Goal: Submit feedback/report problem: Submit feedback/report problem

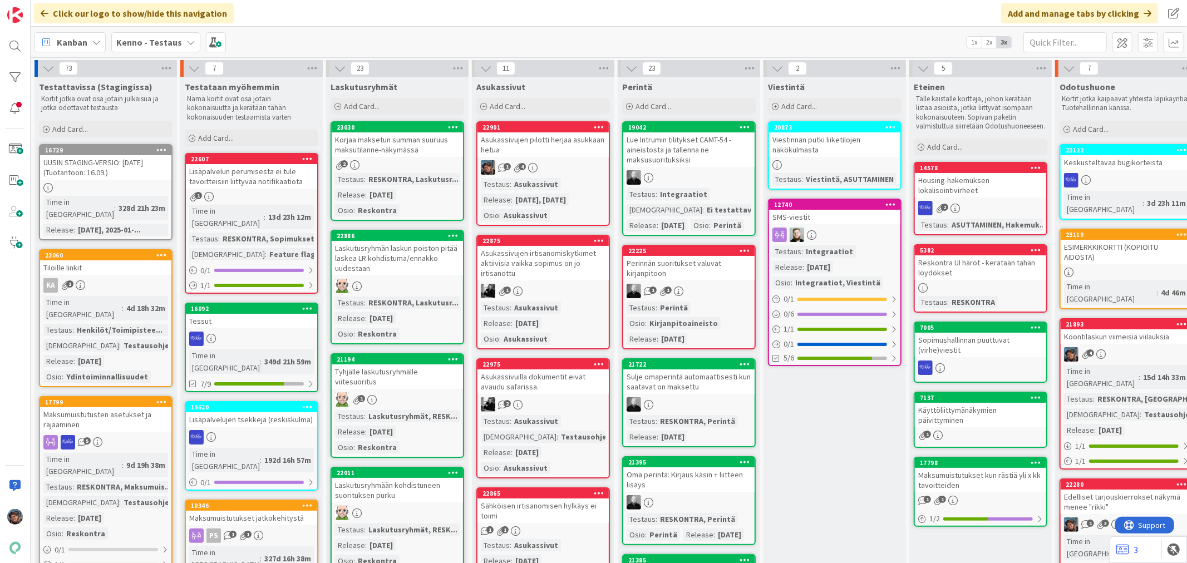
scroll to position [0, 519]
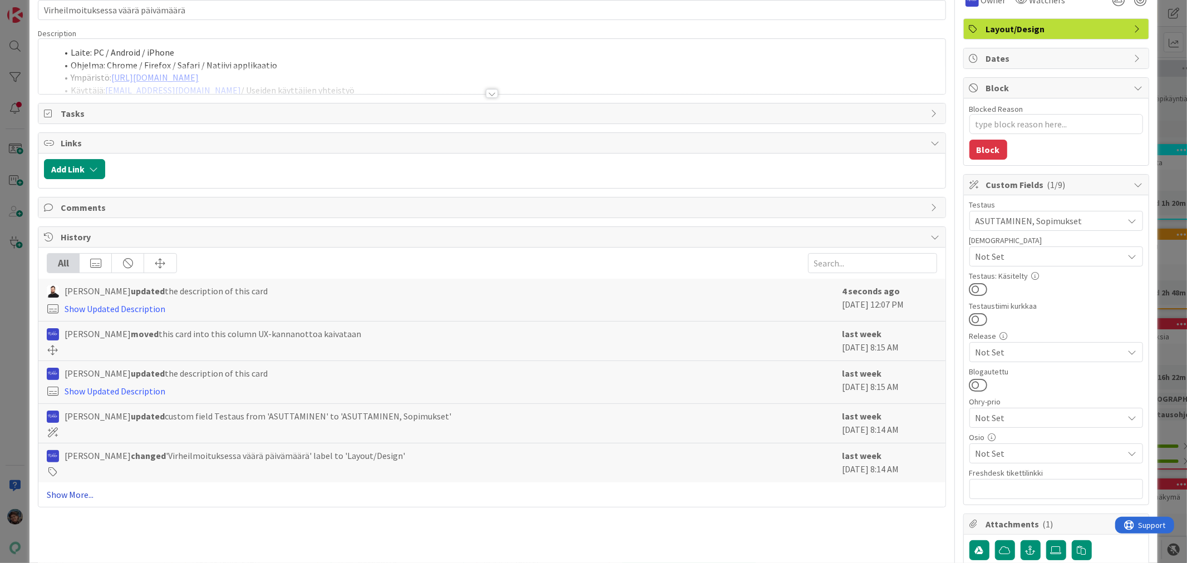
click at [76, 497] on link "Show More..." at bounding box center [492, 494] width 890 height 13
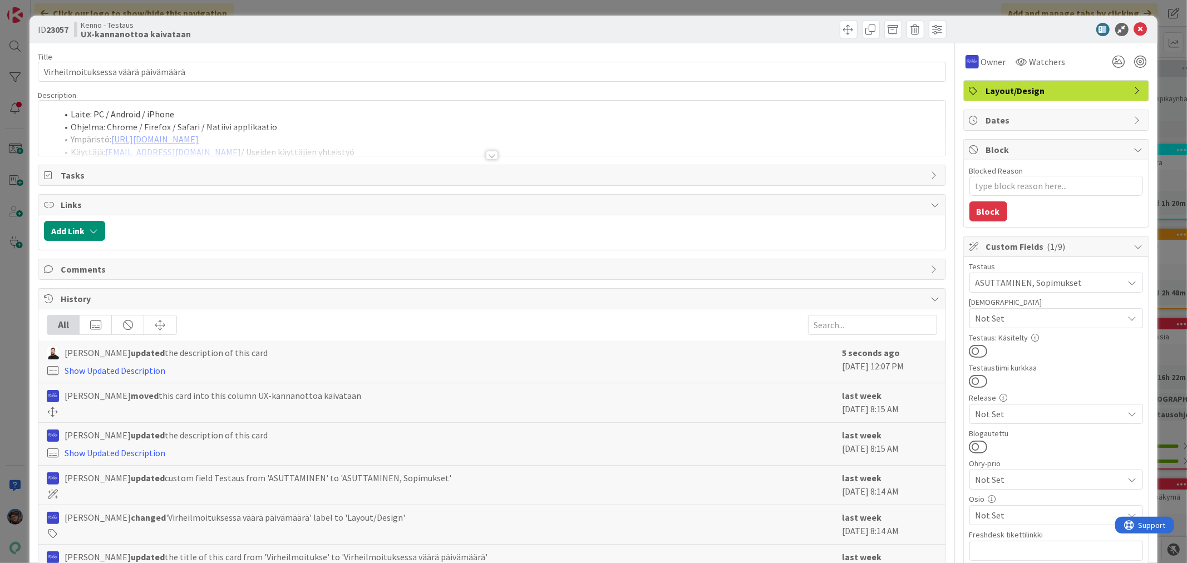
drag, startPoint x: 484, startPoint y: 152, endPoint x: 493, endPoint y: 159, distance: 11.0
click at [487, 154] on div at bounding box center [492, 155] width 12 height 9
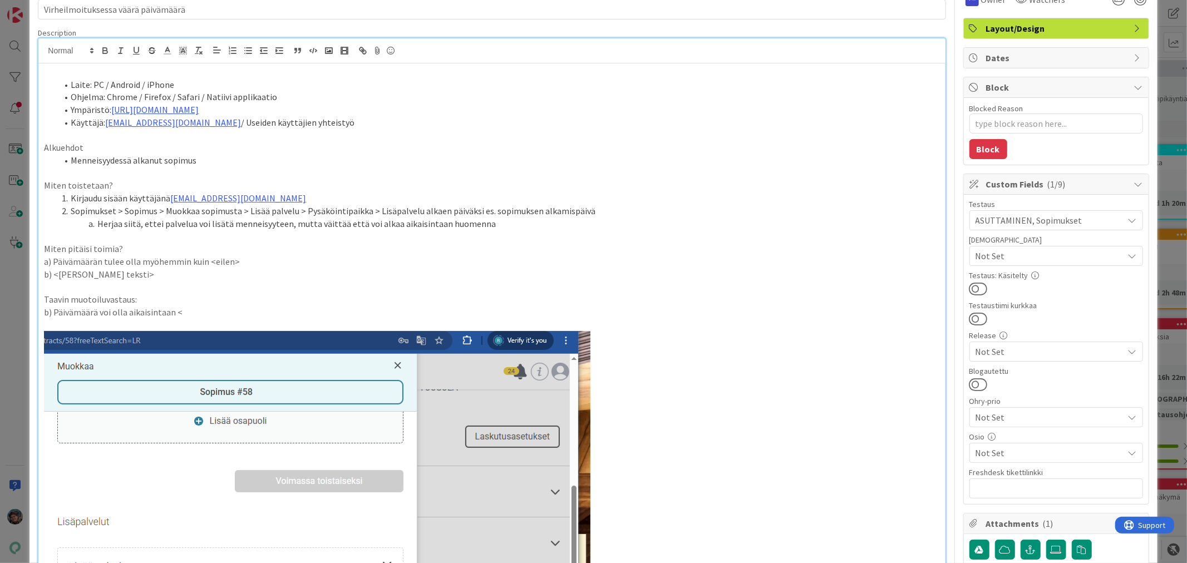
scroll to position [62, 0]
type textarea "x"
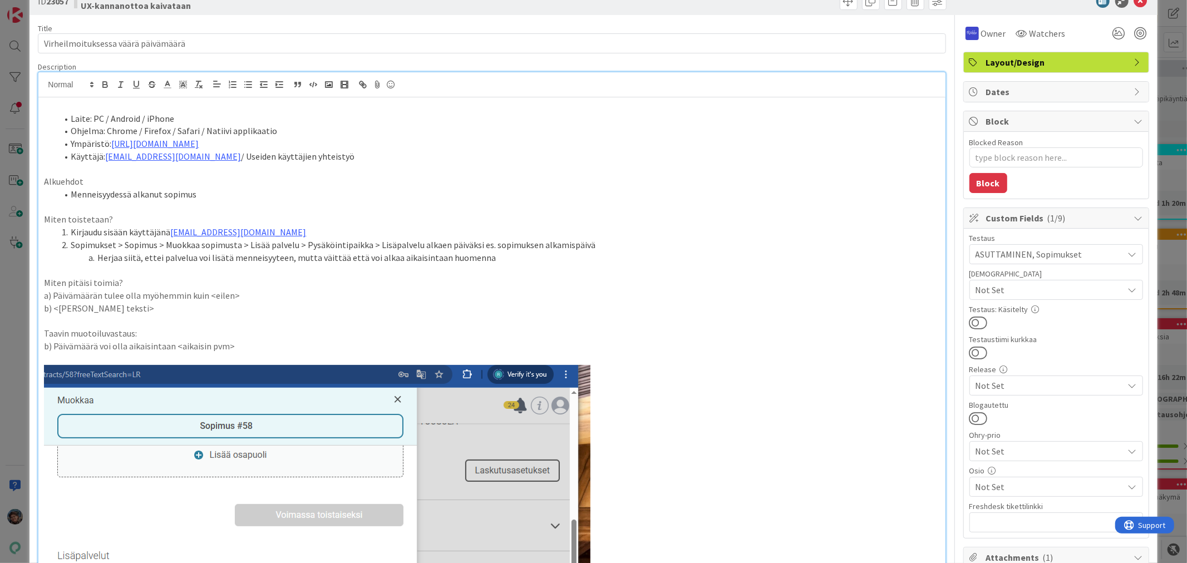
scroll to position [0, 0]
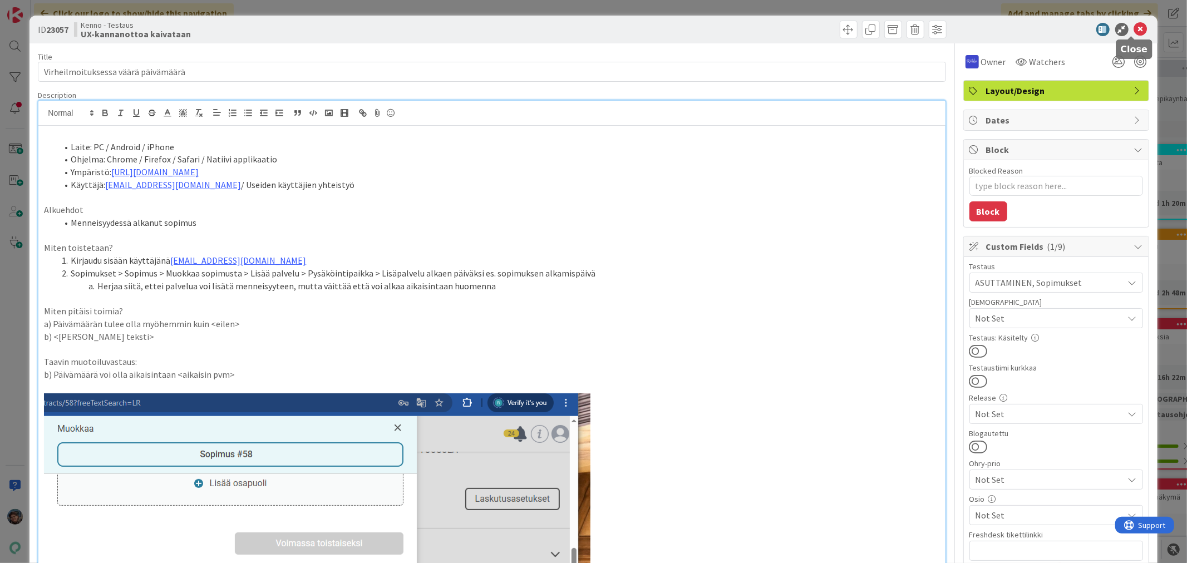
click at [1134, 32] on icon at bounding box center [1140, 29] width 13 height 13
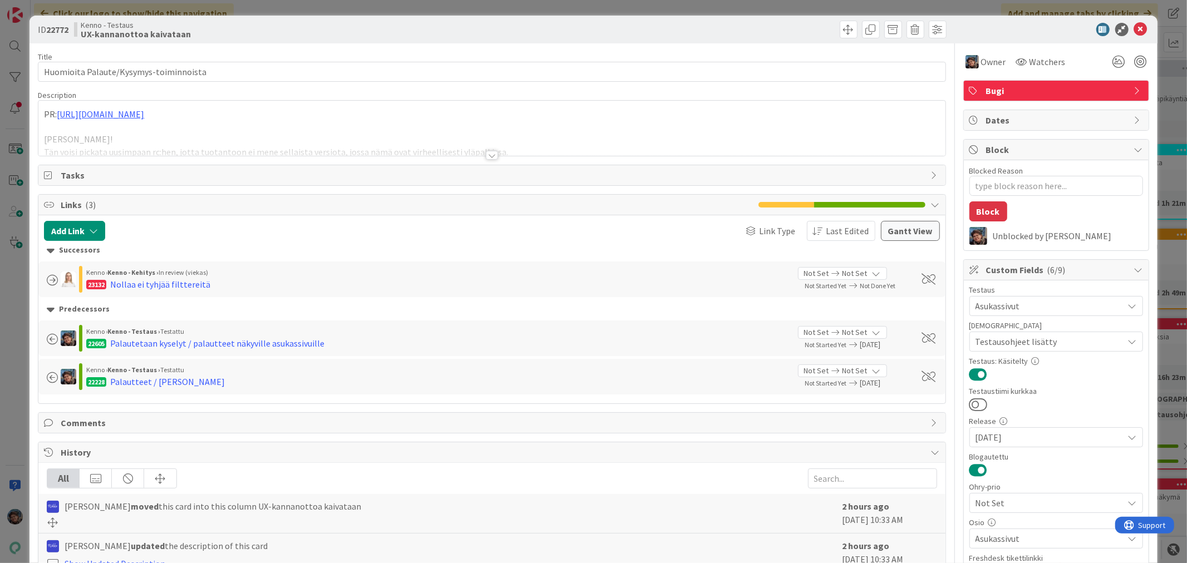
click at [489, 154] on div at bounding box center [492, 155] width 12 height 9
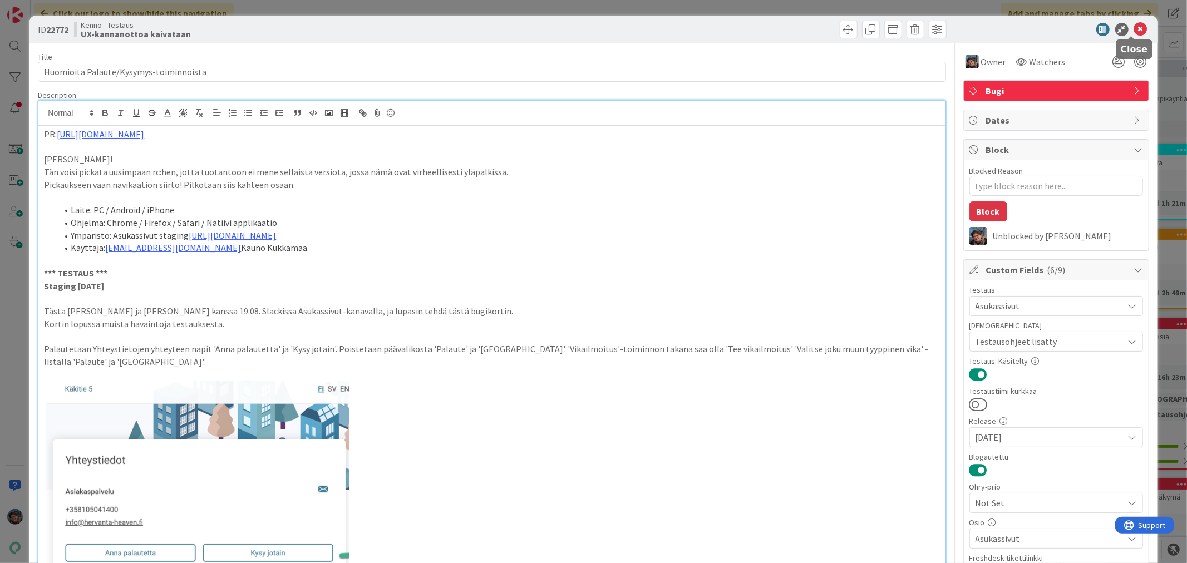
click at [1134, 24] on icon at bounding box center [1140, 29] width 13 height 13
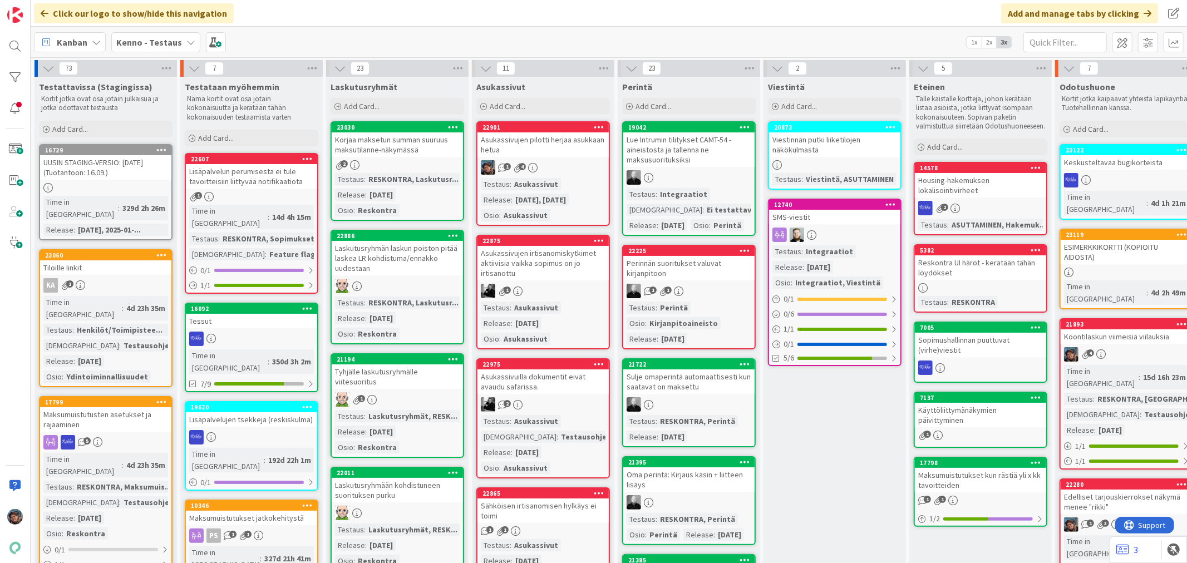
click at [1118, 318] on link "21893 Koontilaskun viimeisiä viilauksia 4 Time in Column : 15d 16h 23m Testaus …" at bounding box center [1127, 393] width 134 height 151
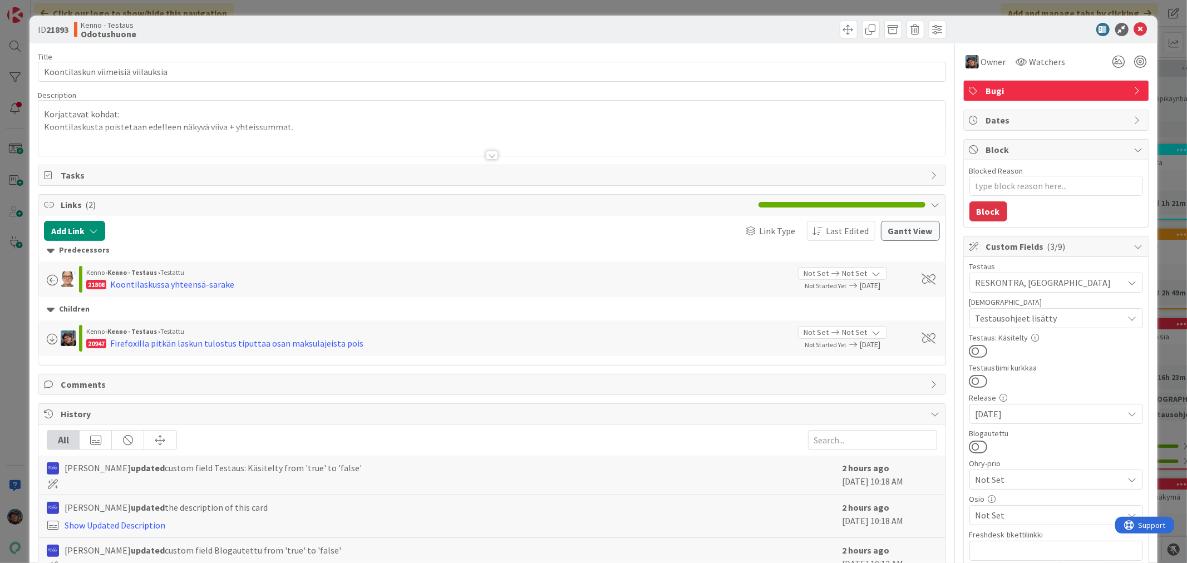
click at [489, 154] on div at bounding box center [492, 155] width 12 height 9
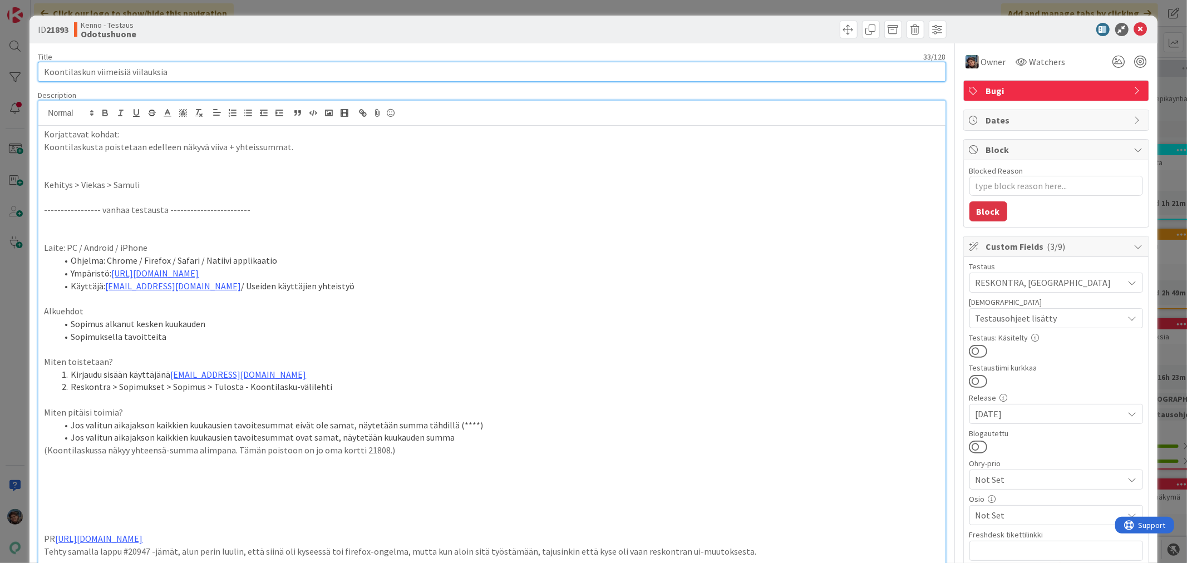
click at [464, 62] on input "Koontilaskun viimeisiä viilauksia" at bounding box center [492, 72] width 908 height 20
drag, startPoint x: 292, startPoint y: 174, endPoint x: 293, endPoint y: 158, distance: 16.2
click at [305, 150] on p "Koontilaskusta poistetaan edelleen näkyvä viiva + yhteissummat." at bounding box center [492, 147] width 896 height 13
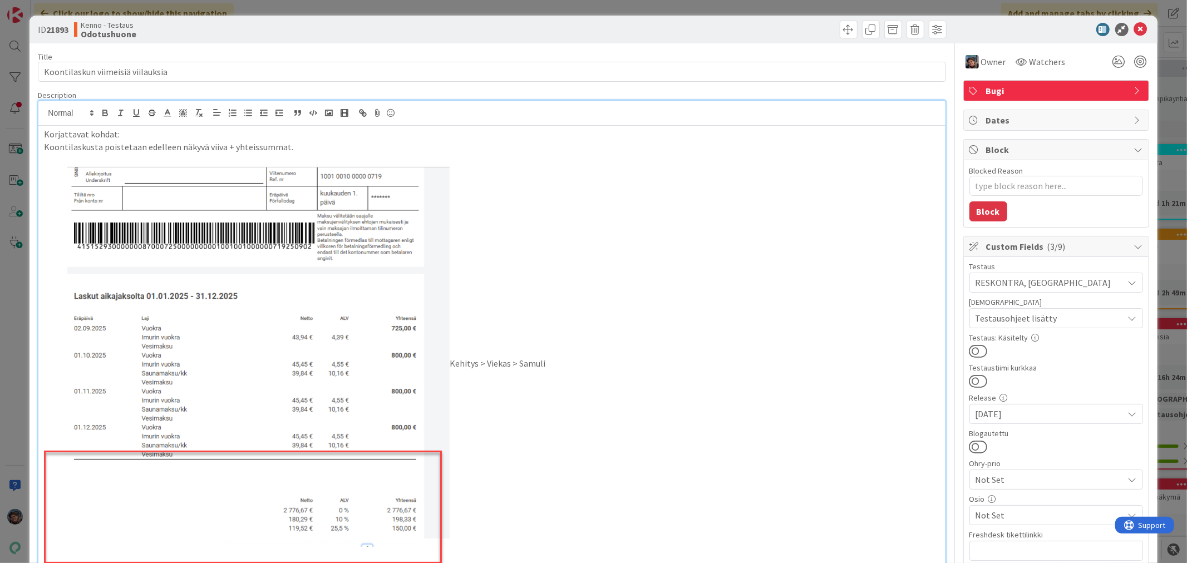
type textarea "x"
click at [298, 147] on p "Koontilaskusta poistetaan edelleen näkyvä viiva + yhteissummat." at bounding box center [492, 147] width 896 height 13
click at [287, 147] on p "Koontilaskusta poistetaan edelleen näkyvä viiva + yhteissummat. Tämä on laskuss…" at bounding box center [492, 147] width 896 height 13
drag, startPoint x: 312, startPoint y: 146, endPoint x: 355, endPoint y: 146, distance: 42.3
click at [355, 146] on p "Koontilaskusta poistetaan edelleen näkyvä viiva + yhteissummat. (Tämä on laskus…" at bounding box center [492, 147] width 896 height 13
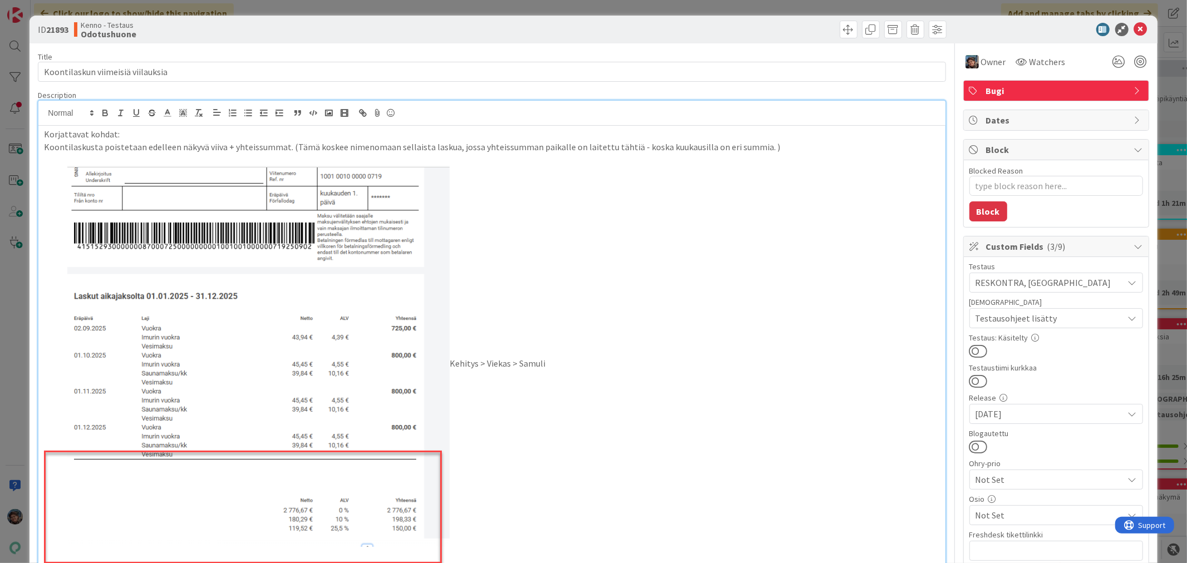
drag, startPoint x: 625, startPoint y: 147, endPoint x: 647, endPoint y: 156, distance: 24.2
click at [626, 148] on p "Koontilaskusta poistetaan edelleen näkyvä viiva + yhteissummat. (Tämä koskee ni…" at bounding box center [492, 147] width 896 height 13
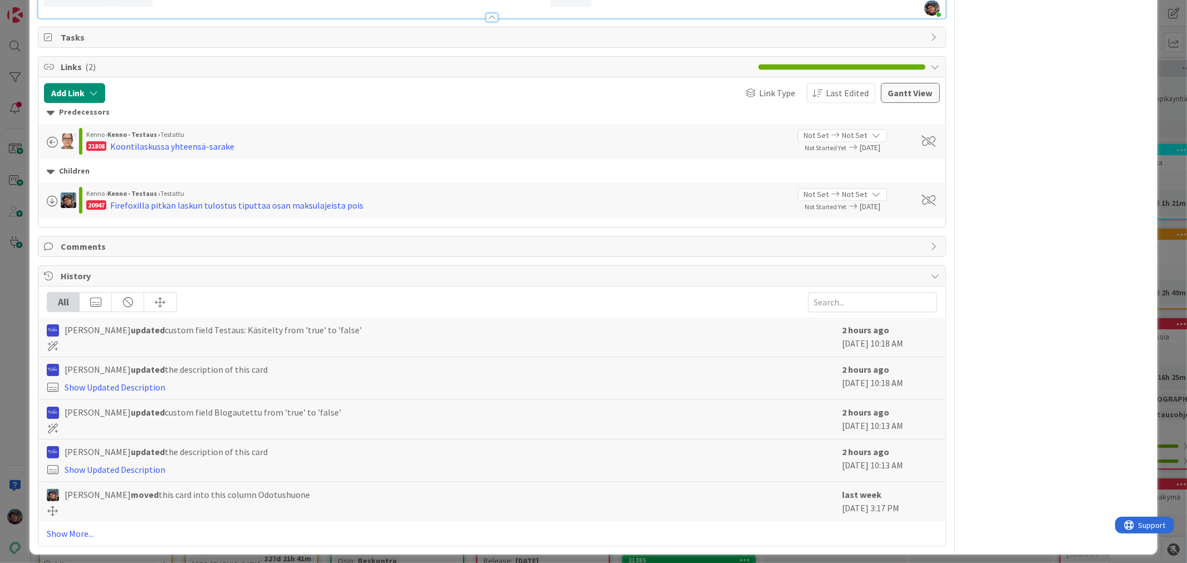
scroll to position [2114, 0]
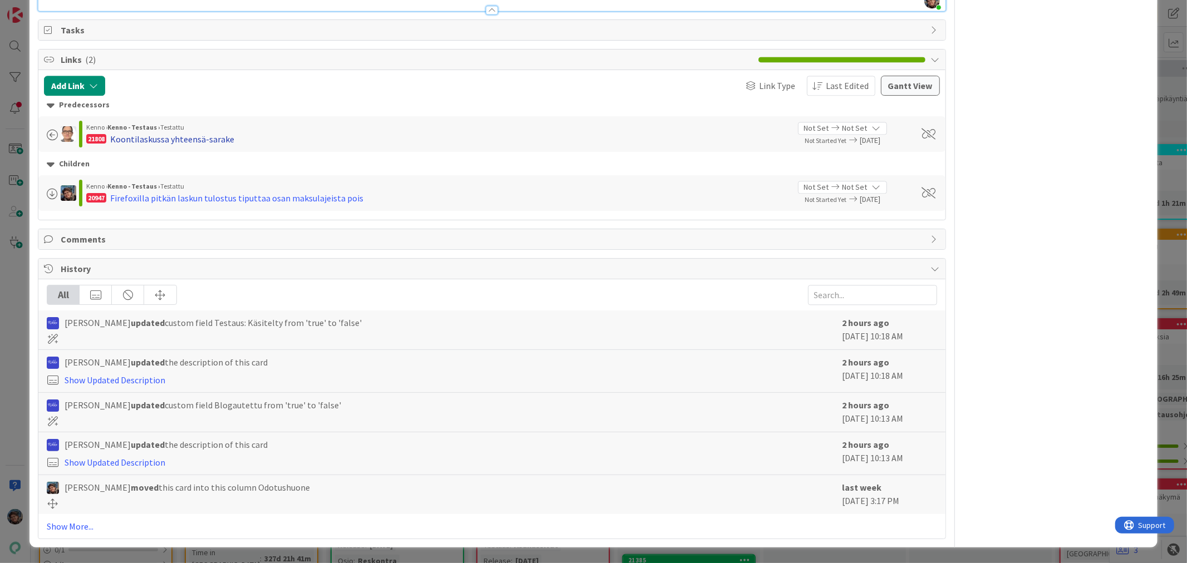
click at [195, 137] on div "Koontilaskussa yhteensä-sarake" at bounding box center [172, 138] width 124 height 13
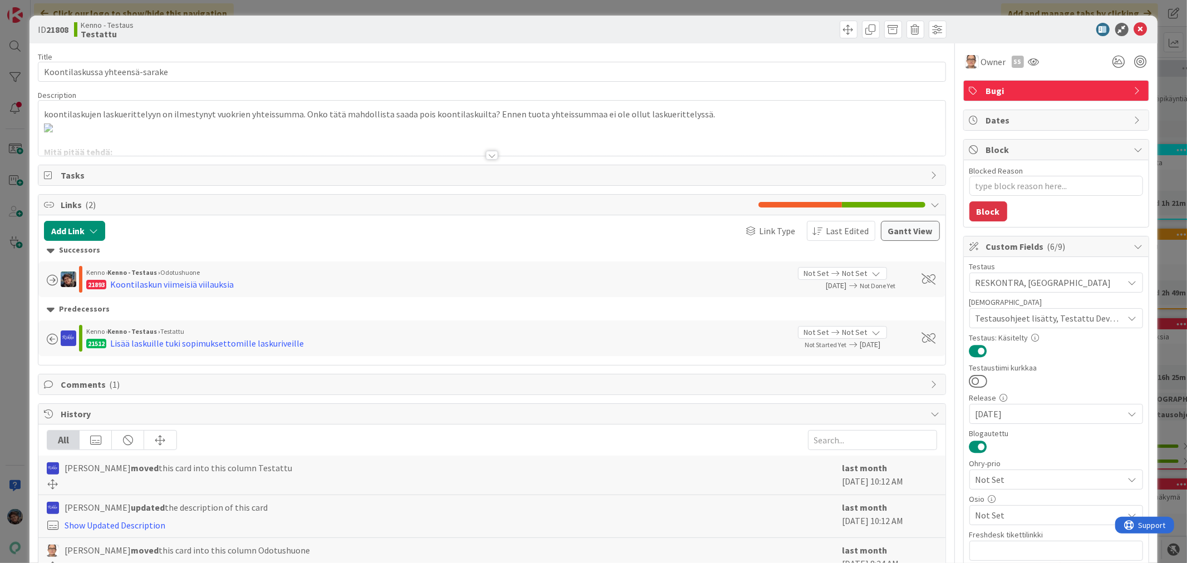
click at [486, 158] on div at bounding box center [492, 155] width 12 height 9
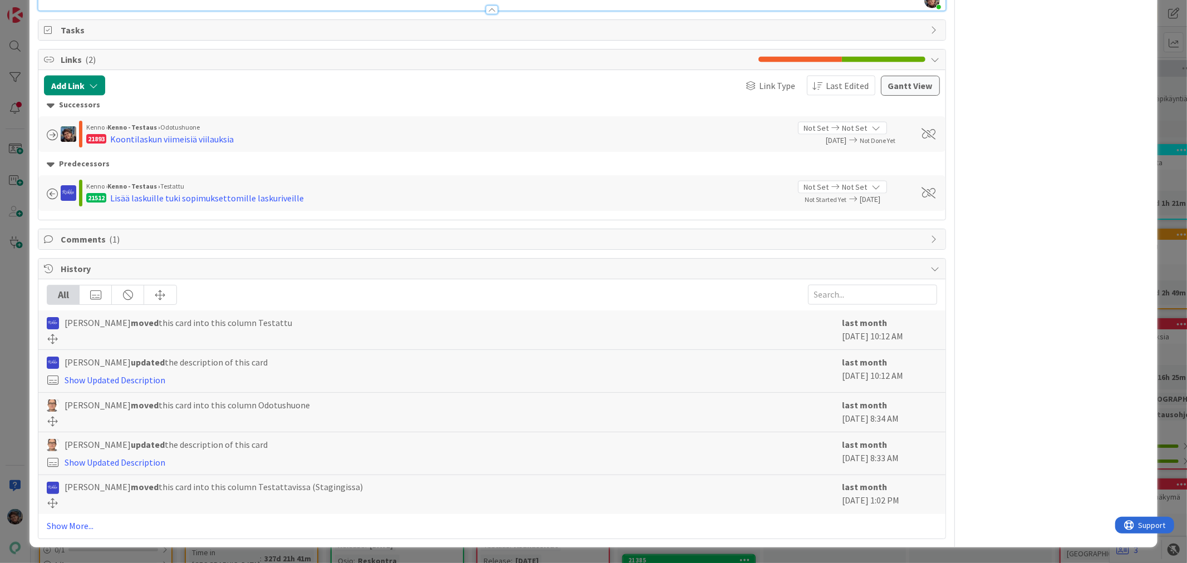
scroll to position [1979, 0]
click at [212, 205] on div "Lisää laskuille tuki sopimuksettomille laskuriveille" at bounding box center [207, 197] width 194 height 13
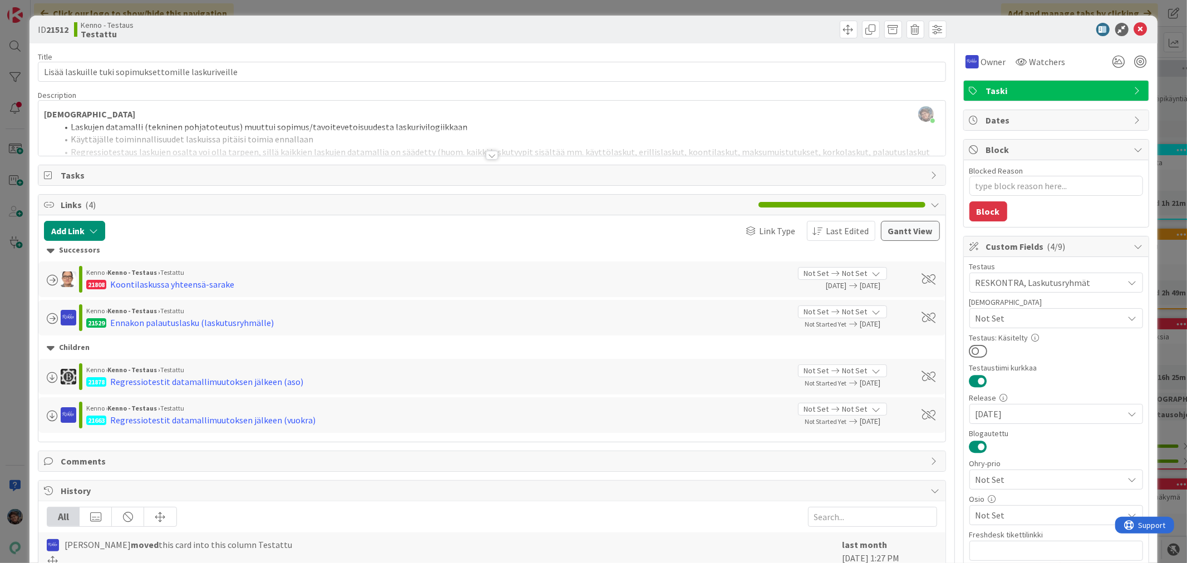
click at [488, 158] on div at bounding box center [492, 155] width 12 height 9
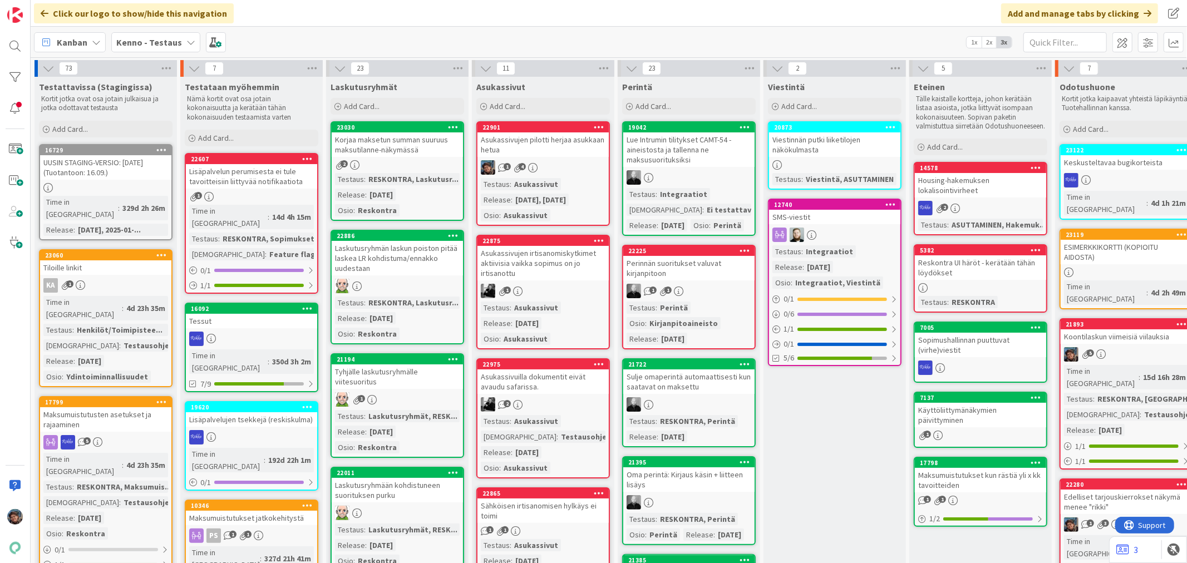
click at [1112, 347] on div "5" at bounding box center [1126, 354] width 131 height 14
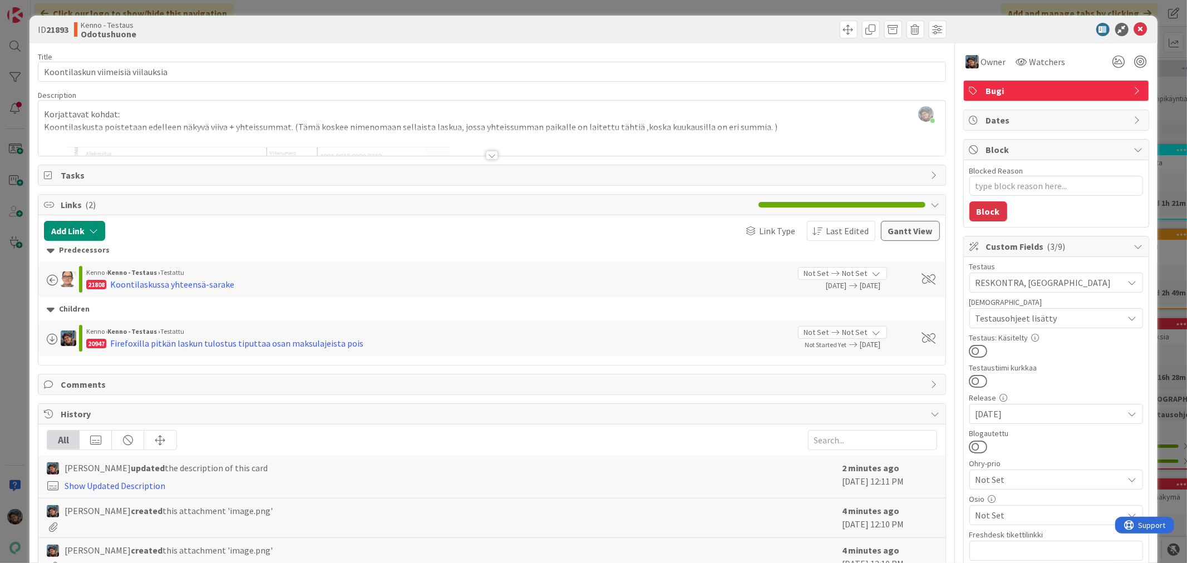
drag, startPoint x: 483, startPoint y: 154, endPoint x: 487, endPoint y: 158, distance: 5.9
click at [486, 154] on div at bounding box center [492, 155] width 12 height 9
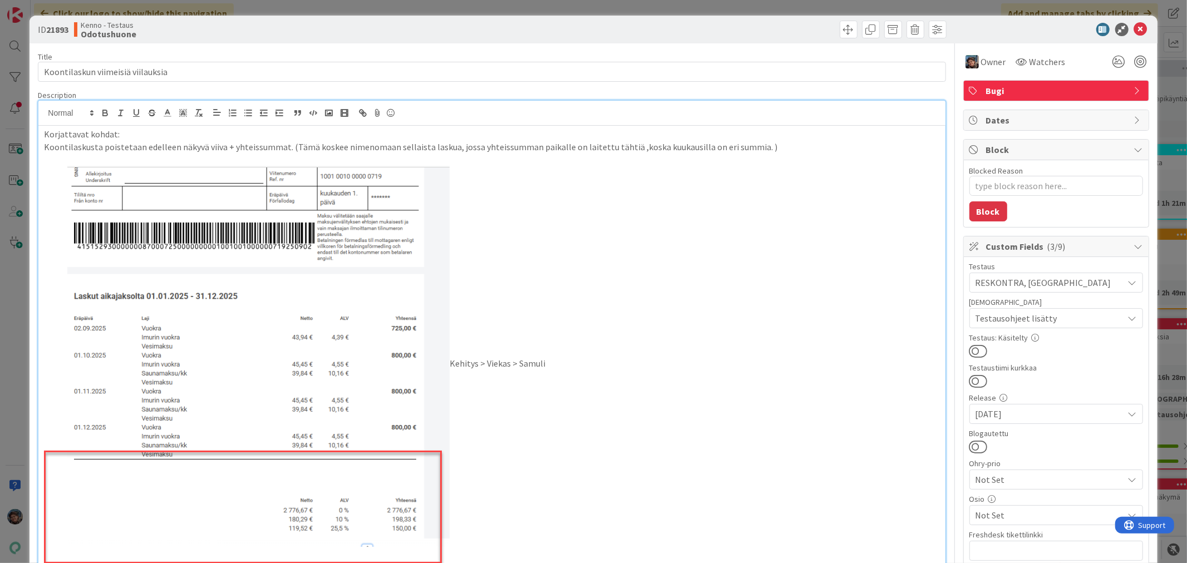
drag, startPoint x: 243, startPoint y: 218, endPoint x: 313, endPoint y: 270, distance: 87.6
click at [313, 270] on img at bounding box center [247, 365] width 406 height 398
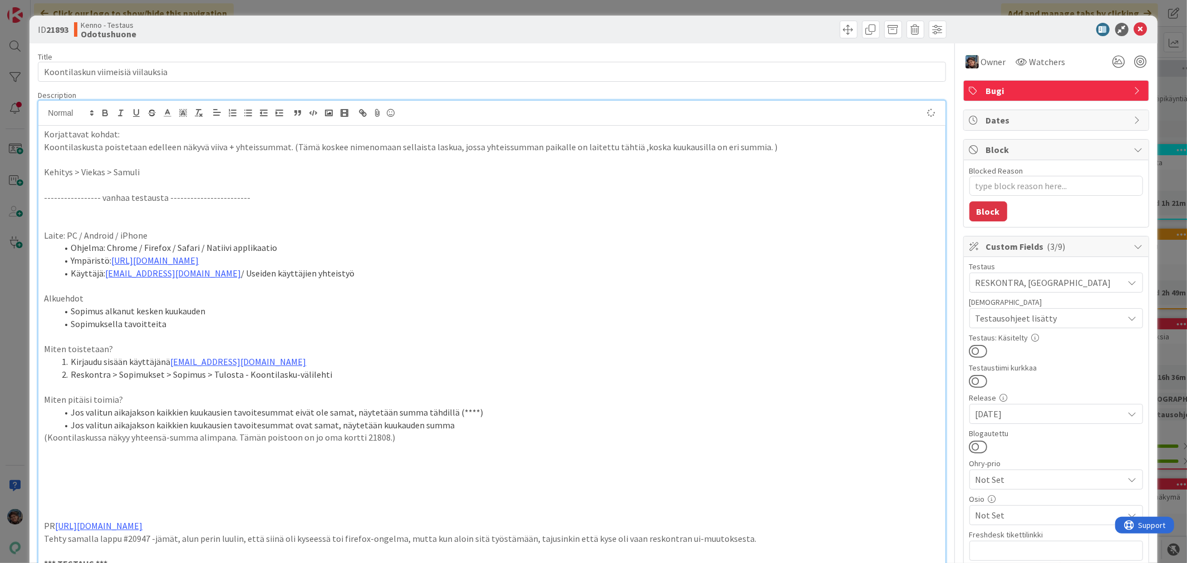
type textarea "x"
click at [151, 173] on p "Kehitys > Viekas > Samuli" at bounding box center [492, 172] width 896 height 13
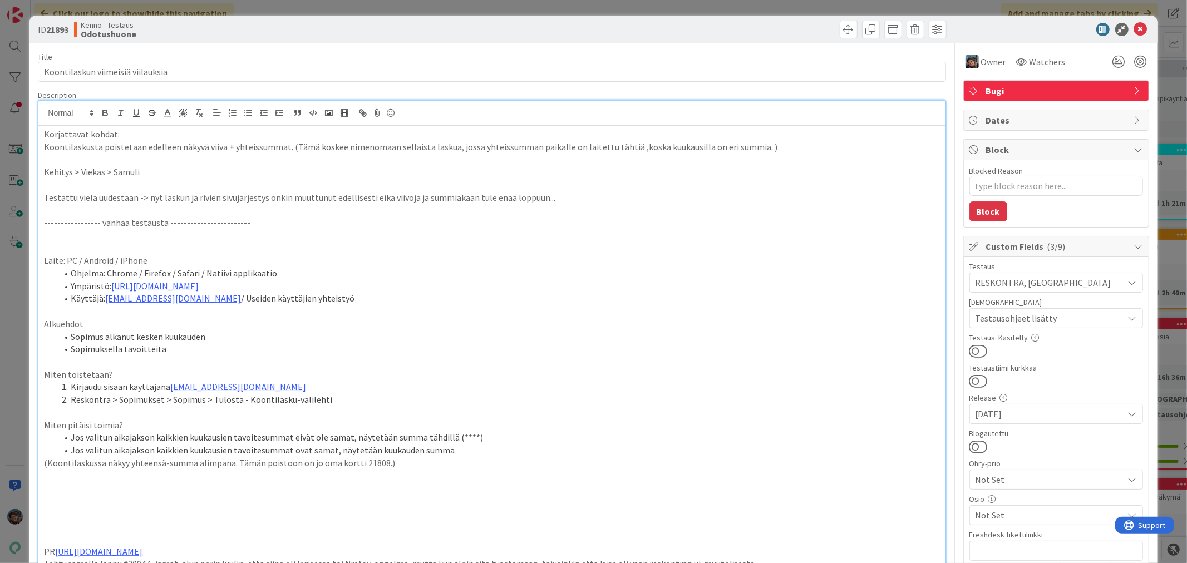
drag, startPoint x: 41, startPoint y: 194, endPoint x: 85, endPoint y: 195, distance: 44.6
click at [106, 116] on icon "button" at bounding box center [105, 114] width 4 height 3
click at [70, 197] on strong "08.09.2025" at bounding box center [57, 197] width 26 height 11
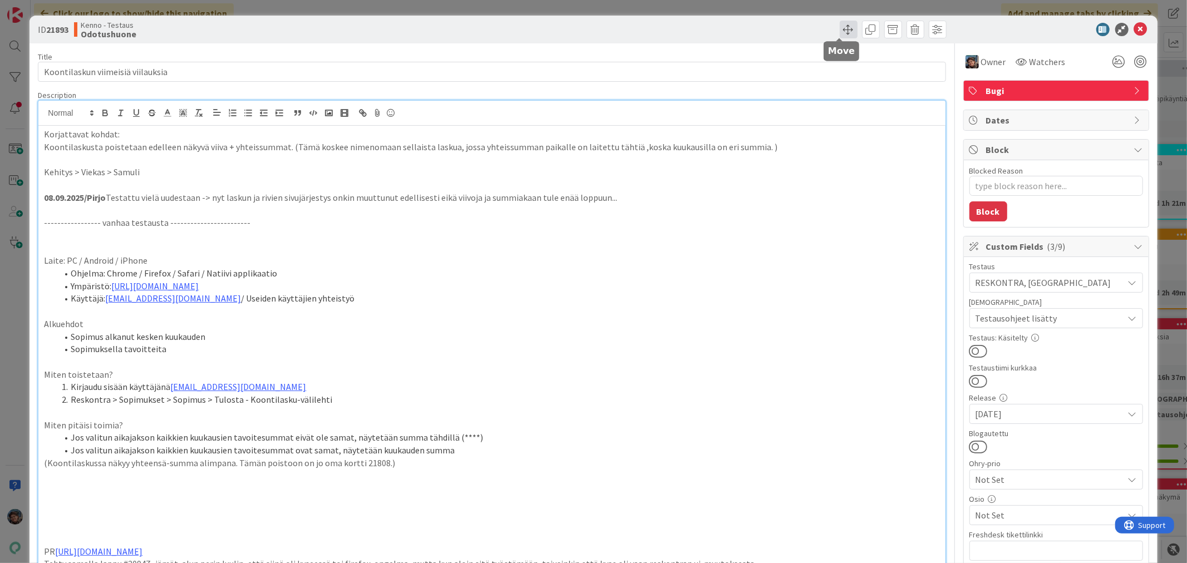
click at [840, 27] on span at bounding box center [849, 30] width 18 height 18
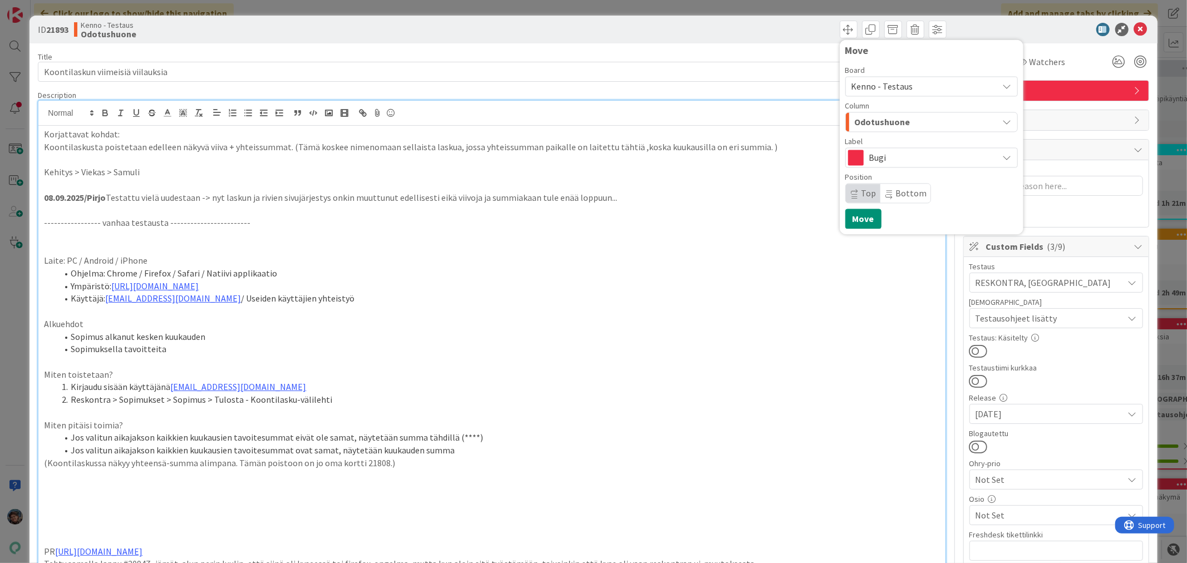
click at [877, 121] on span "Odotushuone" at bounding box center [883, 122] width 56 height 14
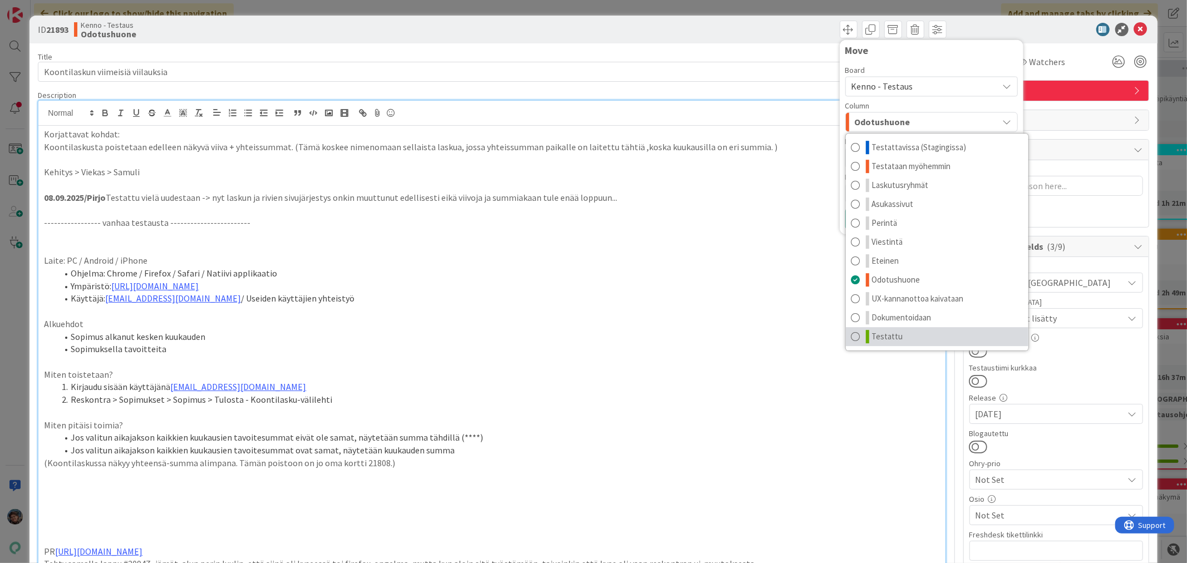
click at [898, 331] on link "Testattu" at bounding box center [937, 336] width 183 height 19
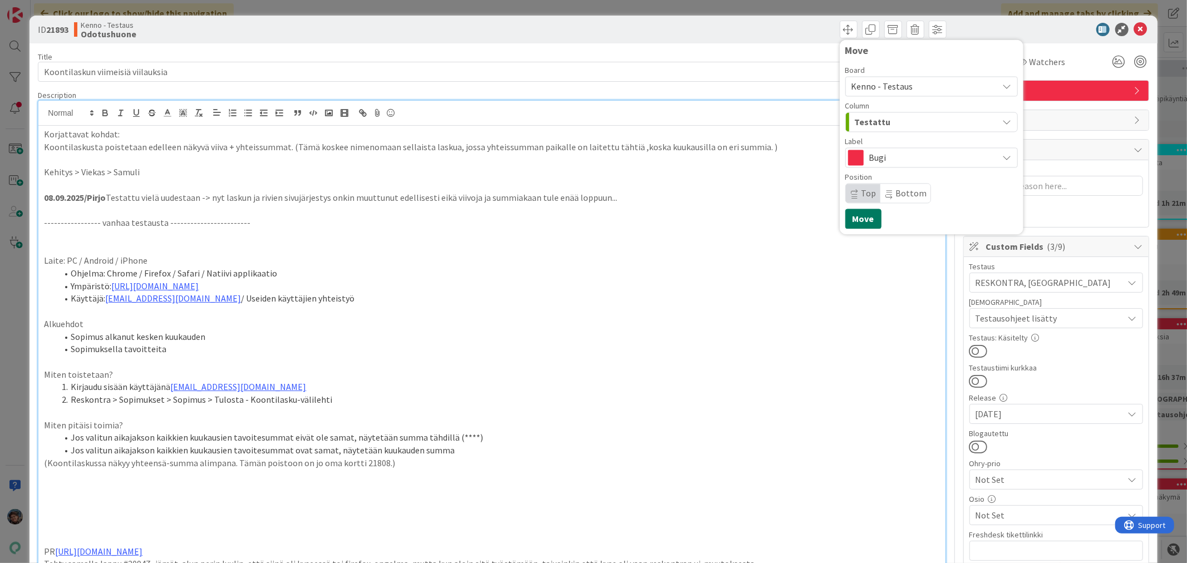
click at [858, 210] on button "Move" at bounding box center [864, 219] width 36 height 20
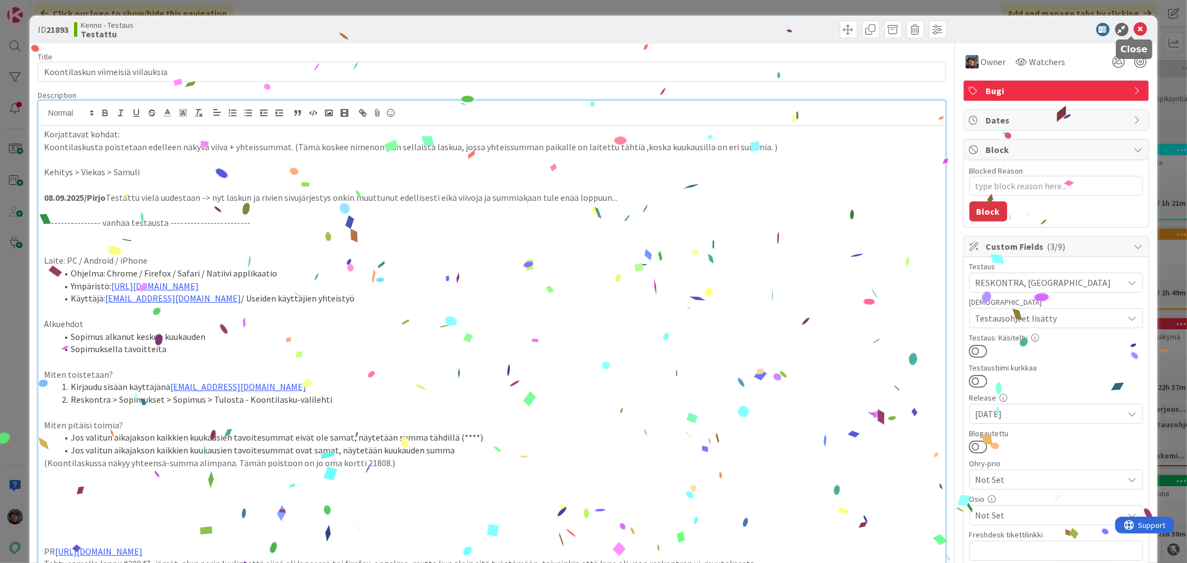
drag, startPoint x: 1128, startPoint y: 29, endPoint x: 1136, endPoint y: 33, distance: 9.0
click at [1134, 29] on icon at bounding box center [1140, 29] width 13 height 13
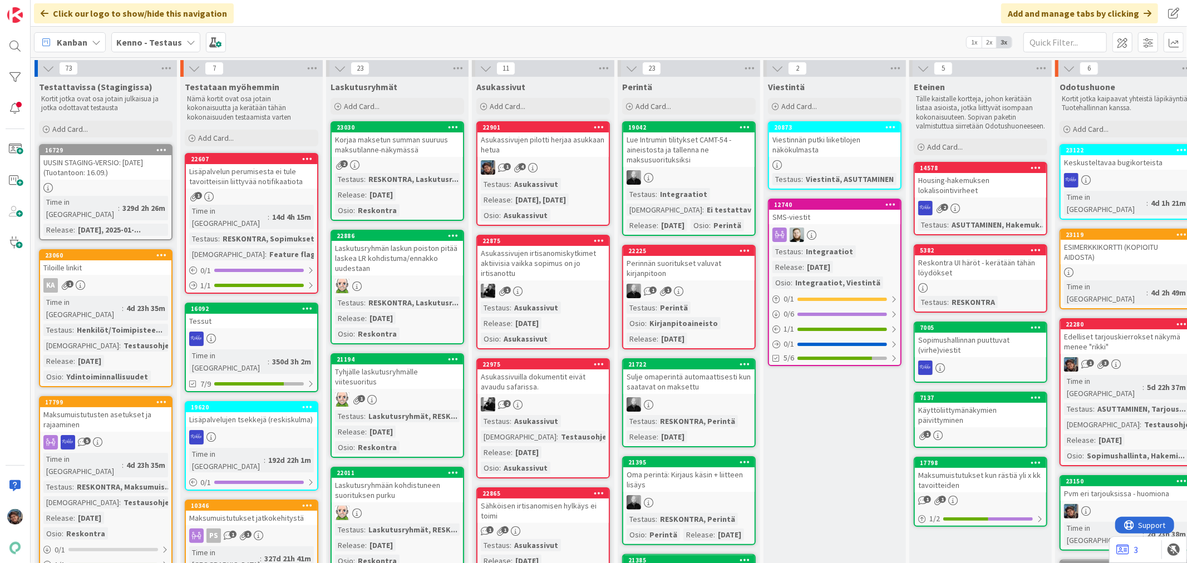
scroll to position [0, 519]
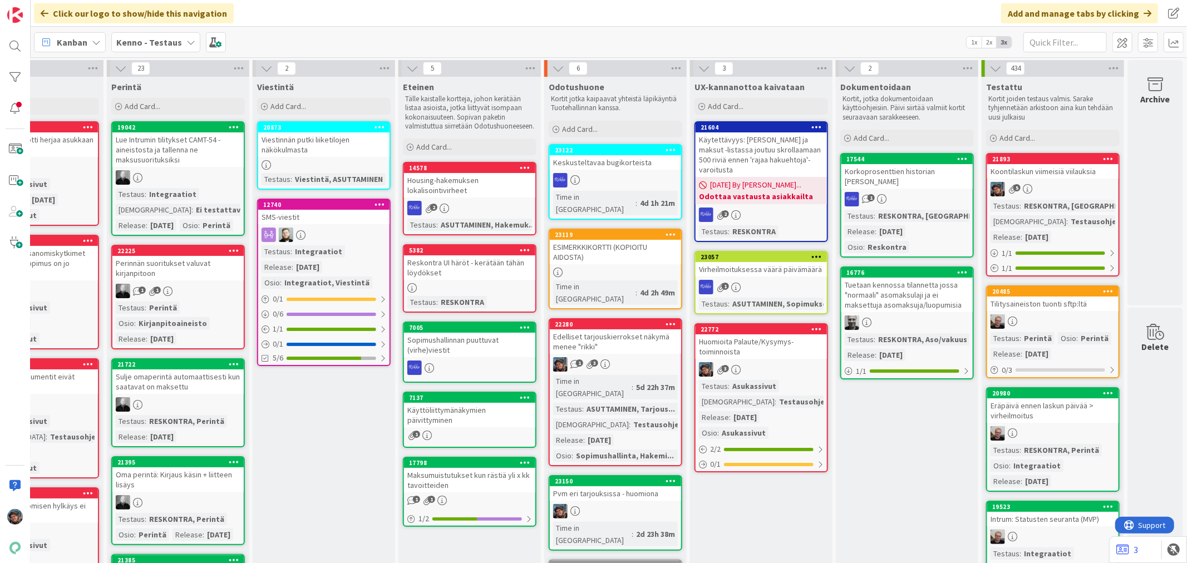
click at [614, 357] on div "1 3" at bounding box center [615, 364] width 131 height 14
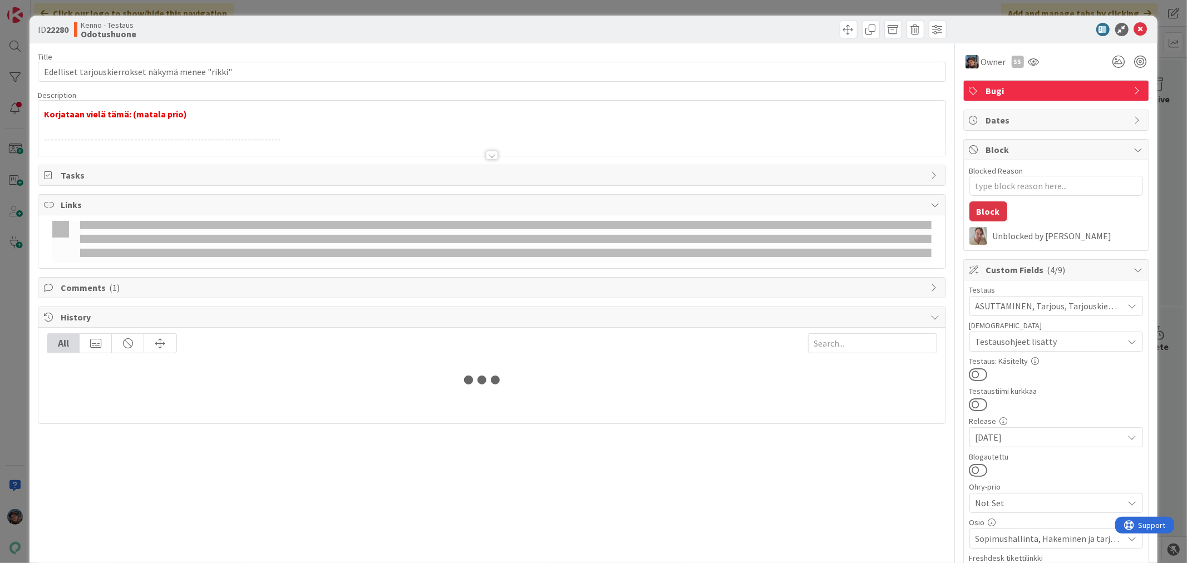
type textarea "x"
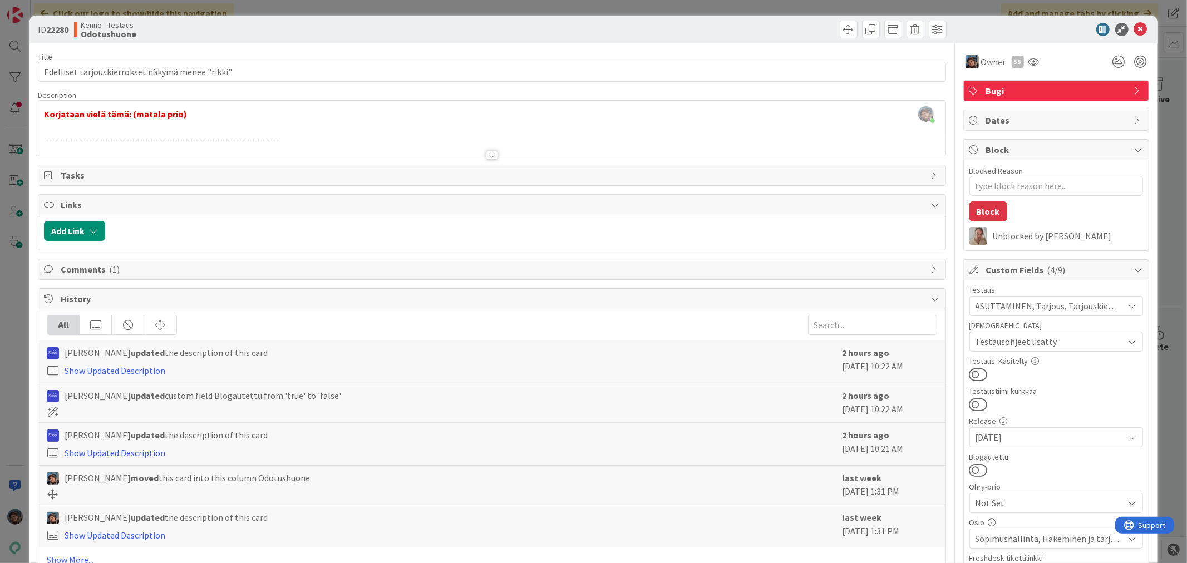
click at [486, 156] on div at bounding box center [492, 155] width 12 height 9
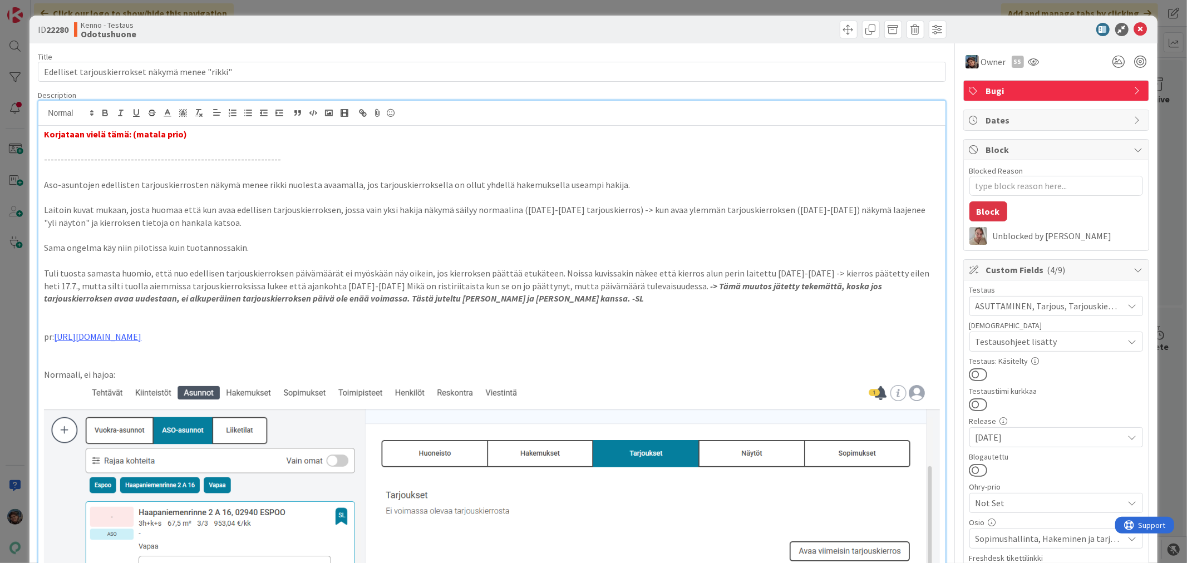
click at [137, 158] on p "-----------------------------------------------------------------------" at bounding box center [492, 159] width 896 height 13
click at [199, 130] on p "Korjataan vielä tämä: (matala prio)" at bounding box center [492, 134] width 896 height 13
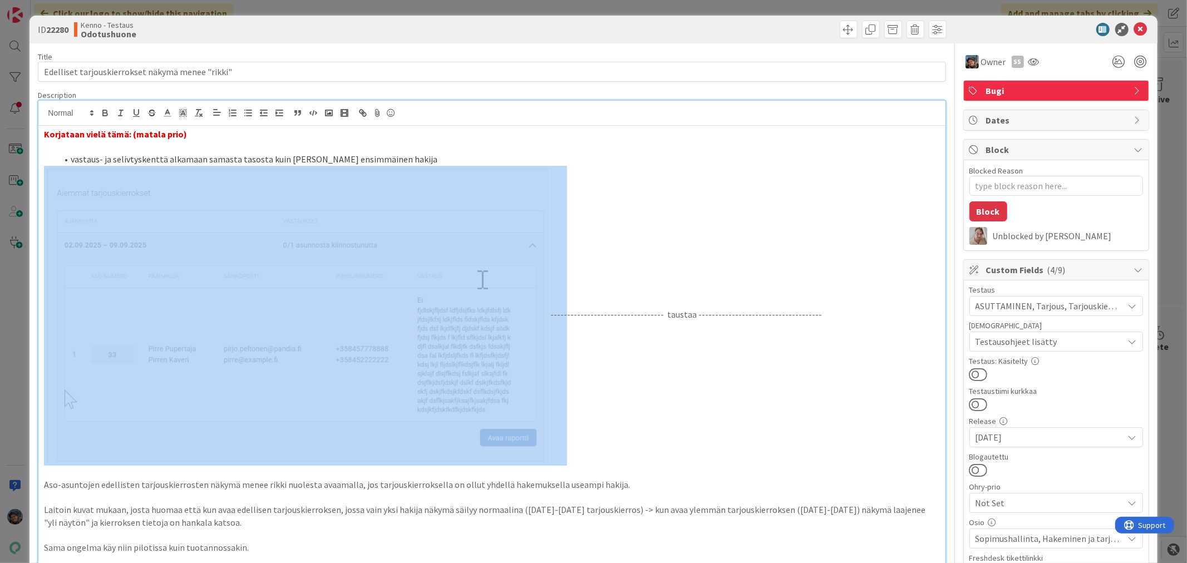
drag, startPoint x: 564, startPoint y: 286, endPoint x: 145, endPoint y: 297, distance: 418.7
click at [144, 298] on p "---------------------------------- taustaa -------------------------------------" at bounding box center [492, 316] width 896 height 300
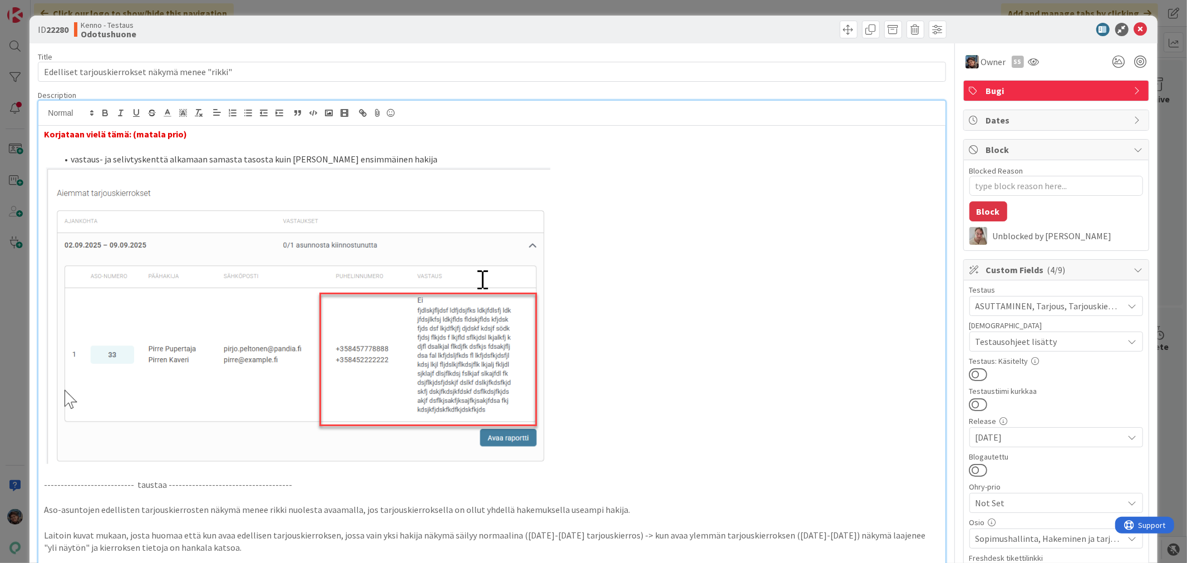
click at [148, 483] on p "--------------------------- taustaa -------------------------------------" at bounding box center [492, 485] width 896 height 13
drag, startPoint x: 223, startPoint y: 157, endPoint x: 266, endPoint y: 158, distance: 42.9
click at [266, 158] on li "vastaus- ja selivtyskenttä alkamaan samasta tasosta kuin tarjouksen ensimmäinen…" at bounding box center [498, 159] width 882 height 13
click at [278, 157] on li "vastaus- ja selivtyskenttä alkamaan samalta tasolta (rivitltä) kuin tarjouksen …" at bounding box center [498, 159] width 882 height 13
drag, startPoint x: 483, startPoint y: 250, endPoint x: 417, endPoint y: 256, distance: 65.9
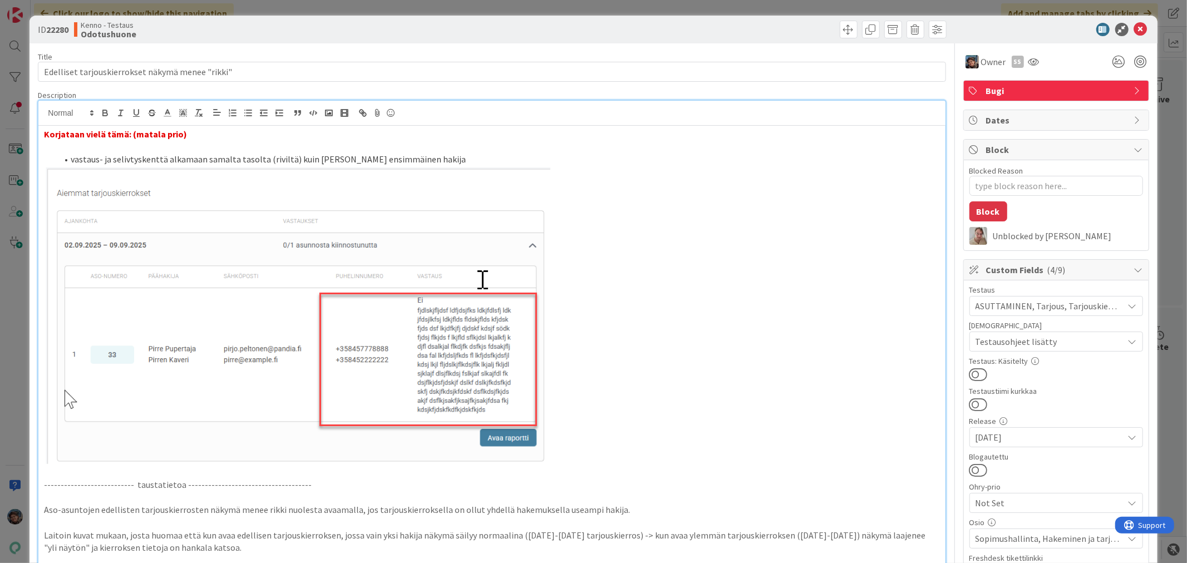
click at [412, 253] on img at bounding box center [297, 316] width 507 height 300
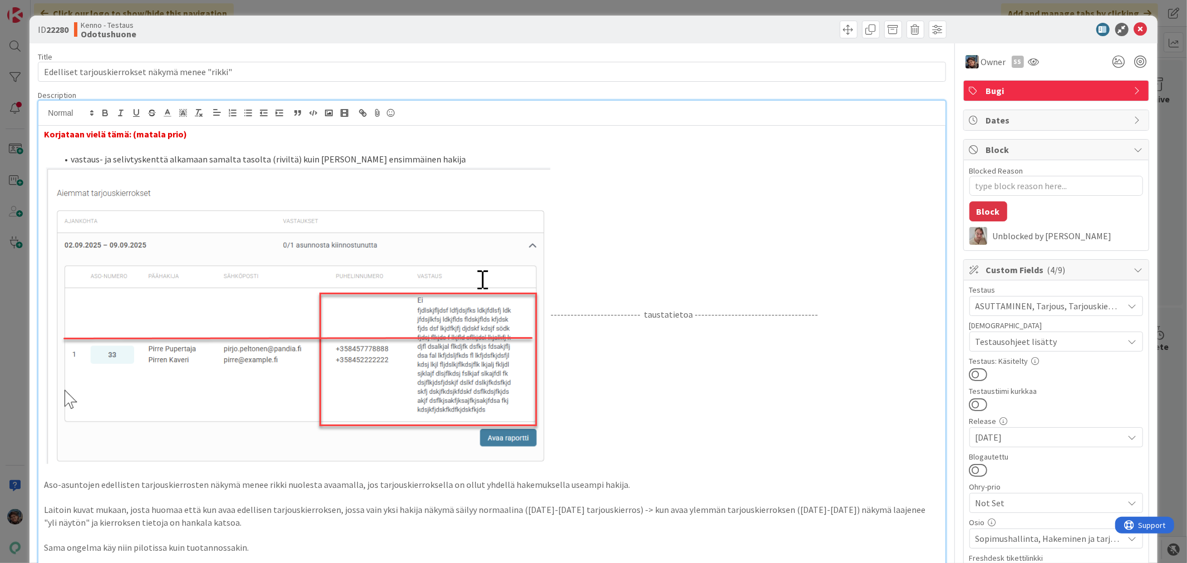
click at [553, 318] on p "--------------------------- taustatietoa -------------------------------------" at bounding box center [492, 316] width 896 height 300
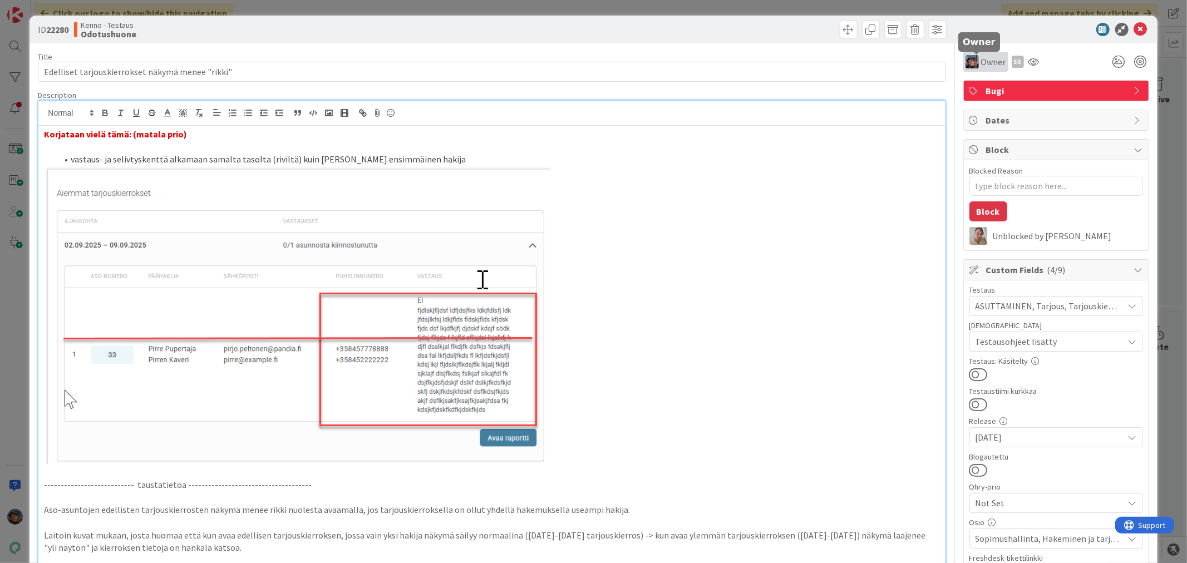
click at [971, 62] on div "Owner" at bounding box center [986, 61] width 41 height 13
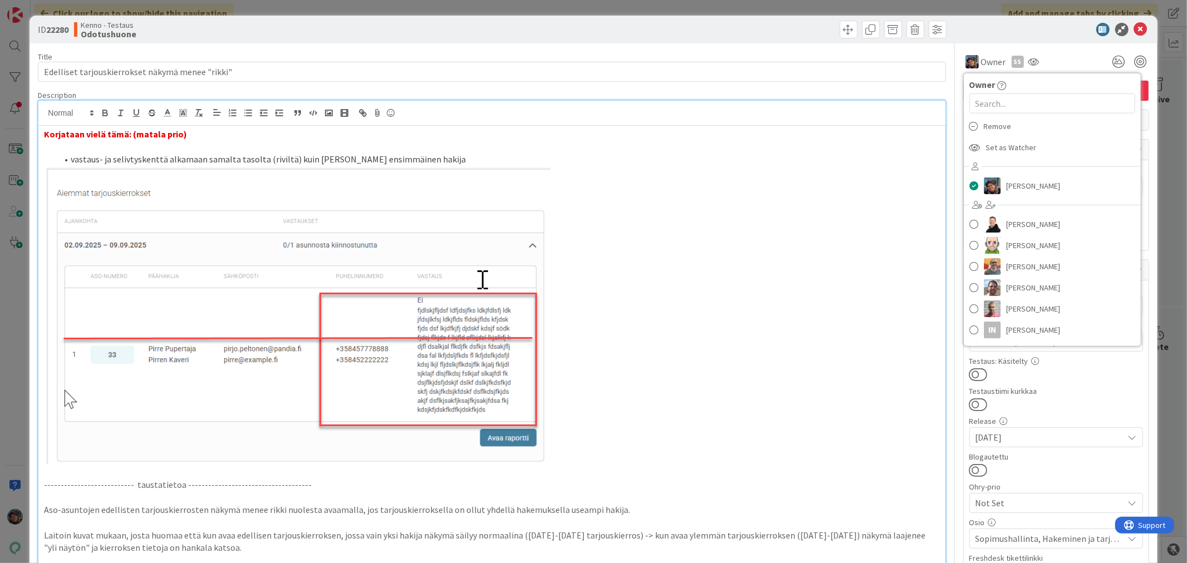
click at [991, 126] on span "Remove" at bounding box center [998, 126] width 28 height 17
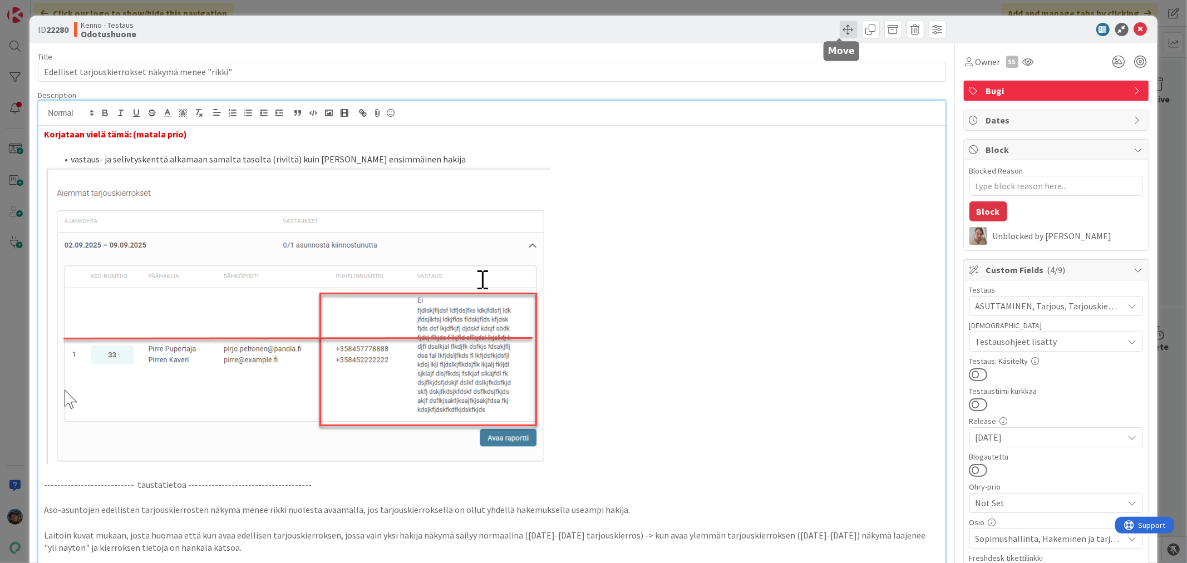
click at [840, 27] on span at bounding box center [849, 30] width 18 height 18
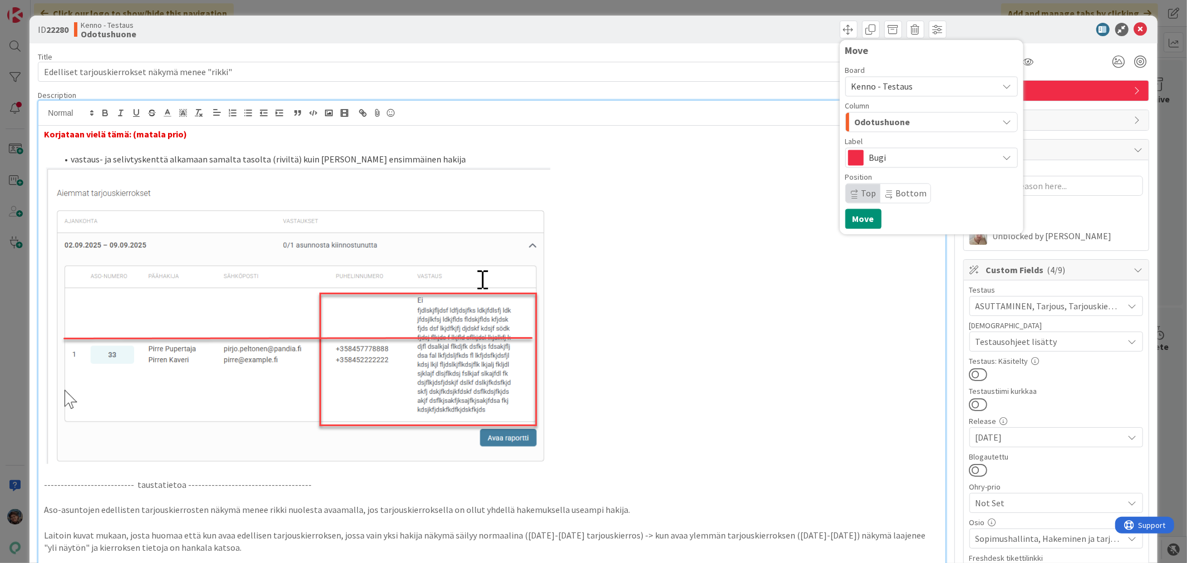
drag, startPoint x: 897, startPoint y: 90, endPoint x: 901, endPoint y: 95, distance: 6.0
click at [898, 90] on span "Kenno - Testaus" at bounding box center [883, 86] width 62 height 11
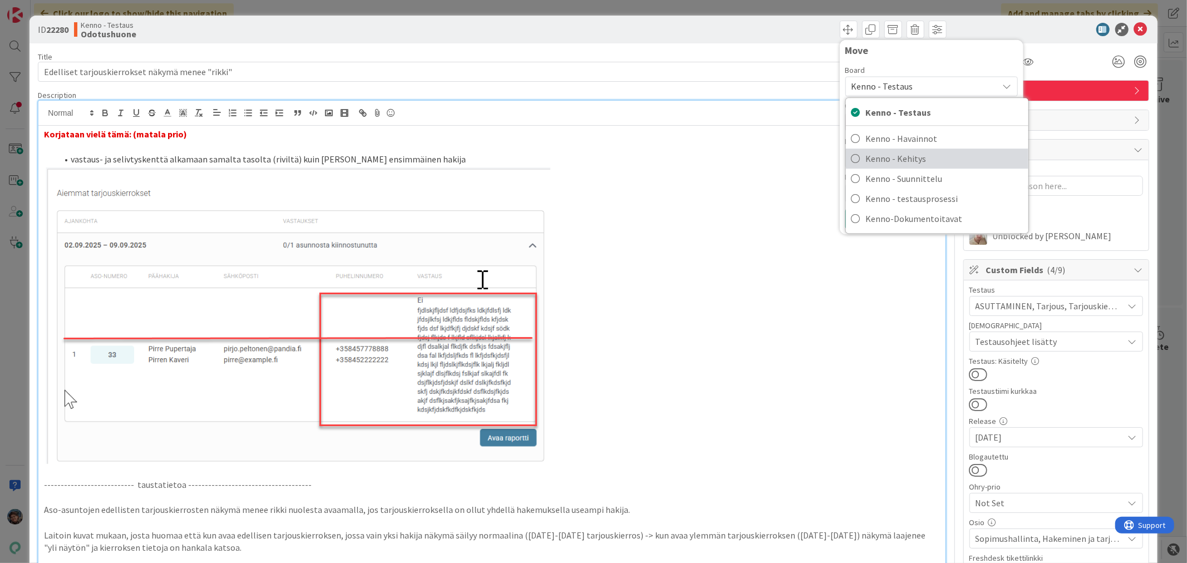
click at [906, 156] on span "Kenno - Kehitys" at bounding box center [944, 158] width 157 height 17
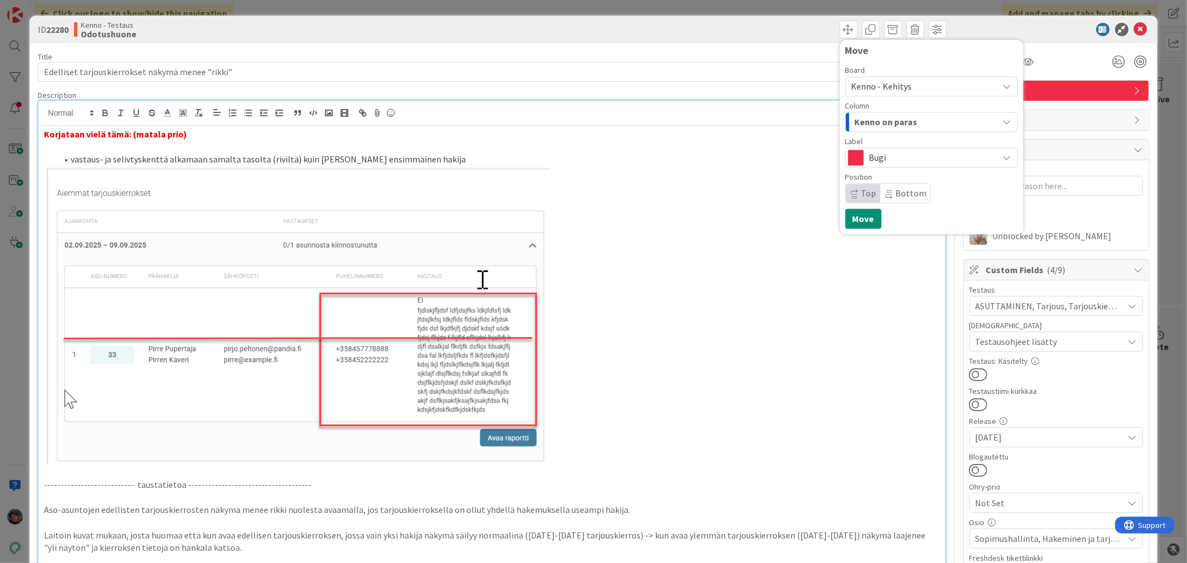
click at [885, 118] on span "Kenno on paras" at bounding box center [886, 122] width 63 height 14
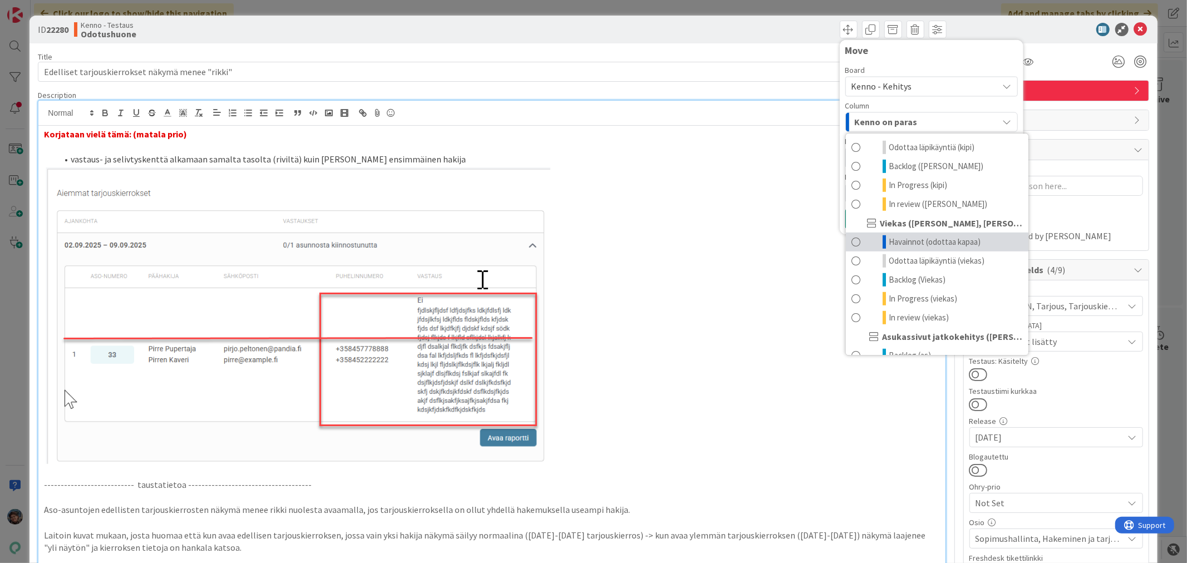
click at [936, 249] on span "Havainnot (odottaa kapaa)" at bounding box center [935, 241] width 92 height 13
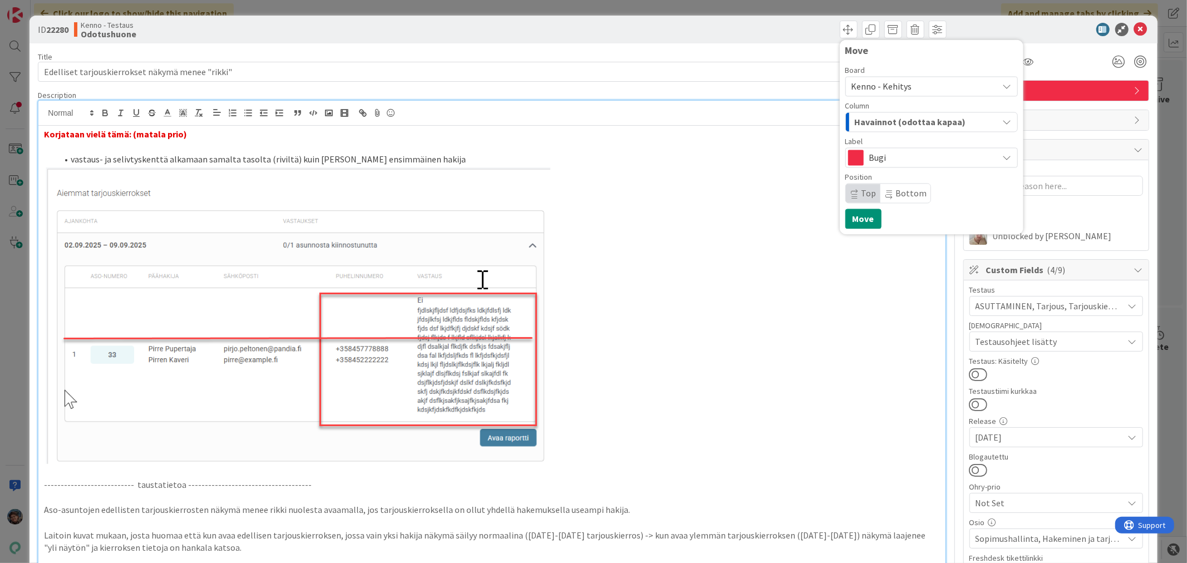
click at [896, 193] on span "Bottom" at bounding box center [911, 193] width 31 height 11
click at [854, 220] on button "Move" at bounding box center [864, 219] width 36 height 20
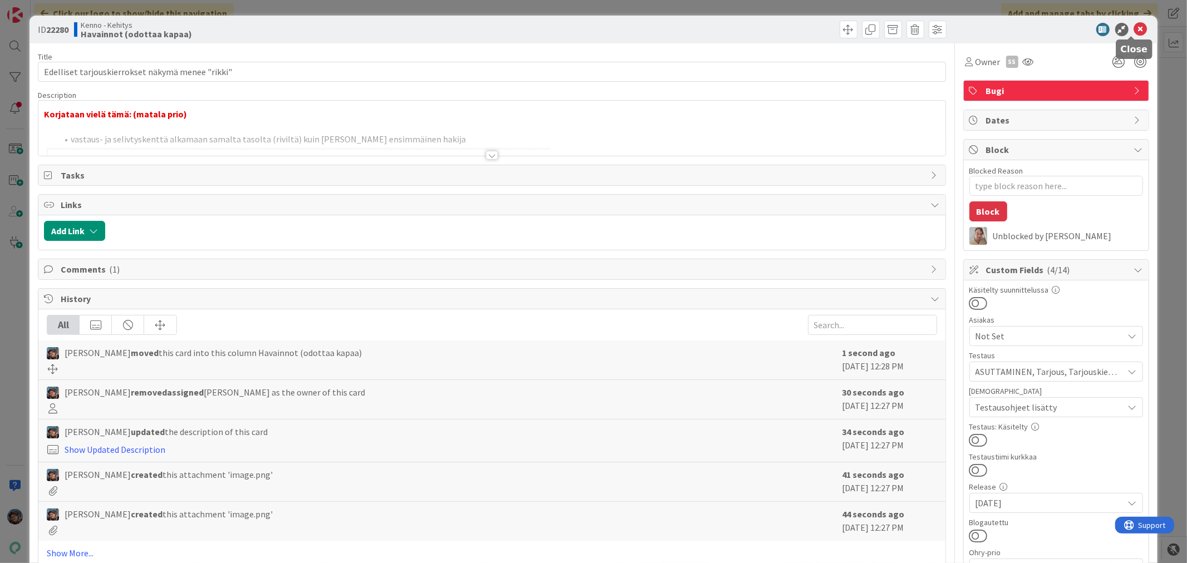
click at [1134, 30] on icon at bounding box center [1140, 29] width 13 height 13
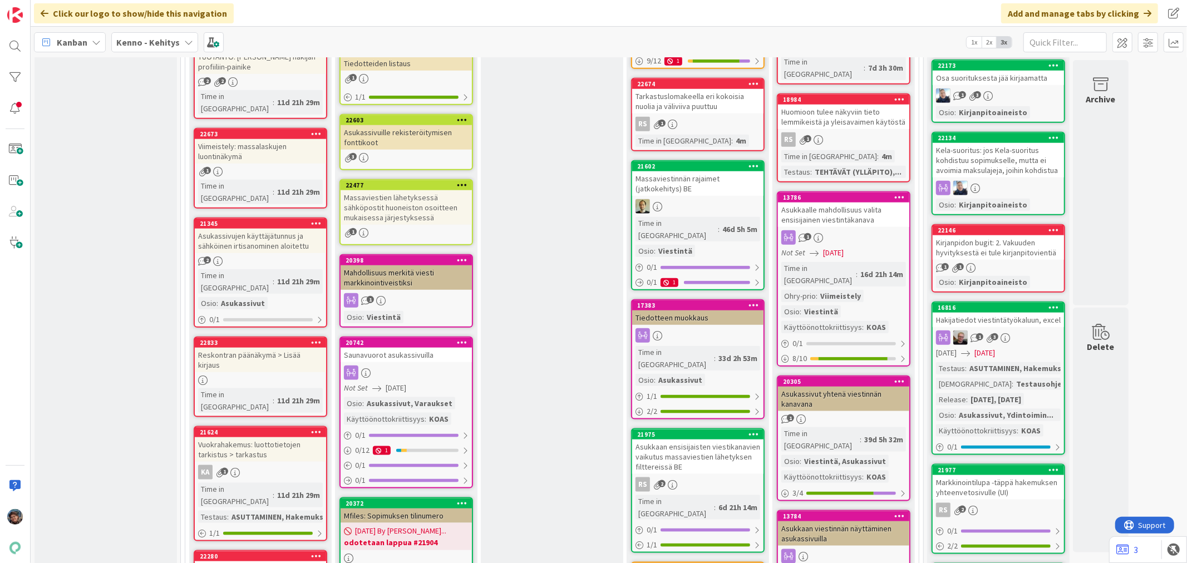
scroll to position [989, 0]
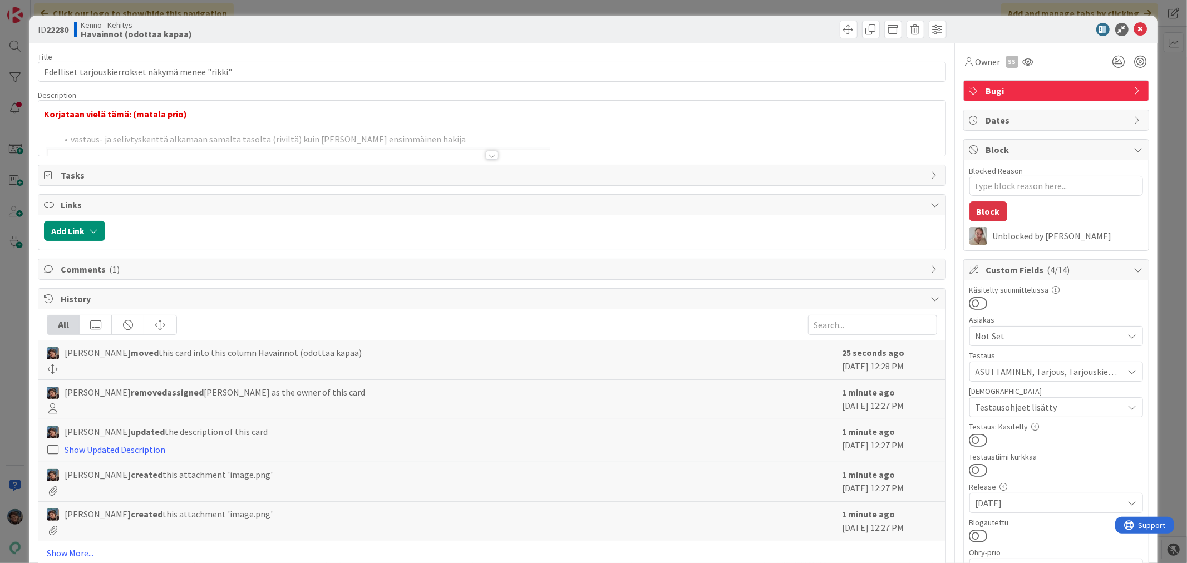
type textarea "x"
drag, startPoint x: 142, startPoint y: 70, endPoint x: 282, endPoint y: 72, distance: 140.3
click at [270, 71] on input "Edelliset tarjouskierrokset näkymä menee "rikki"" at bounding box center [492, 72] width 908 height 20
type input "Edelliset tarjouskierrokset hienosää"
type textarea "x"
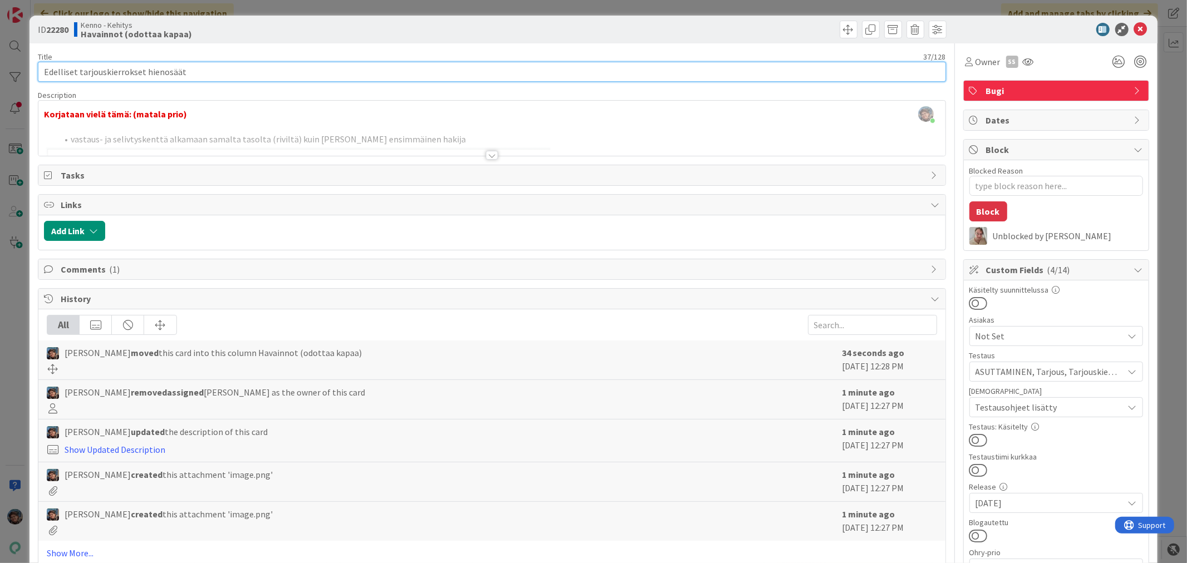
type input "Edelliset tarjouskierrokset hienosäätl"
type textarea "x"
type input "Edelliset tarjouskierrokset hienosäät"
type textarea "x"
type input "Edelliset tarjouskierrokset hienosäät"
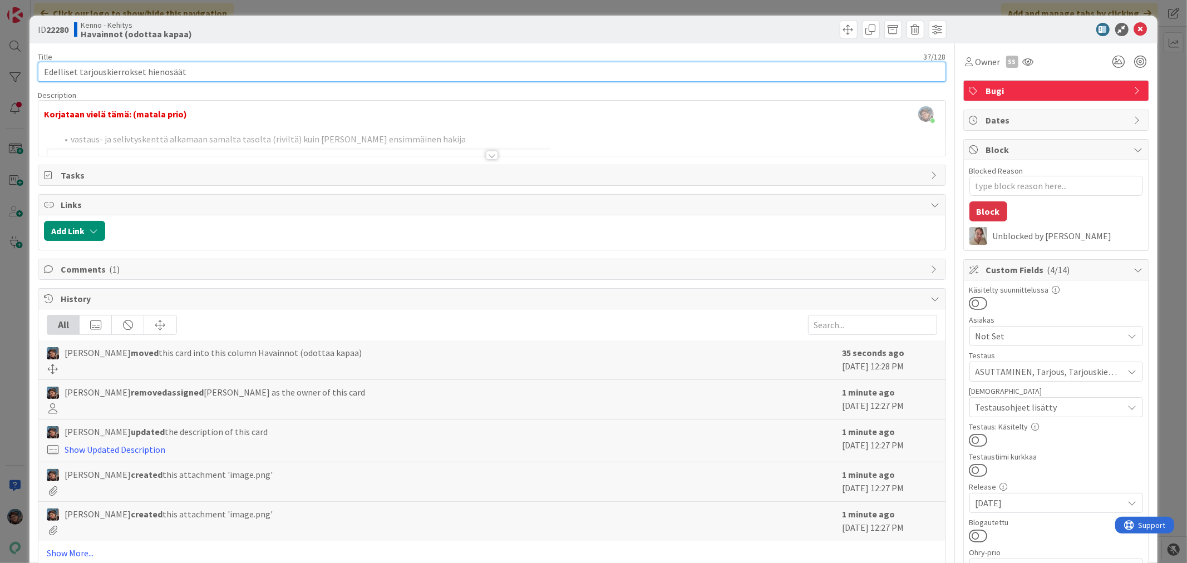
type textarea "x"
type input "Edelliset tarjouskierrokset hienosäätöä"
type textarea "x"
click at [143, 70] on input "Edelliset tarjouskierrokset hienosäätöä" at bounding box center [492, 72] width 908 height 20
type input "Edelliset tarjouskierrokset -näkymän hienosäätöä"
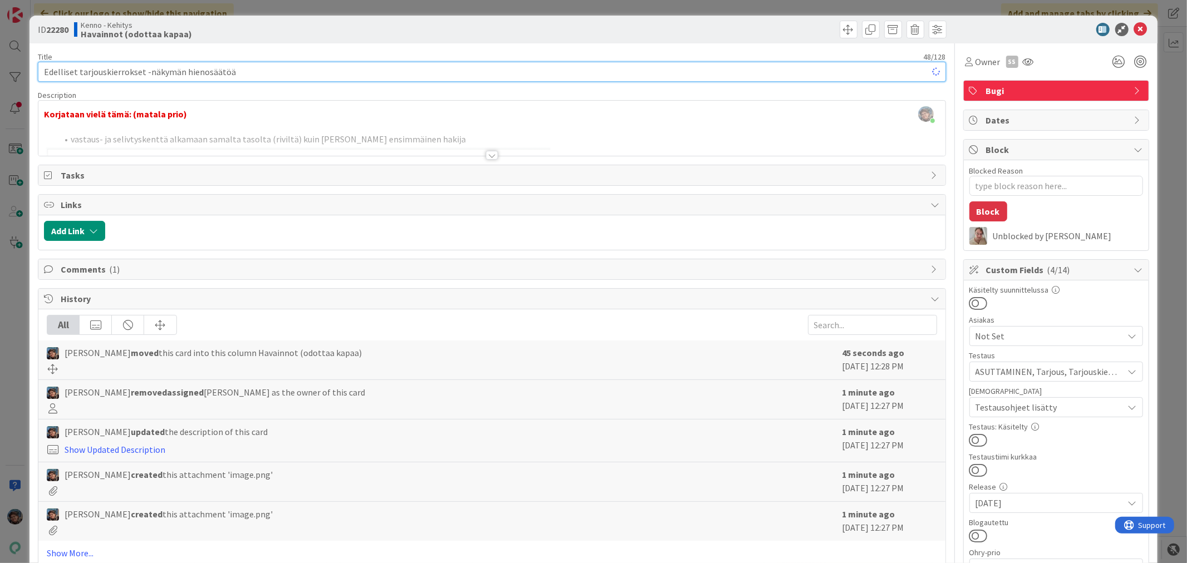
type textarea "x"
type input "Edelliset tarjouskierrokset -näkymän hienosäätöä"
drag, startPoint x: 1133, startPoint y: 27, endPoint x: 1117, endPoint y: 48, distance: 26.9
click at [1134, 29] on icon at bounding box center [1140, 29] width 13 height 13
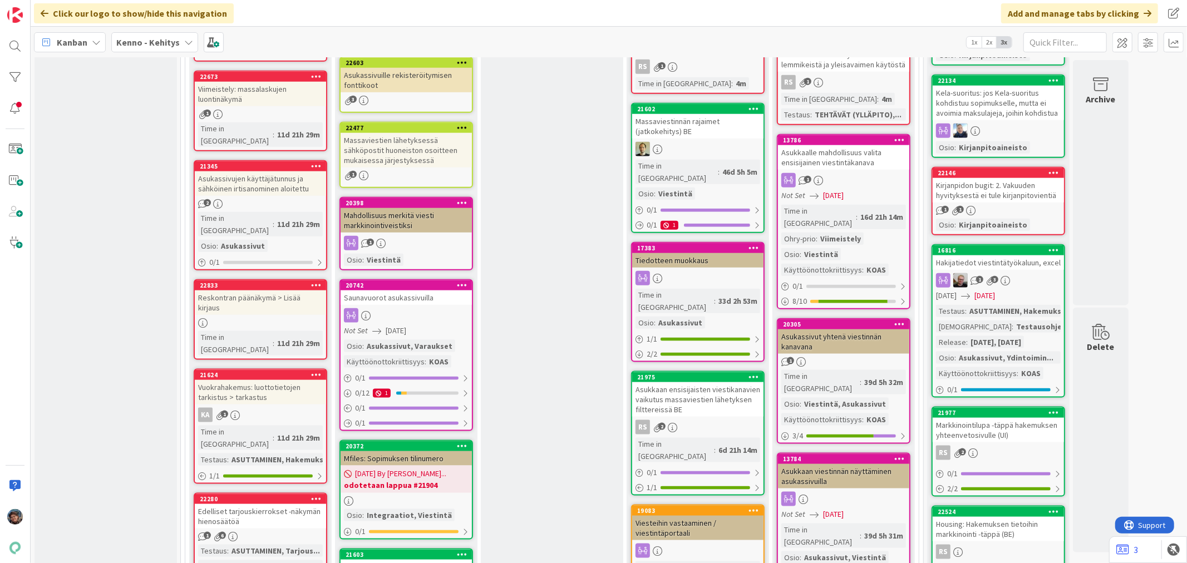
scroll to position [1113, 0]
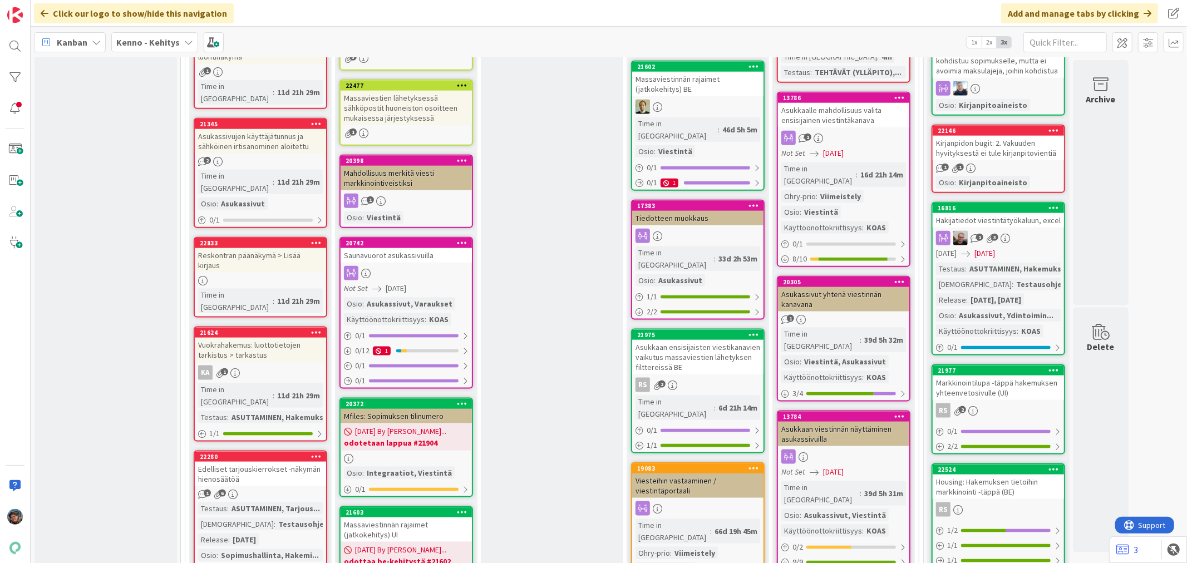
click at [130, 34] on div "Kenno - Kehitys" at bounding box center [154, 42] width 87 height 20
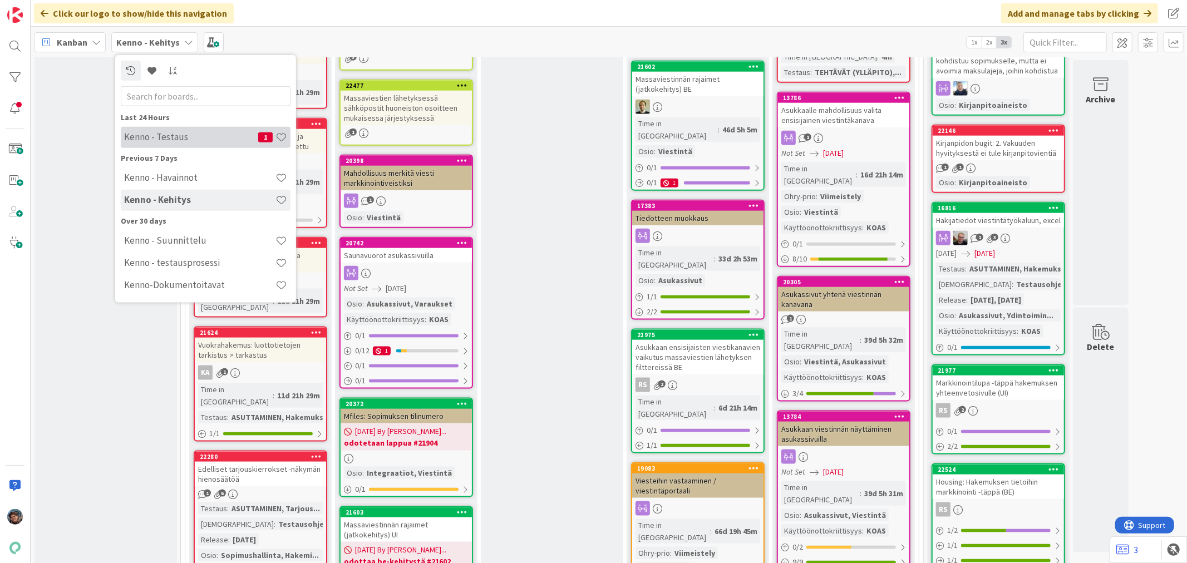
click at [180, 132] on h4 "Kenno - Testaus" at bounding box center [191, 136] width 134 height 11
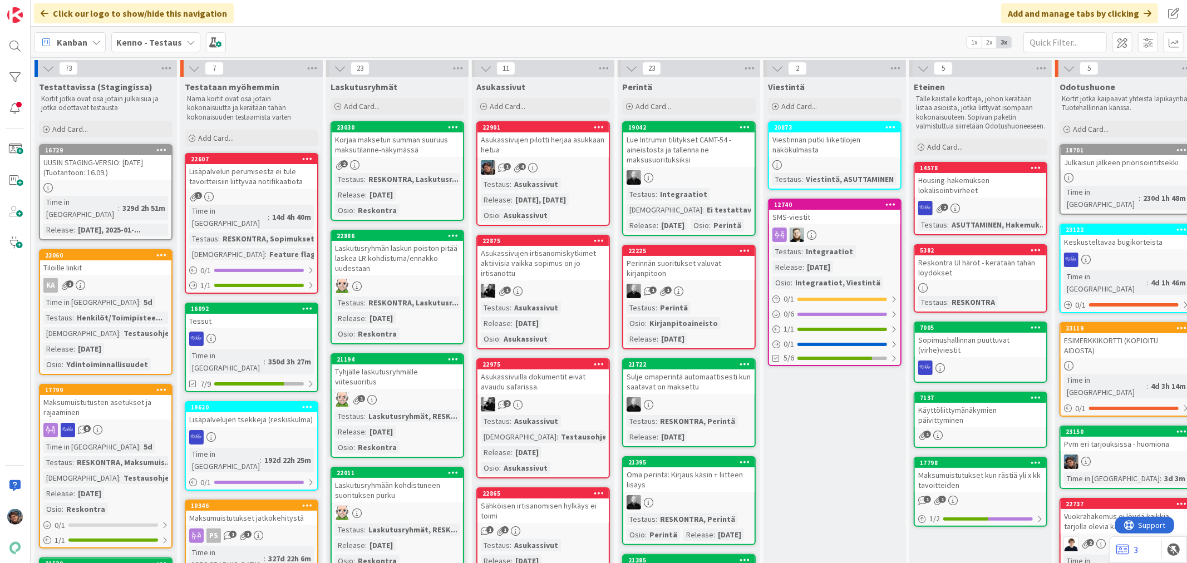
click at [149, 47] on span "Kenno - Testaus" at bounding box center [149, 42] width 66 height 13
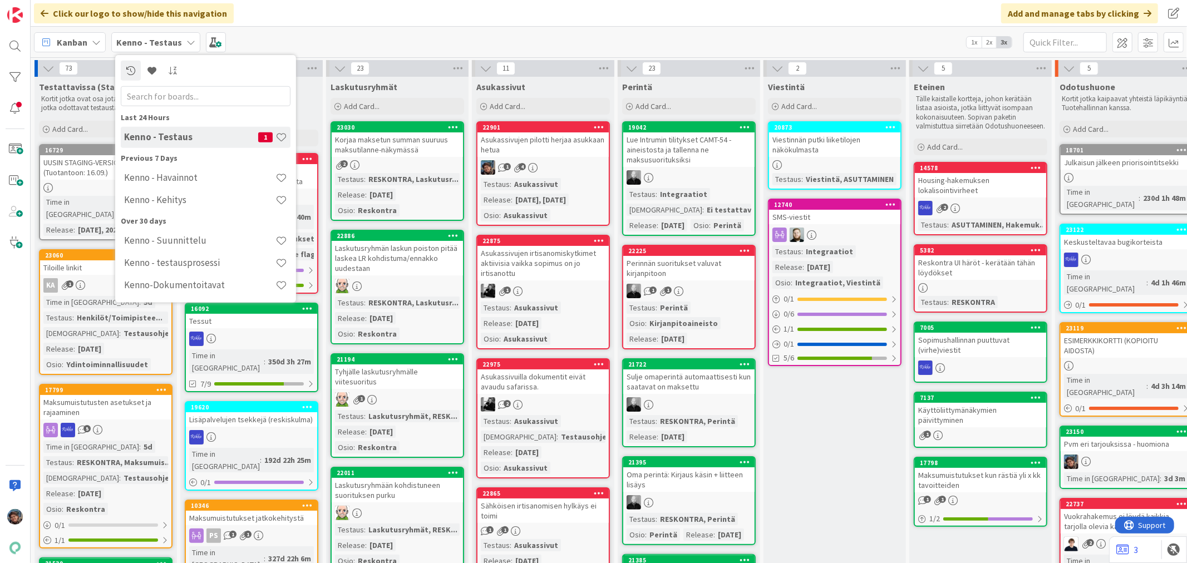
click at [177, 196] on h4 "Kenno - Kehitys" at bounding box center [199, 199] width 151 height 11
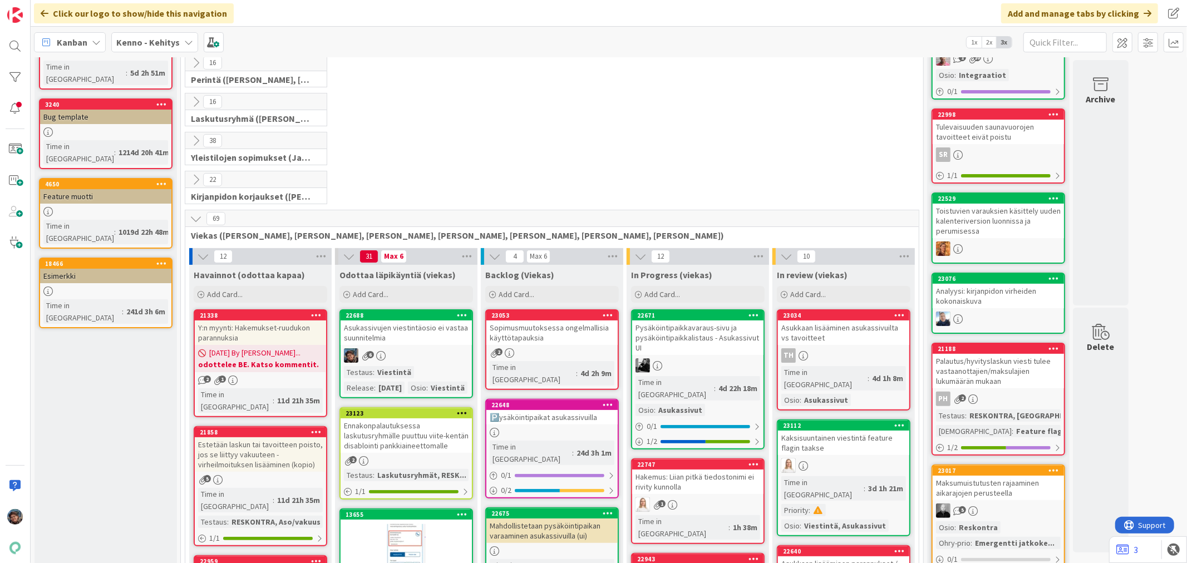
scroll to position [124, 0]
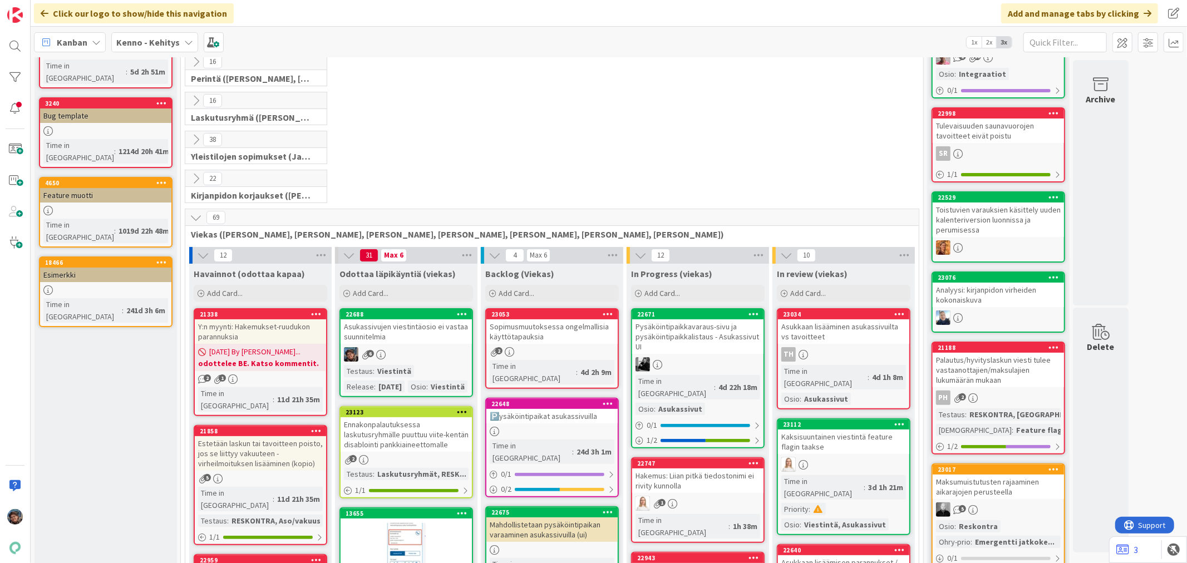
click at [433, 370] on div "Testaus : Viestintä Release : 2025-09-03 Osio : Viestintä" at bounding box center [406, 379] width 125 height 28
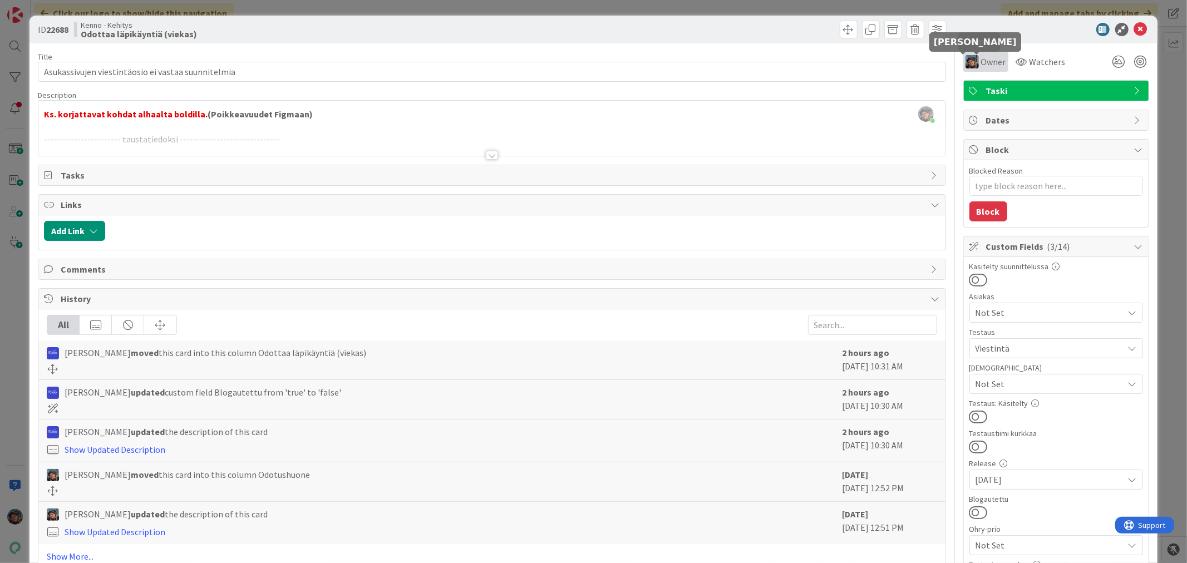
click at [969, 63] on img at bounding box center [972, 61] width 13 height 13
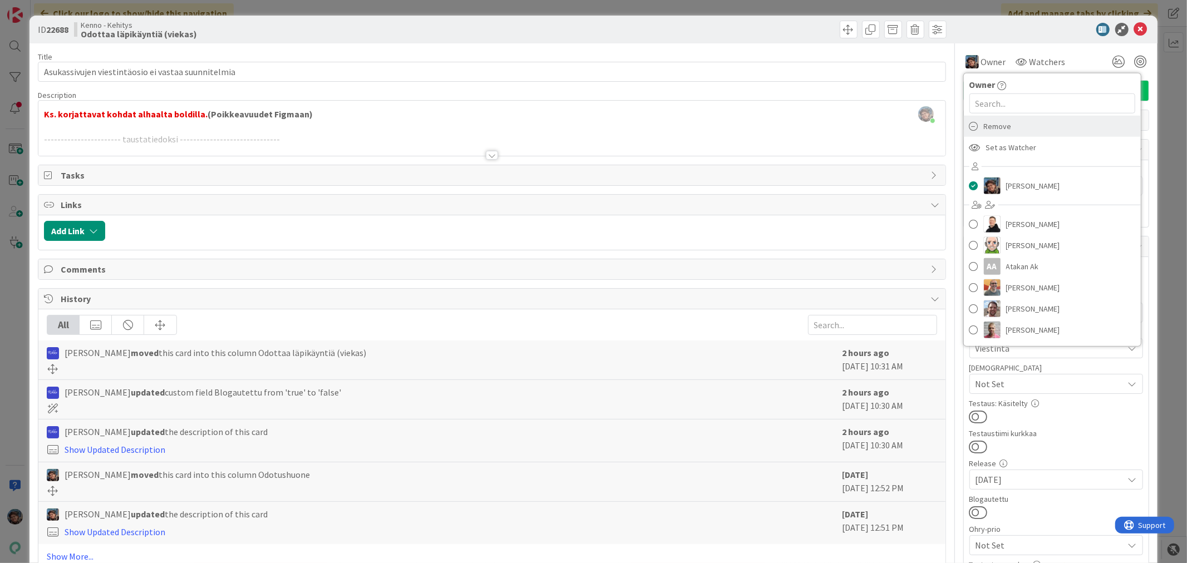
click at [990, 123] on span "Remove" at bounding box center [998, 126] width 28 height 17
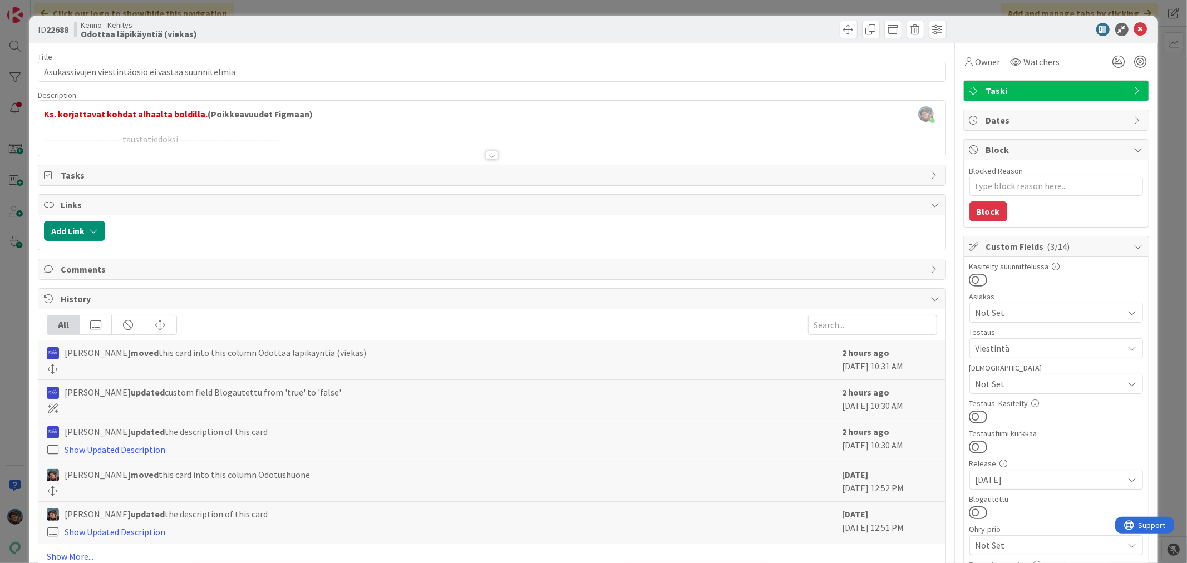
type textarea "x"
click at [1134, 24] on icon at bounding box center [1140, 29] width 13 height 13
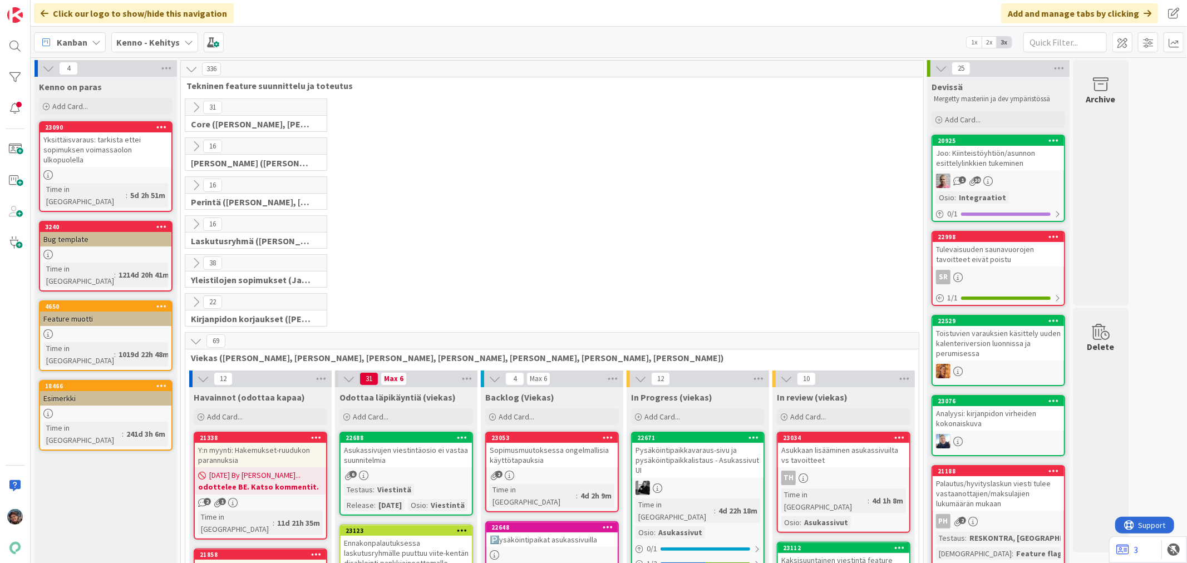
click at [143, 43] on b "Kenno - Kehitys" at bounding box center [147, 42] width 63 height 11
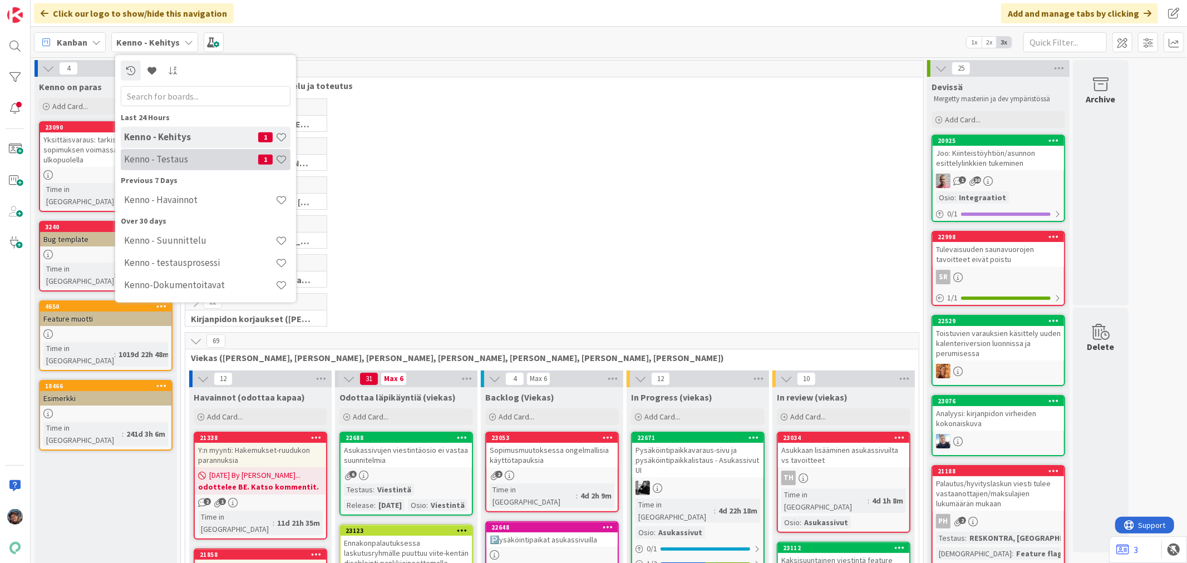
click at [208, 167] on div "Kenno - Testaus 1" at bounding box center [206, 159] width 170 height 21
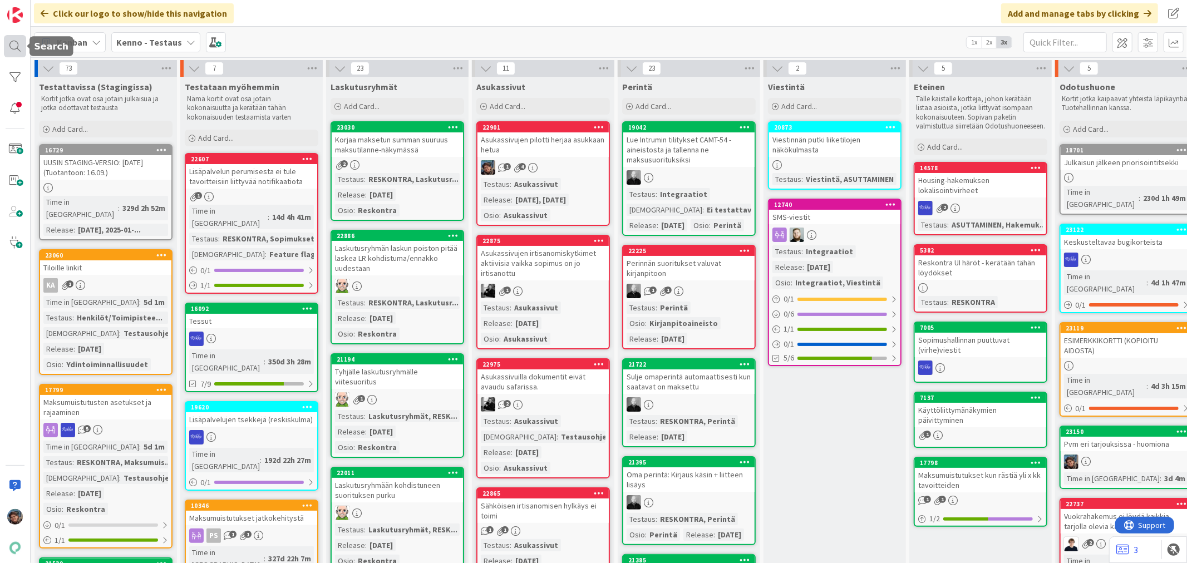
click at [13, 49] on div at bounding box center [15, 46] width 22 height 22
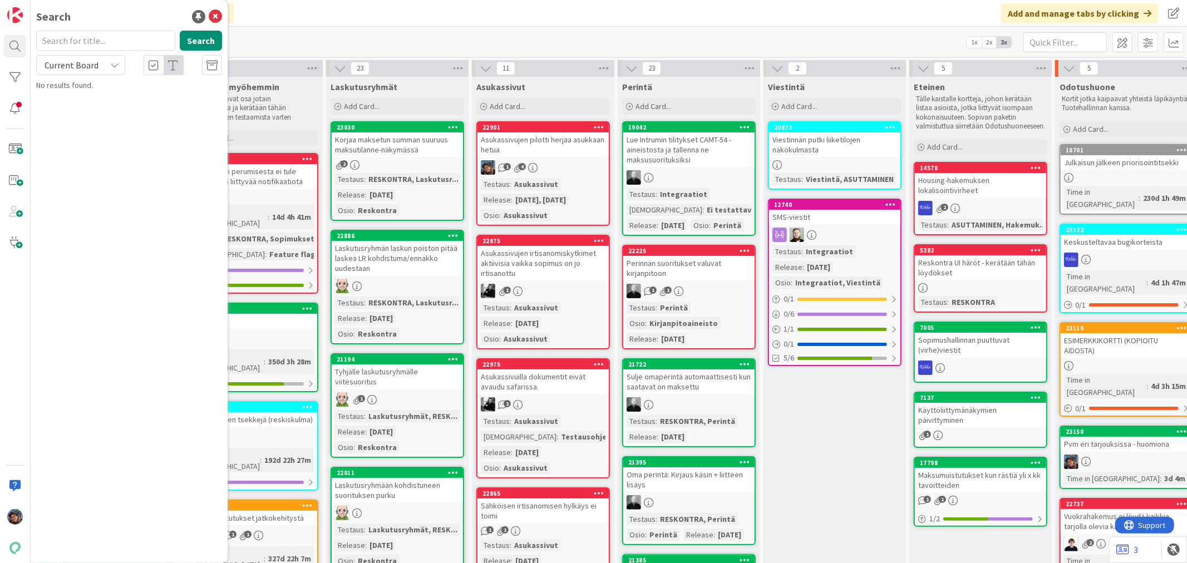
click at [84, 40] on input "text" at bounding box center [105, 41] width 139 height 20
click at [105, 65] on div "Current Board" at bounding box center [80, 65] width 89 height 20
click at [95, 109] on span "All Boards" at bounding box center [100, 111] width 116 height 17
click at [60, 40] on input "22722" at bounding box center [105, 41] width 139 height 20
type input "22772"
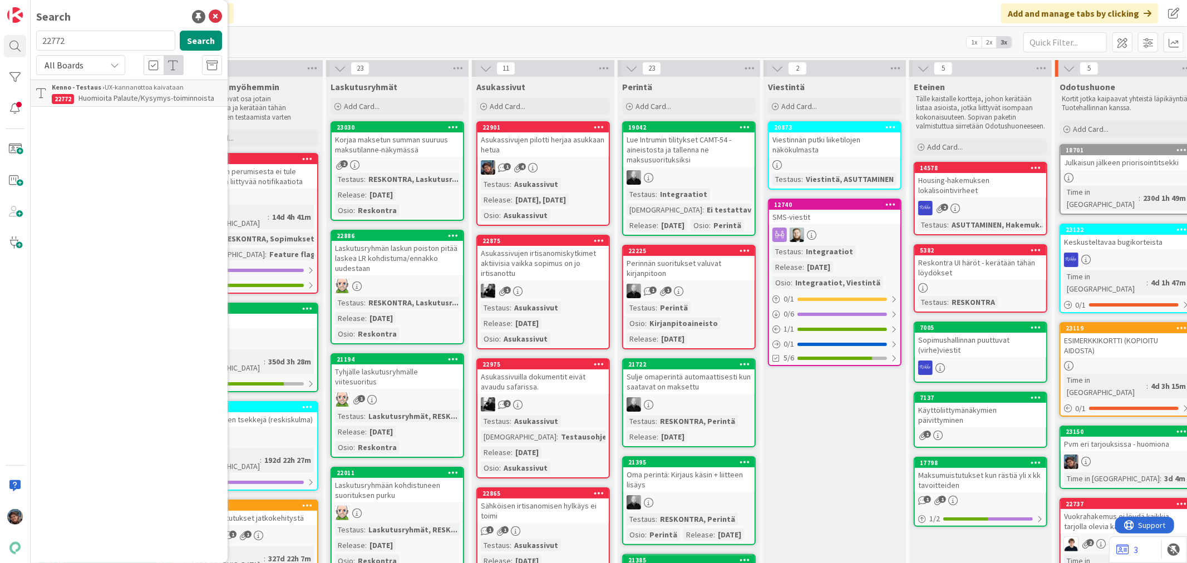
scroll to position [0, 519]
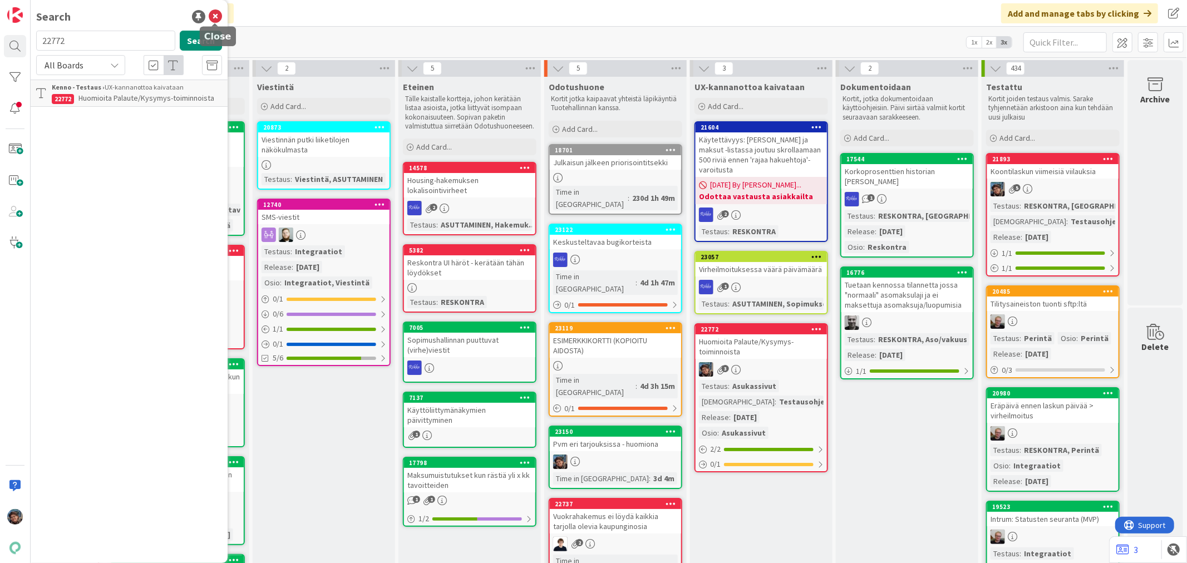
click at [218, 14] on icon at bounding box center [215, 16] width 13 height 13
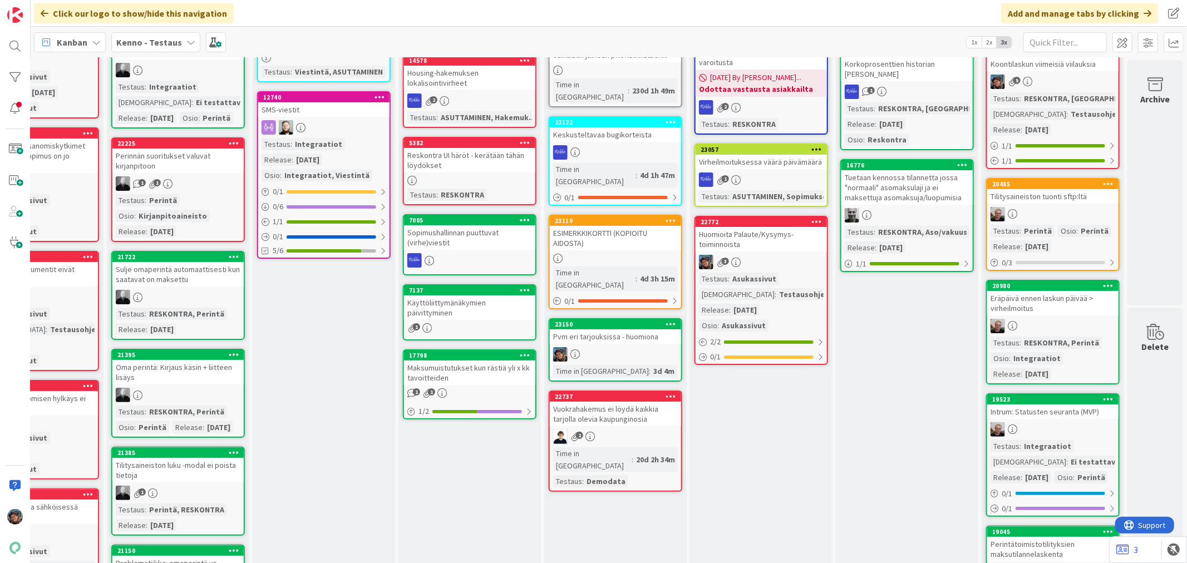
scroll to position [124, 519]
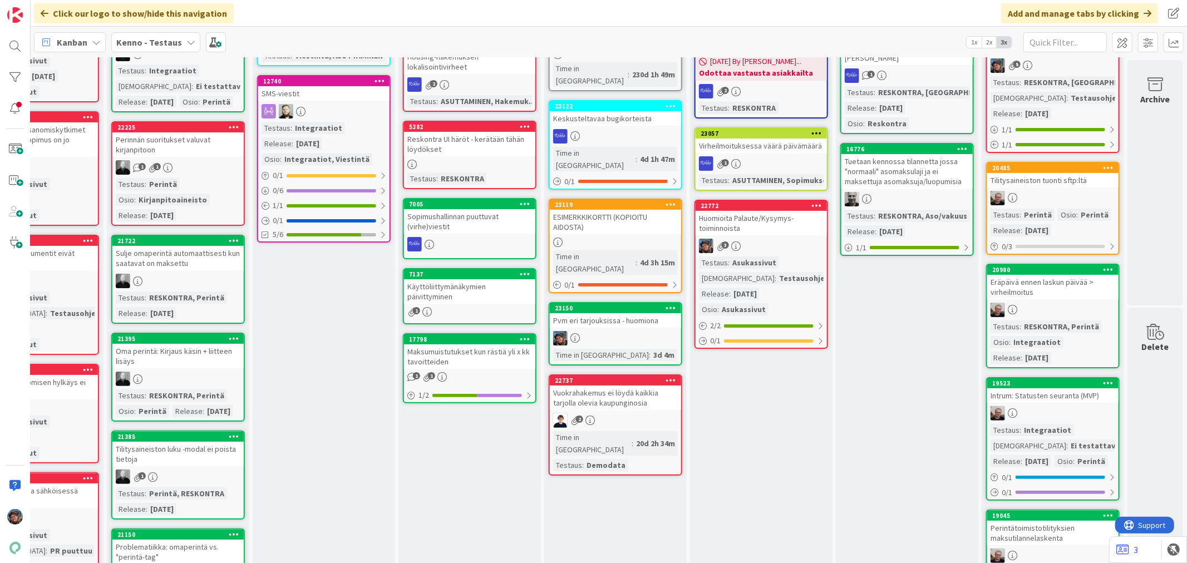
click at [579, 331] on div at bounding box center [615, 338] width 131 height 14
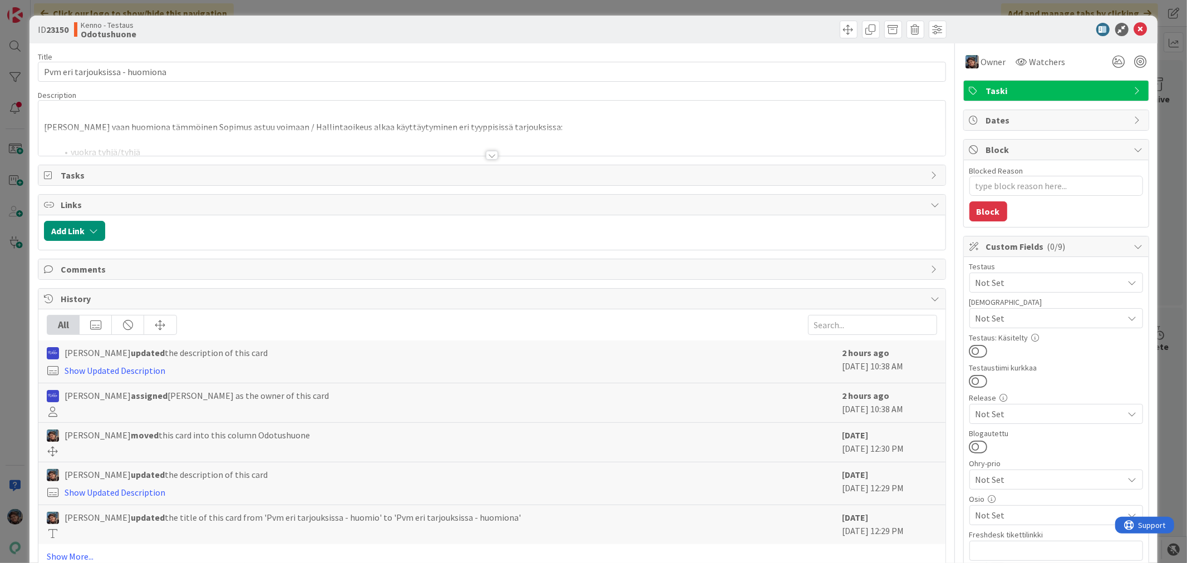
click at [487, 156] on div at bounding box center [492, 155] width 12 height 9
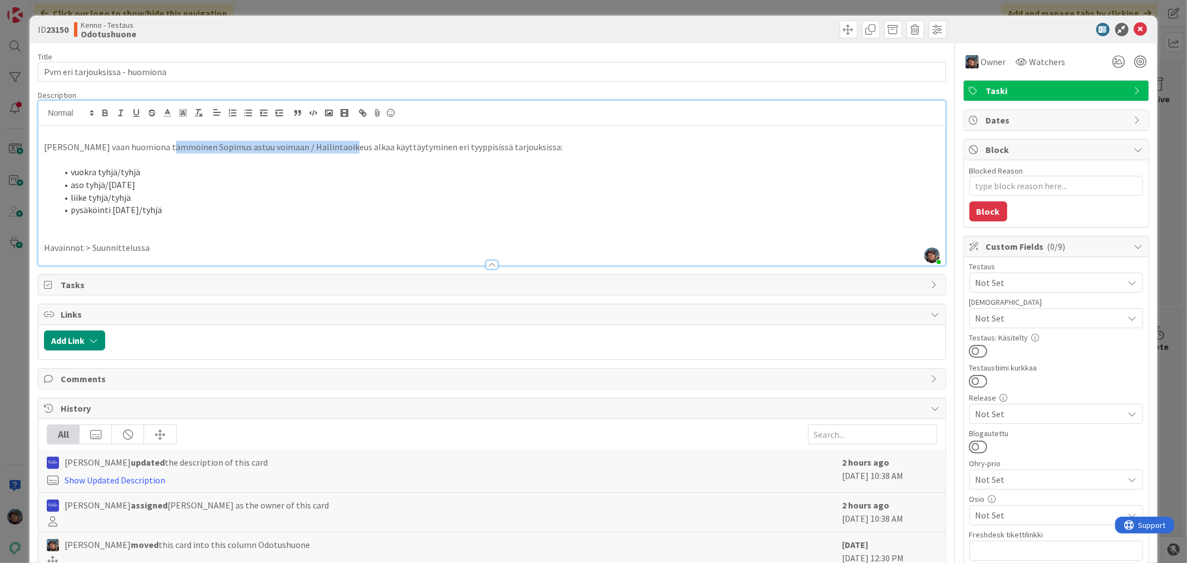
drag, startPoint x: 167, startPoint y: 148, endPoint x: 338, endPoint y: 144, distance: 171.5
click at [338, 144] on p "Ihan vaan huomiona tämmöinen Sopimus astuu voimaan / Hallintaoikeus alkaa käytt…" at bounding box center [492, 147] width 896 height 13
copy p "Sopimus astuu voimaan / Hallintaoikeus alkaa"
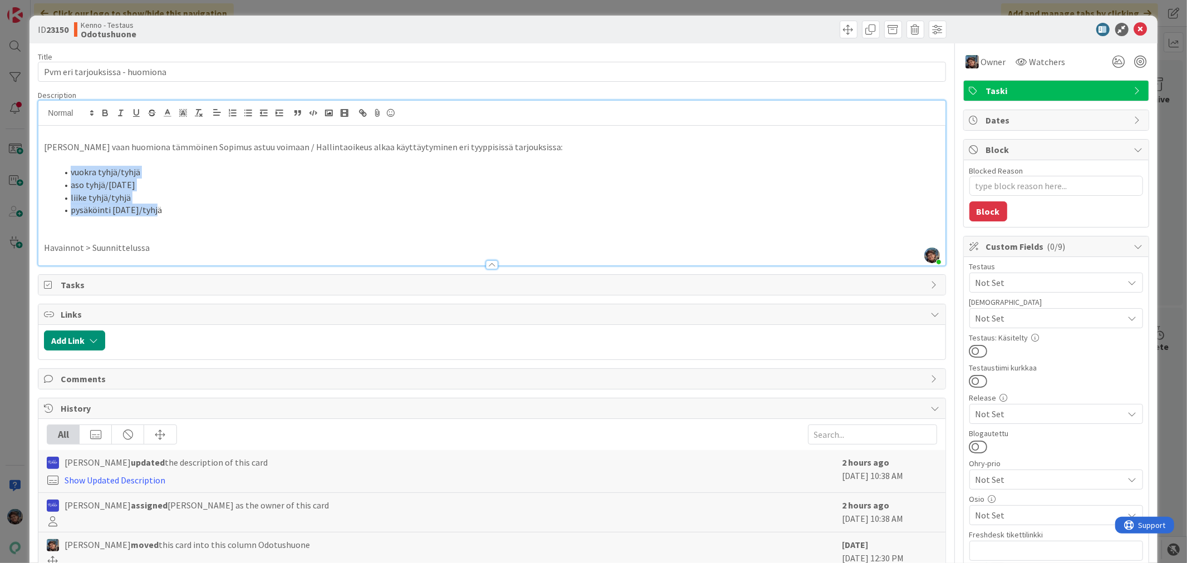
drag, startPoint x: 58, startPoint y: 173, endPoint x: 168, endPoint y: 210, distance: 115.6
click at [168, 210] on ol "vuokra tyhjä/tyhjä aso tyhjä/today liike tyhjä/tyhjä pysäköinti today/tyhjä" at bounding box center [492, 191] width 896 height 51
copy ol "vuokra tyhjä/tyhjä aso tyhjä/today liike tyhjä/tyhjä pysäköinti today/tyhjä"
click at [326, 239] on p at bounding box center [492, 235] width 896 height 13
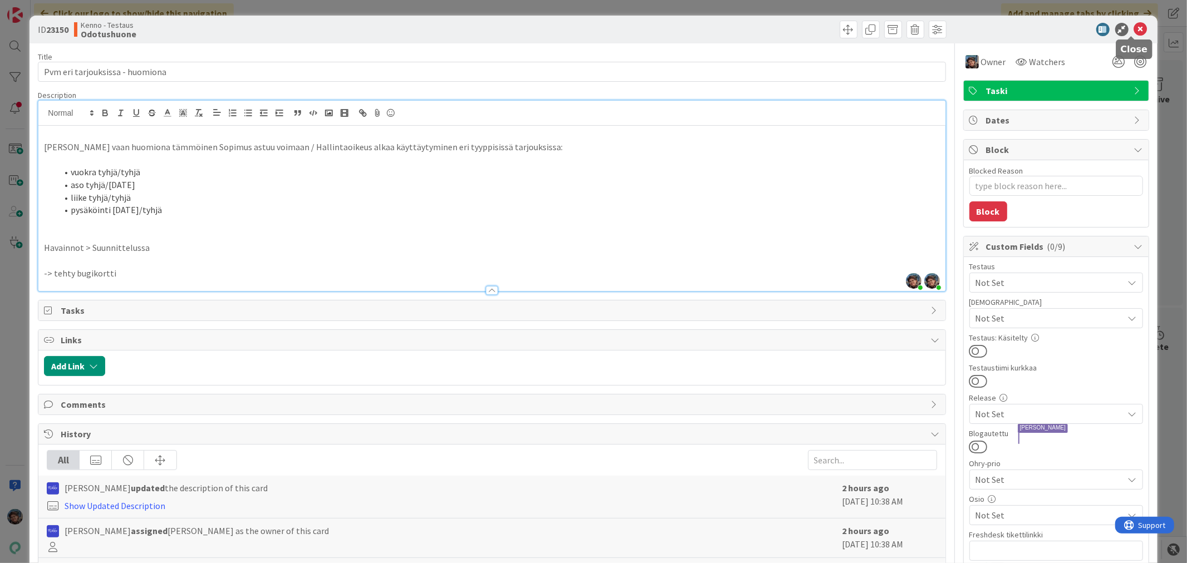
click at [1134, 24] on icon at bounding box center [1140, 29] width 13 height 13
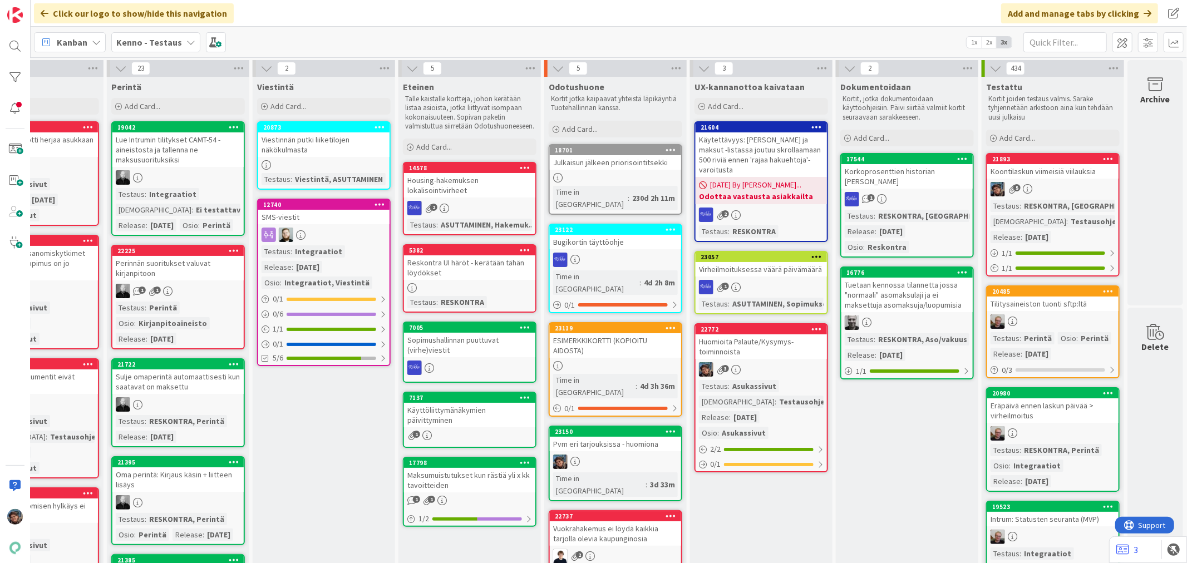
click at [148, 46] on b "Kenno - Testaus" at bounding box center [149, 42] width 66 height 11
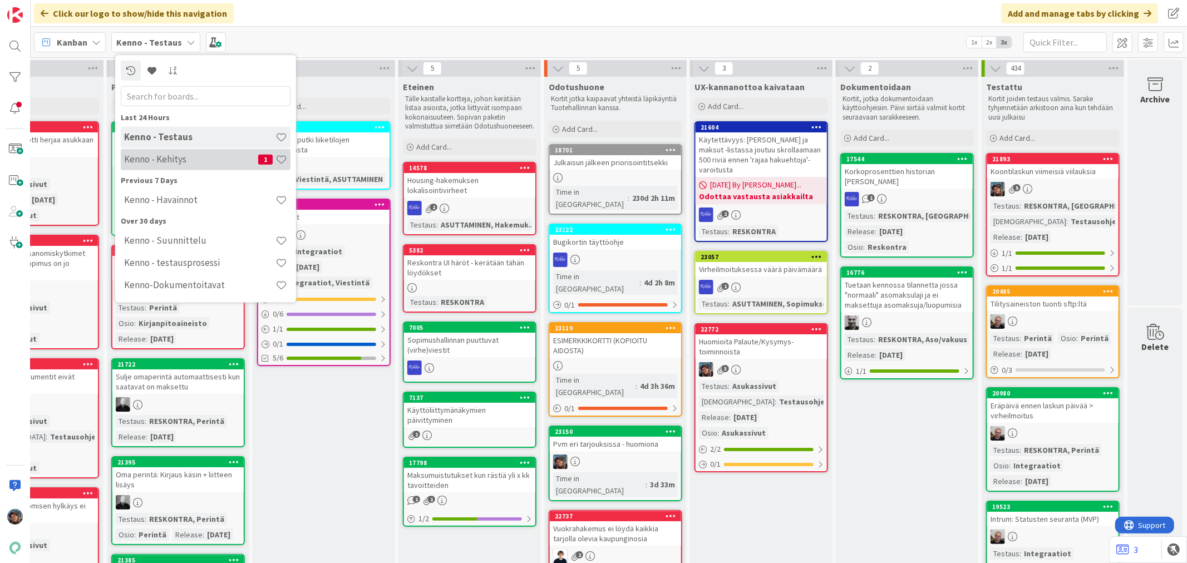
click at [184, 156] on h4 "Kenno - Kehitys" at bounding box center [191, 159] width 134 height 11
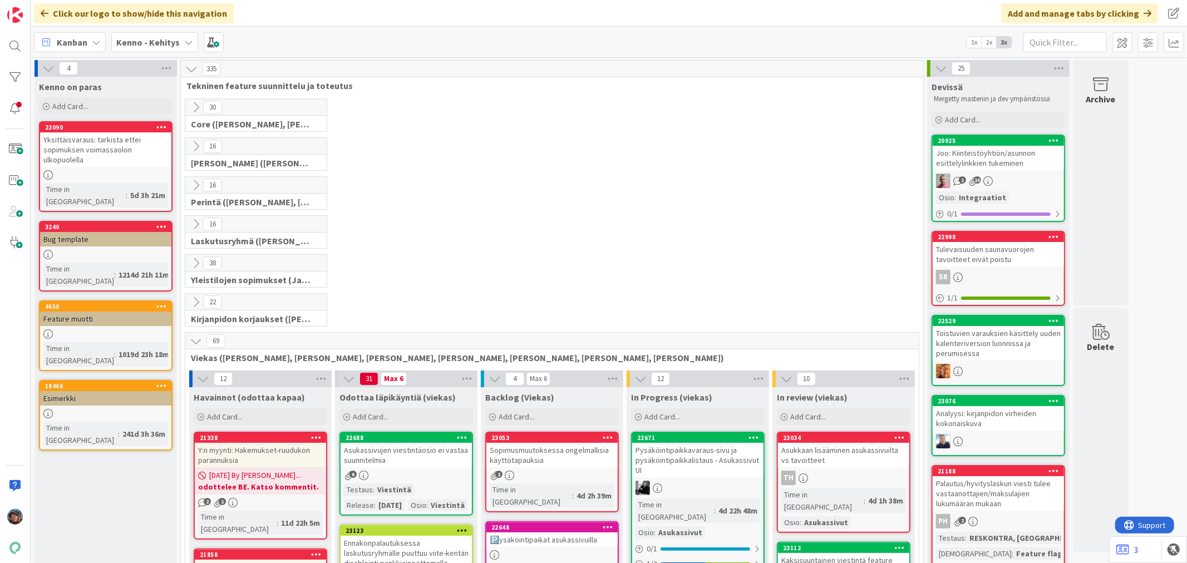
click at [195, 147] on icon at bounding box center [196, 146] width 12 height 12
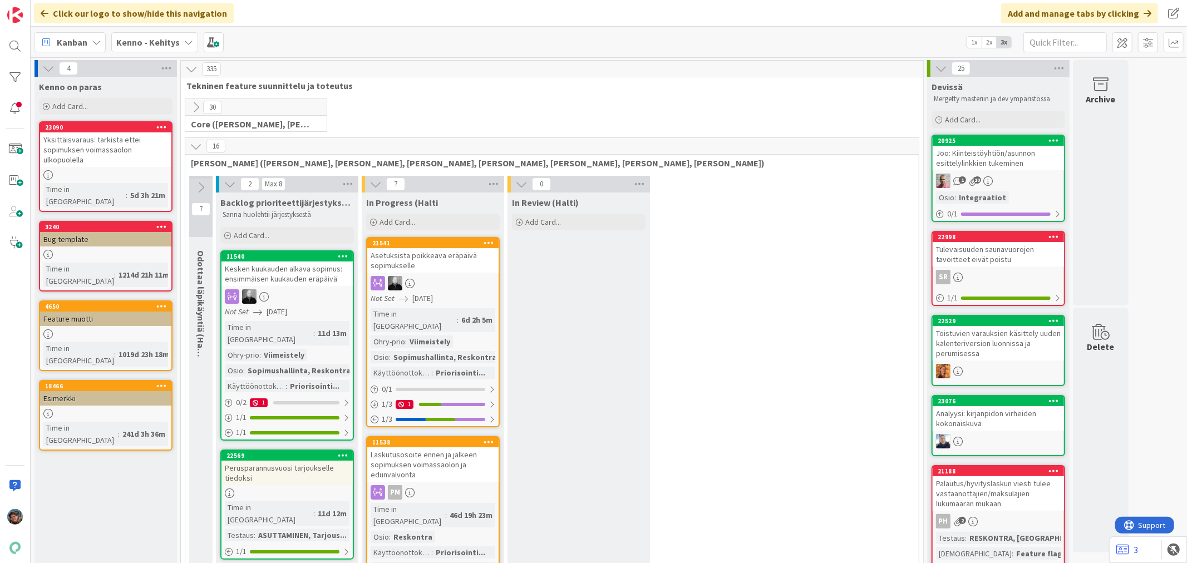
click at [196, 149] on icon at bounding box center [196, 146] width 12 height 12
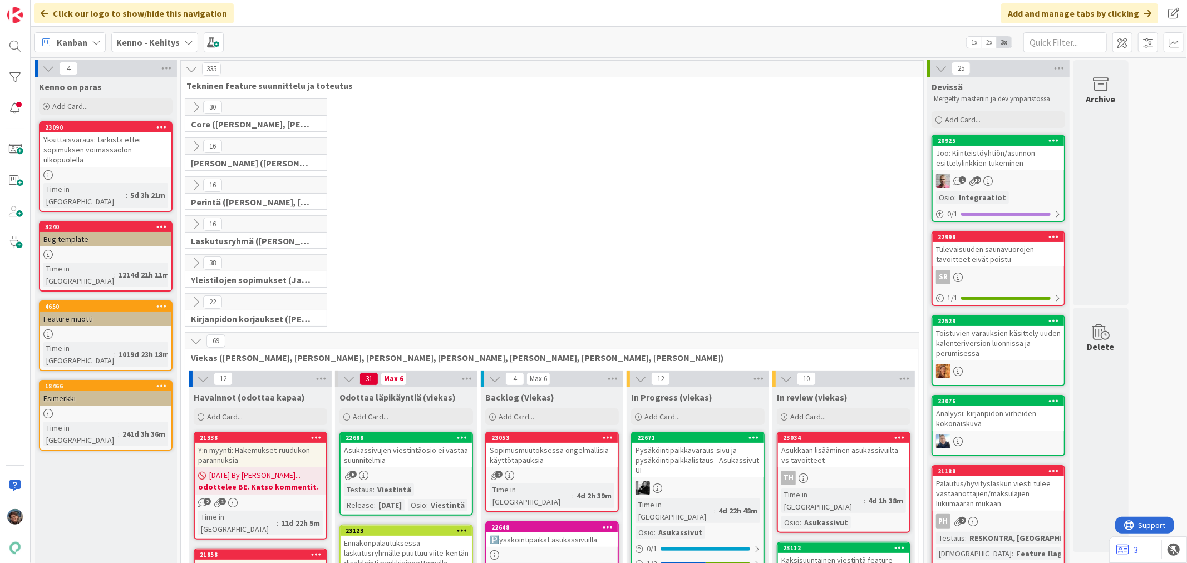
click at [194, 104] on icon at bounding box center [196, 107] width 12 height 12
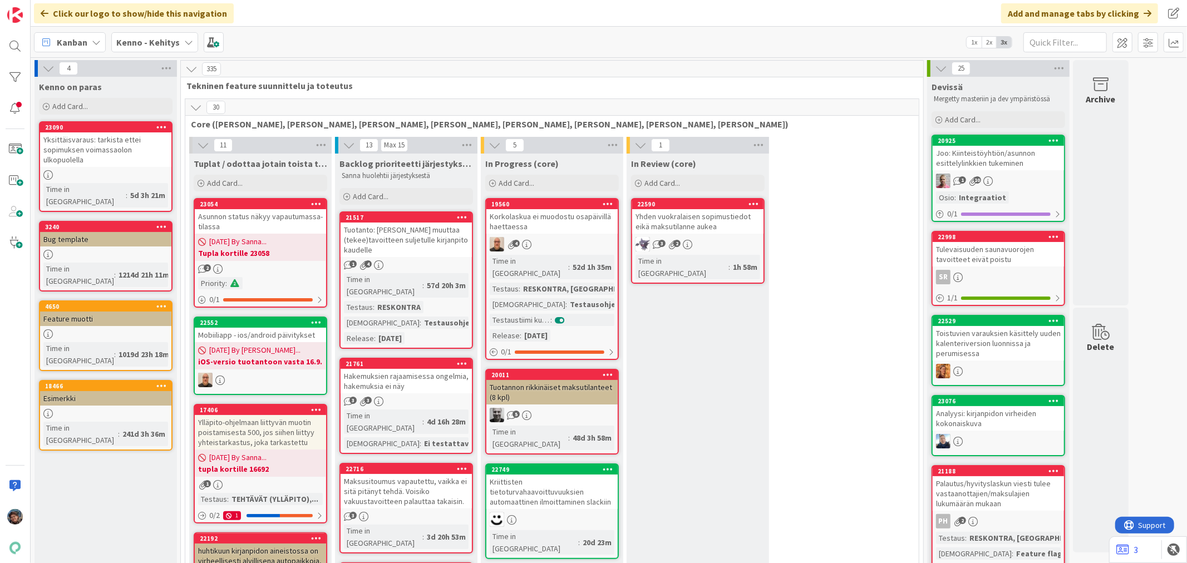
click at [194, 104] on icon at bounding box center [196, 107] width 12 height 12
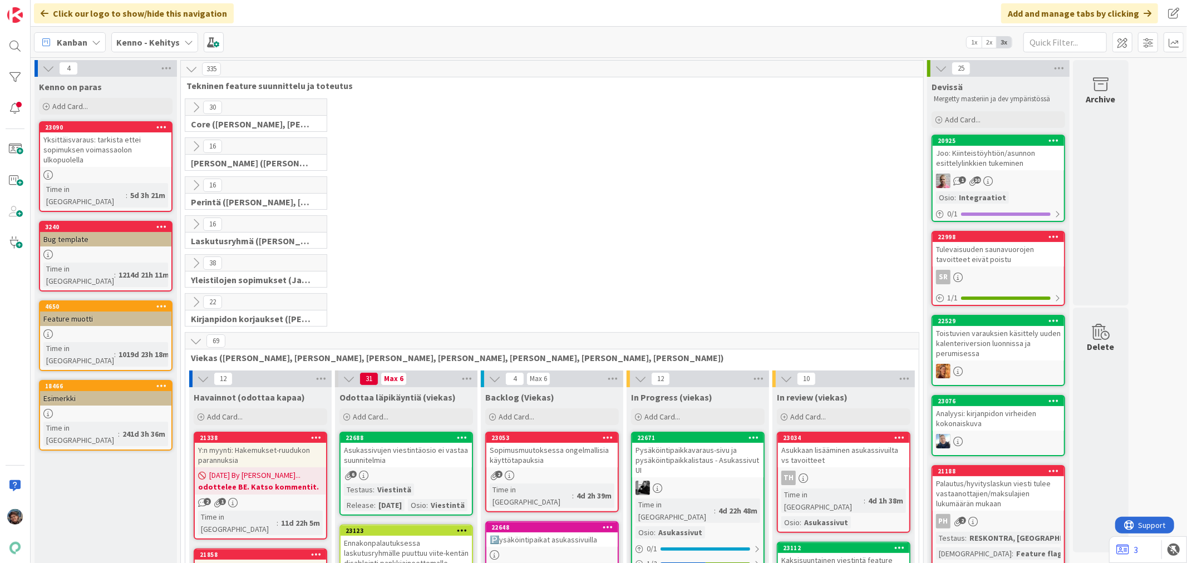
click at [198, 184] on icon at bounding box center [196, 185] width 12 height 12
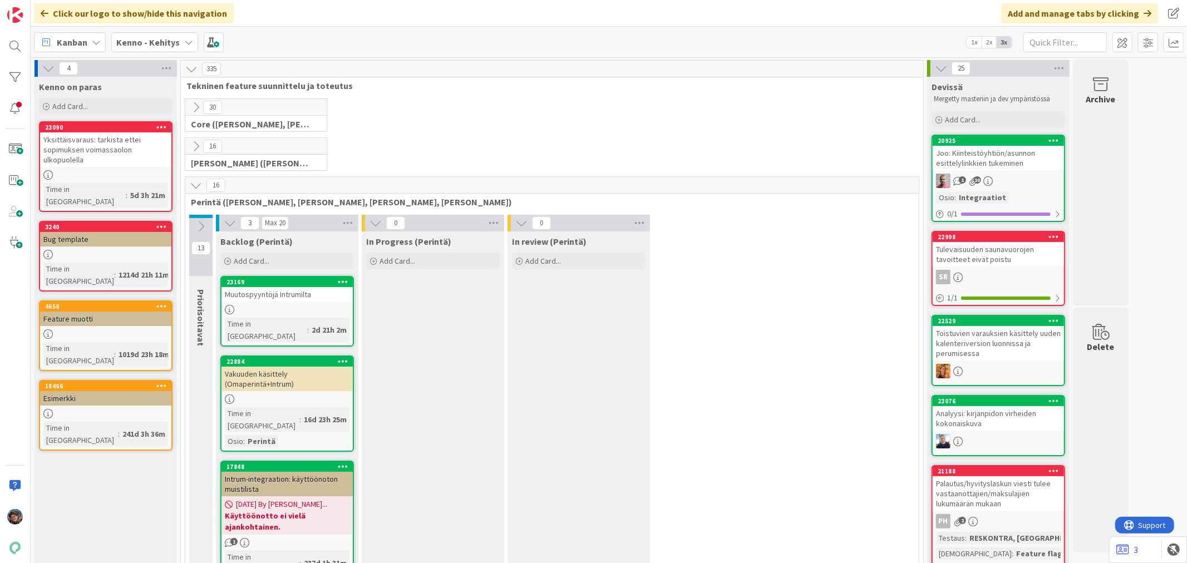
click at [198, 184] on icon at bounding box center [196, 185] width 12 height 12
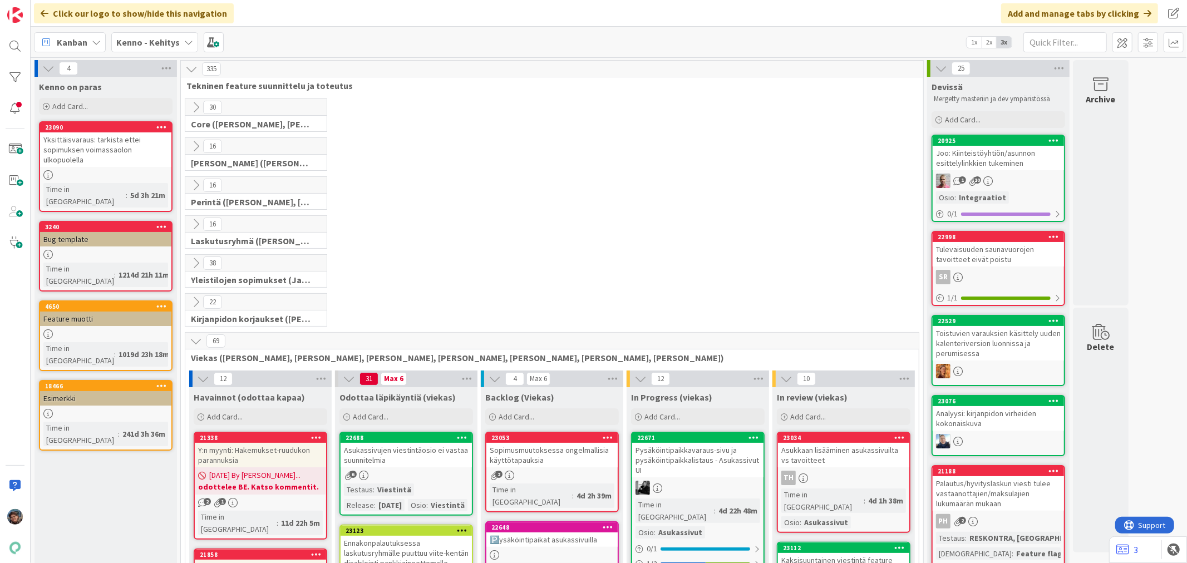
click at [196, 223] on icon at bounding box center [196, 224] width 12 height 12
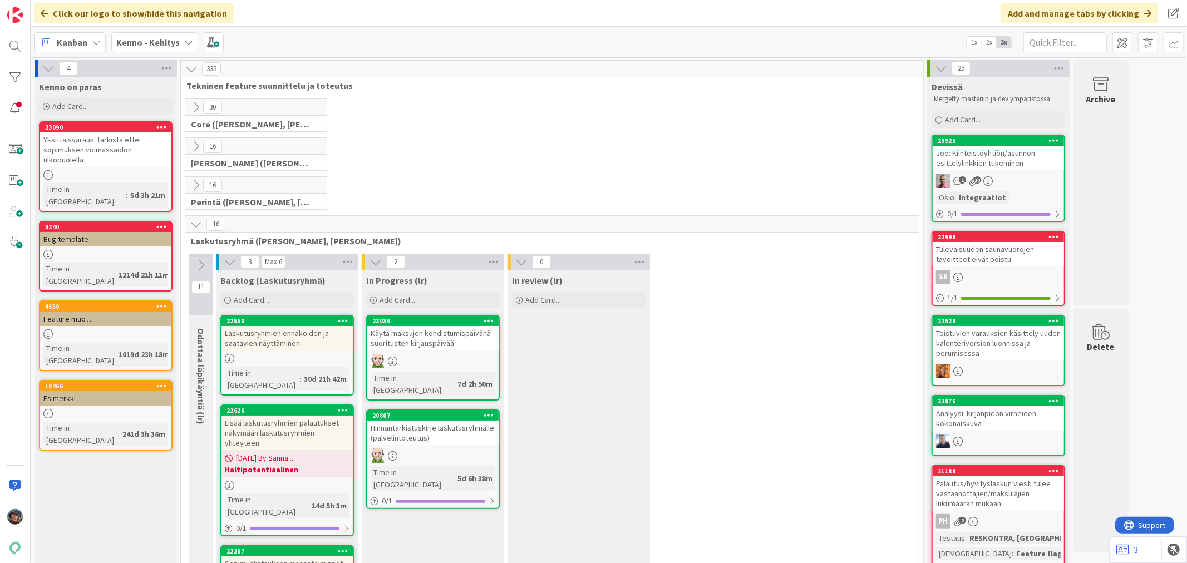
click at [196, 223] on icon at bounding box center [196, 224] width 12 height 12
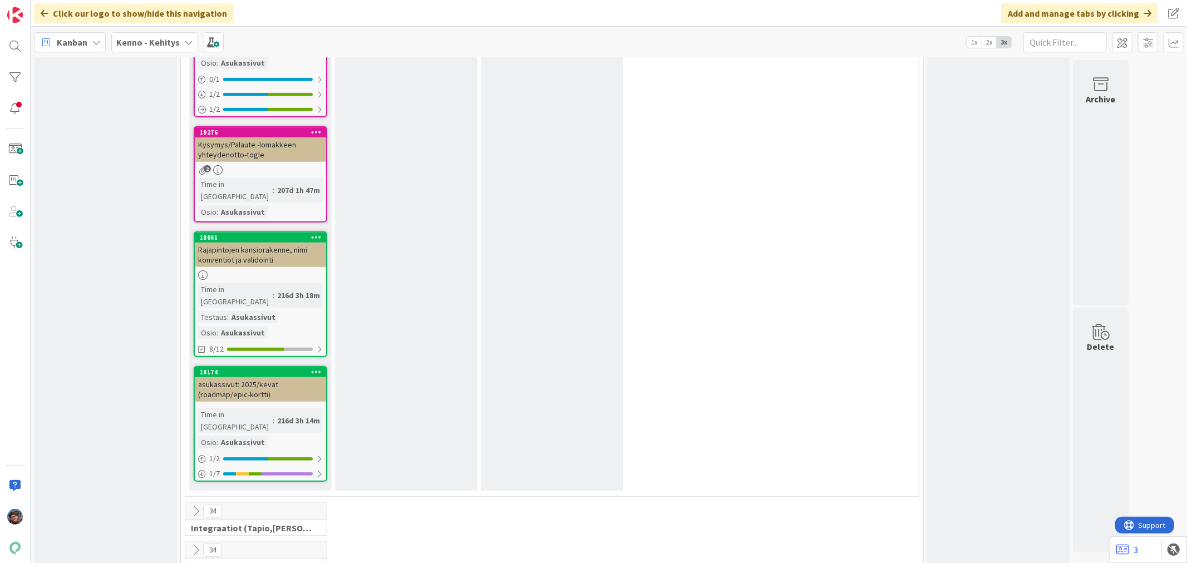
scroll to position [4261, 0]
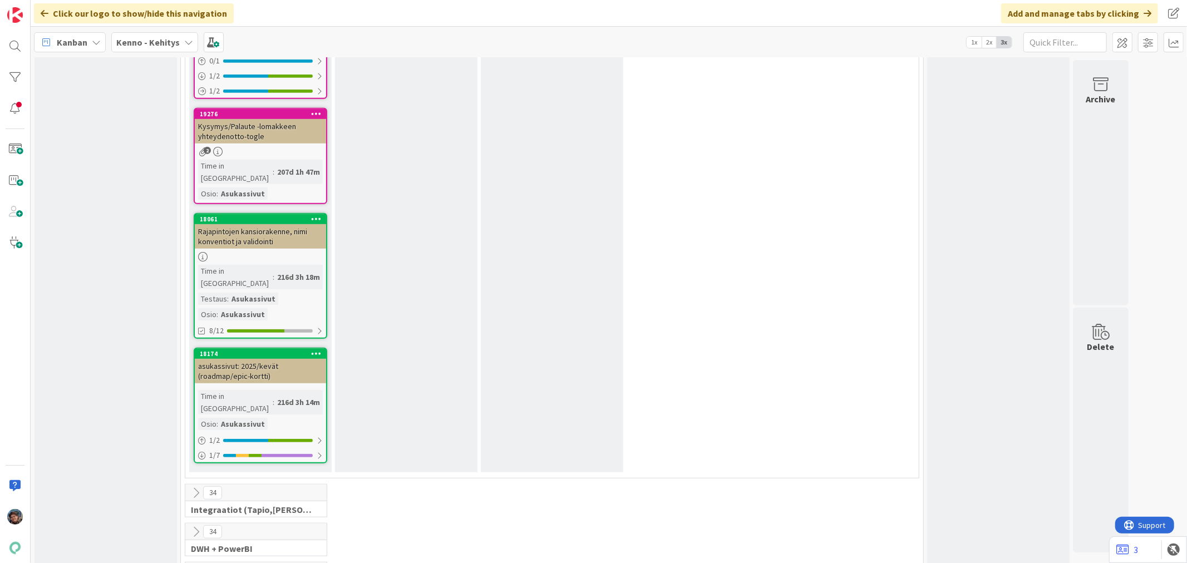
click at [146, 42] on b "Kenno - Kehitys" at bounding box center [147, 42] width 63 height 11
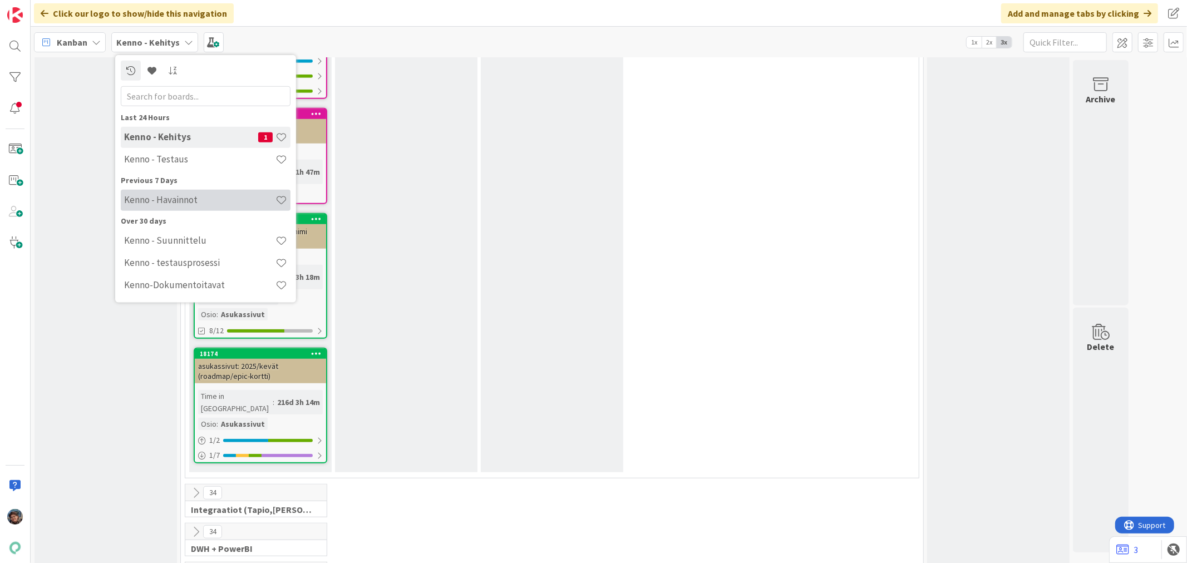
click at [184, 203] on h4 "Kenno - Havainnot" at bounding box center [199, 199] width 151 height 11
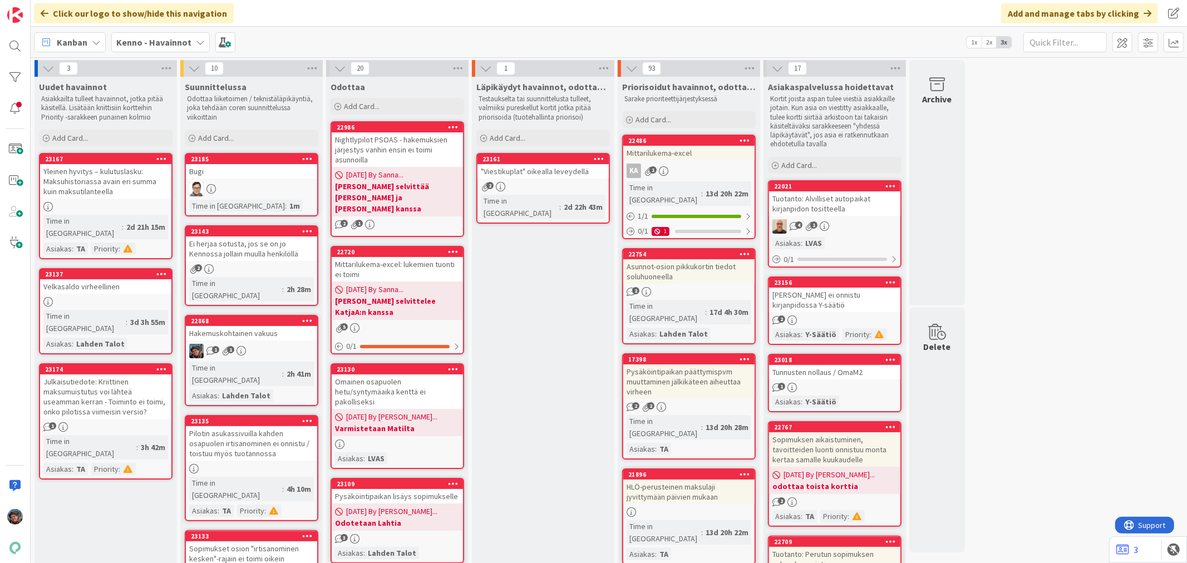
click at [269, 180] on link "23185 Bugi Time in Column : 1m" at bounding box center [252, 184] width 134 height 63
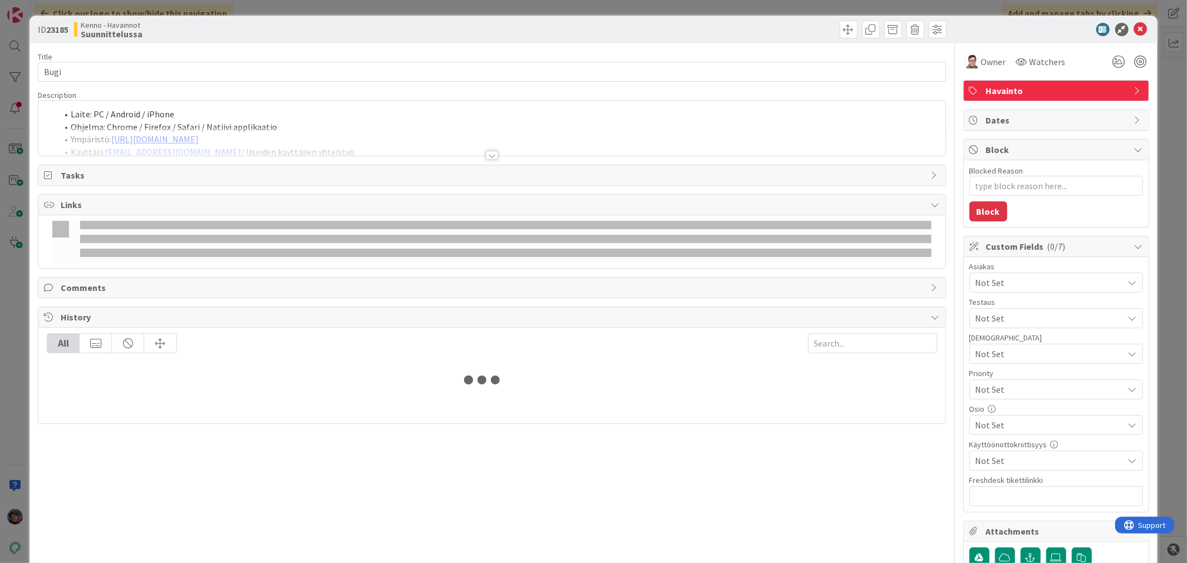
type textarea "x"
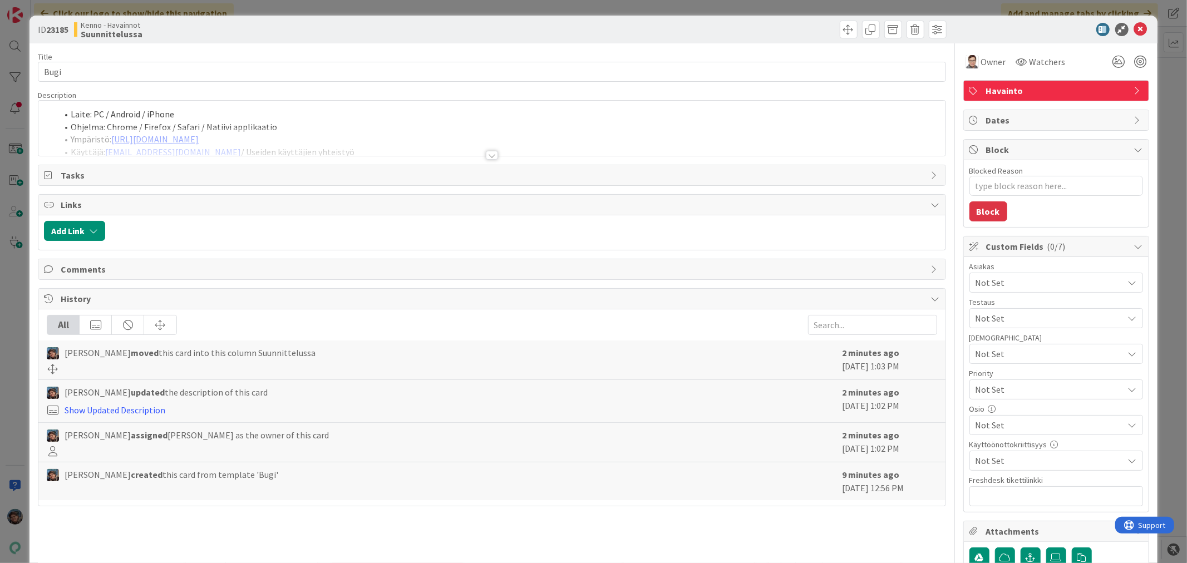
click at [486, 149] on div at bounding box center [491, 141] width 907 height 28
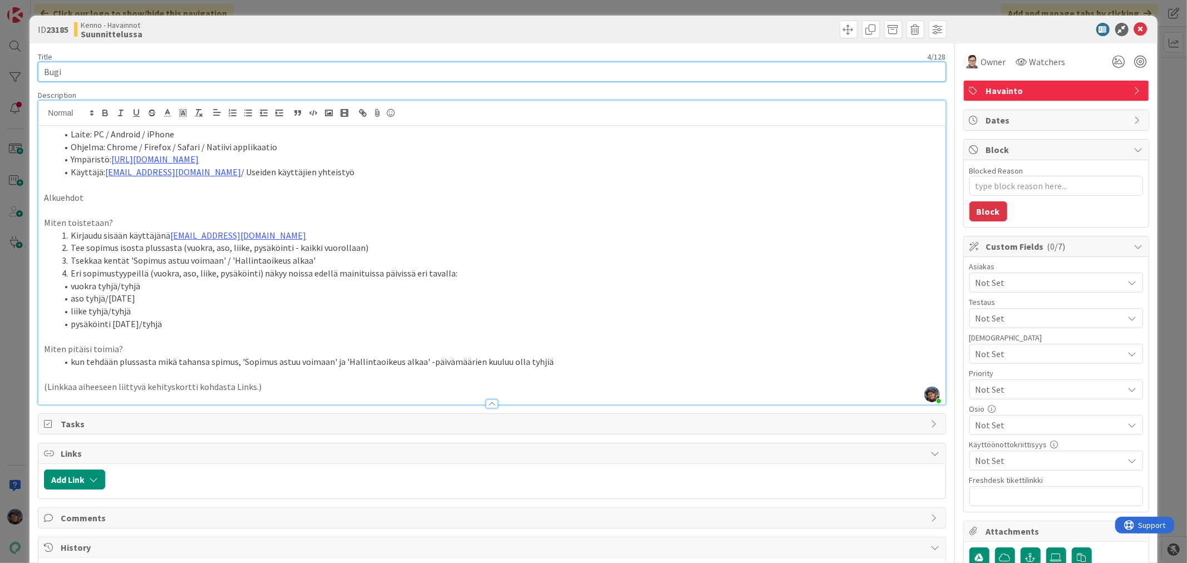
drag, startPoint x: 73, startPoint y: 70, endPoint x: 0, endPoint y: 70, distance: 73.5
click at [0, 70] on div "ID 23185 Kenno - Havainnot Suunnittelussa Title 4 / 128 Bugi Description Pirjo …" at bounding box center [593, 281] width 1187 height 563
type input "Sopimuste"
type textarea "x"
type input "Sopimusten"
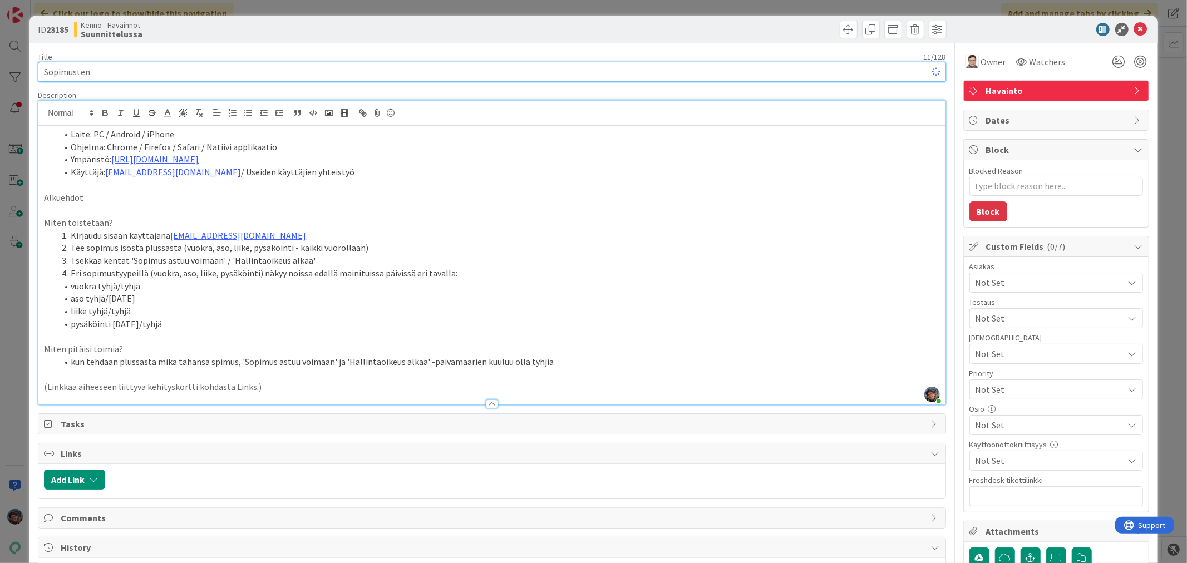
type textarea "x"
type input "Sopimusten päivämäärät"
type textarea "x"
type input "Sopimusten päivämäärät ak"
type textarea "x"
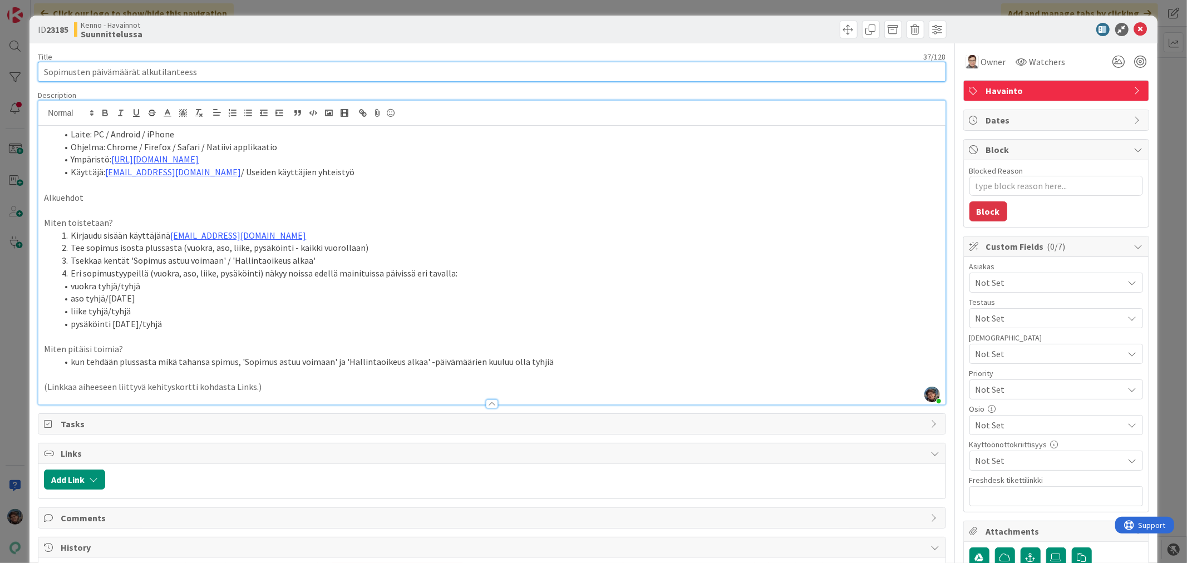
type input "Sopimusten päivämäärät alkutilanteessa"
type textarea "x"
drag, startPoint x: 137, startPoint y: 74, endPoint x: 261, endPoint y: 75, distance: 123.0
click at [244, 76] on input "Sopimusten päivämäärät alkutilanteessa" at bounding box center [492, 72] width 908 height 20
type input "Sopimusten päivämäärät luomisvaiheessa"
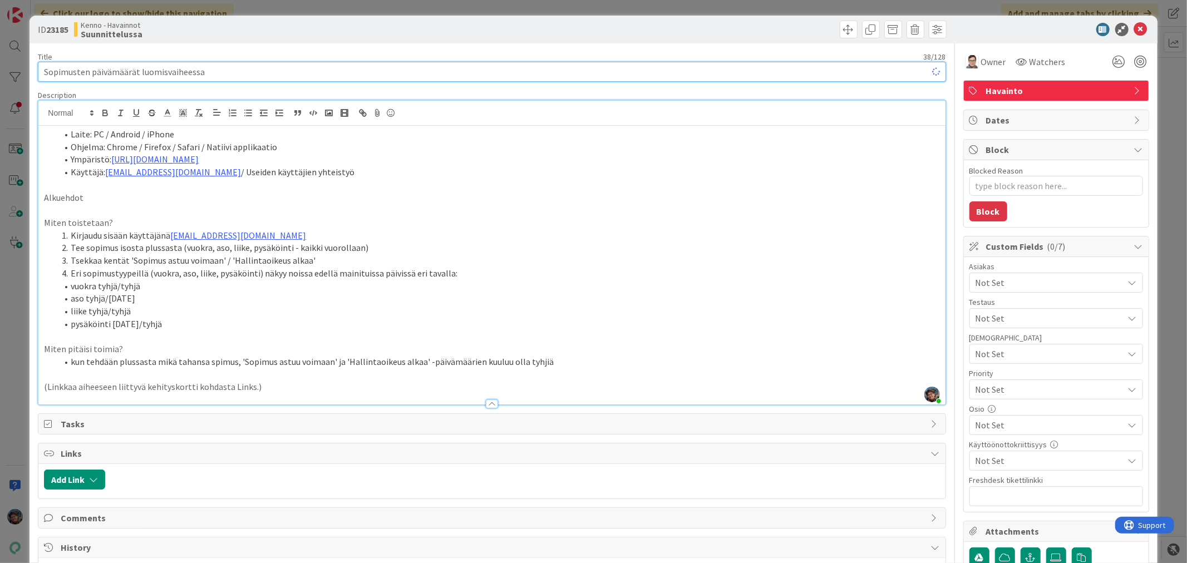
type textarea "x"
type input "Sopimusten päivämäärät luomisvaiheessa"
click at [1134, 29] on icon at bounding box center [1140, 29] width 13 height 13
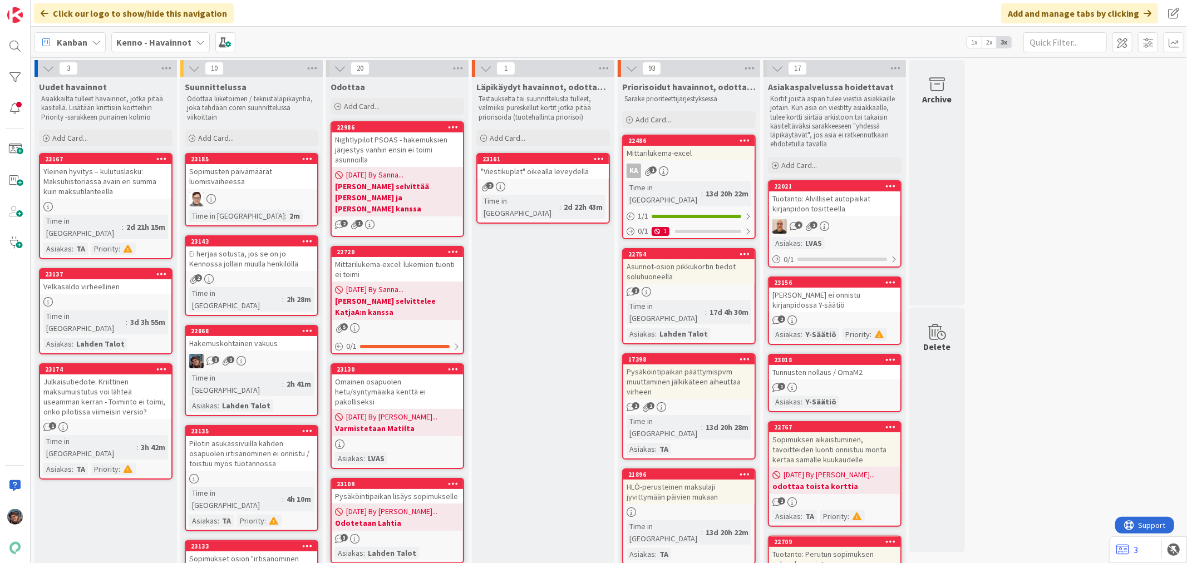
click at [258, 354] on div "1 1" at bounding box center [251, 361] width 131 height 14
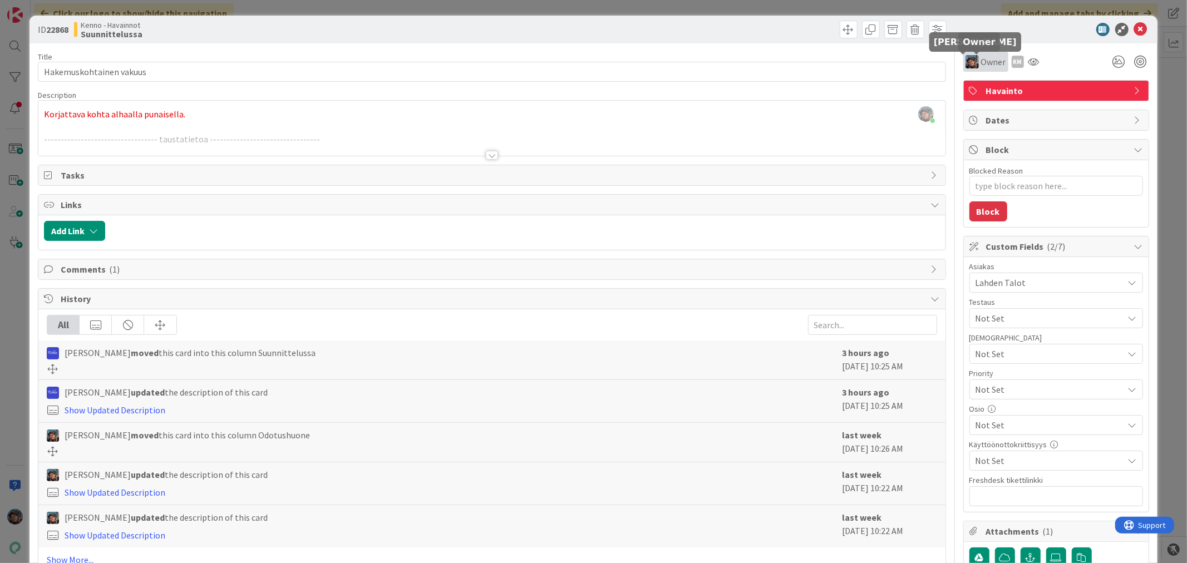
click at [967, 61] on img at bounding box center [972, 61] width 13 height 13
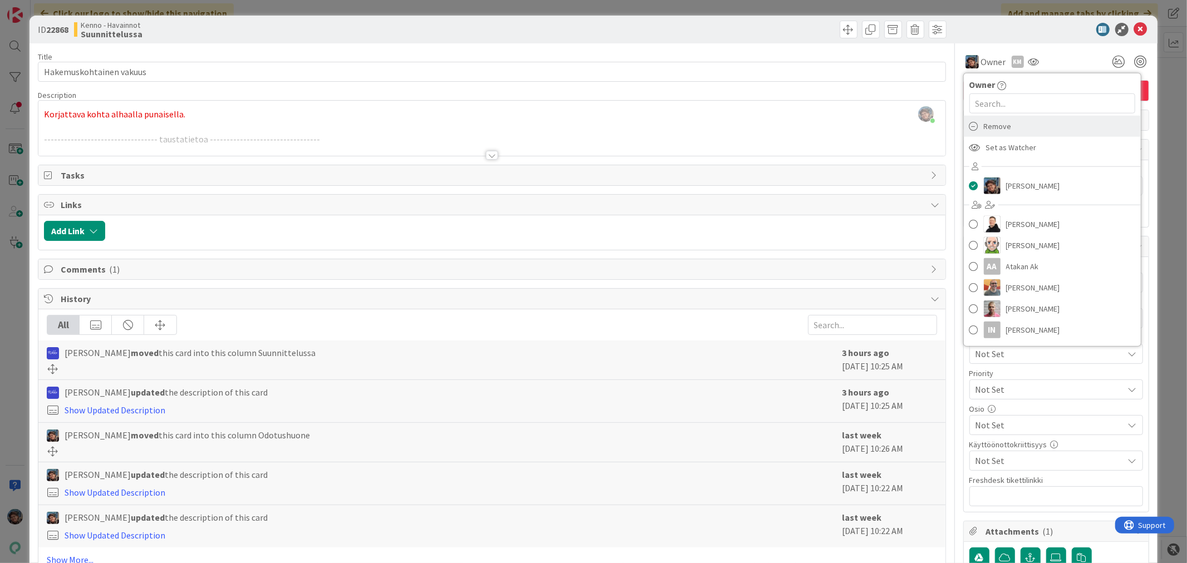
click at [984, 126] on span "Remove" at bounding box center [998, 126] width 28 height 17
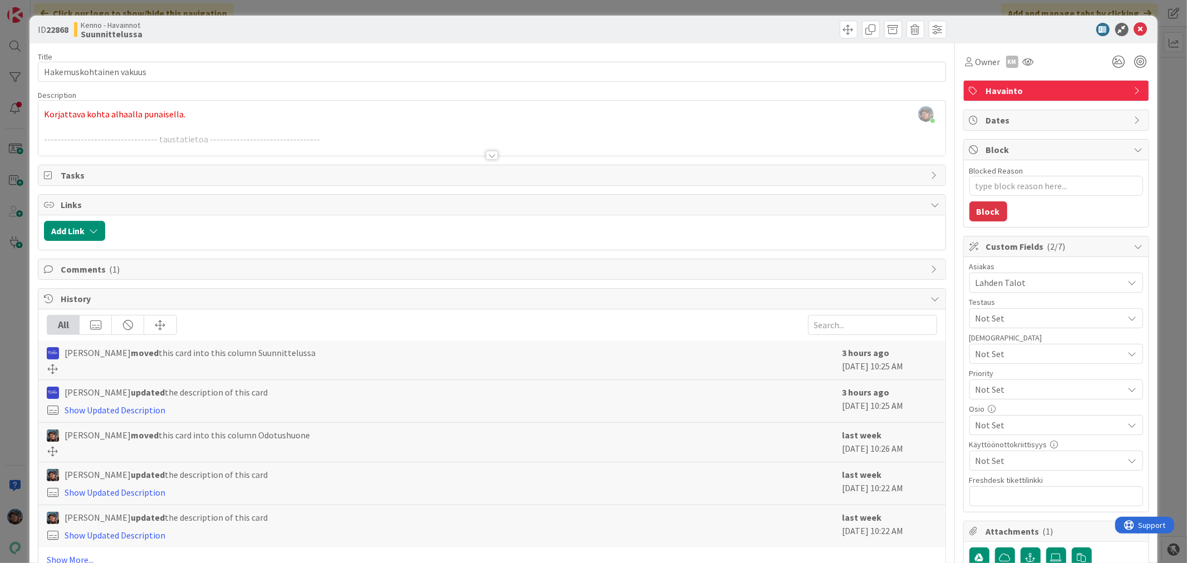
click at [487, 152] on div at bounding box center [492, 155] width 12 height 9
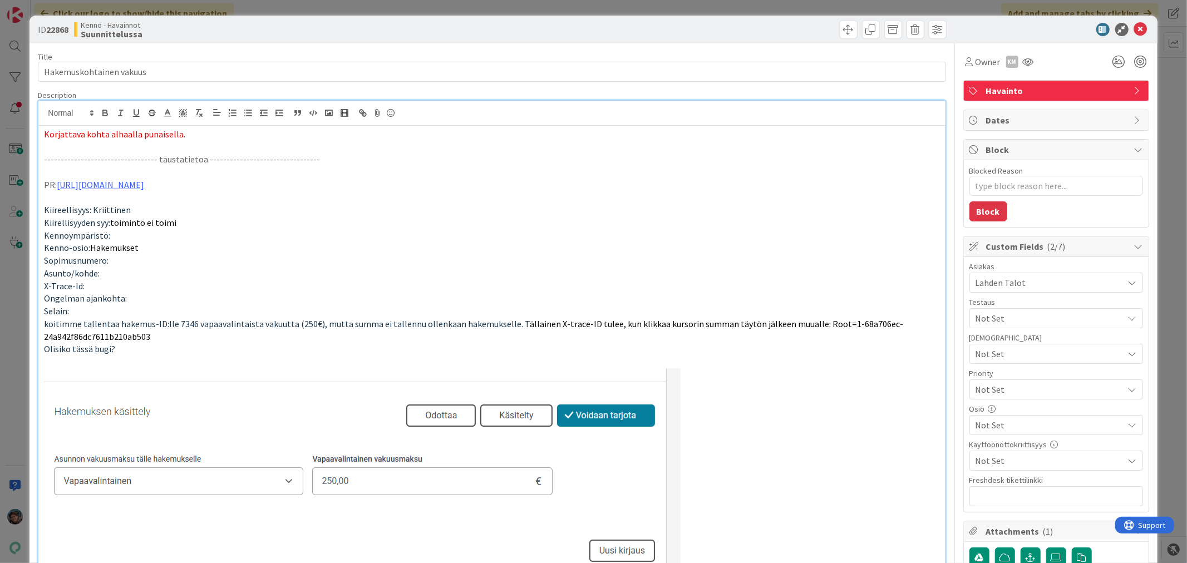
type textarea "x"
click at [1134, 26] on icon at bounding box center [1140, 29] width 13 height 13
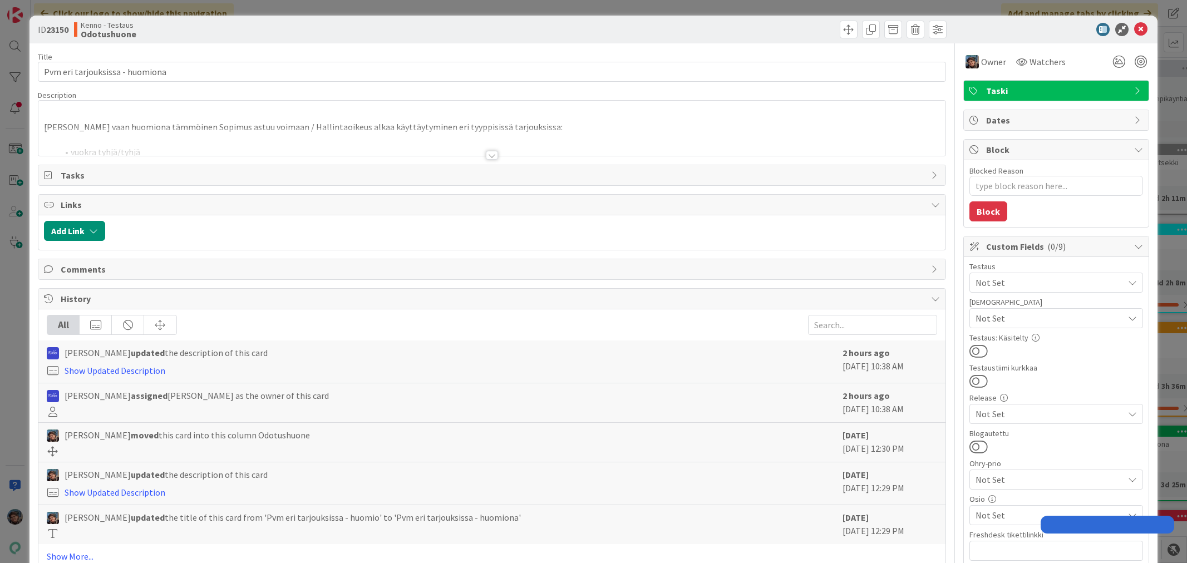
type textarea "x"
type input "Sopimuksen päivämät"
type textarea "x"
type input "Sopimuksen päivämää"
type textarea "x"
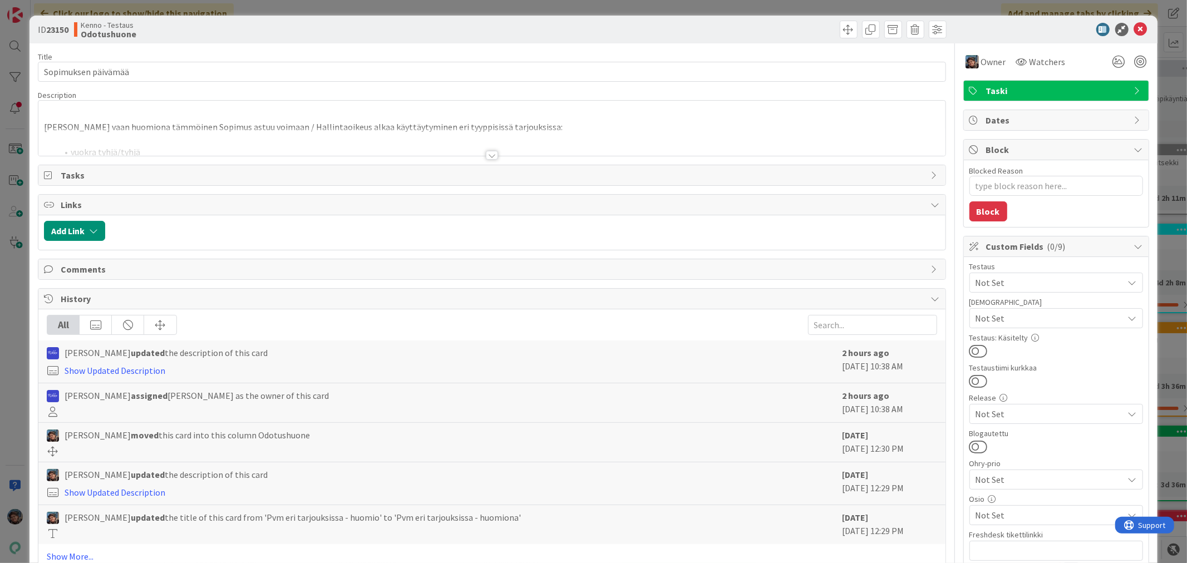
type input "Sopimuksen päivämäärät"
click at [1134, 28] on icon at bounding box center [1140, 29] width 13 height 13
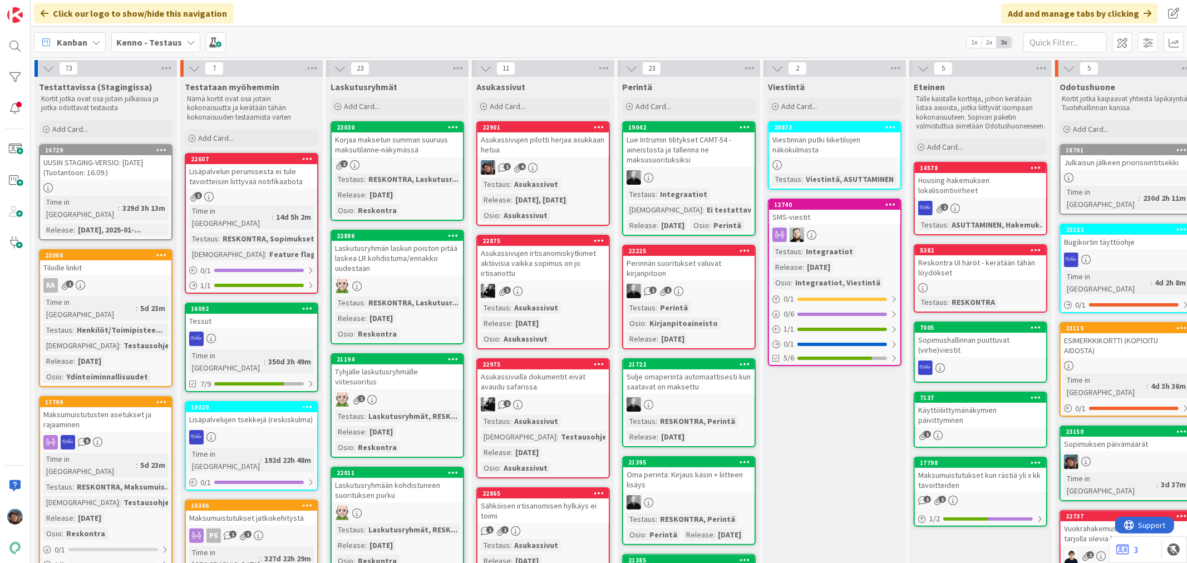
click at [130, 38] on b "Kenno - Testaus" at bounding box center [149, 42] width 66 height 11
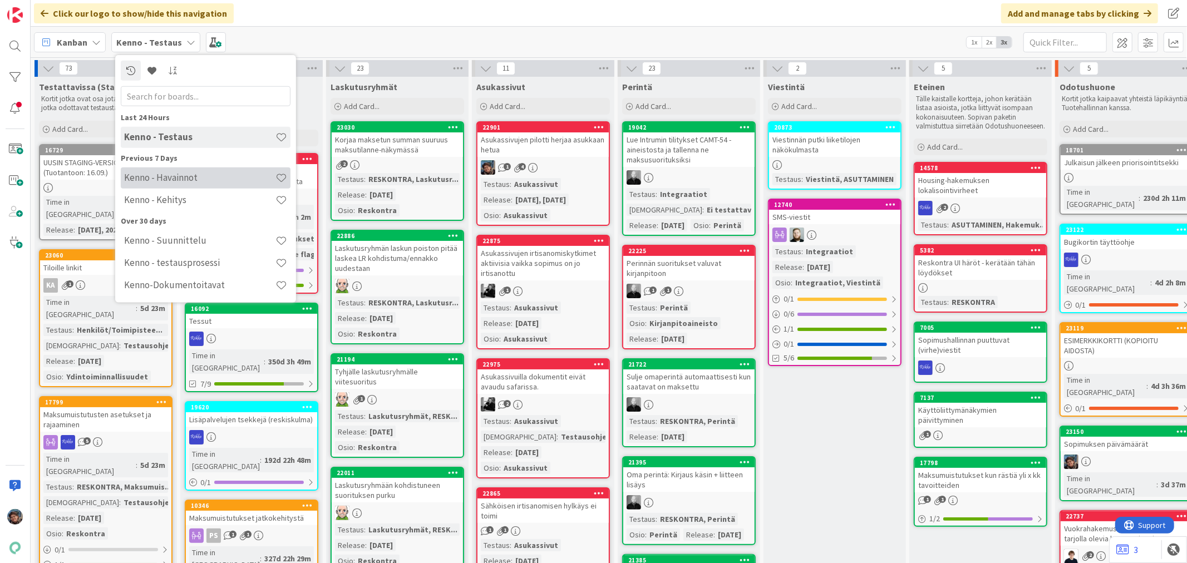
click at [175, 181] on h4 "Kenno - Havainnot" at bounding box center [199, 177] width 151 height 11
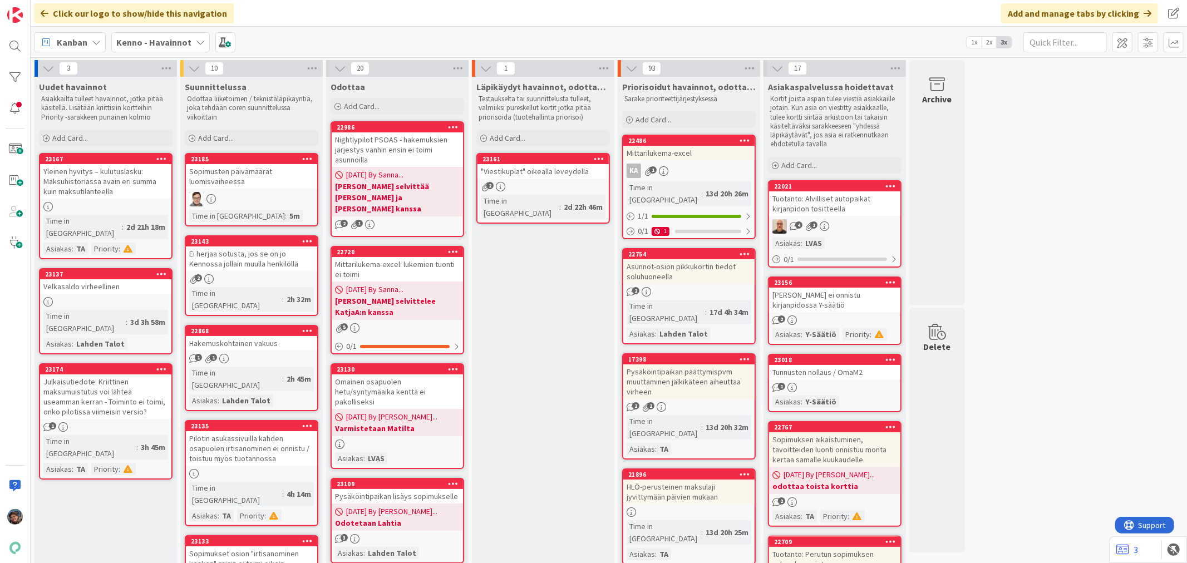
click at [265, 186] on div "Sopimusten päivämäärät luomisvaiheessa" at bounding box center [251, 176] width 131 height 24
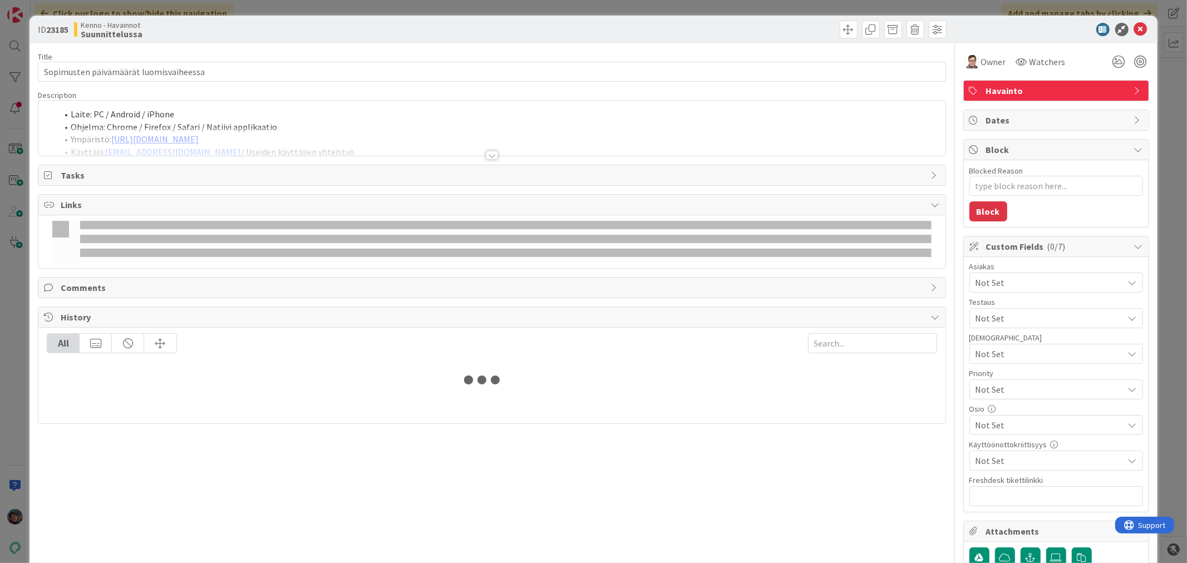
type textarea "x"
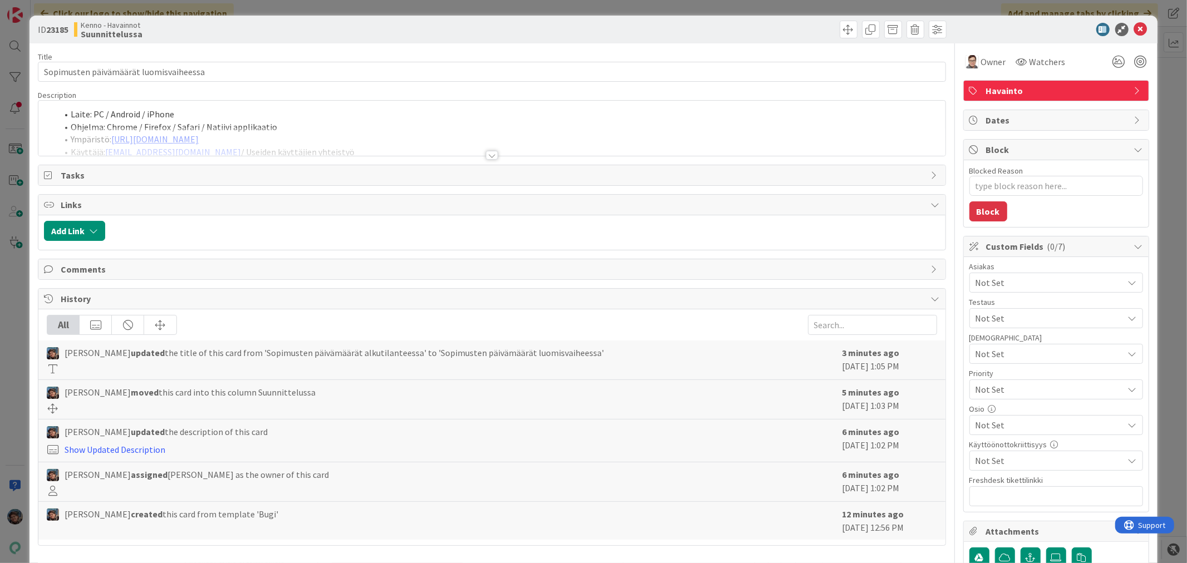
click at [490, 155] on div at bounding box center [492, 155] width 12 height 9
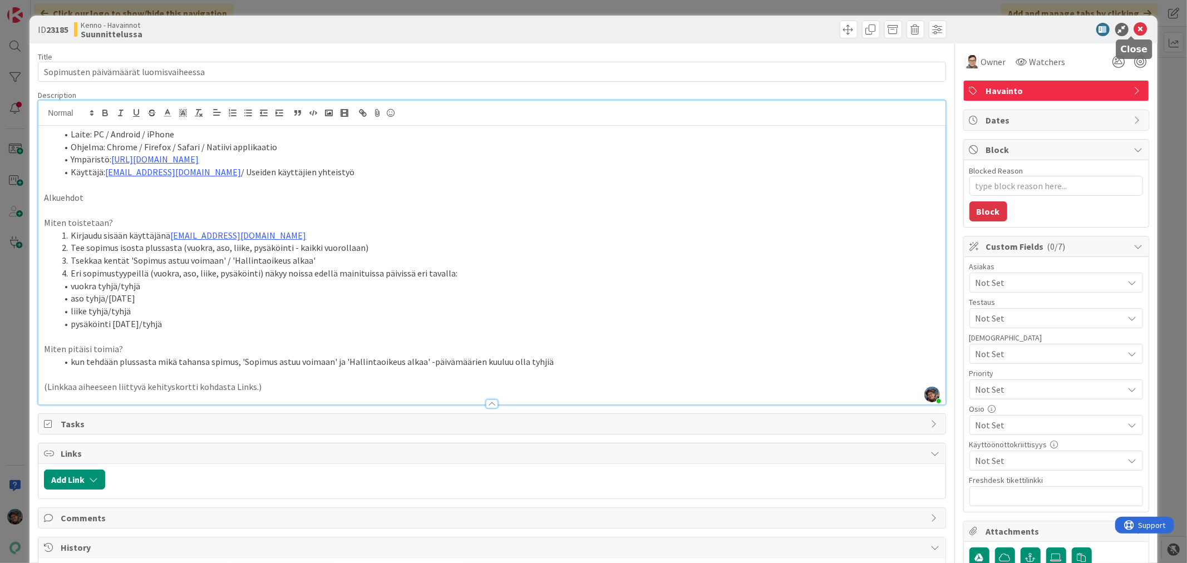
click at [1134, 26] on icon at bounding box center [1140, 29] width 13 height 13
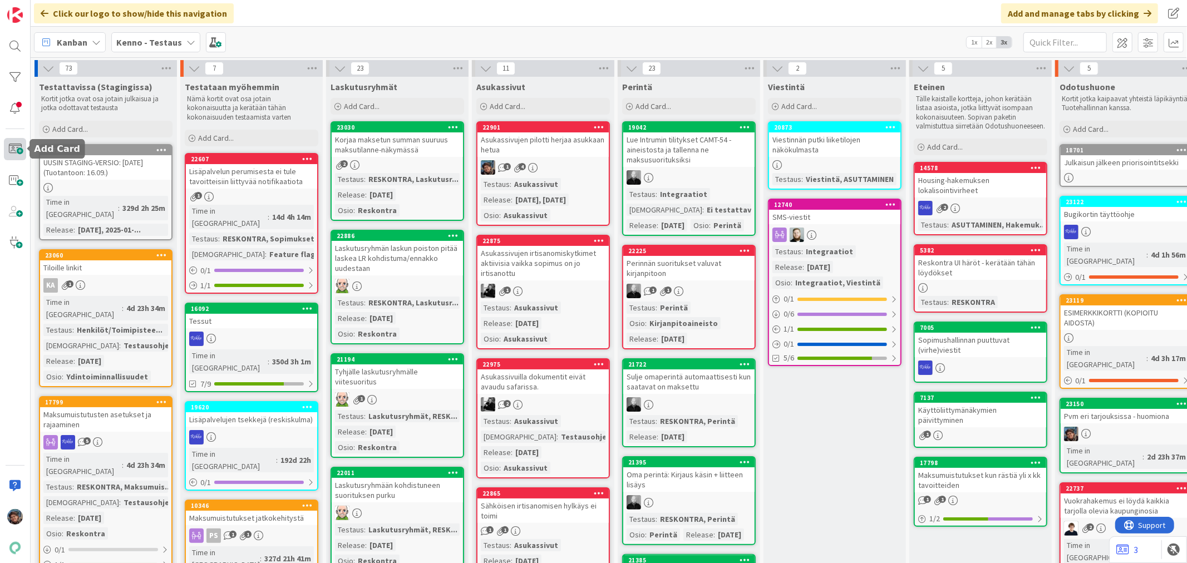
click at [17, 148] on span at bounding box center [15, 149] width 22 height 22
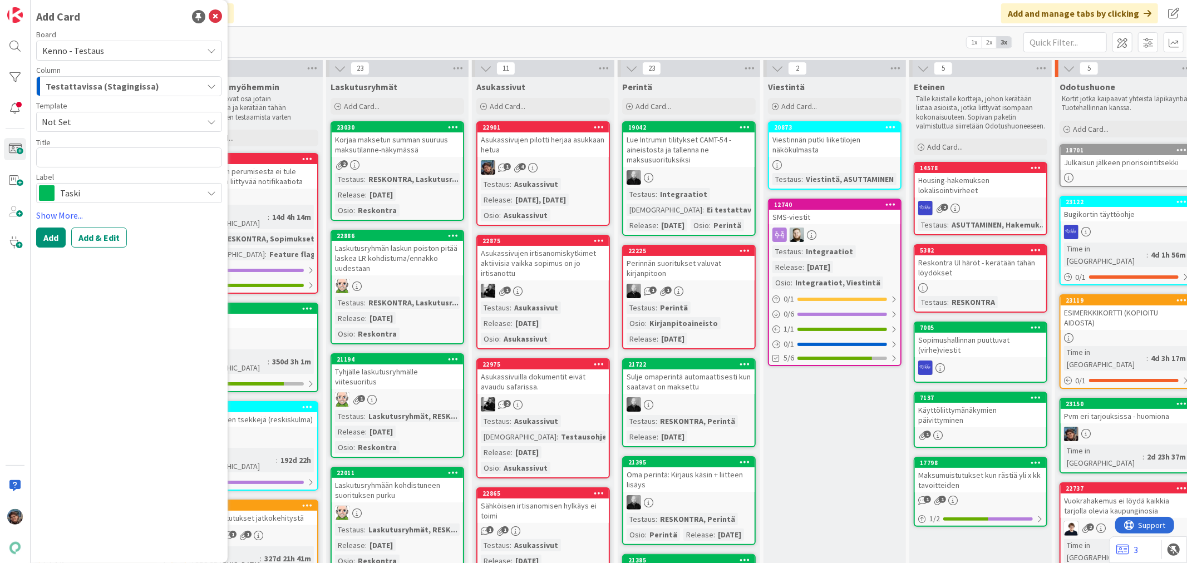
click at [98, 117] on span "Not Set" at bounding box center [118, 122] width 153 height 14
click at [76, 174] on span "Bugi" at bounding box center [132, 170] width 161 height 14
type textarea "x"
type textarea "Bugi"
click at [92, 238] on button "Add & Edit" at bounding box center [99, 238] width 56 height 20
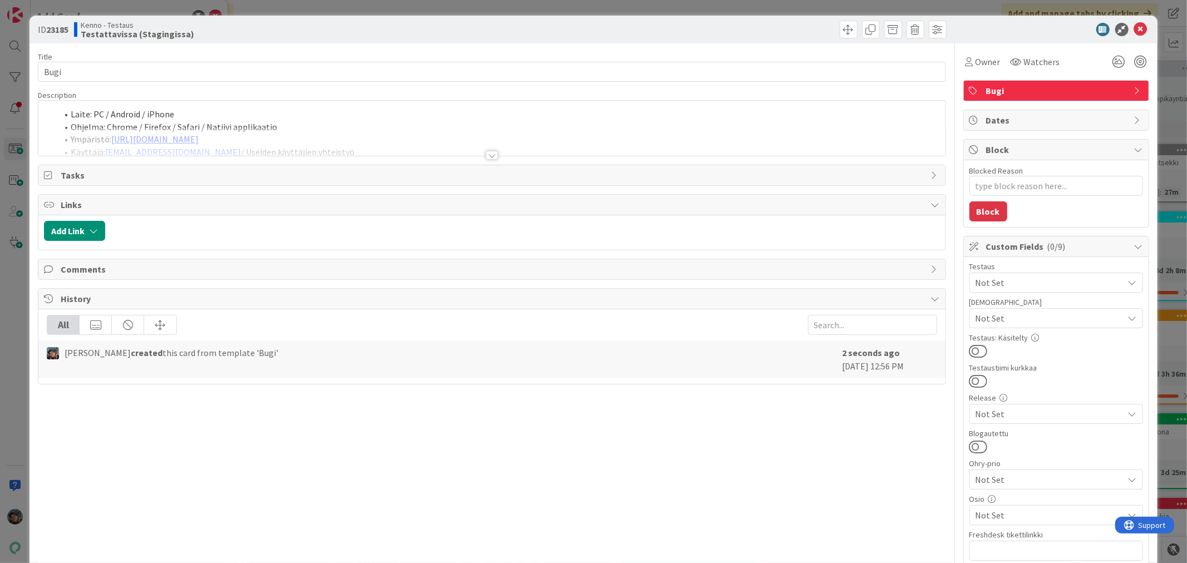
click at [490, 157] on div at bounding box center [492, 155] width 12 height 9
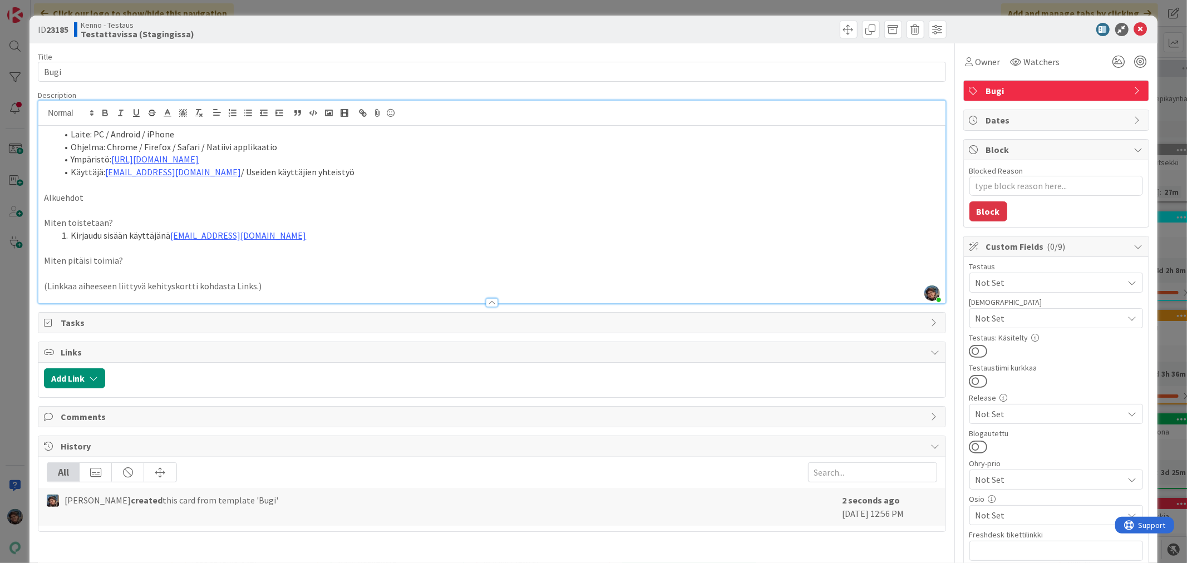
click at [275, 235] on li "Kirjaudu sisään käyttäjänä kenno.admin@pandia.fi" at bounding box center [498, 235] width 882 height 13
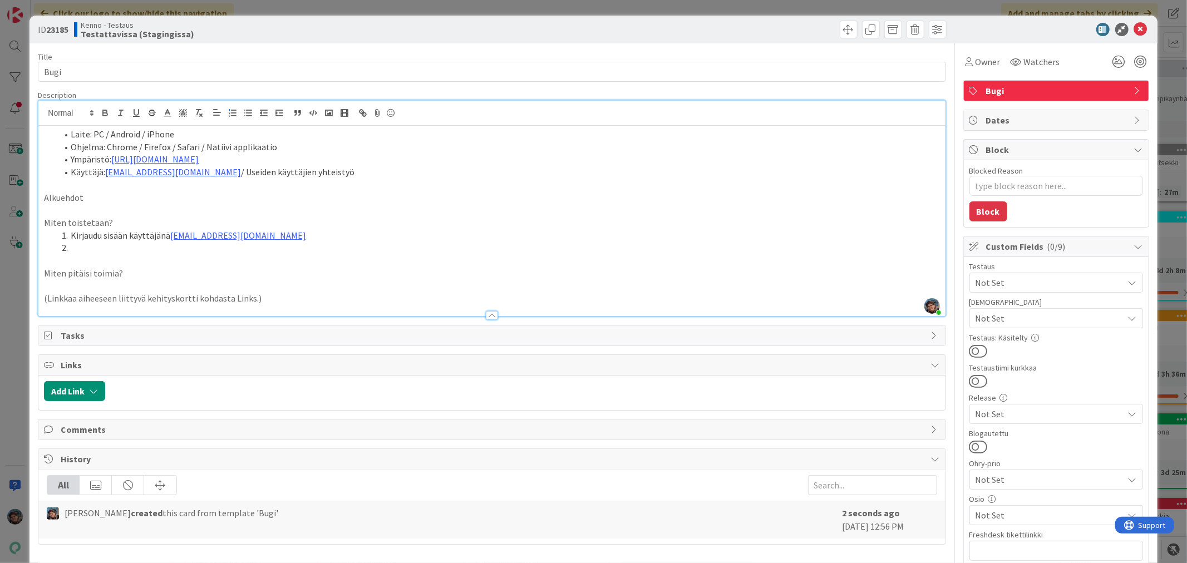
type textarea "x"
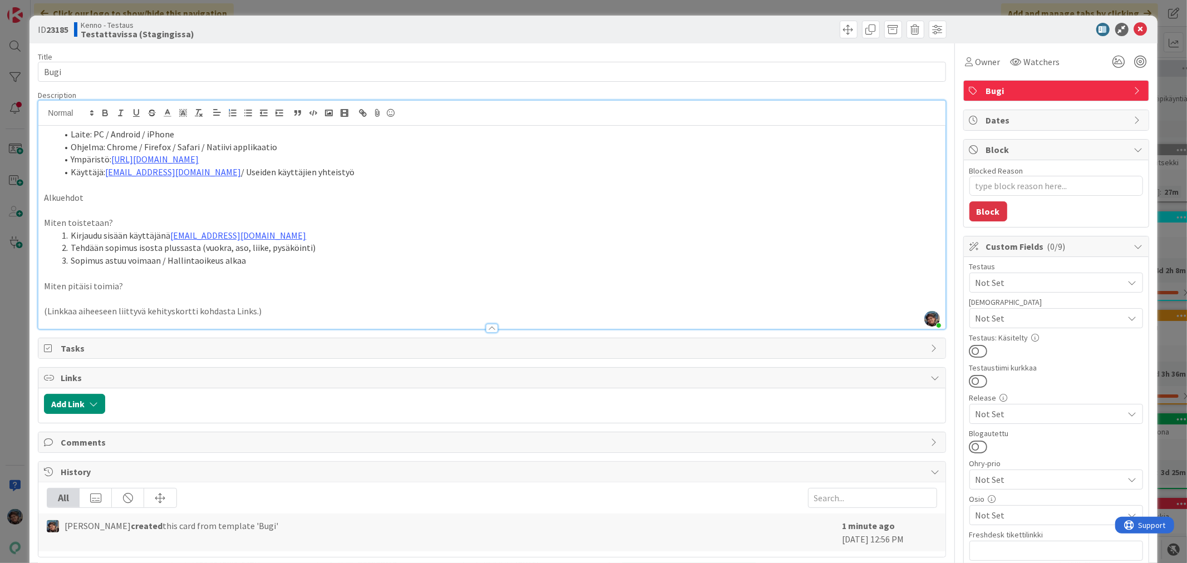
click at [71, 260] on li "Sopimus astuu voimaan / Hallintaoikeus alkaa" at bounding box center [498, 260] width 882 height 13
click at [304, 264] on li "Tsekkaa kentät Sopimus astuu voimaan / Hallintaoikeus alkaa" at bounding box center [498, 260] width 882 height 13
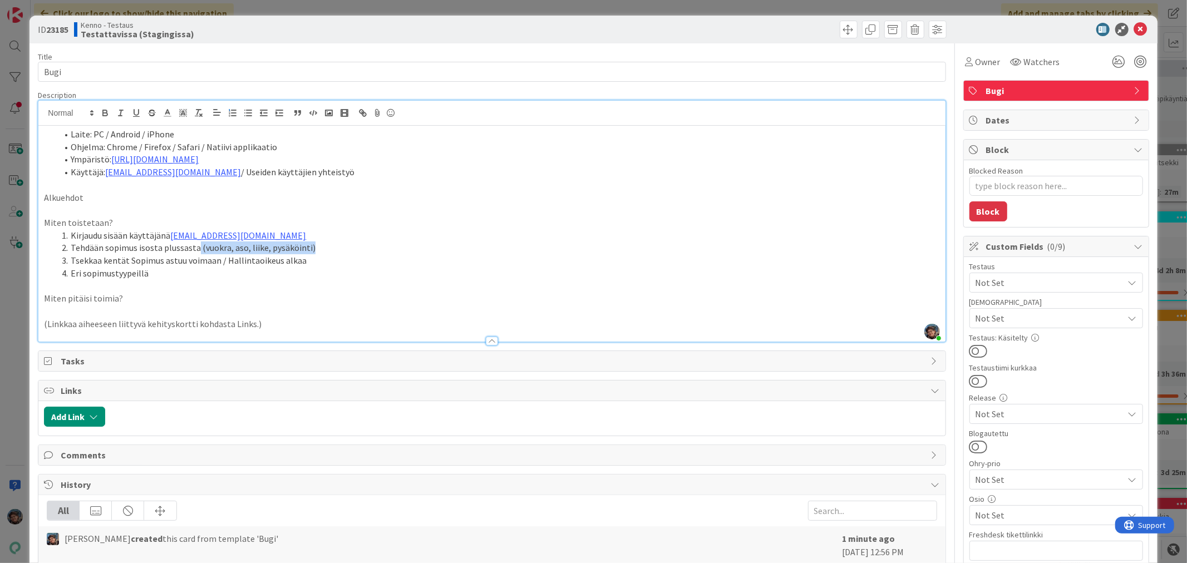
drag, startPoint x: 196, startPoint y: 247, endPoint x: 330, endPoint y: 245, distance: 134.2
click at [330, 245] on li "Tehdään sopimus isosta plussasta (vuokra, aso, liike, pysäköinti)" at bounding box center [498, 248] width 882 height 13
copy li "(vuokra, aso, liike, pysäköinti)"
click at [161, 271] on li "Eri sopimustyypeillä" at bounding box center [498, 273] width 882 height 13
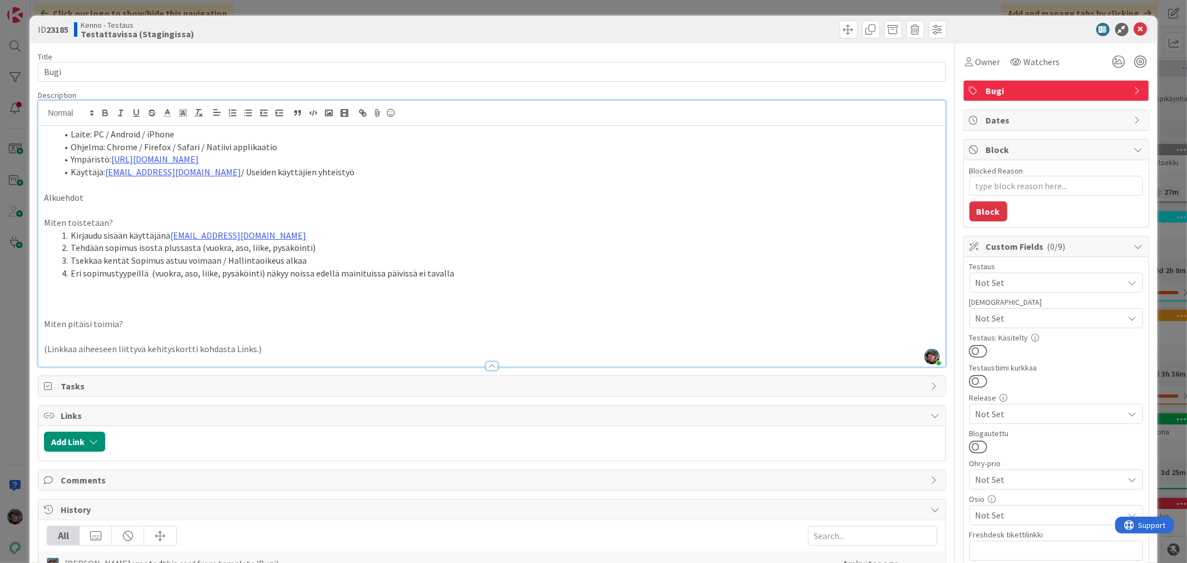
click at [80, 287] on p at bounding box center [492, 286] width 896 height 13
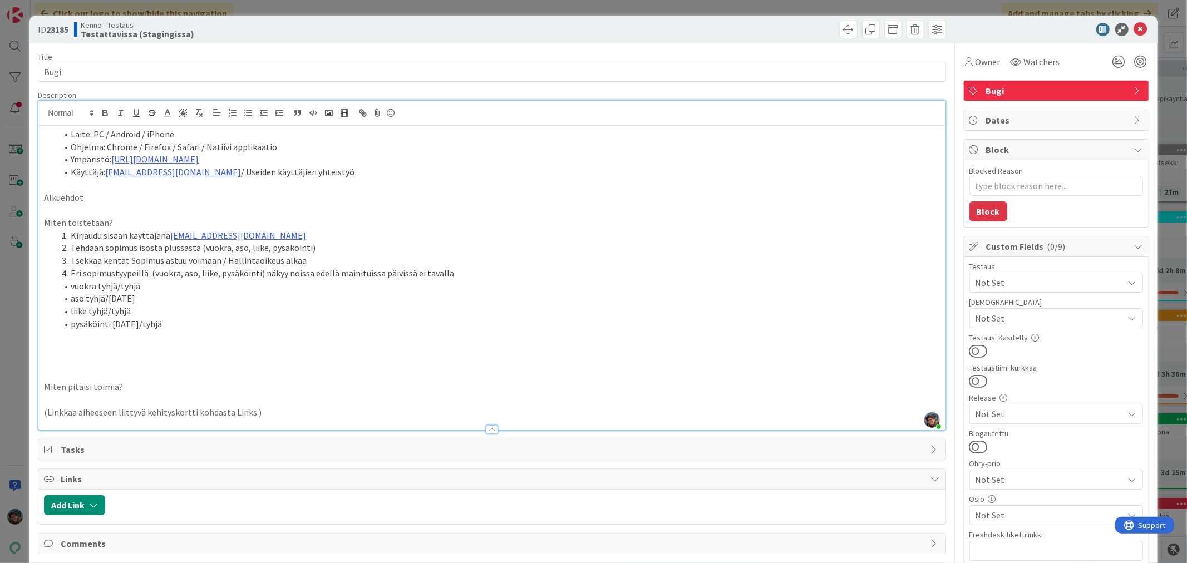
click at [414, 275] on li "Eri sopimustyypeillä (vuokra, aso, liike, pysäköinti) näkyy noissa edellä maini…" at bounding box center [498, 273] width 882 height 13
click at [449, 272] on li "Eri sopimustyypeillä (vuokra, aso, liike, pysäköinti) näkyy noissa edellä maini…" at bounding box center [498, 273] width 882 height 13
click at [163, 327] on li "pysäköinti today/tyhjä" at bounding box center [498, 324] width 882 height 13
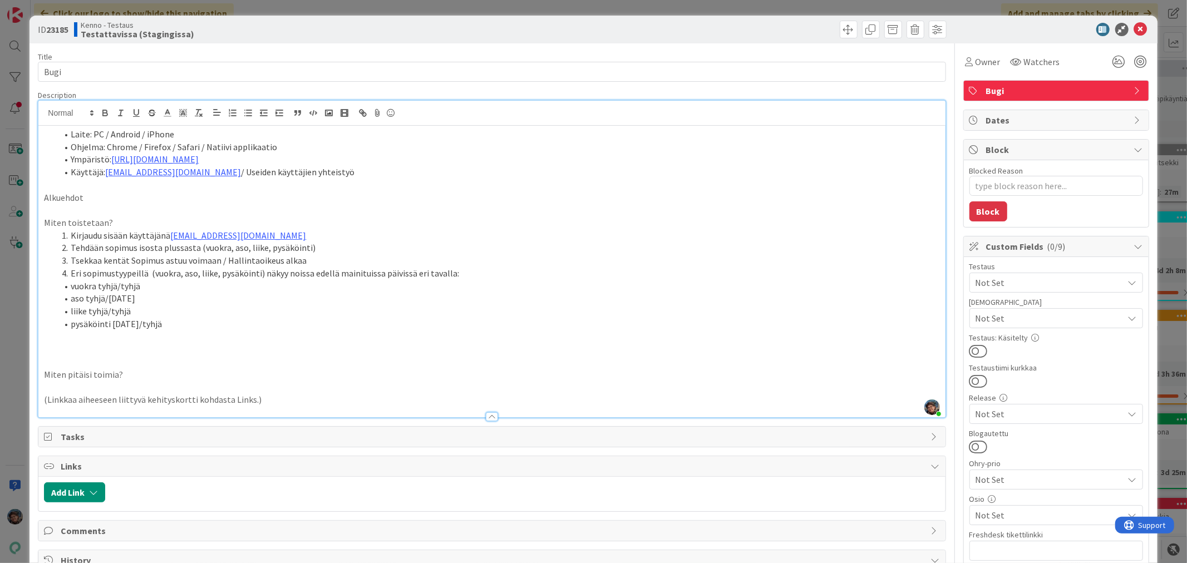
click at [182, 325] on li "pysäköinti today/tyhjä" at bounding box center [498, 324] width 882 height 13
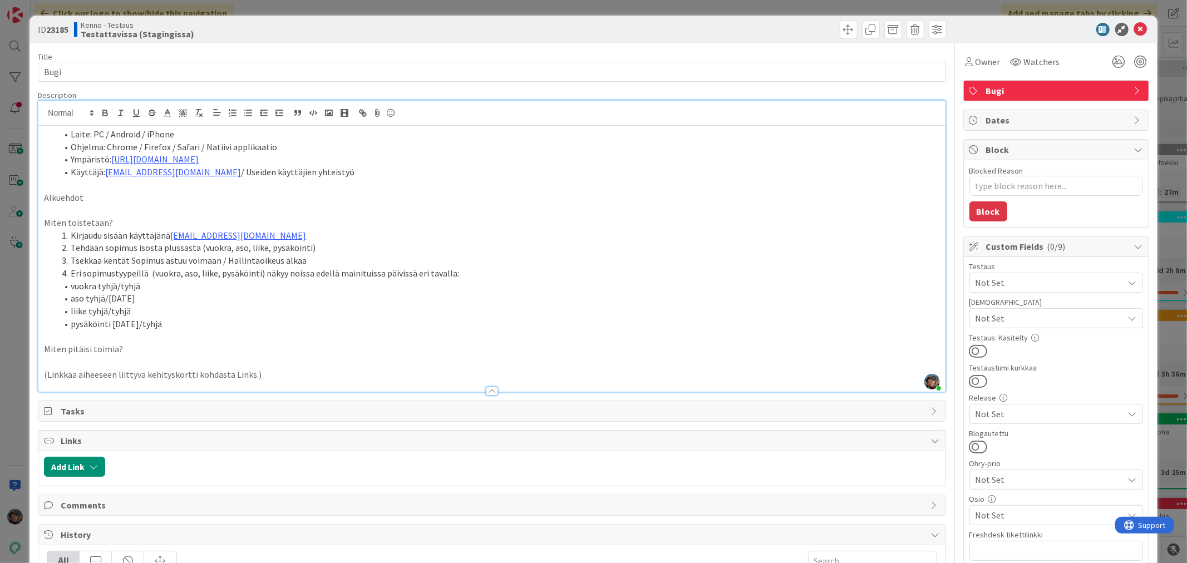
click at [131, 342] on p at bounding box center [492, 337] width 896 height 13
click at [117, 351] on p "Miten pitäisi toimia?" at bounding box center [492, 349] width 896 height 13
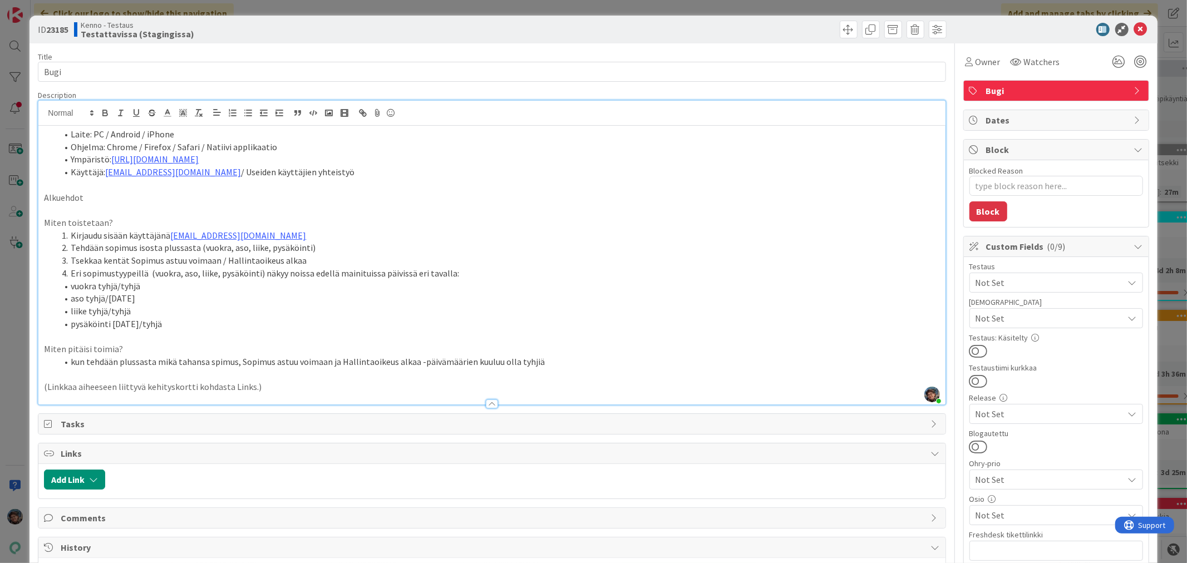
click at [238, 360] on li "kun tehdään plussasta mikä tahansa spimus, Sopimus astuu voimaan ja Hallintaoik…" at bounding box center [498, 362] width 882 height 13
click at [328, 358] on li "kun tehdään plussasta mikä tahansa spimus, 'Sopimus astuu voimaan ja Hallintaoi…" at bounding box center [498, 362] width 882 height 13
click at [342, 362] on li "kun tehdään plussasta mikä tahansa spimus, 'Sopimus astuu voimaan' ja Hallintao…" at bounding box center [498, 362] width 882 height 13
click at [418, 360] on li "kun tehdään plussasta mikä tahansa spimus, 'Sopimus astuu voimaan' ja 'Hallinta…" at bounding box center [498, 362] width 882 height 13
click at [127, 264] on li "Tsekkaa kentät Sopimus astuu voimaan / Hallintaoikeus alkaa" at bounding box center [498, 260] width 882 height 13
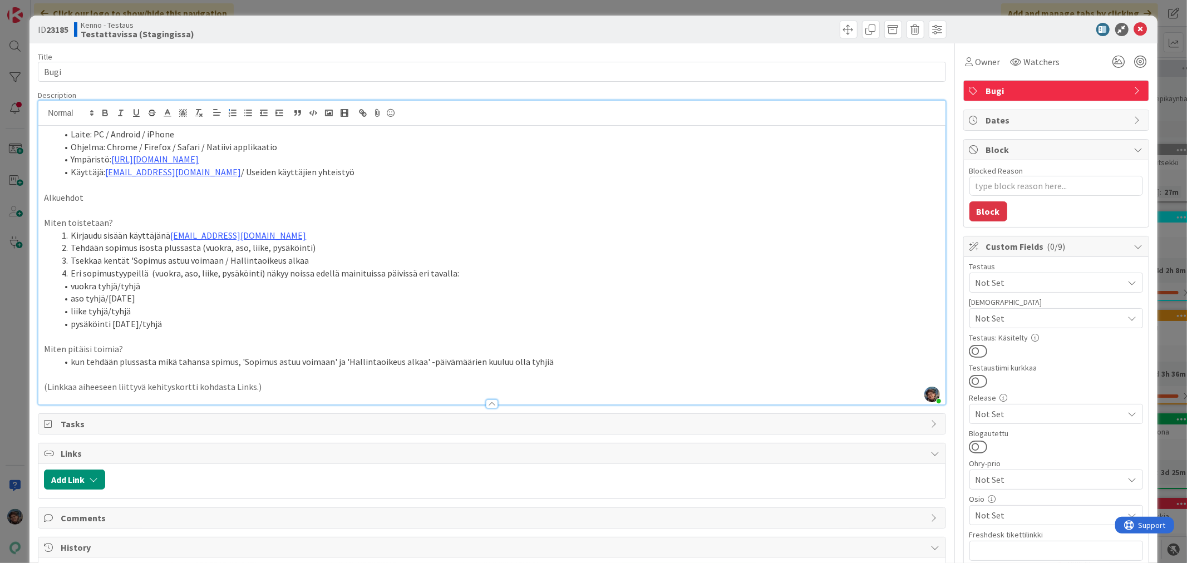
click at [219, 262] on li "Tsekkaa kentät 'Sopimus astuu voimaan / Hallintaoikeus alkaa" at bounding box center [498, 260] width 882 height 13
click at [229, 261] on li "Tsekkaa kentät 'Sopimus astuu voimaan' / Hallintaoikeus alkaa" at bounding box center [498, 260] width 882 height 13
click at [304, 260] on li "Tsekkaa kentät 'Sopimus astuu voimaan' / 'Hallintaoikeus alkaa" at bounding box center [498, 260] width 882 height 13
click at [430, 222] on p "Miten toistetaan?" at bounding box center [492, 223] width 896 height 13
click at [304, 249] on li "Tehdään sopimus isosta plussasta (vuokra, aso, liike, pysäköinti)" at bounding box center [498, 248] width 882 height 13
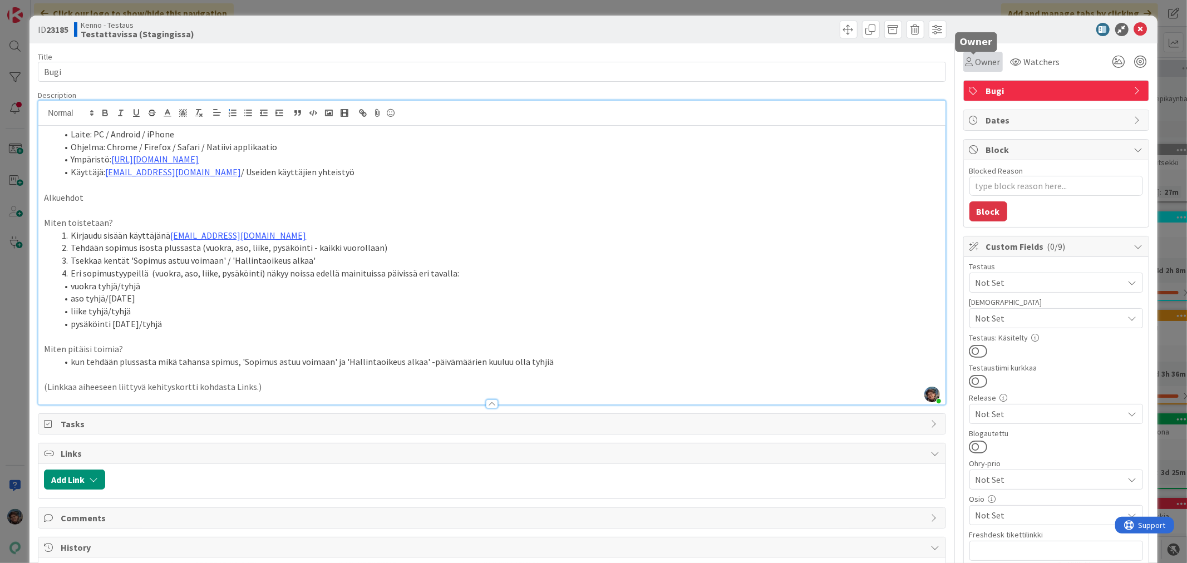
click at [977, 60] on span "Owner" at bounding box center [988, 61] width 25 height 13
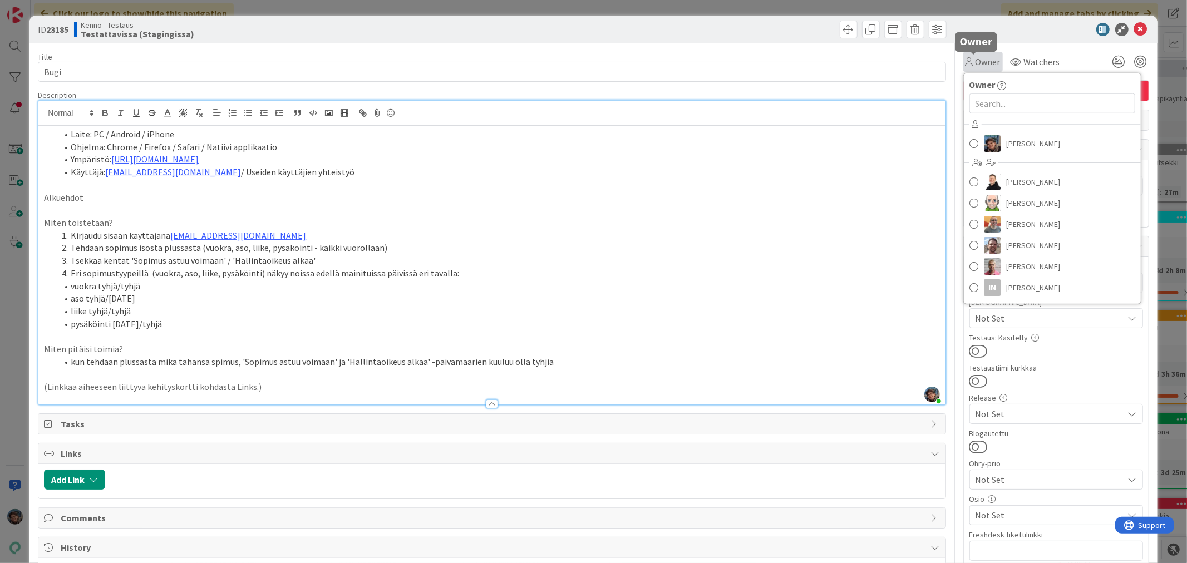
type textarea "x"
click at [987, 103] on input "text" at bounding box center [1053, 104] width 166 height 20
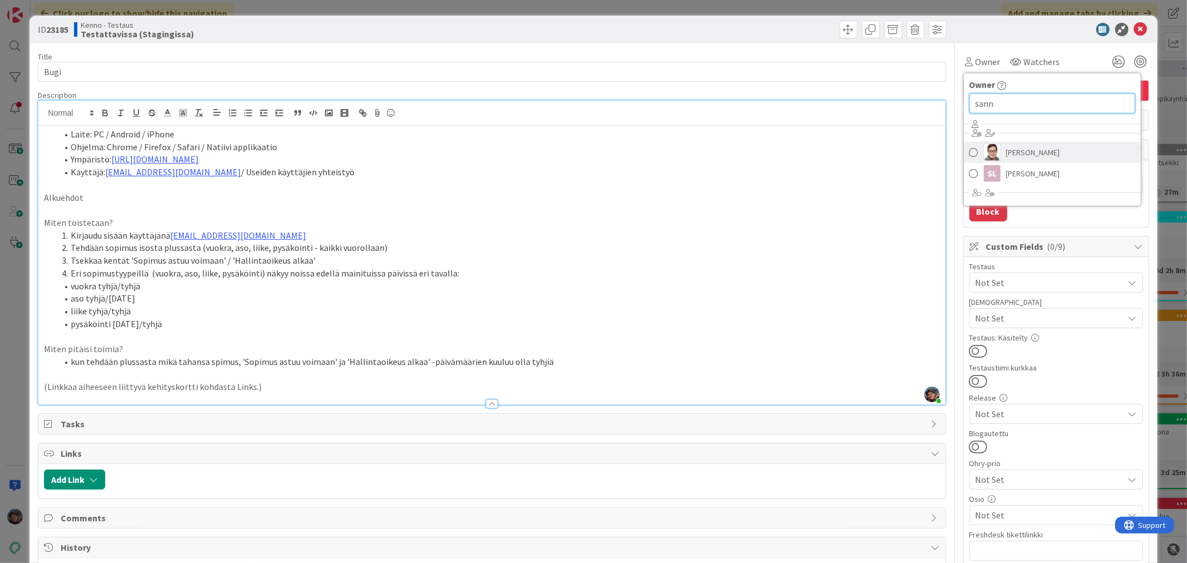
type input "sann"
click at [970, 151] on span at bounding box center [974, 152] width 9 height 17
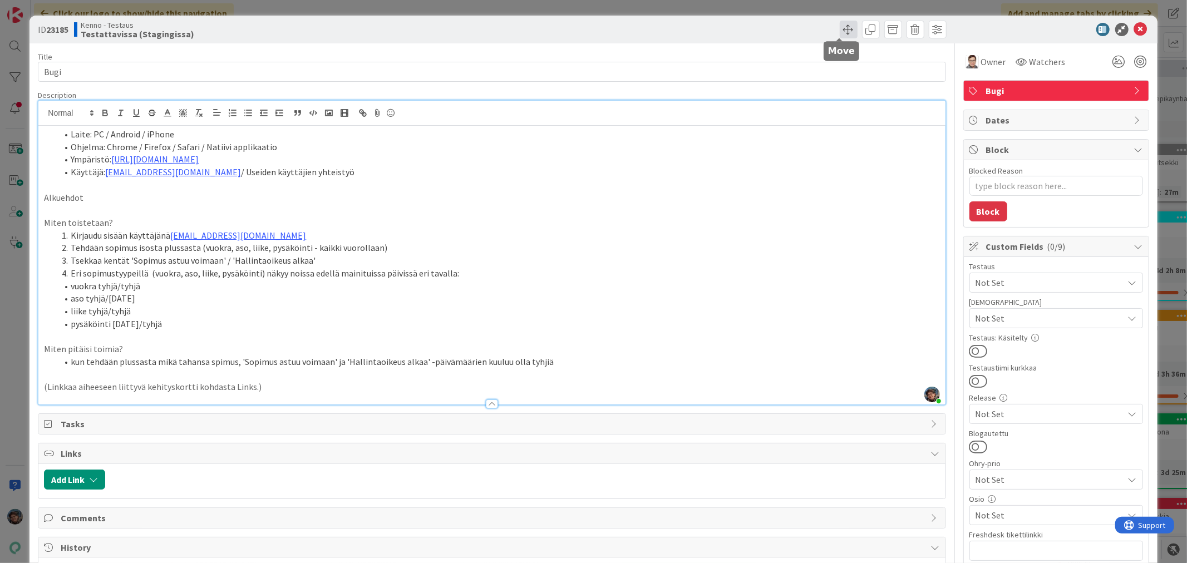
click at [840, 25] on span at bounding box center [849, 30] width 18 height 18
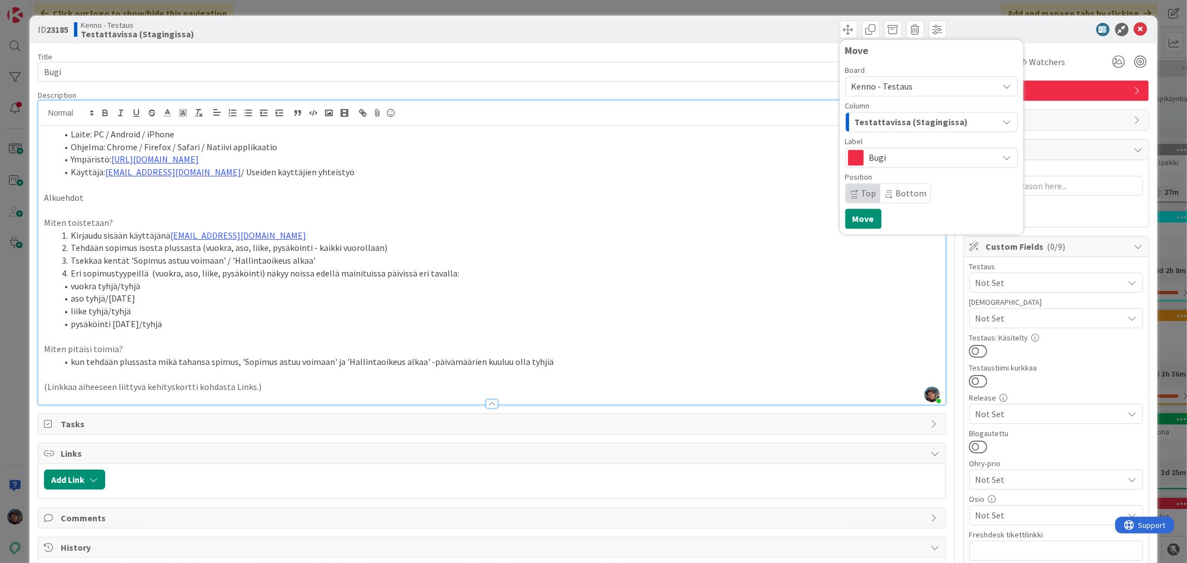
click at [869, 83] on span "Kenno - Testaus" at bounding box center [883, 86] width 62 height 11
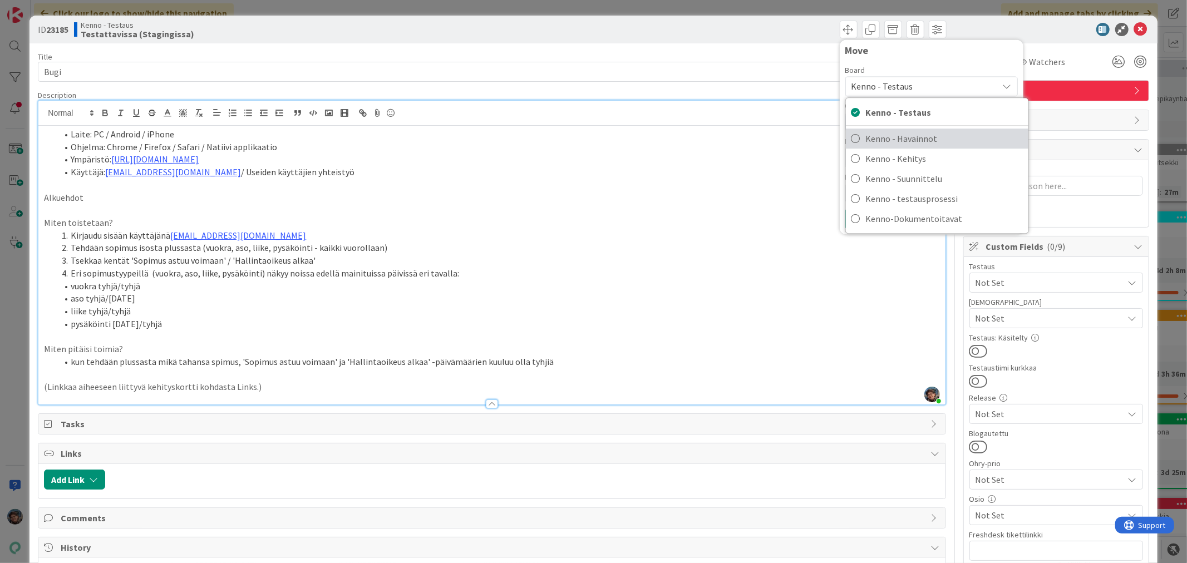
click at [904, 134] on span "Kenno - Havainnot" at bounding box center [944, 138] width 157 height 17
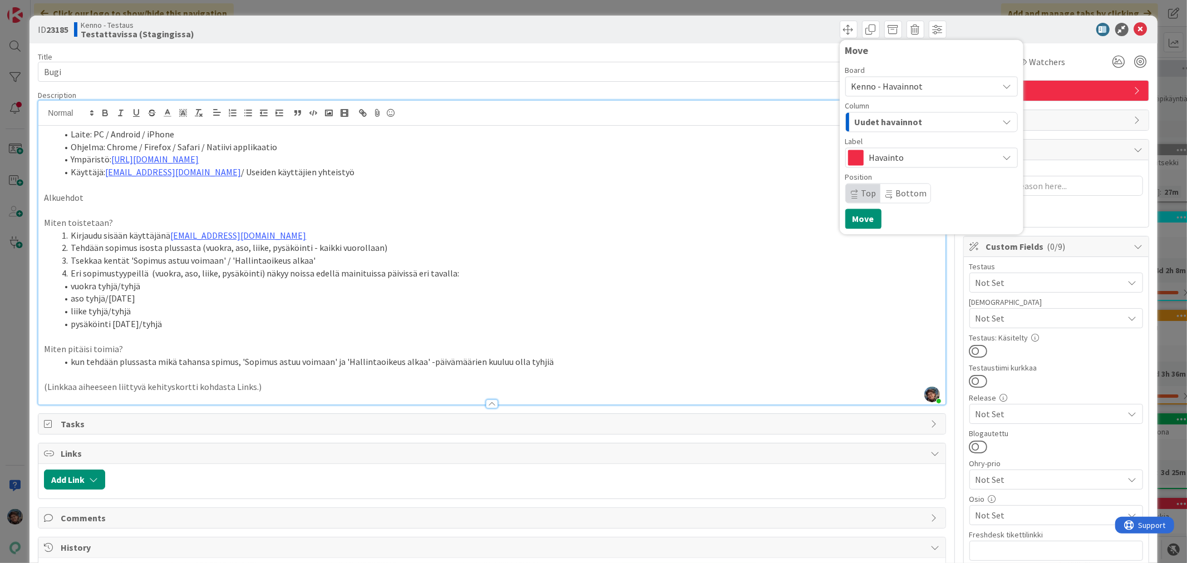
click at [897, 119] on span "Uudet havainnot" at bounding box center [889, 122] width 68 height 14
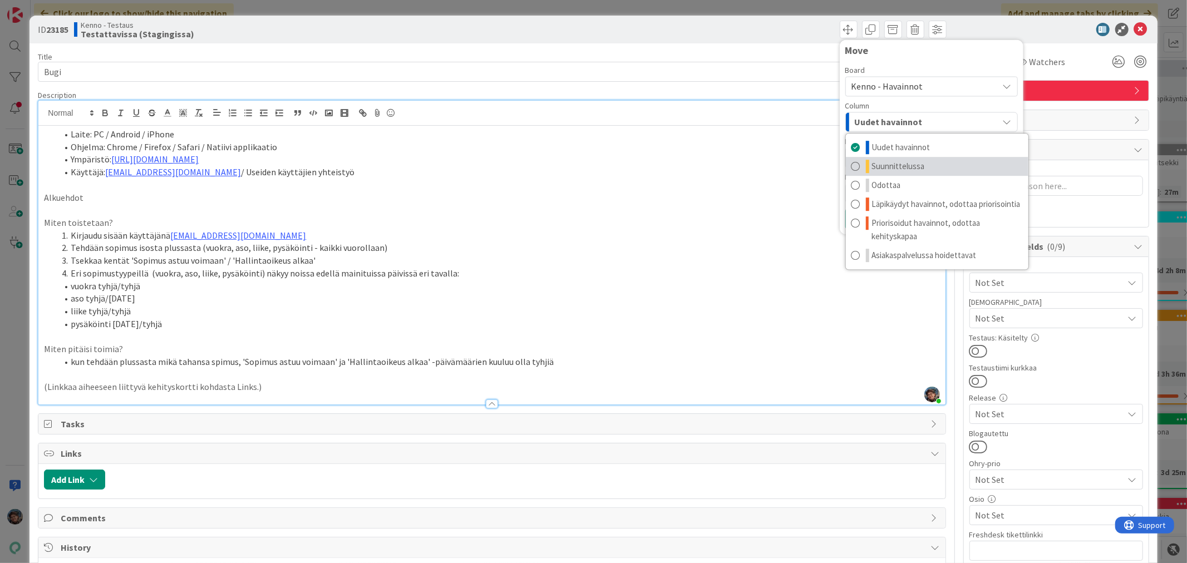
click at [904, 166] on span "Suunnittelussa" at bounding box center [898, 166] width 53 height 13
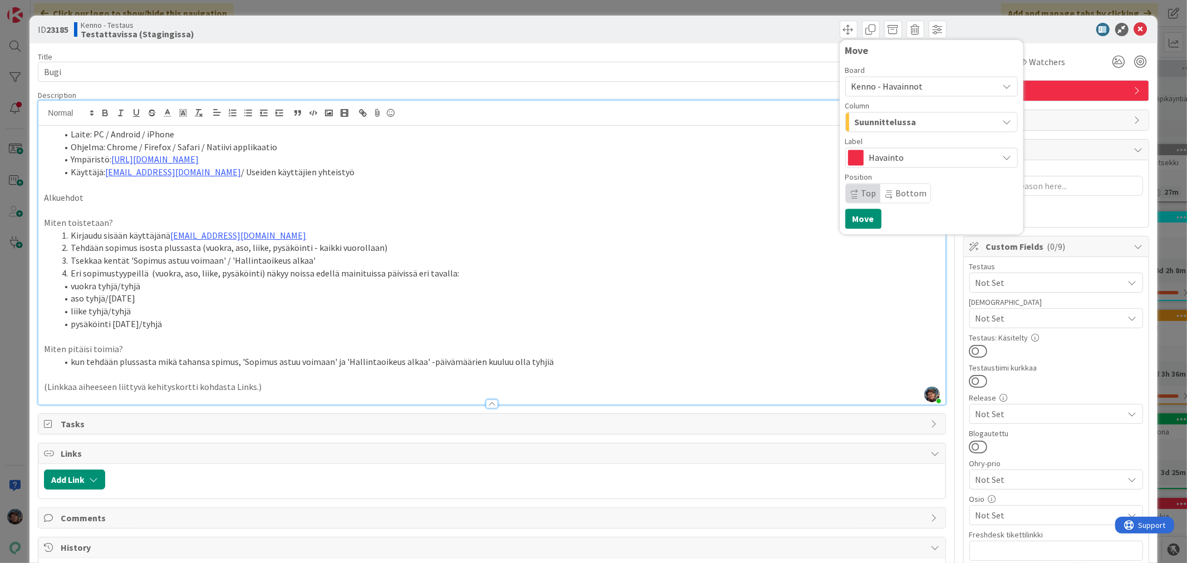
click at [102, 248] on li "Tehdään sopimus isosta plussasta (vuokra, aso, liike, pysäköinti - kaikki vuoro…" at bounding box center [498, 248] width 882 height 13
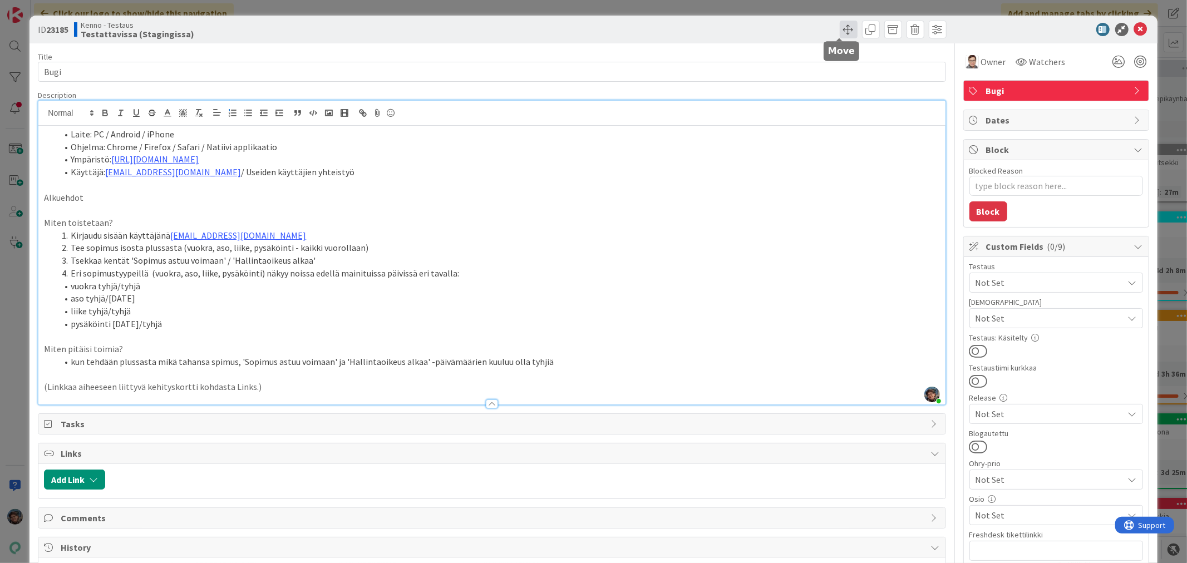
click at [840, 28] on span at bounding box center [849, 30] width 18 height 18
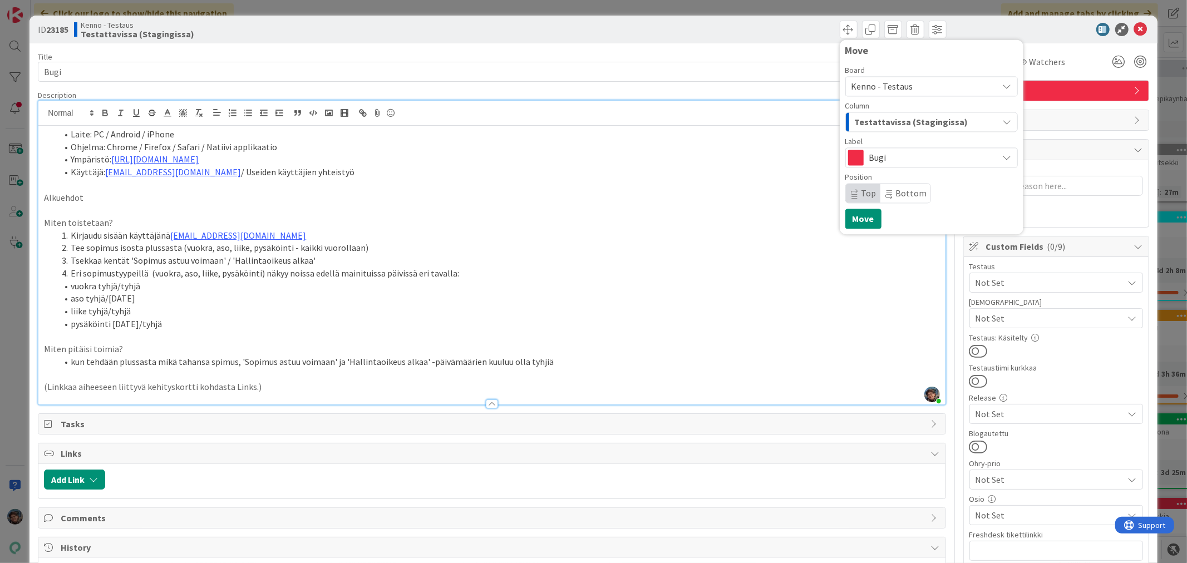
click at [898, 78] on span "Kenno - Testaus" at bounding box center [922, 86] width 141 height 16
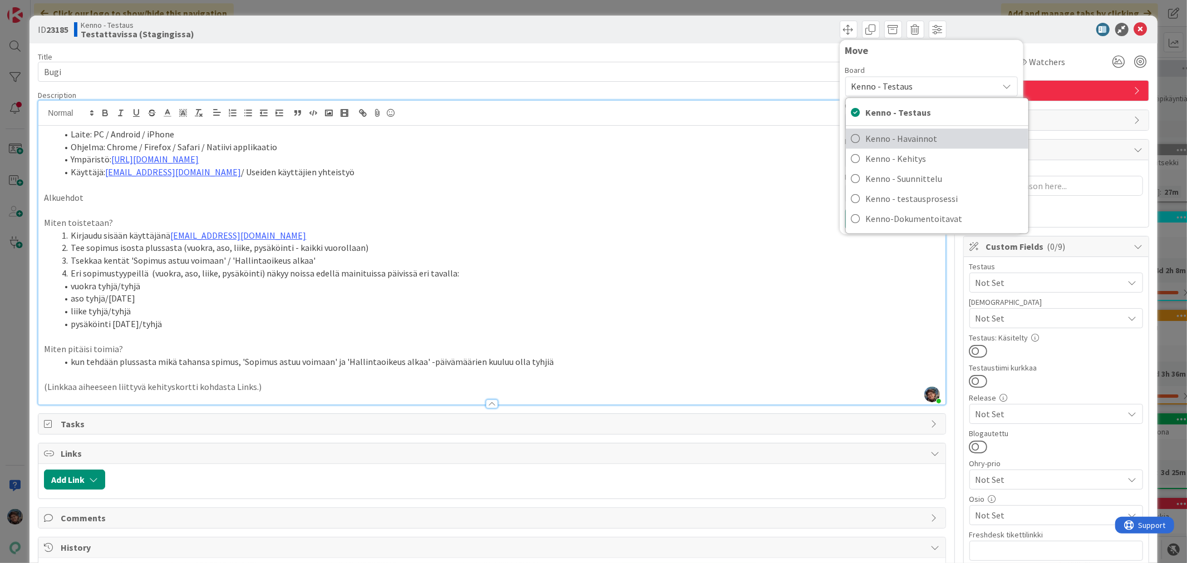
click at [905, 140] on span "Kenno - Havainnot" at bounding box center [944, 138] width 157 height 17
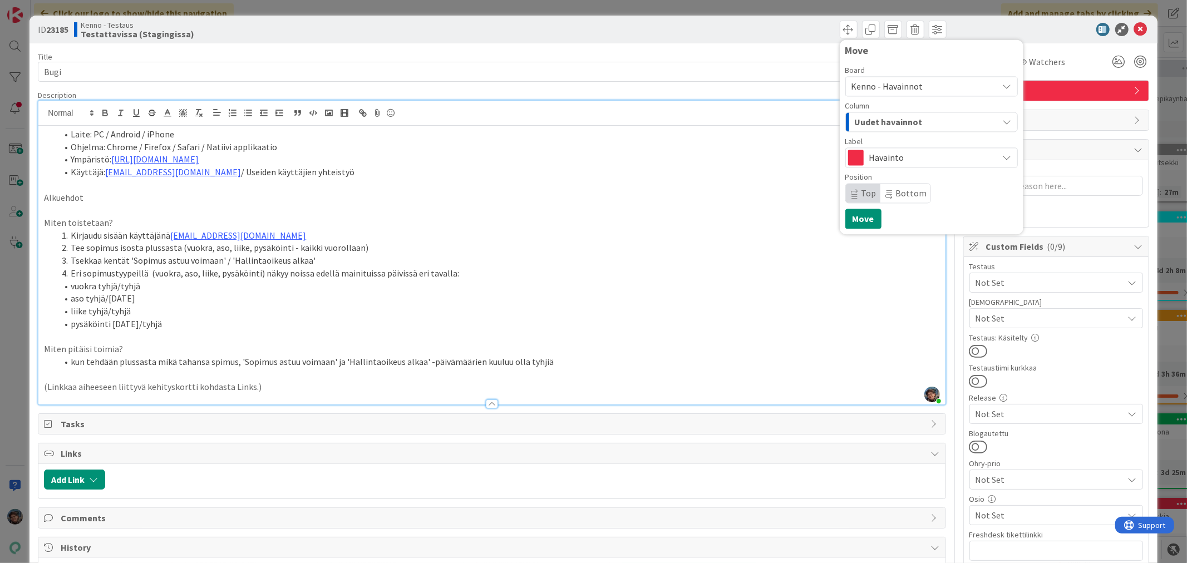
click at [905, 154] on span "Havainto" at bounding box center [931, 158] width 124 height 16
click at [908, 120] on span "Uudet havainnot" at bounding box center [889, 122] width 68 height 14
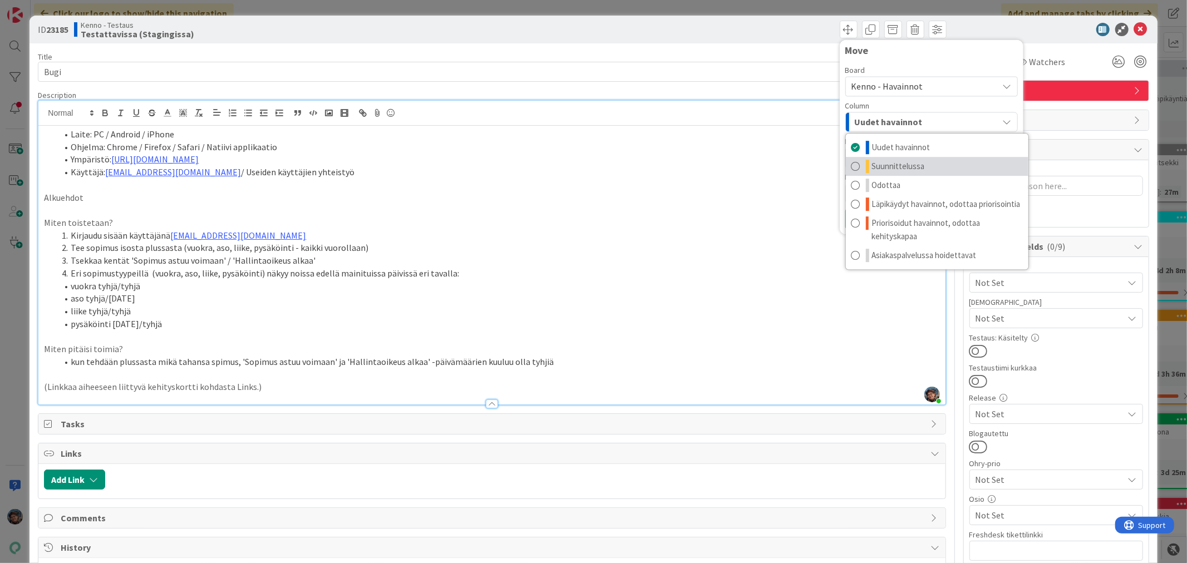
click at [906, 162] on span "Suunnittelussa" at bounding box center [898, 166] width 53 height 13
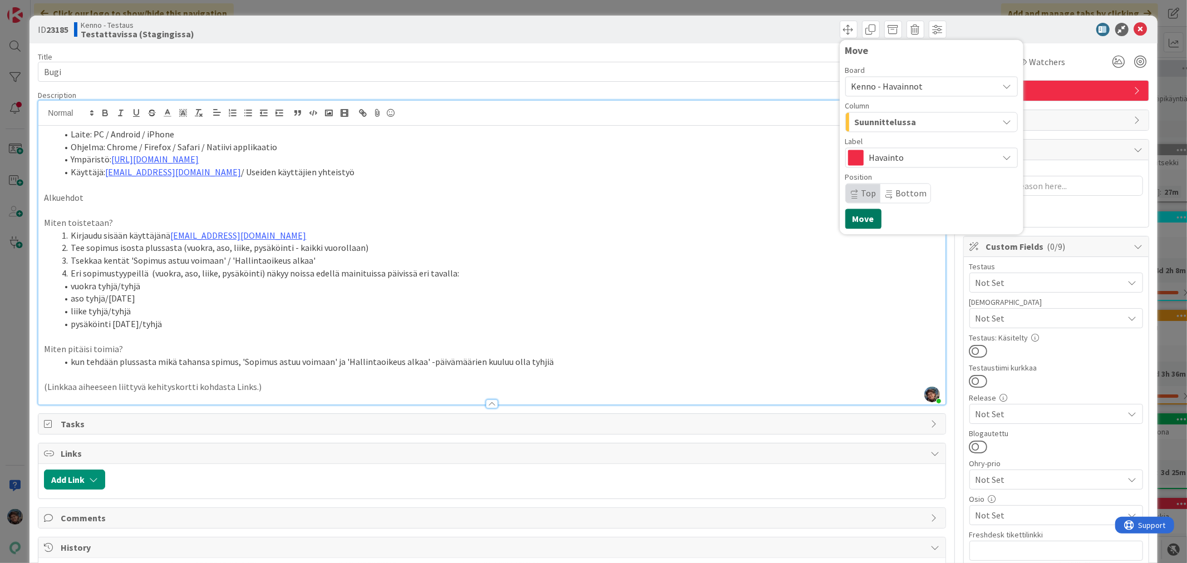
drag, startPoint x: 858, startPoint y: 214, endPoint x: 867, endPoint y: 210, distance: 10.2
click at [858, 213] on button "Move" at bounding box center [864, 219] width 36 height 20
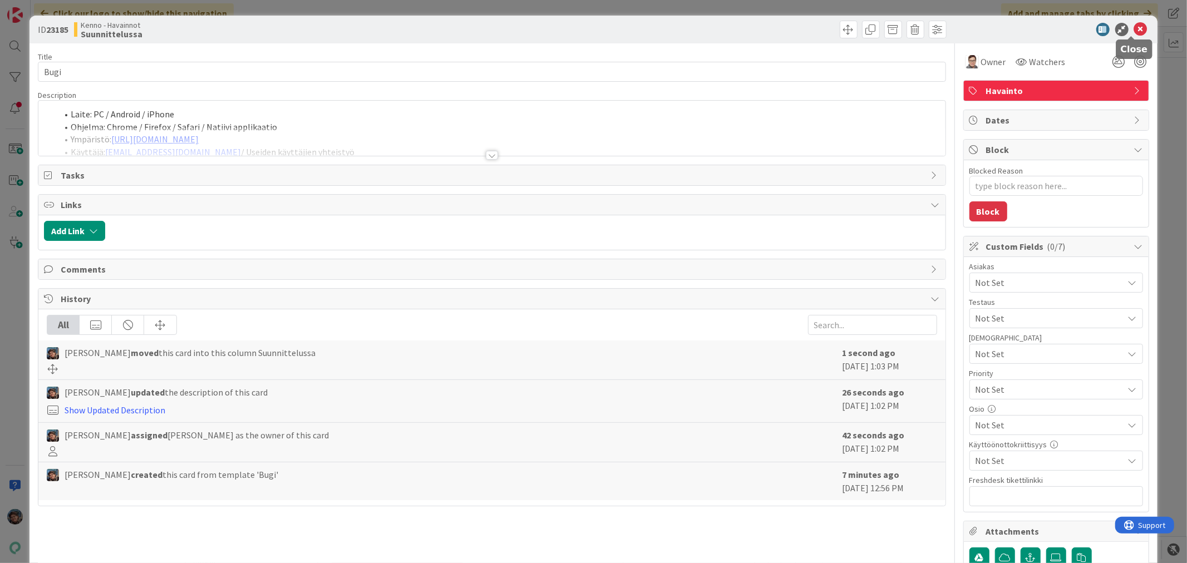
click at [1134, 30] on icon at bounding box center [1140, 29] width 13 height 13
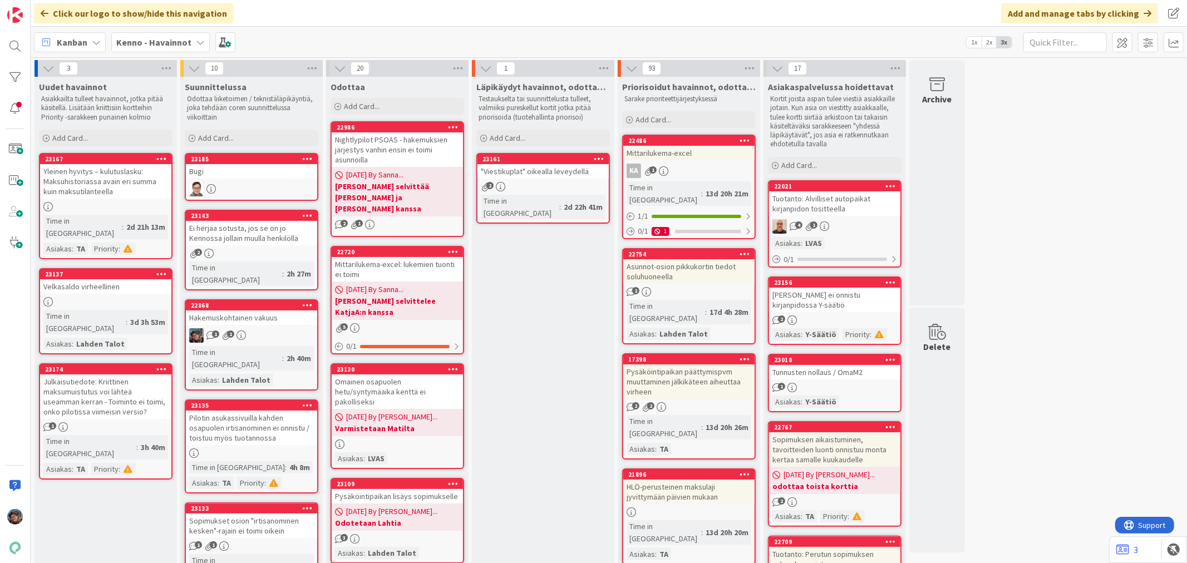
click at [147, 40] on b "Kenno - Havainnot" at bounding box center [153, 42] width 75 height 11
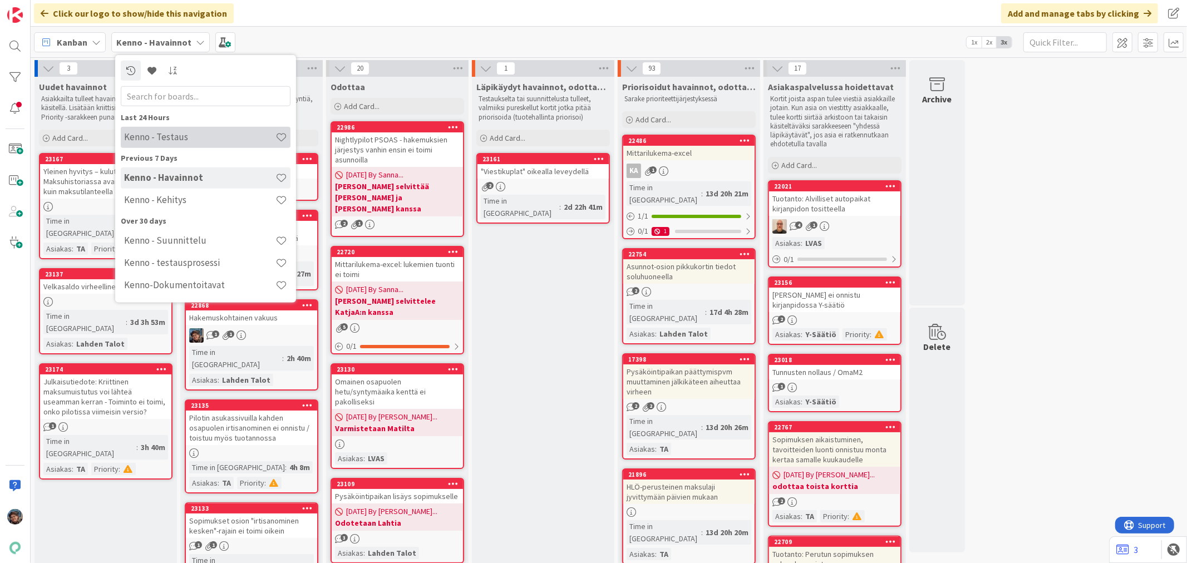
click at [158, 139] on h4 "Kenno - Testaus" at bounding box center [199, 136] width 151 height 11
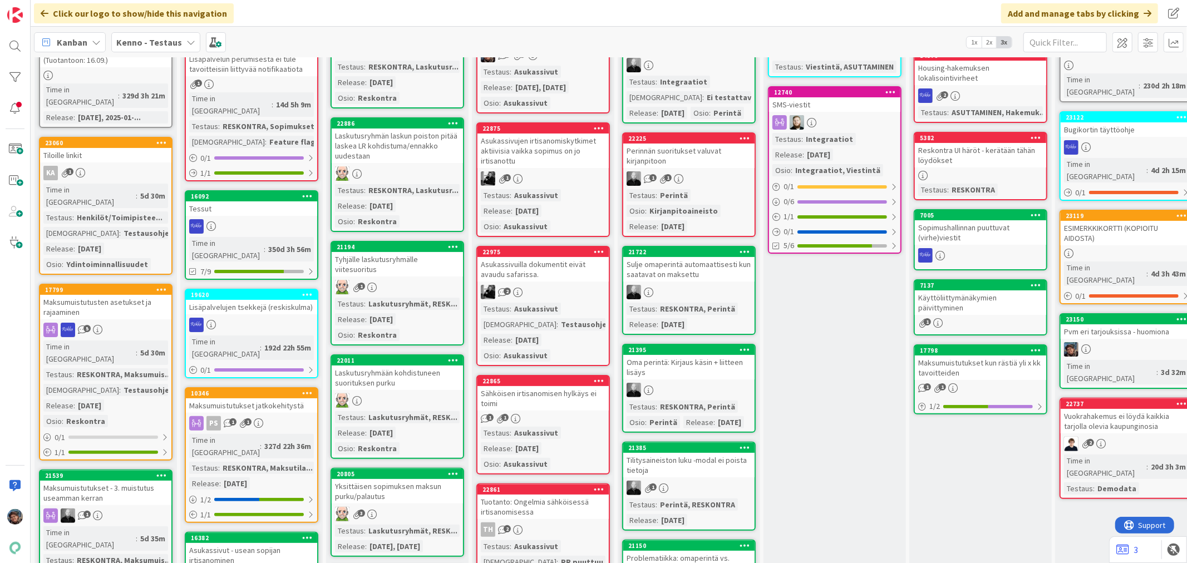
scroll to position [124, 0]
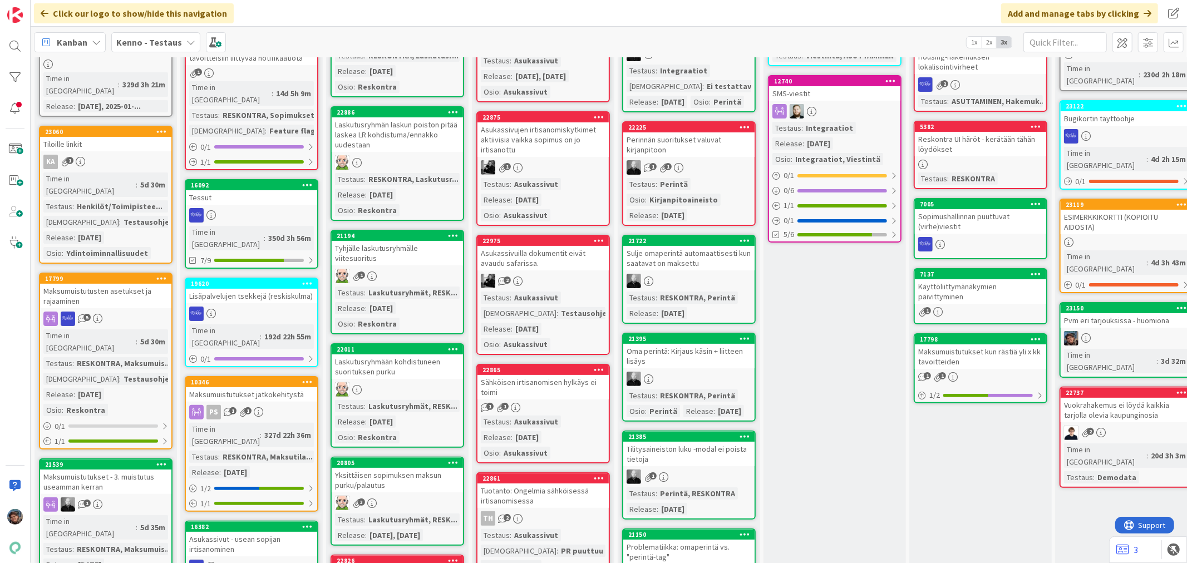
click at [1101, 331] on div at bounding box center [1126, 338] width 131 height 14
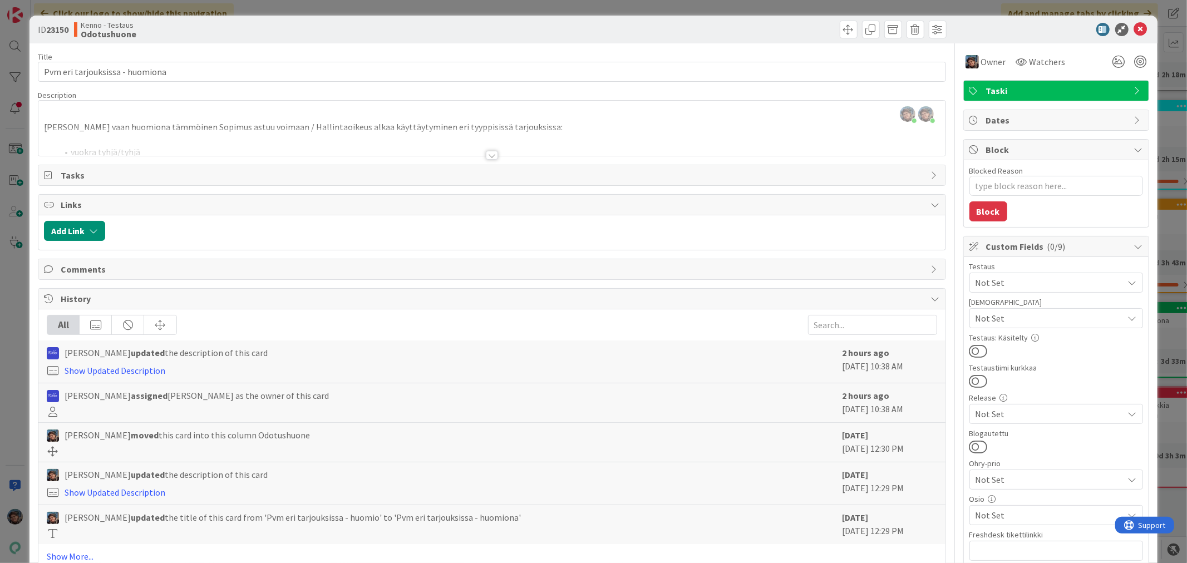
click at [487, 155] on div at bounding box center [492, 155] width 12 height 9
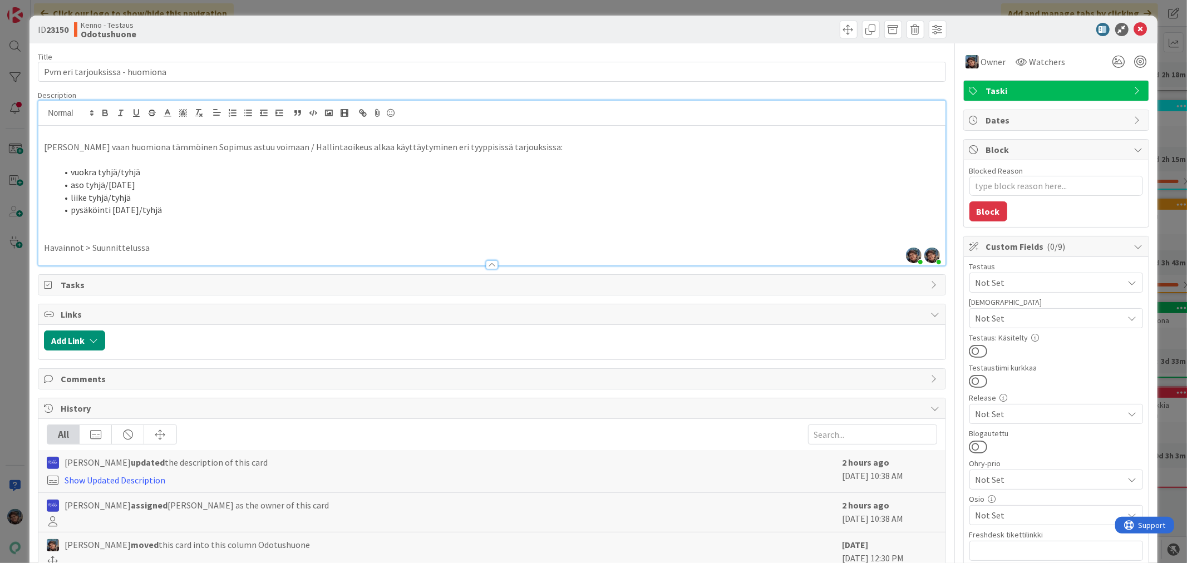
click at [181, 249] on p "Havainnot > Suunnittelussa" at bounding box center [492, 248] width 896 height 13
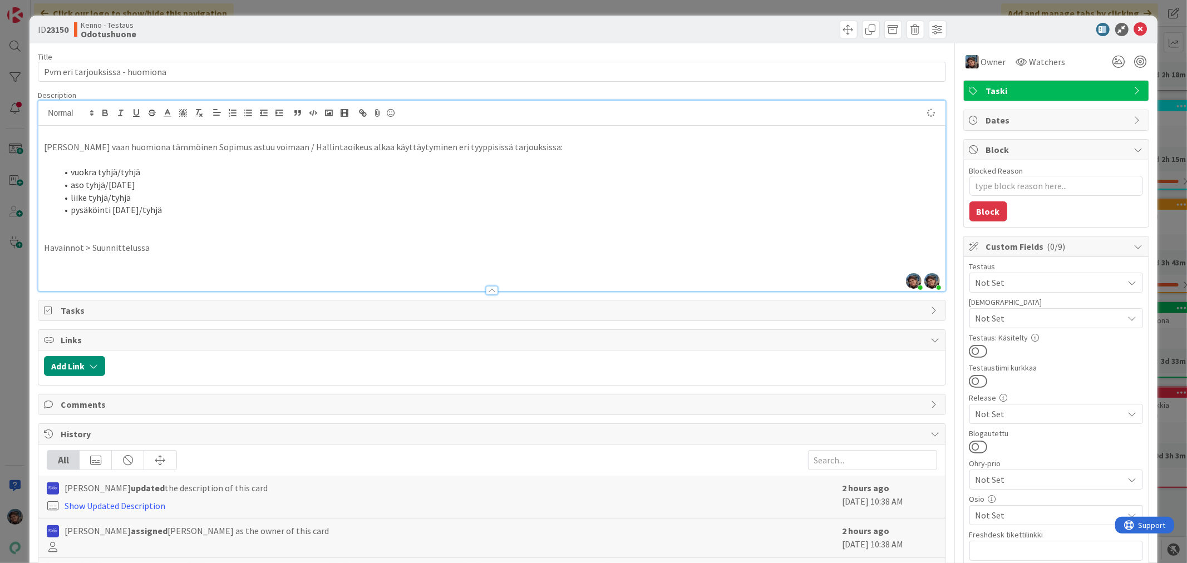
type textarea "x"
click at [1134, 26] on icon at bounding box center [1140, 29] width 13 height 13
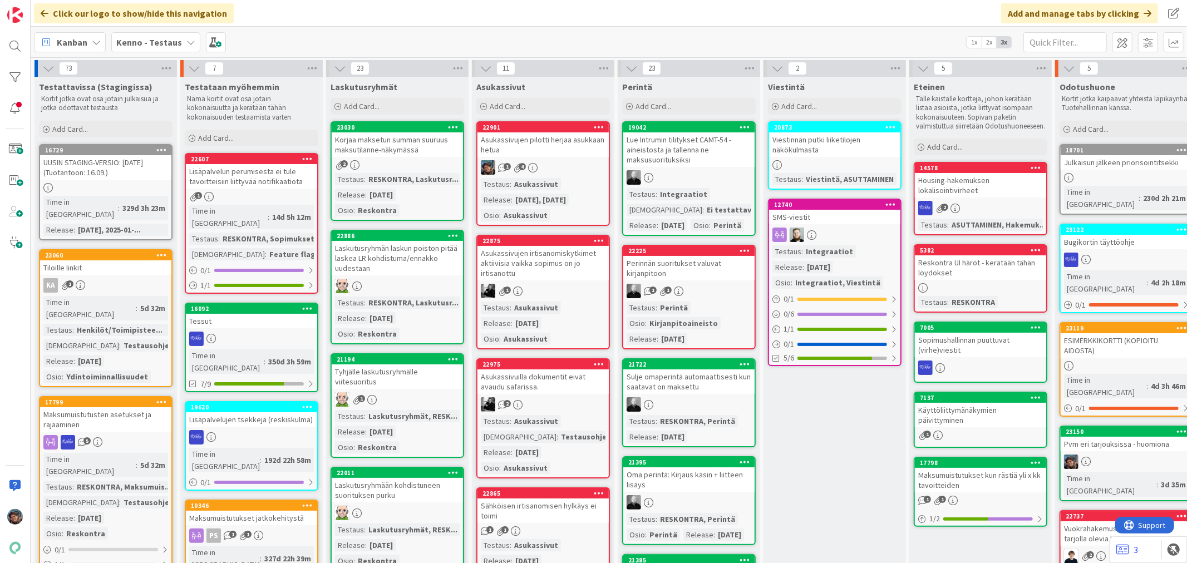
click at [141, 37] on b "Kenno - Testaus" at bounding box center [149, 42] width 66 height 11
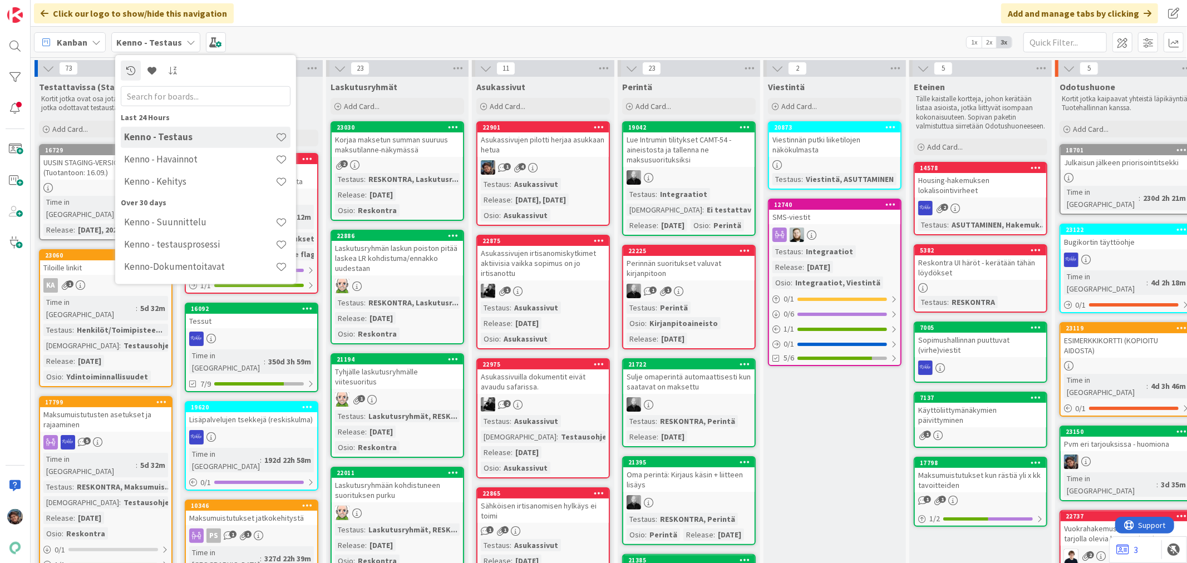
click at [1110, 437] on div "Pvm eri tarjouksissa - huomiona" at bounding box center [1126, 444] width 131 height 14
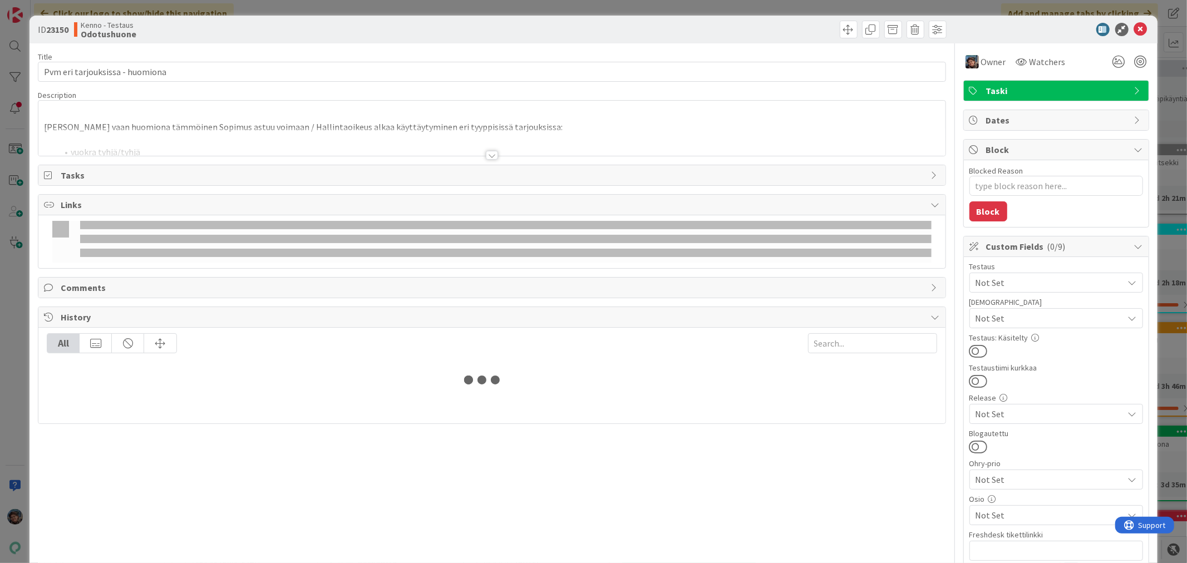
type textarea "x"
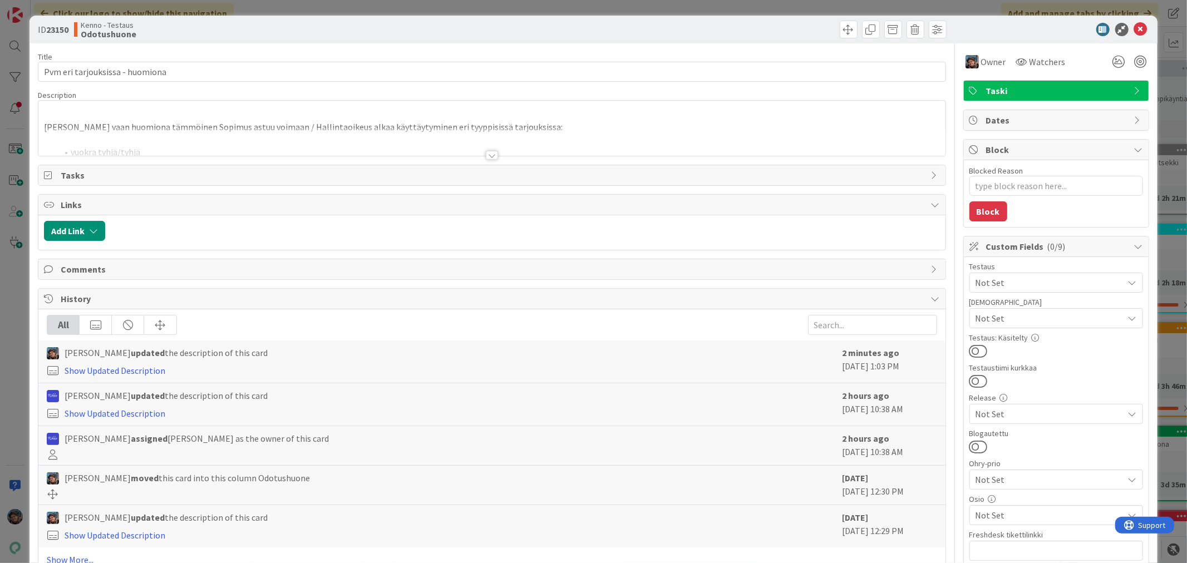
click at [490, 154] on div at bounding box center [492, 155] width 12 height 9
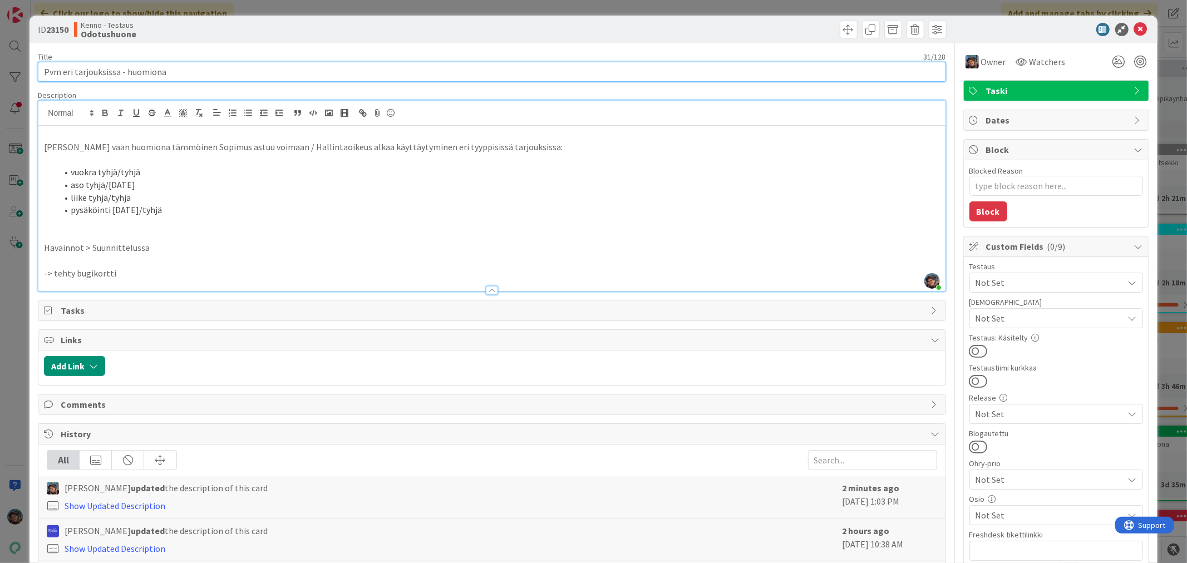
drag, startPoint x: 43, startPoint y: 68, endPoint x: 215, endPoint y: 79, distance: 171.8
click at [191, 70] on input "Pvm eri tarjouksissa - huomiona" at bounding box center [492, 72] width 908 height 20
type input "Sopimuksen päivämä"
type textarea "x"
type input "Sopimuksen päivämää"
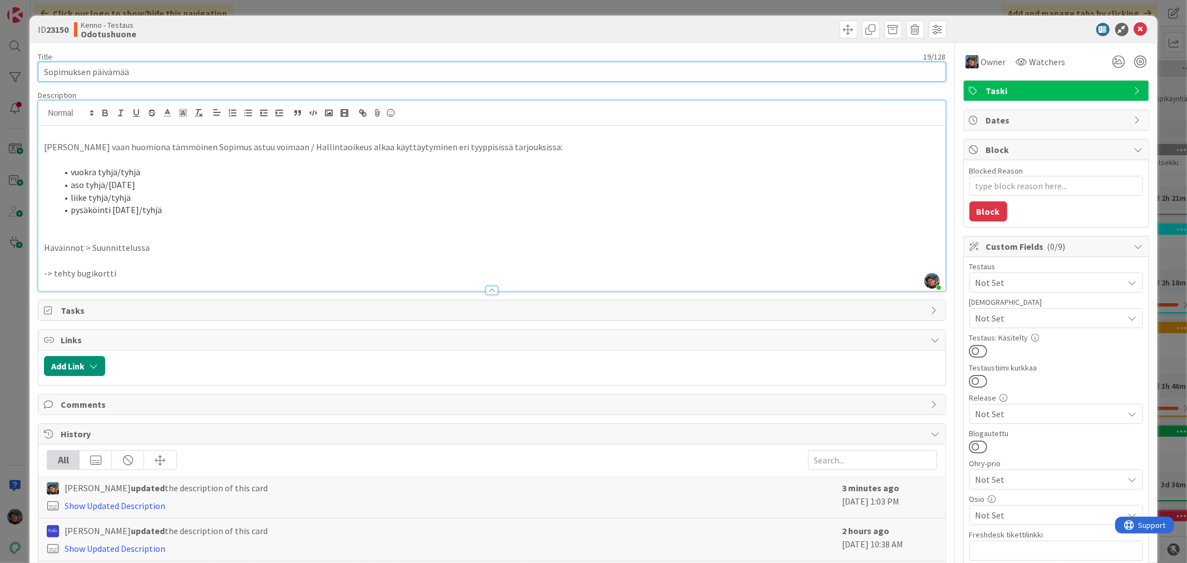
type textarea "x"
type input "Sopimuksen päivämäärät"
type textarea "x"
type input "Sopimuksen päivämäärät"
drag, startPoint x: 399, startPoint y: 146, endPoint x: 499, endPoint y: 148, distance: 100.2
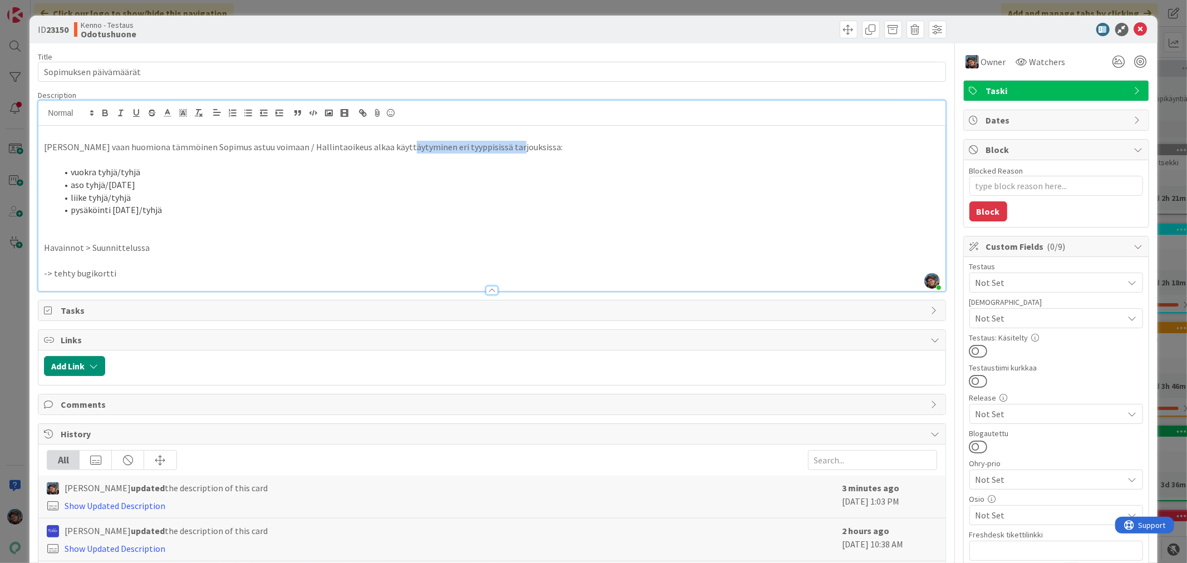
click at [499, 148] on p "Ihan vaan huomiona tämmöinen Sopimus astuu voimaan / Hallintaoikeus alkaa käytt…" at bounding box center [492, 147] width 896 height 13
click at [840, 28] on span at bounding box center [849, 30] width 18 height 18
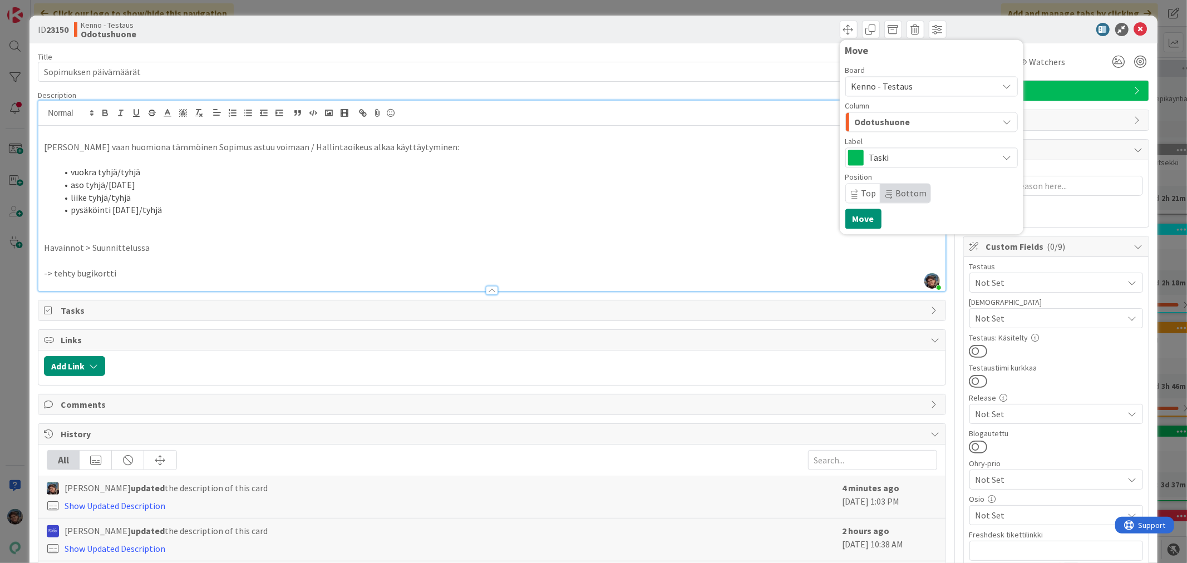
click at [903, 87] on span "Kenno - Testaus" at bounding box center [922, 86] width 141 height 16
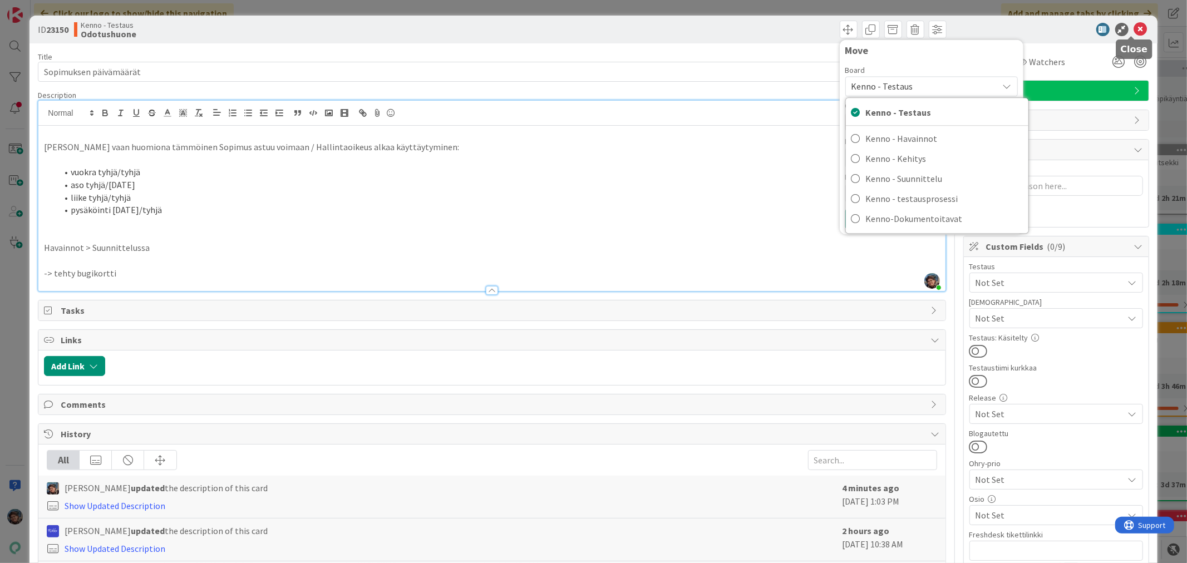
click at [1134, 27] on icon at bounding box center [1140, 29] width 13 height 13
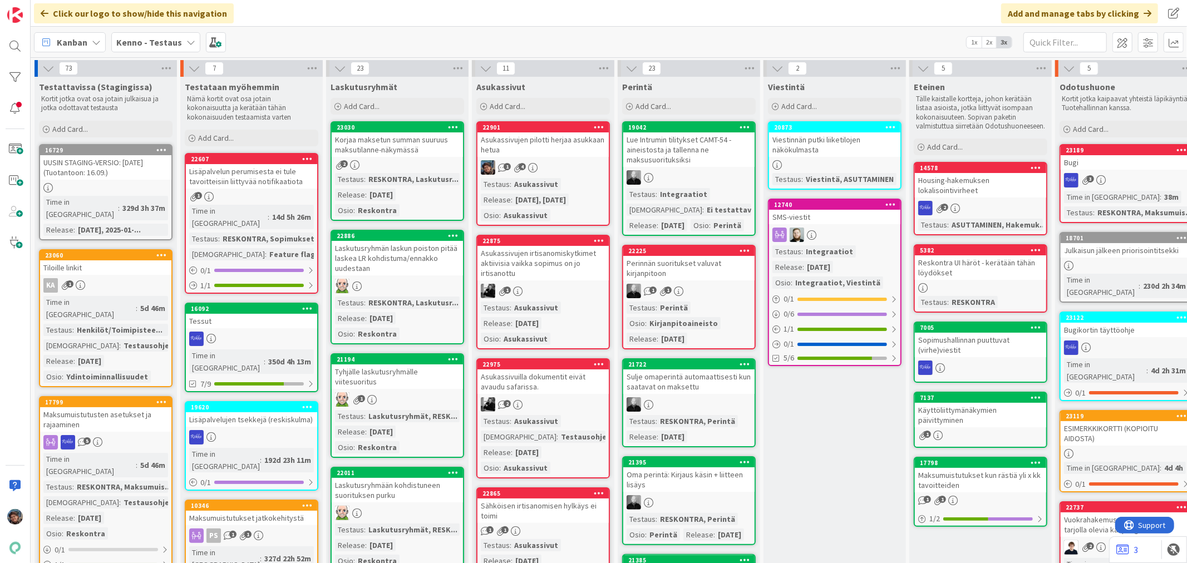
click at [576, 169] on div "1 4" at bounding box center [543, 167] width 131 height 14
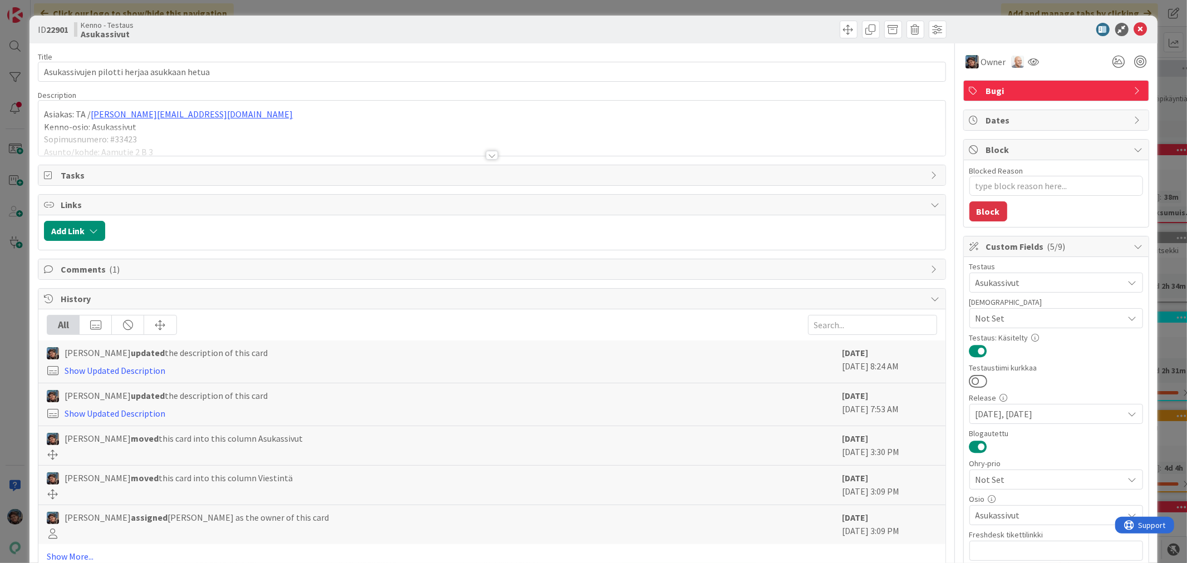
click at [491, 155] on div at bounding box center [492, 155] width 12 height 9
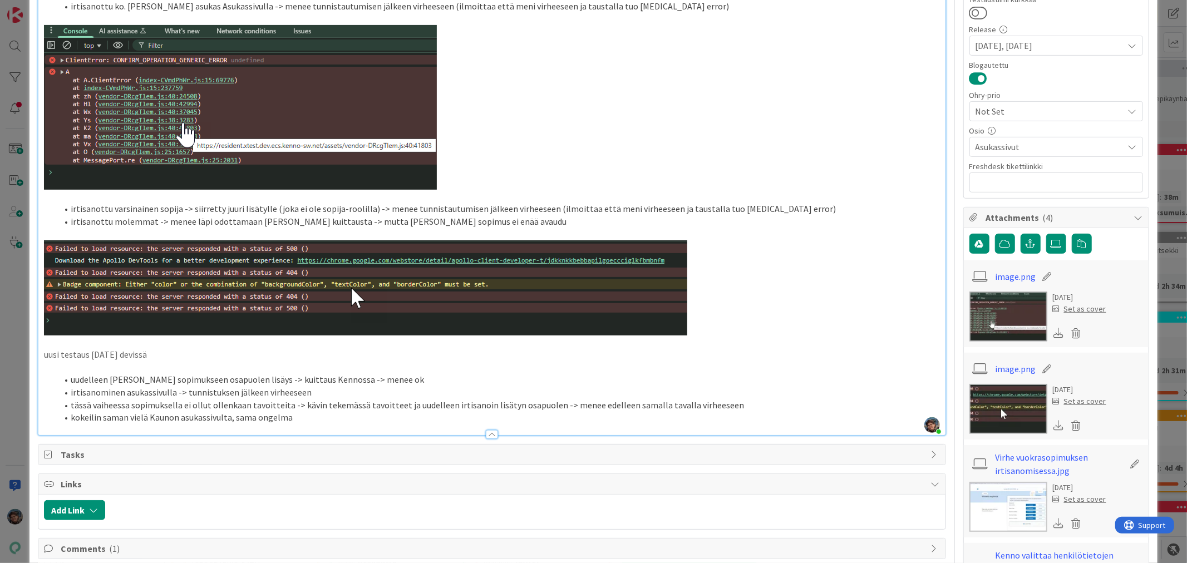
scroll to position [371, 0]
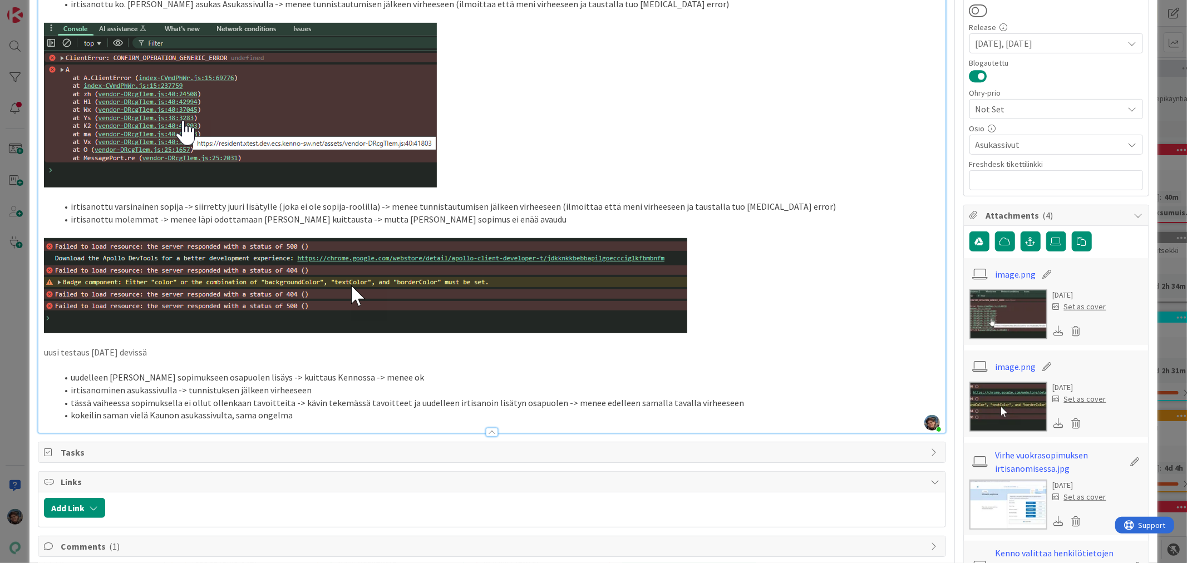
click at [775, 257] on p at bounding box center [492, 285] width 896 height 95
click at [330, 409] on li "kokeilin saman vielä Kaunon asukassivulta, sama ongelma" at bounding box center [498, 415] width 882 height 13
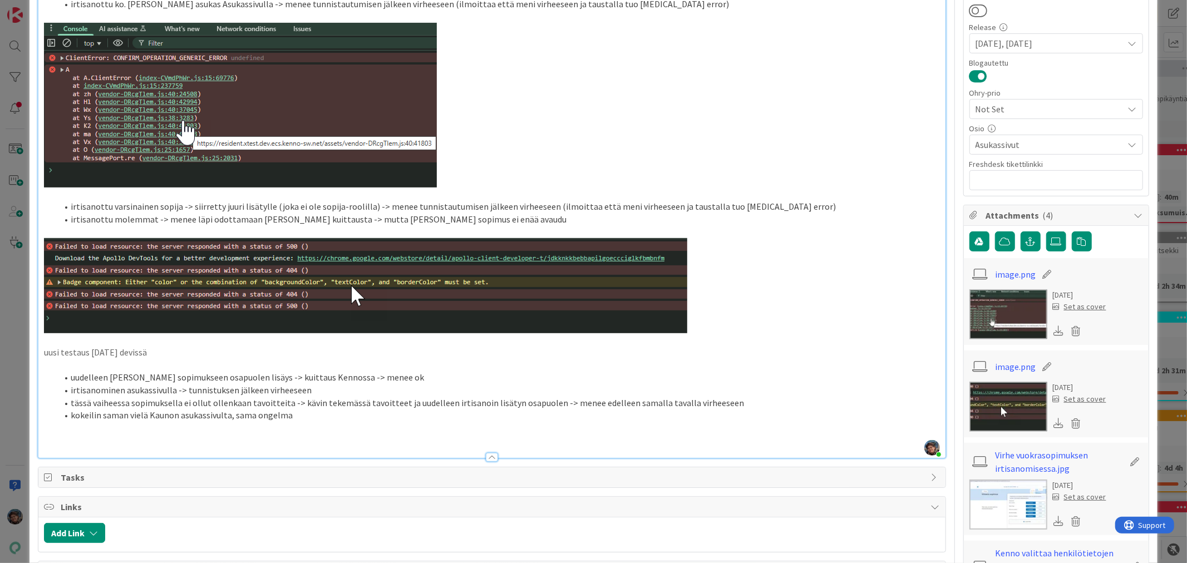
type textarea "x"
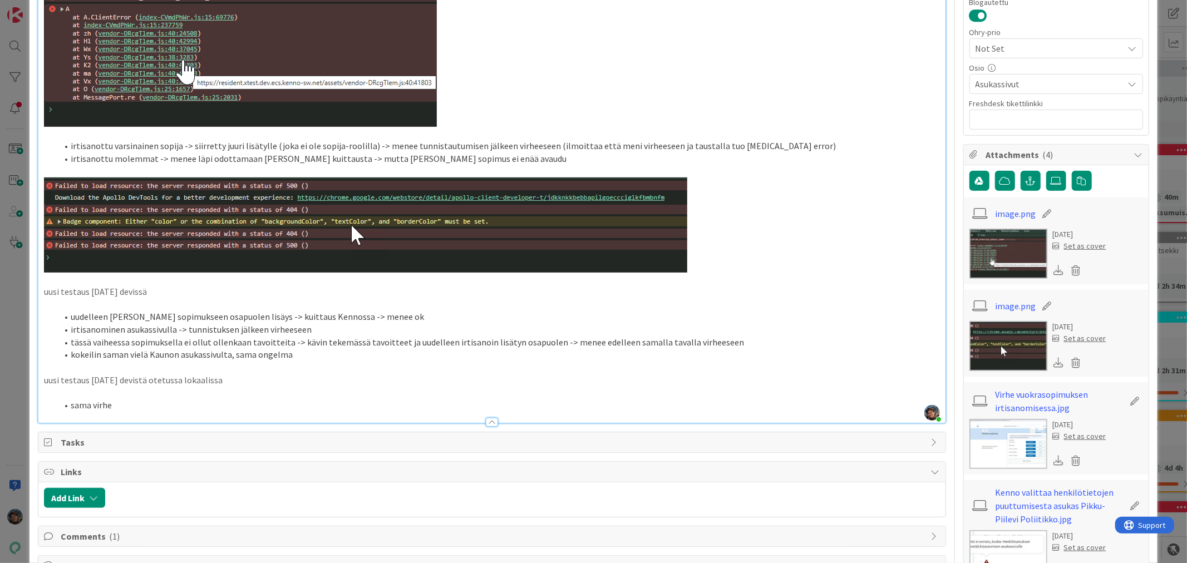
scroll to position [433, 0]
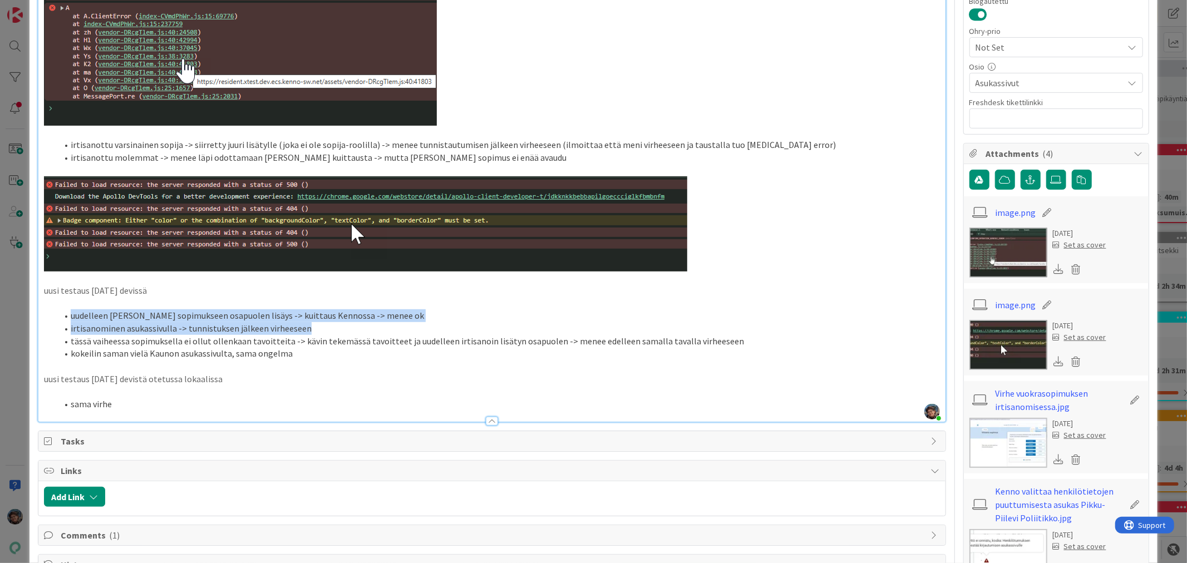
drag, startPoint x: 72, startPoint y: 303, endPoint x: 369, endPoint y: 315, distance: 296.9
click at [369, 315] on ol "uudelleen Karin sopimukseen osapuolen lisäys -> kuittaus Kennossa -> menee ok i…" at bounding box center [492, 334] width 896 height 51
copy ol "uudelleen Karin sopimukseen osapuolen lisäys -> kuittaus Kennossa -> menee ok i…"
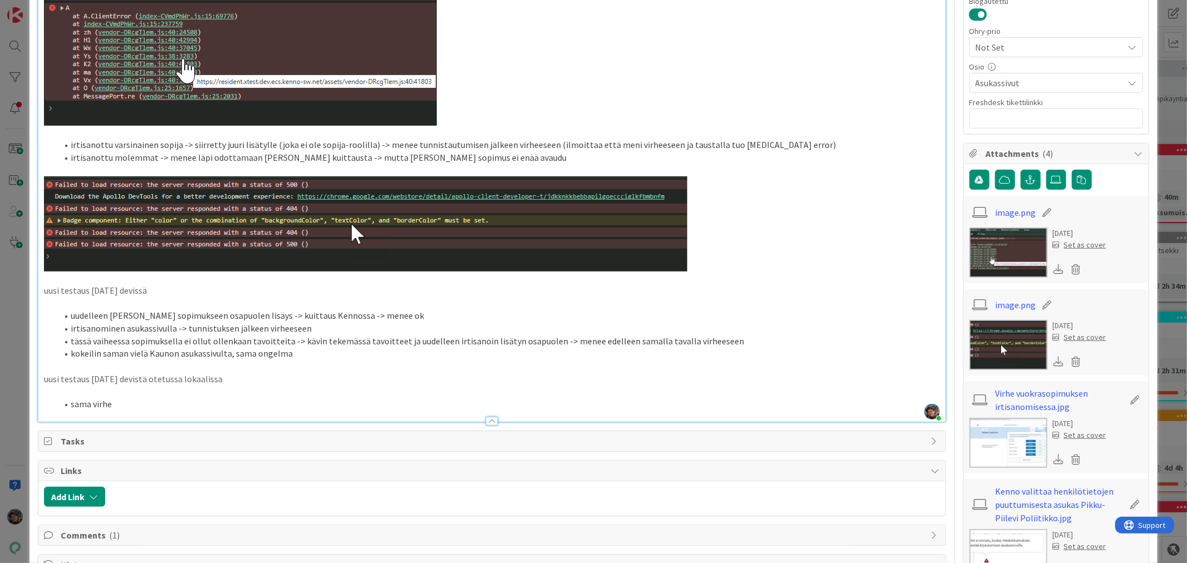
click at [116, 398] on li "sama virhe" at bounding box center [498, 404] width 882 height 13
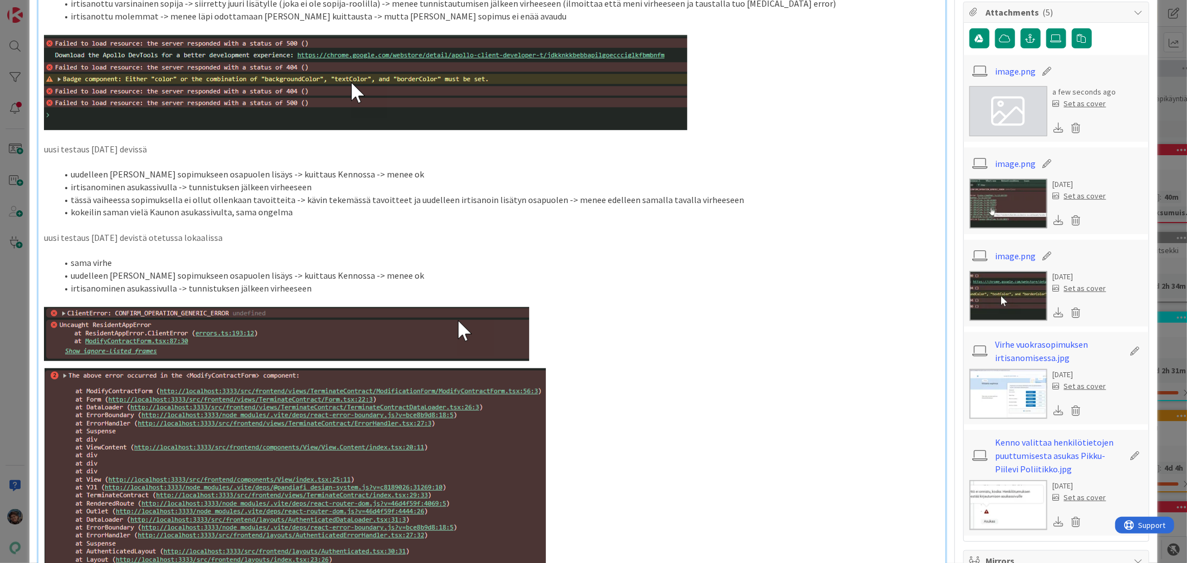
scroll to position [618, 0]
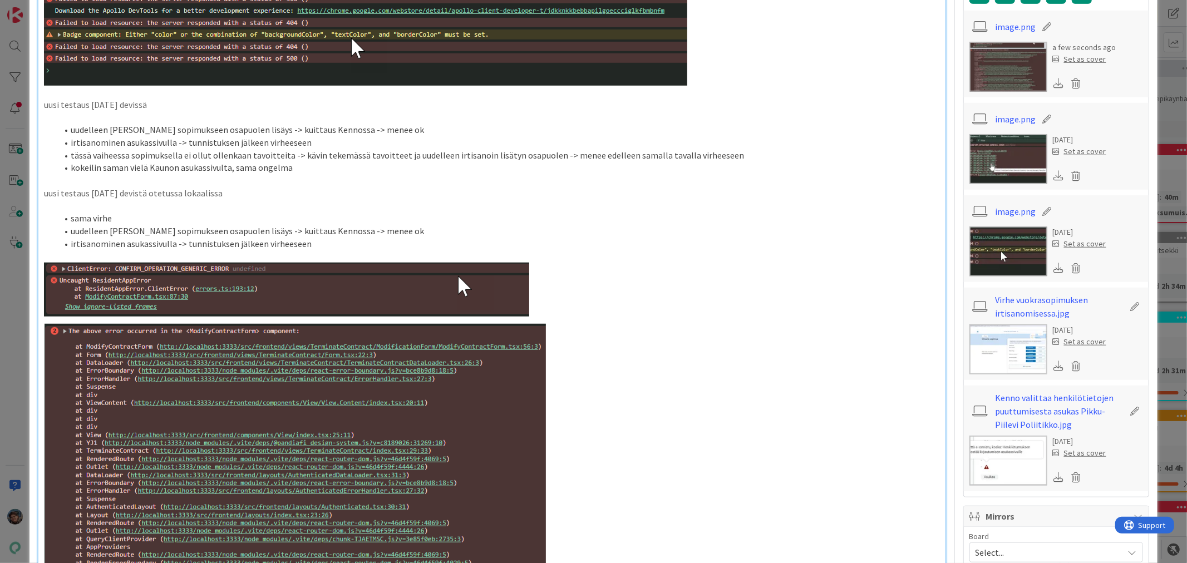
click at [182, 225] on li "uudelleen Karin sopimukseen osapuolen lisäys -> kuittaus Kennossa -> menee ok" at bounding box center [498, 231] width 882 height 13
click at [70, 238] on li "irtisanominen asukassivulla -> tunnistuksen jälkeen virheeseen" at bounding box center [498, 244] width 882 height 13
click at [206, 238] on li "Karin irtisanominen asukassivulla -> tunnistuksen jälkeen virheeseen" at bounding box center [498, 244] width 882 height 13
click at [106, 225] on li "uudelleen Karin sopimukseen uuden osapuolen lisäys -> kuittaus Kennossa -> mene…" at bounding box center [498, 231] width 882 height 13
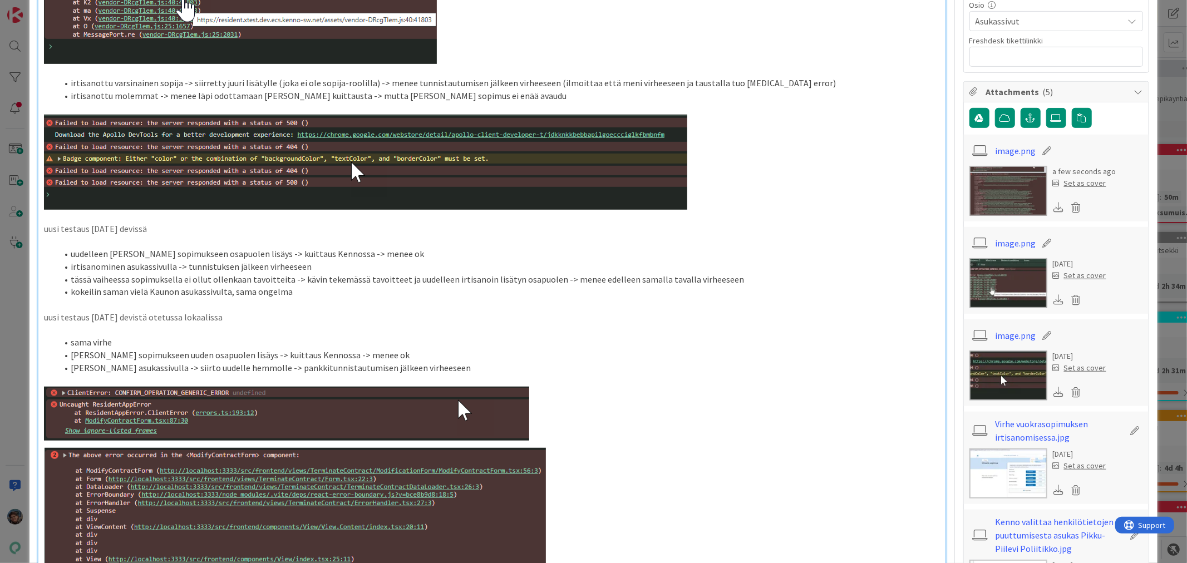
scroll to position [804, 0]
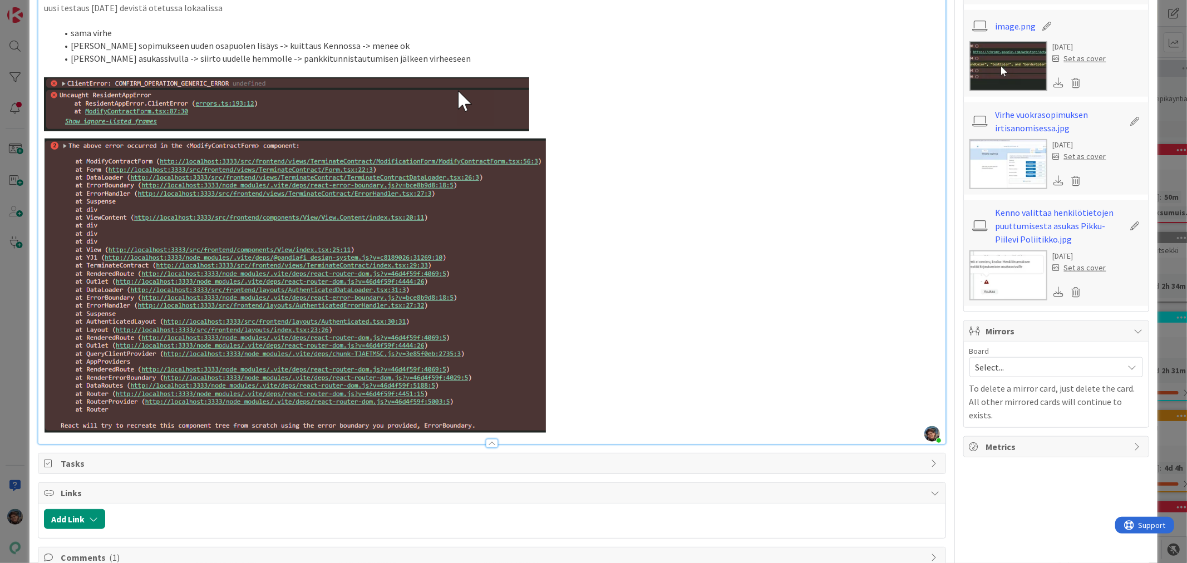
drag, startPoint x: 435, startPoint y: 119, endPoint x: 439, endPoint y: 130, distance: 11.1
click at [439, 129] on img at bounding box center [295, 255] width 502 height 356
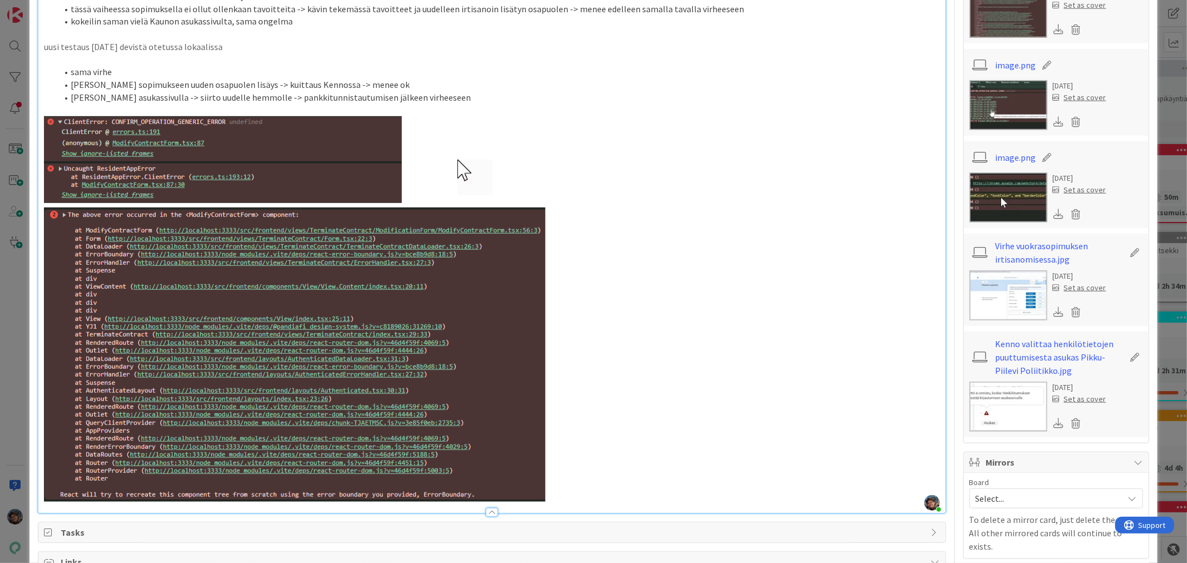
scroll to position [680, 0]
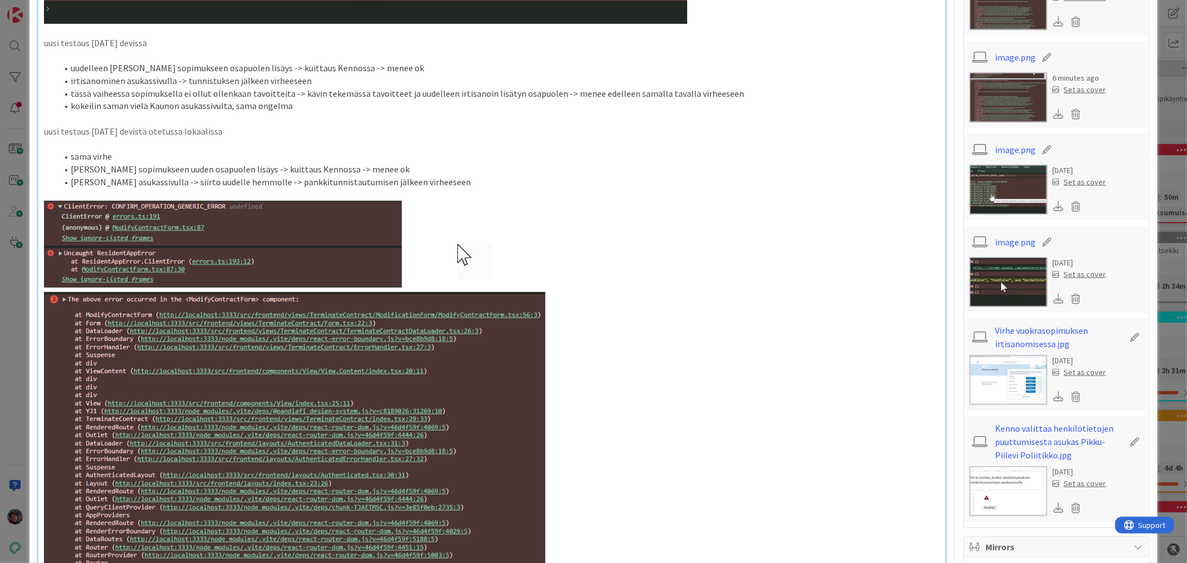
drag, startPoint x: 237, startPoint y: 117, endPoint x: 30, endPoint y: 116, distance: 207.1
click at [30, 116] on div "ID 22901 Kenno - Testaus Asukassivut Title 45 / 128 Asukassivujen pilotti herja…" at bounding box center [594, 177] width 1128 height 1684
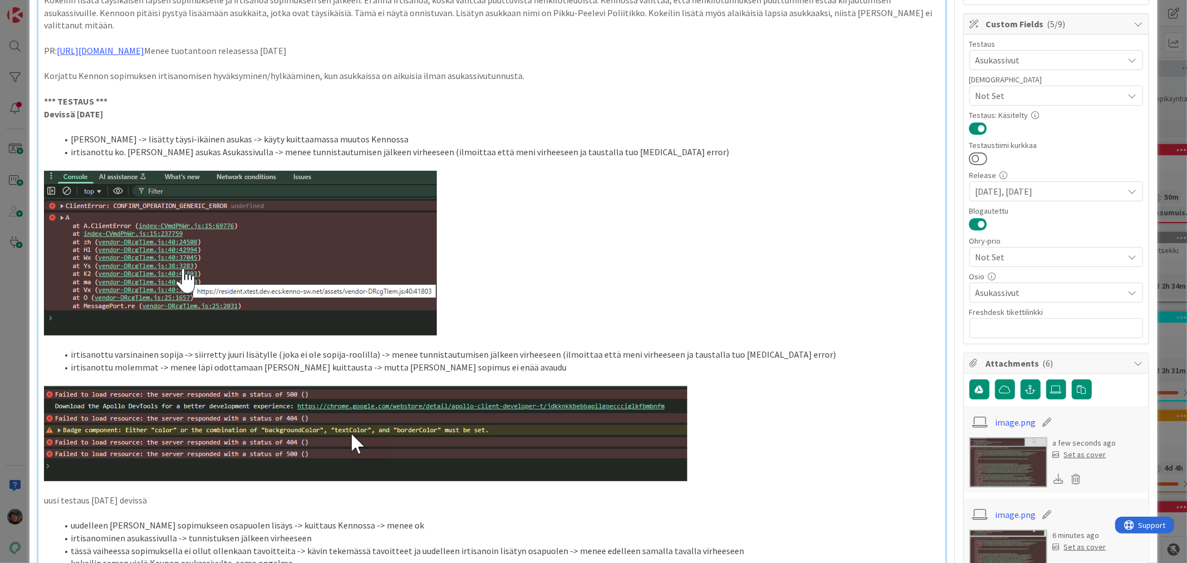
scroll to position [62, 0]
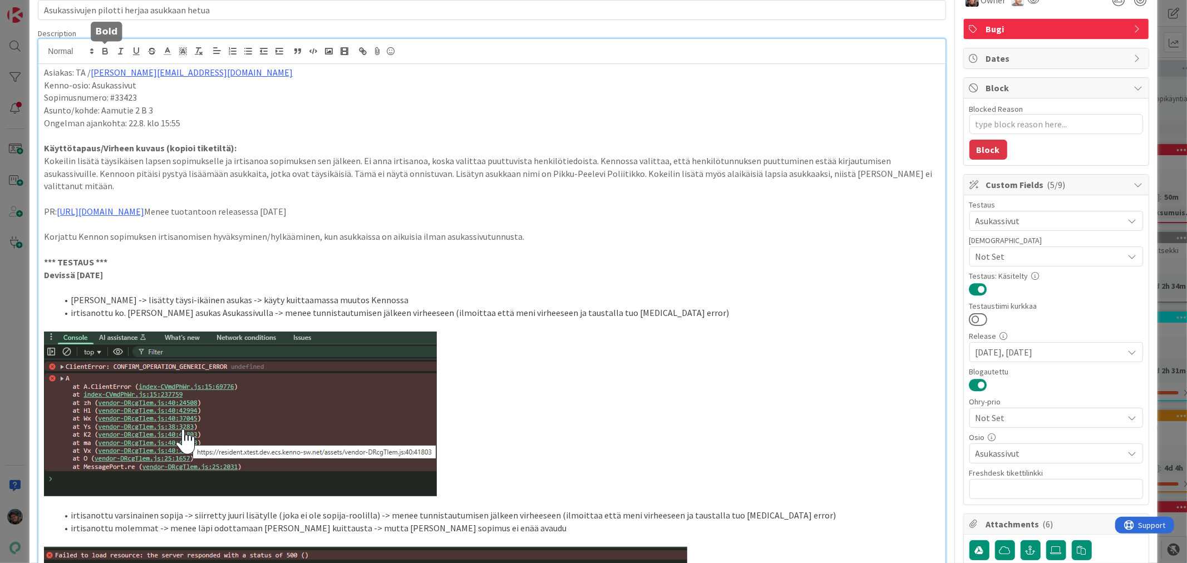
click at [105, 52] on icon "button" at bounding box center [105, 51] width 10 height 10
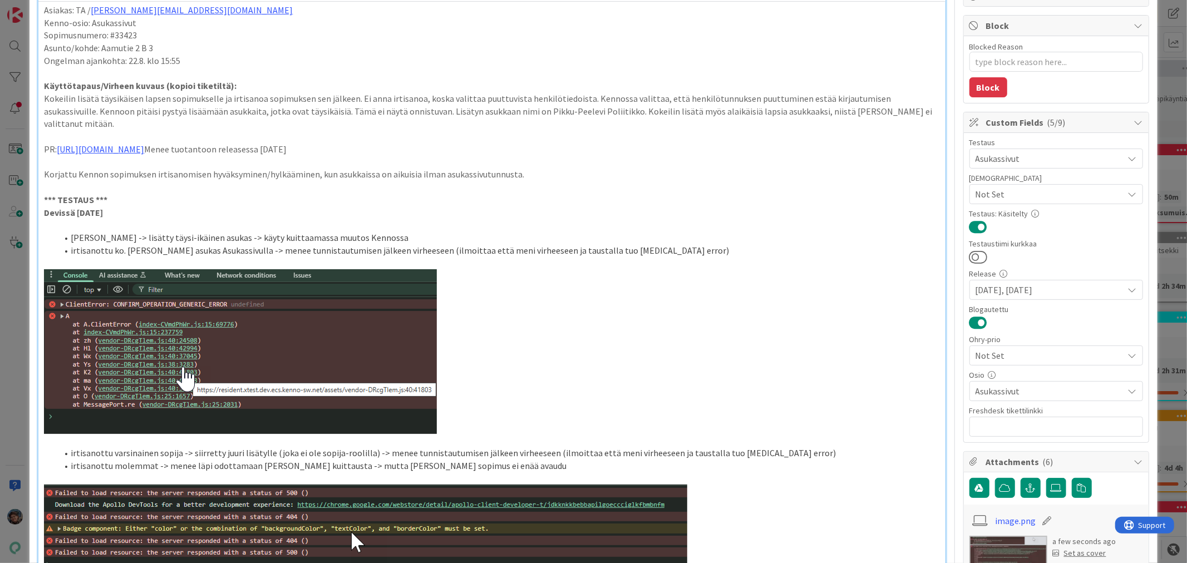
scroll to position [0, 0]
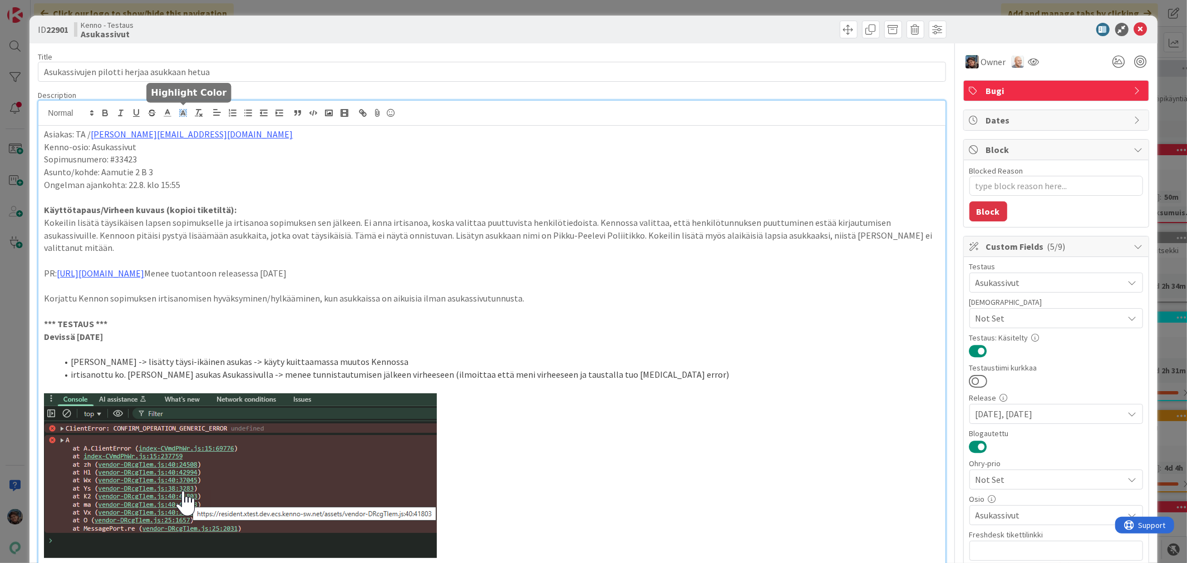
click at [181, 112] on icon at bounding box center [183, 113] width 10 height 10
click at [196, 127] on span at bounding box center [195, 127] width 9 height 9
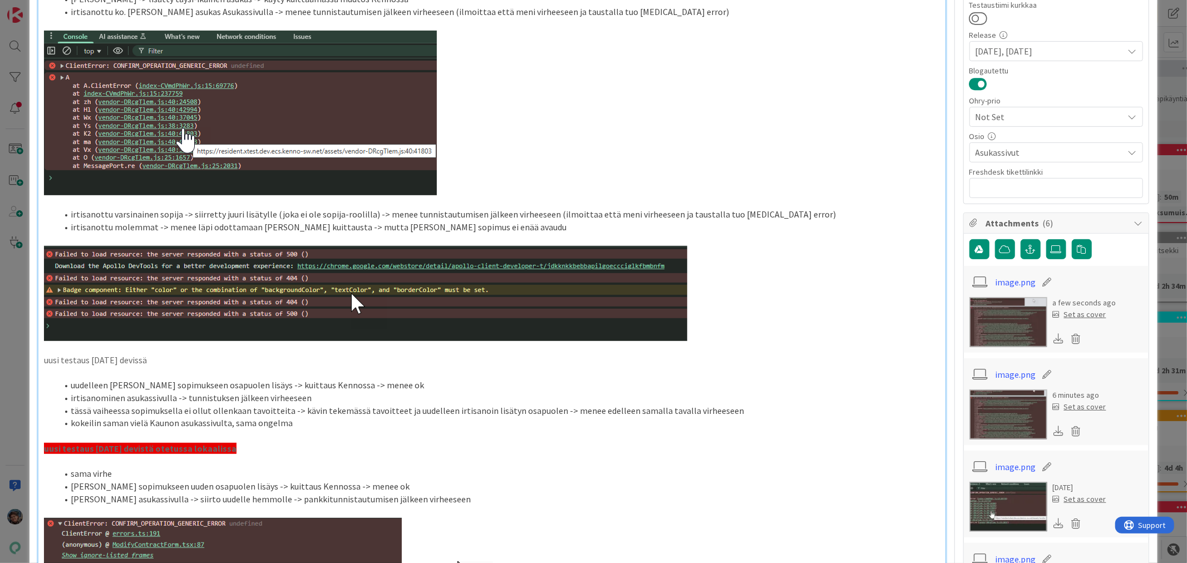
scroll to position [365, 0]
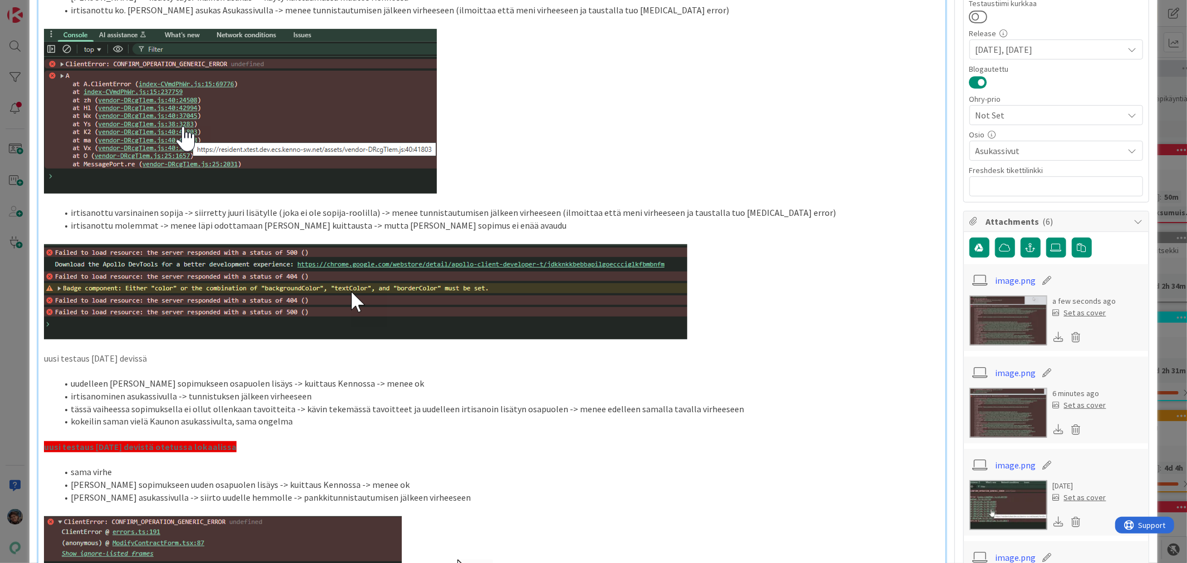
click at [340, 453] on p at bounding box center [492, 459] width 896 height 13
click at [237, 441] on strong "uusi testaus [DATE] devistä otetussa lokaalissa" at bounding box center [140, 446] width 193 height 11
drag, startPoint x: 239, startPoint y: 430, endPoint x: 7, endPoint y: 427, distance: 232.1
click at [7, 427] on div "ID 22901 Kenno - Testaus Asukassivut Title 45 / 128 Asukassivujen pilotti herja…" at bounding box center [593, 281] width 1187 height 563
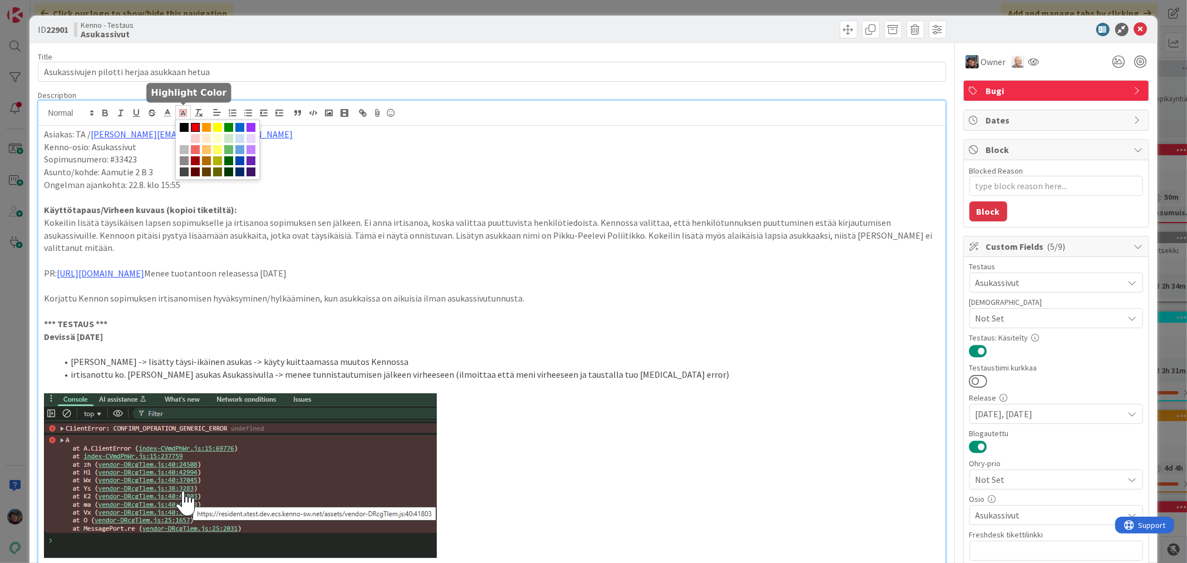
click at [184, 110] on icon at bounding box center [183, 113] width 10 height 10
click at [189, 136] on span at bounding box center [184, 138] width 9 height 9
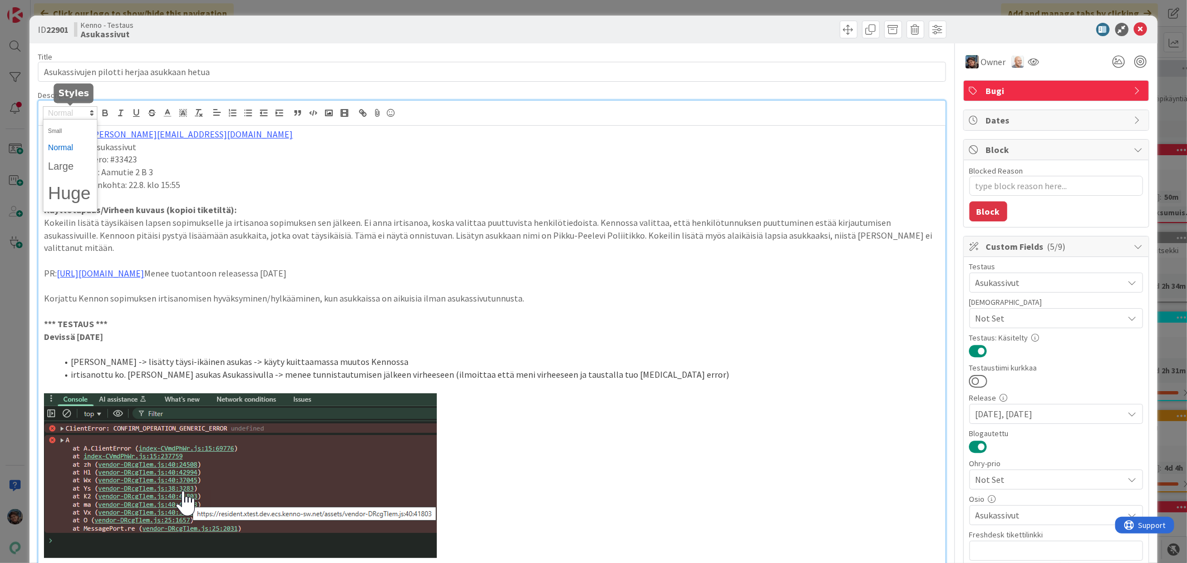
click at [92, 115] on polygon at bounding box center [92, 114] width 2 height 1
click at [106, 114] on icon "button" at bounding box center [105, 113] width 10 height 10
click at [105, 113] on icon "button" at bounding box center [105, 114] width 4 height 3
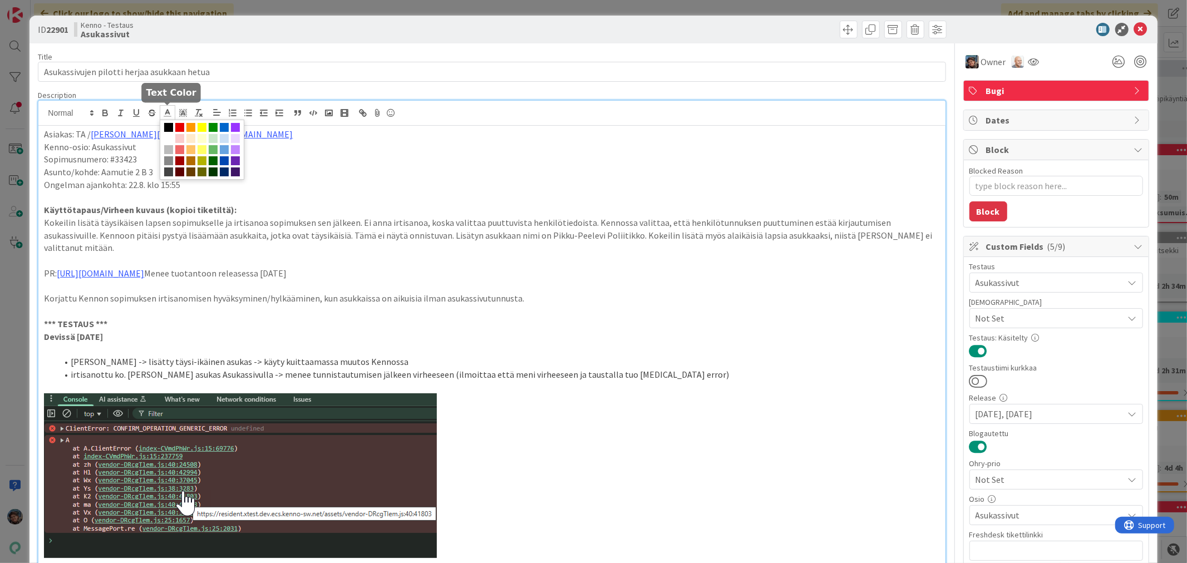
click at [167, 112] on polyline at bounding box center [168, 112] width 4 height 4
click at [179, 124] on span at bounding box center [179, 127] width 9 height 9
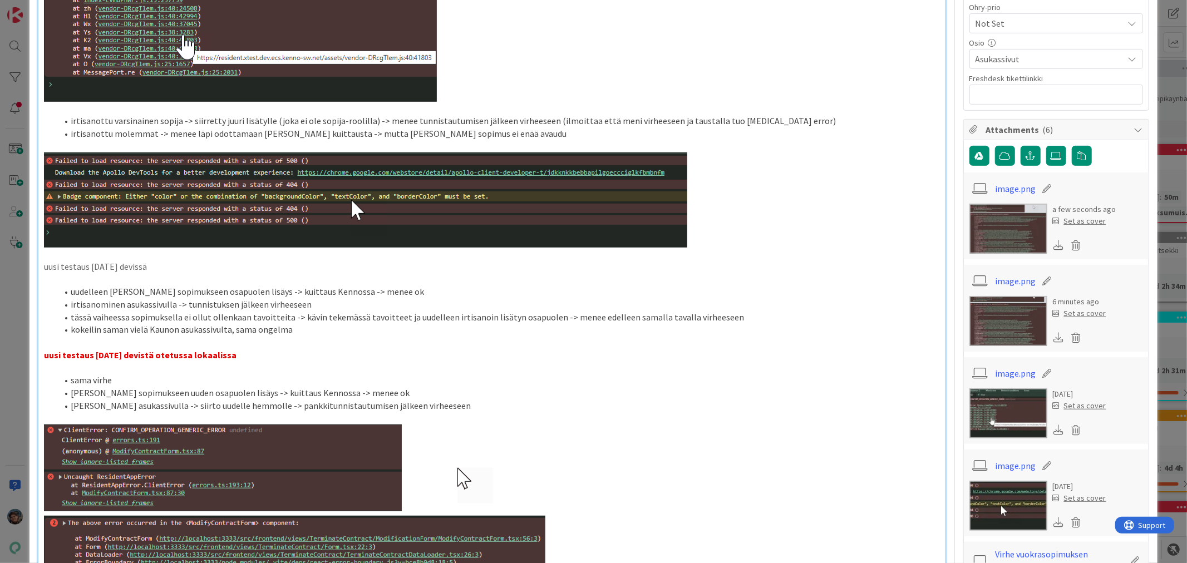
scroll to position [488, 0]
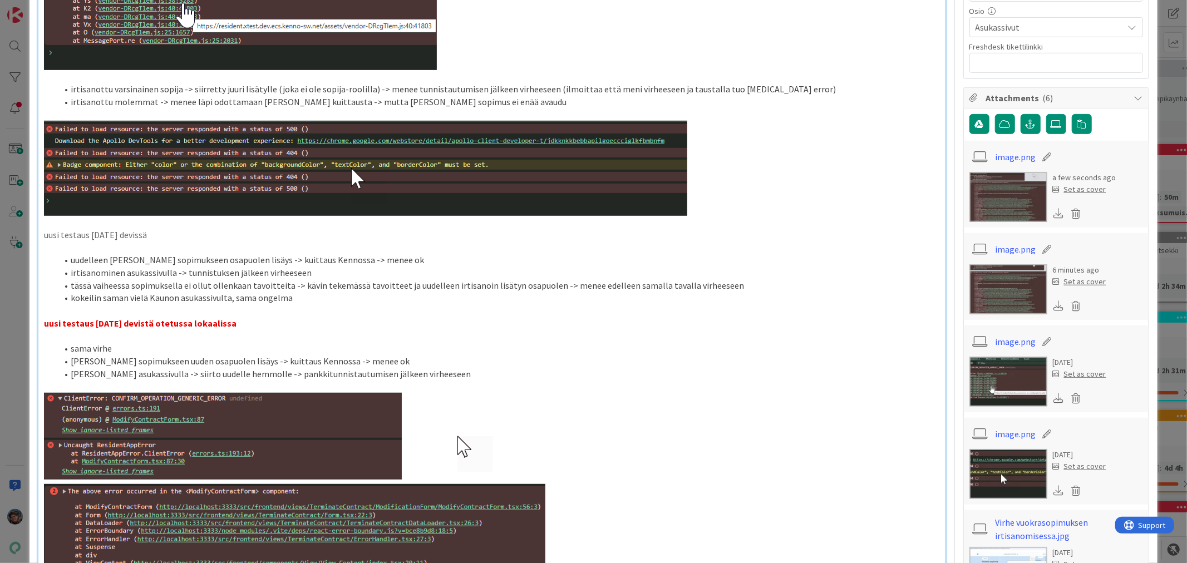
click at [285, 330] on p at bounding box center [492, 336] width 896 height 13
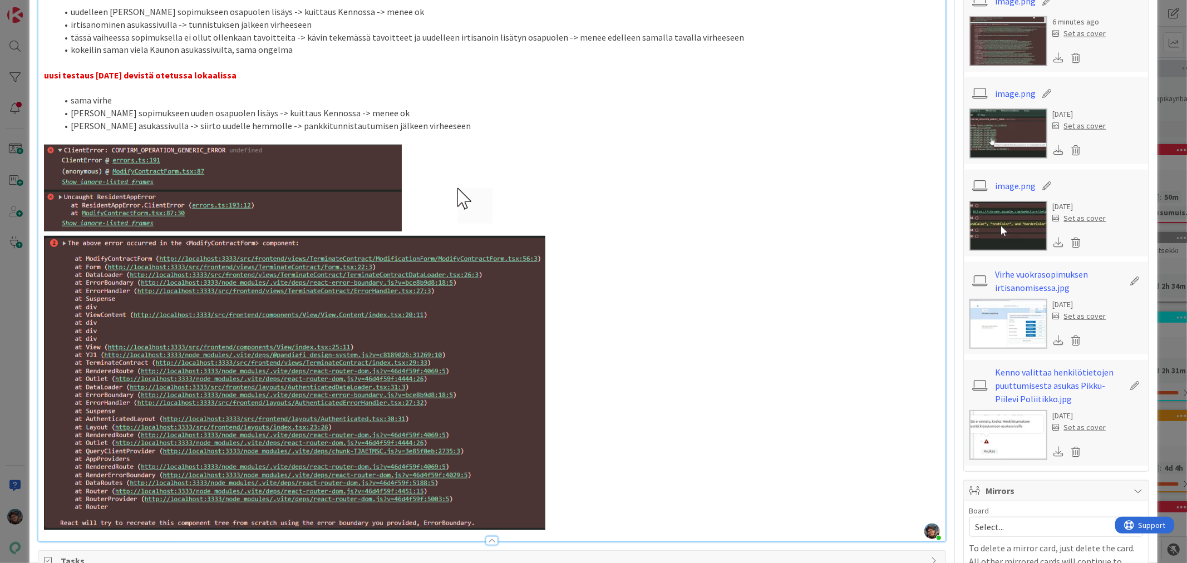
scroll to position [736, 0]
click at [479, 120] on li "[PERSON_NAME] asukassivulla -> siirto uudelle hemmolle -> pankkitunnistautumise…" at bounding box center [498, 126] width 882 height 13
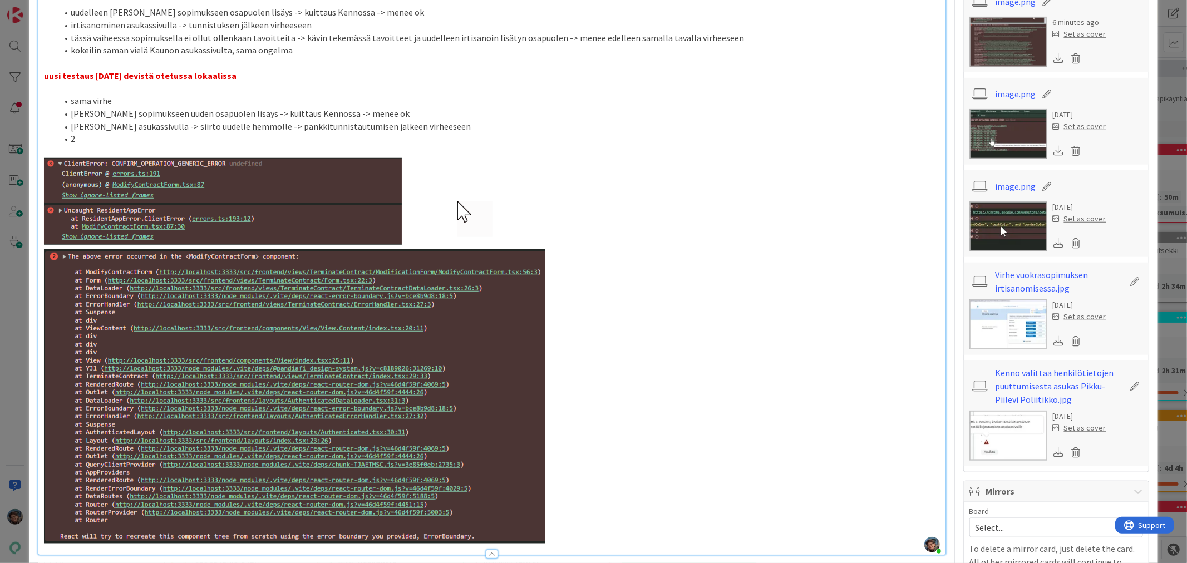
click at [72, 107] on li "Karin sopimukseen uuden osapuolen lisäys -> kuittaus Kennossa -> menee ok" at bounding box center [498, 113] width 882 height 13
click at [76, 132] on li "2" at bounding box center [498, 138] width 882 height 13
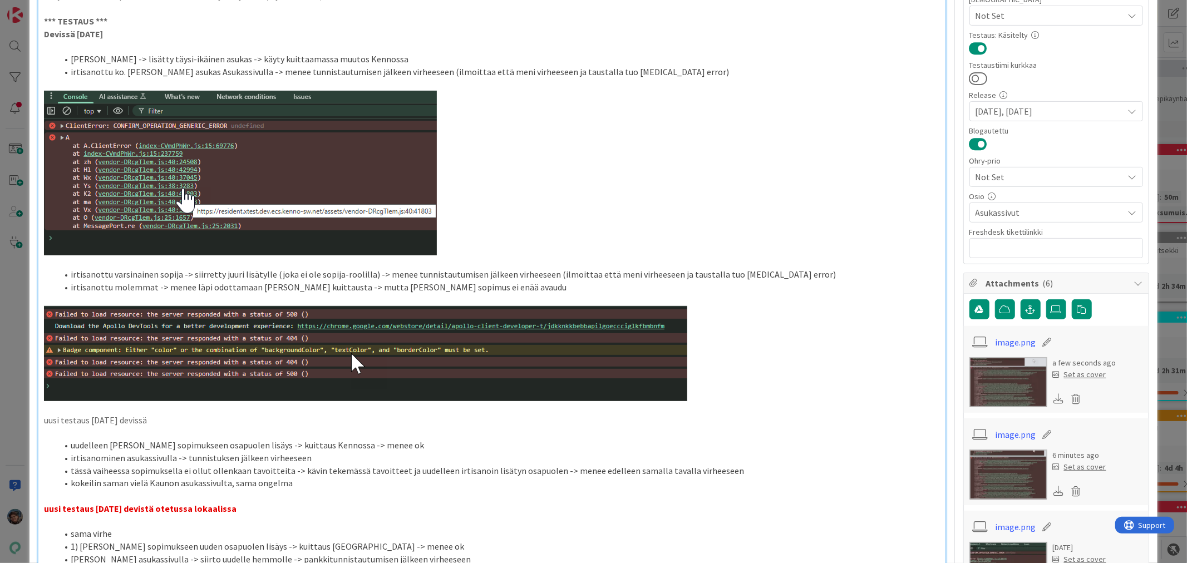
scroll to position [0, 0]
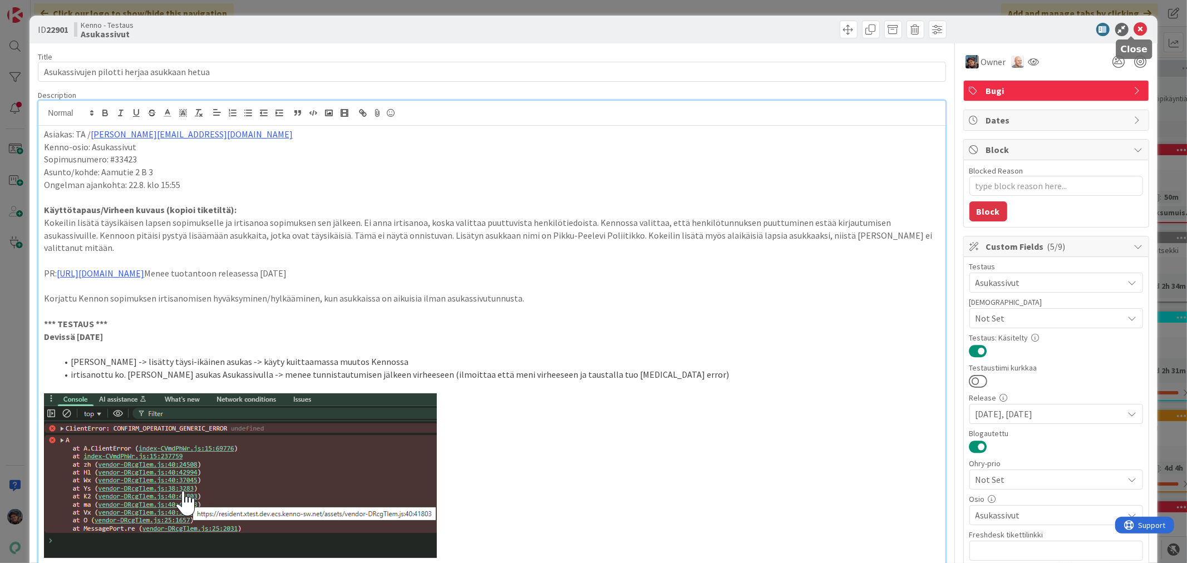
click at [1134, 28] on icon at bounding box center [1140, 29] width 13 height 13
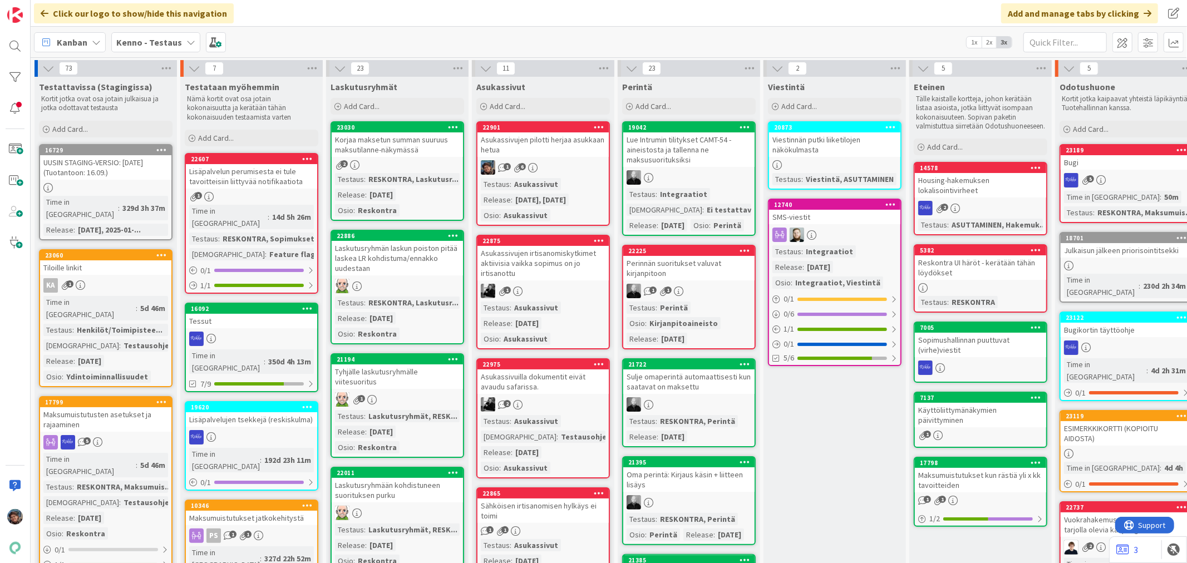
click at [146, 41] on b "Kenno - Testaus" at bounding box center [149, 42] width 66 height 11
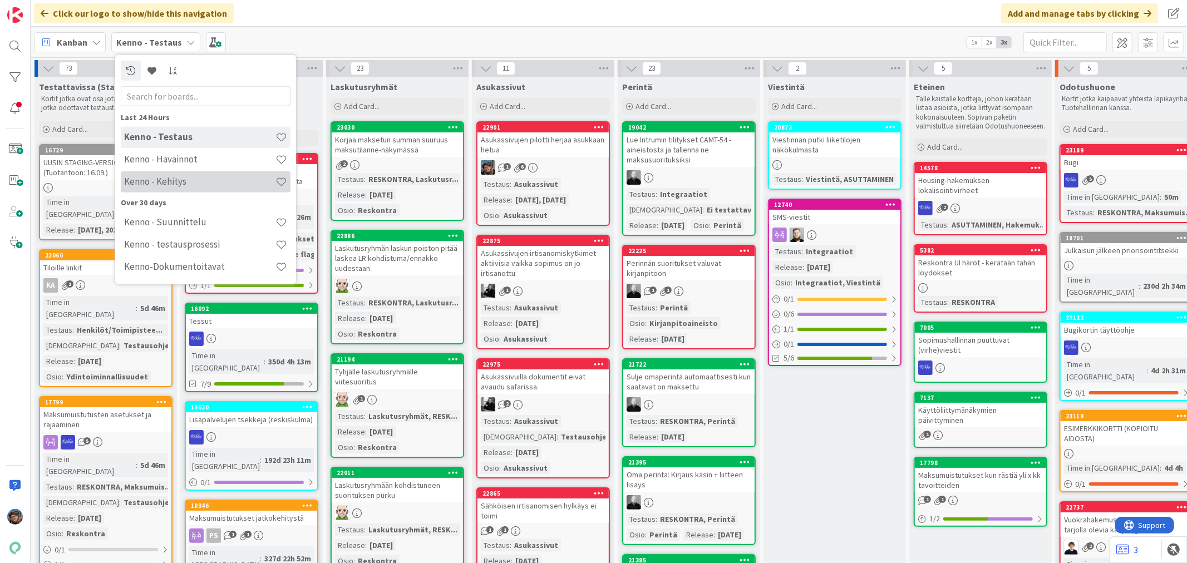
click at [168, 183] on h4 "Kenno - Kehitys" at bounding box center [199, 181] width 151 height 11
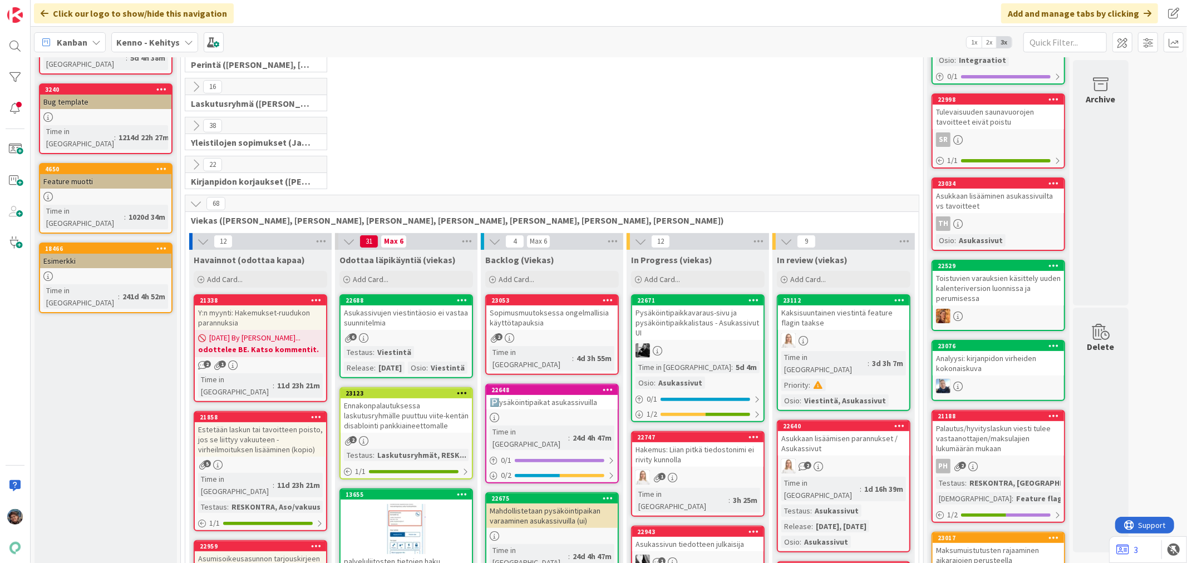
scroll to position [185, 0]
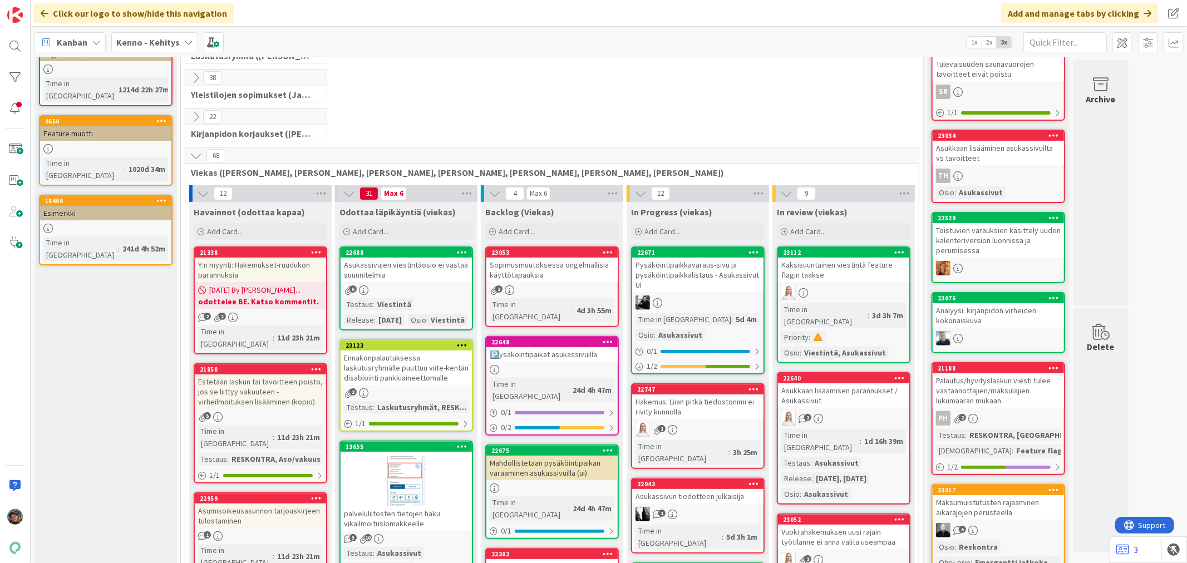
click at [550, 268] on div "Sopimusmuutoksessa ongelmallisia käyttötapauksia" at bounding box center [552, 270] width 131 height 24
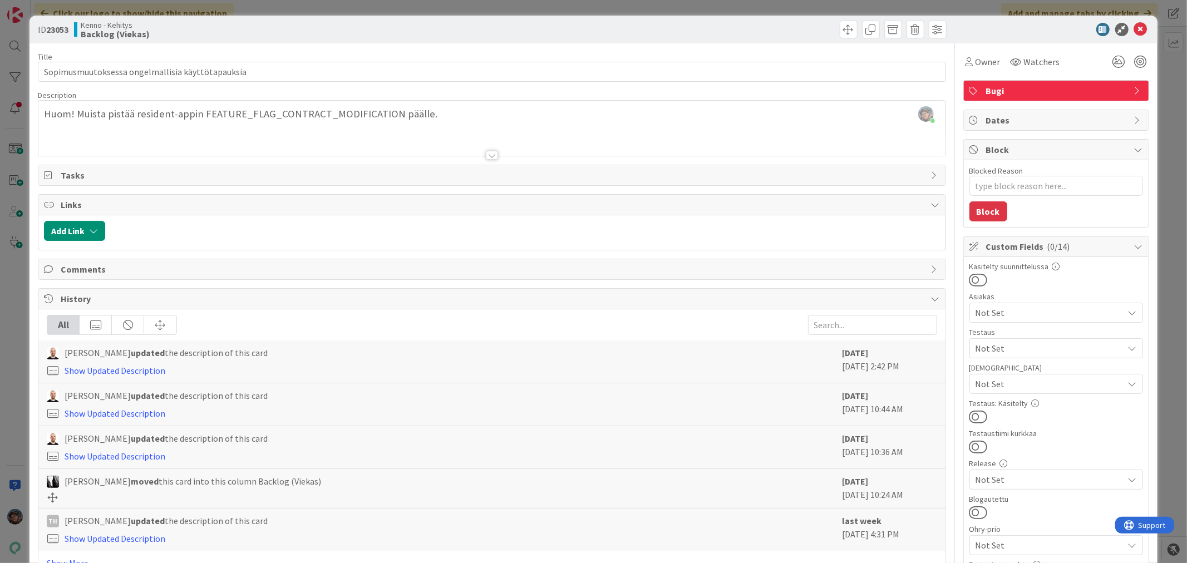
click at [487, 156] on div at bounding box center [492, 155] width 12 height 9
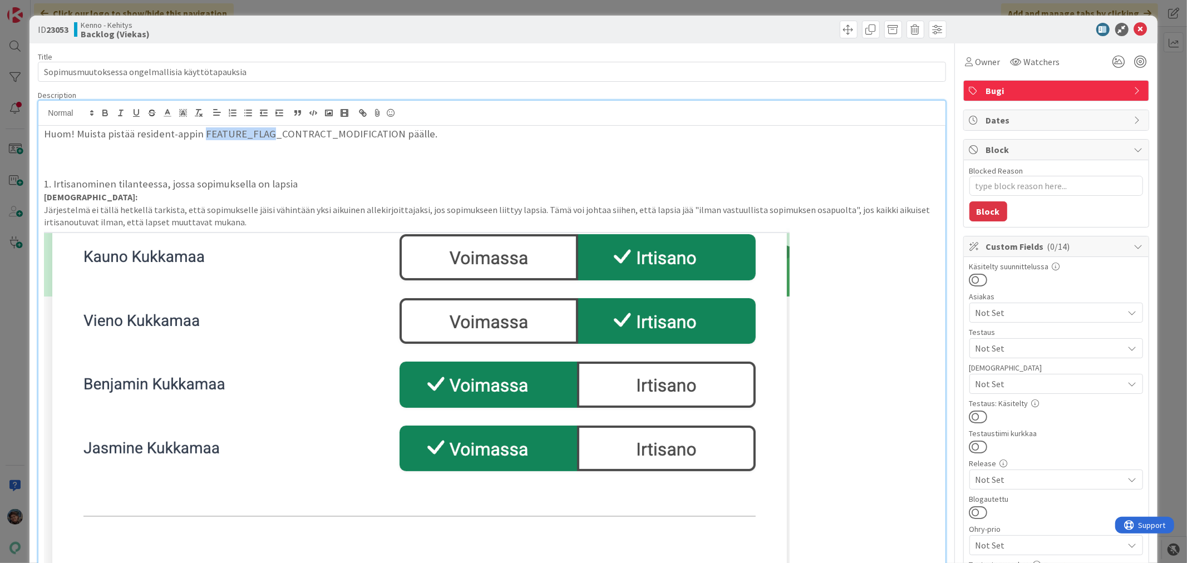
drag, startPoint x: 200, startPoint y: 131, endPoint x: 267, endPoint y: 124, distance: 67.2
drag, startPoint x: 203, startPoint y: 132, endPoint x: 396, endPoint y: 124, distance: 193.9
click at [393, 128] on h3 "Huom! Muista pistää resident-appin FEATURE_FLAG_CONTRACT_MODIFICATION päälle." at bounding box center [492, 134] width 896 height 12
copy h3 "FEATURE_FLAG_CONTRACT_MODIFICATION"
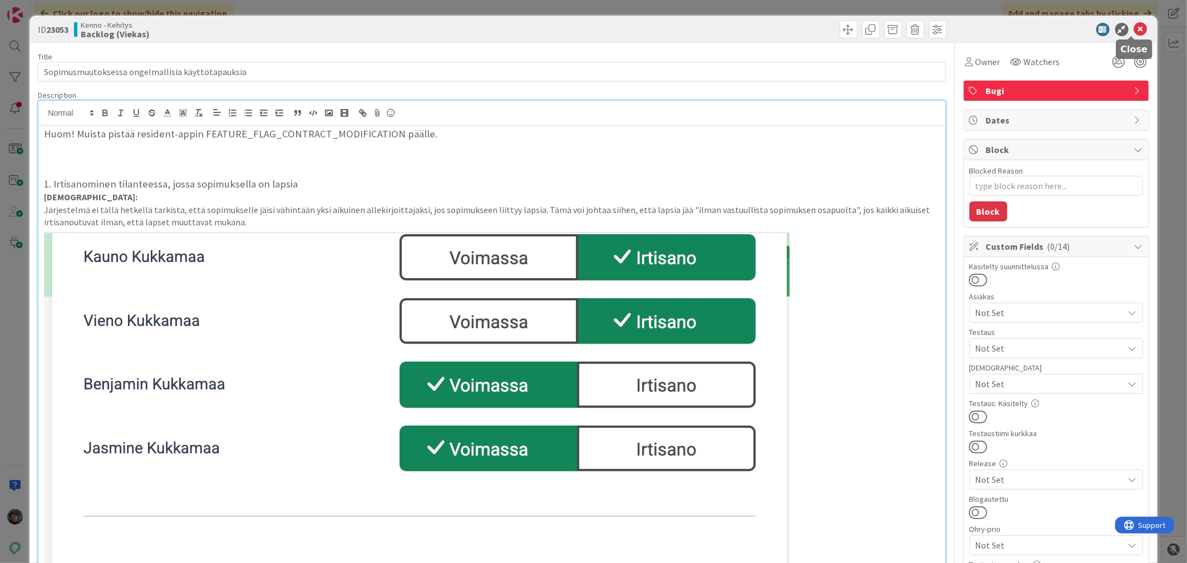
click at [1134, 27] on icon at bounding box center [1140, 29] width 13 height 13
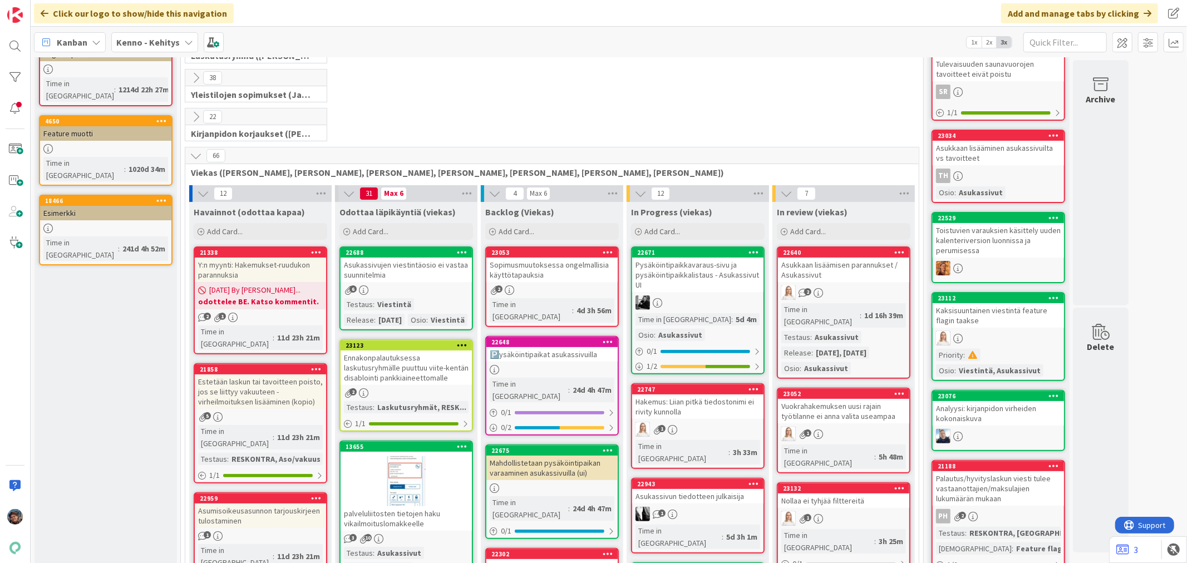
click at [571, 282] on link "23053 Sopimusmuutoksessa ongelmallisia käyttötapauksia 2 Time in Column : 4d 3h…" at bounding box center [552, 287] width 134 height 81
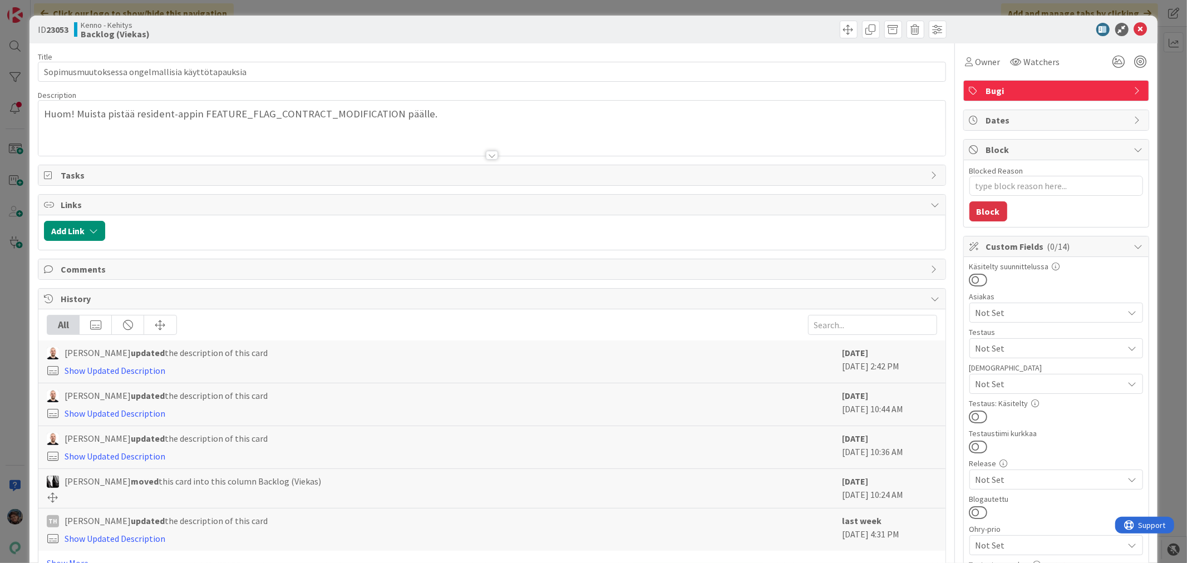
click at [486, 154] on div at bounding box center [492, 155] width 12 height 9
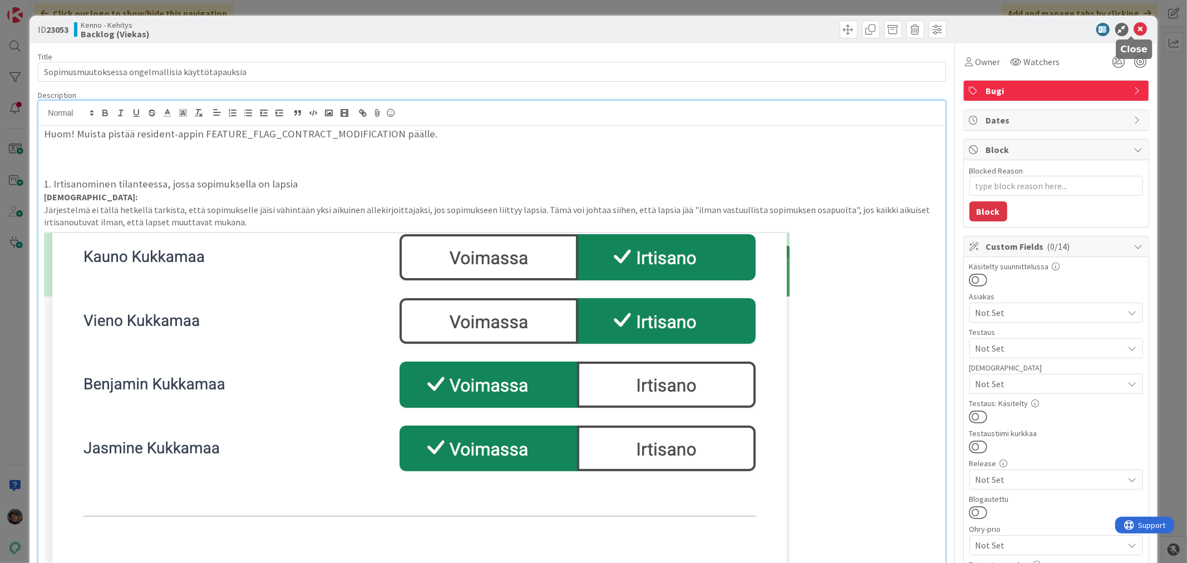
click at [1134, 31] on icon at bounding box center [1140, 29] width 13 height 13
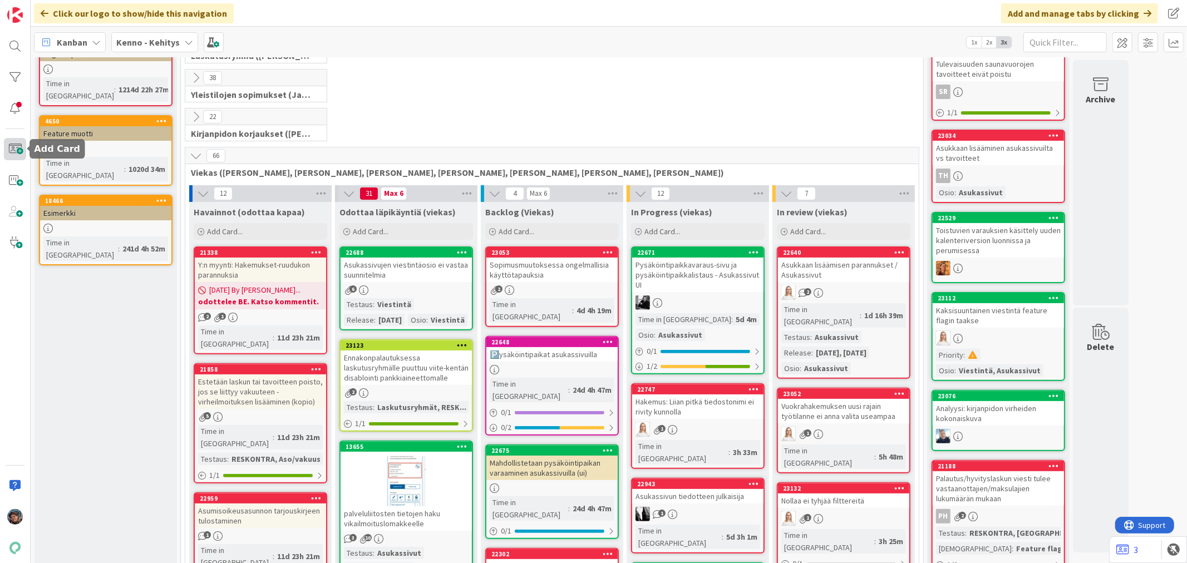
click at [11, 147] on span at bounding box center [15, 149] width 22 height 22
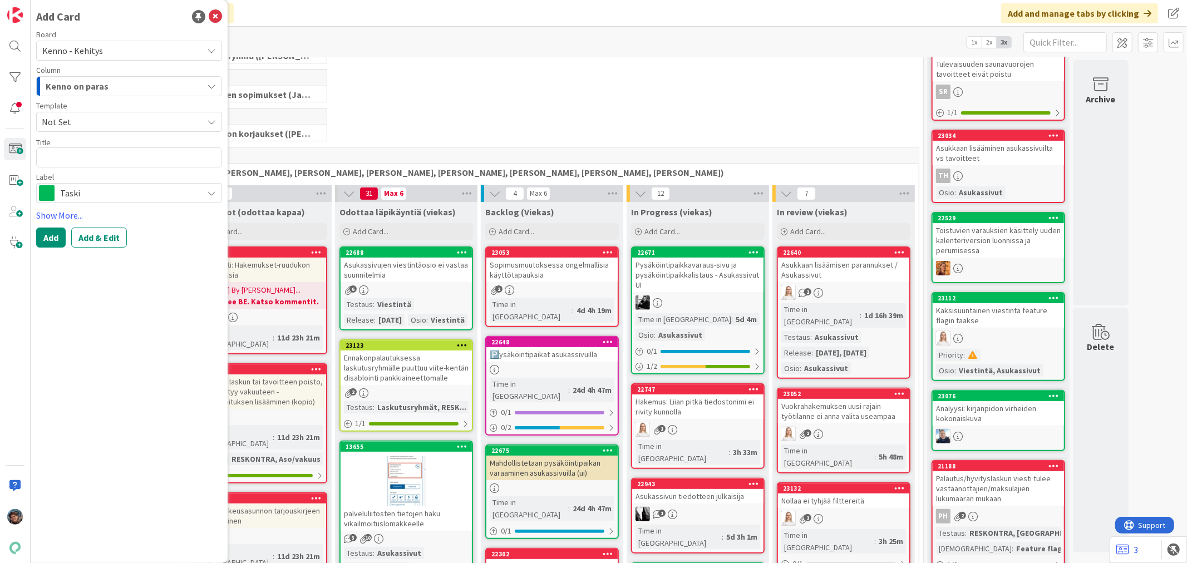
click at [141, 50] on span "Kenno - Kehitys" at bounding box center [119, 51] width 155 height 16
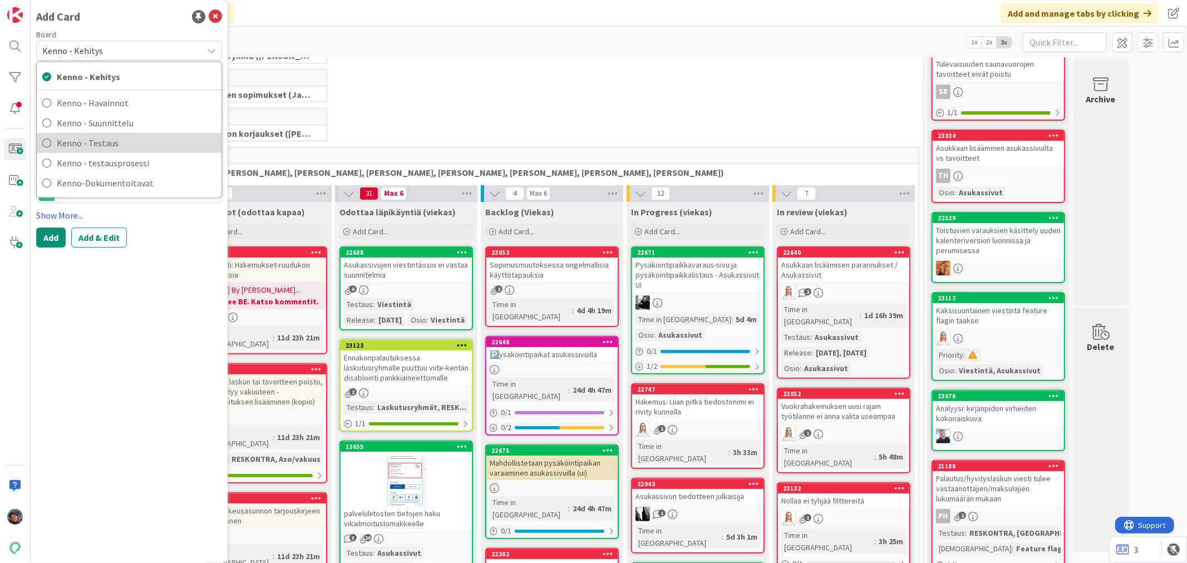
click at [111, 146] on span "Kenno - Testaus" at bounding box center [136, 143] width 159 height 17
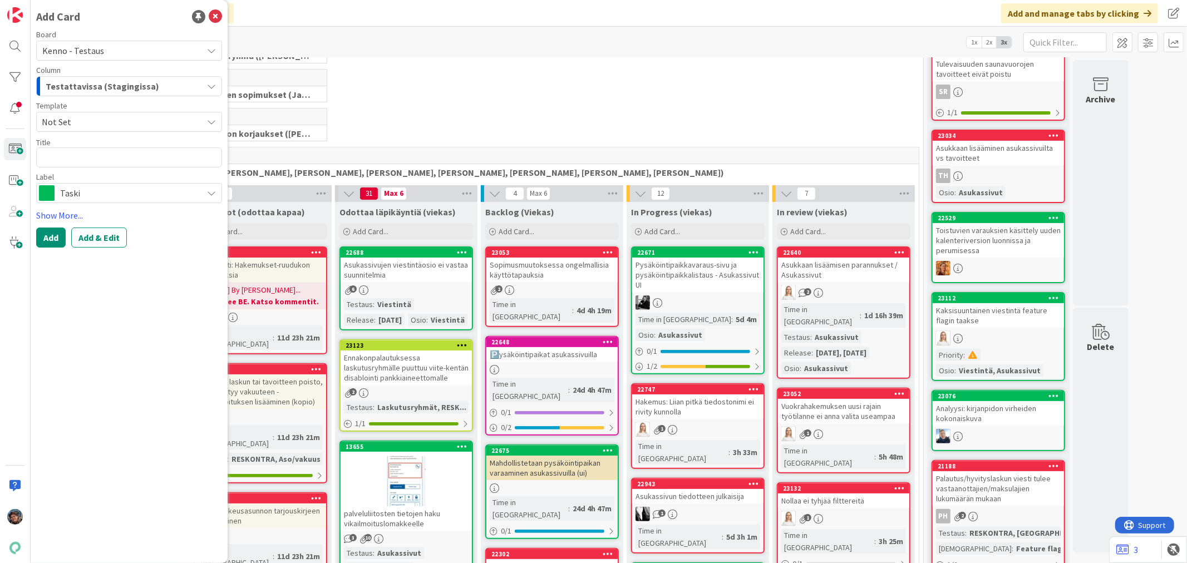
click at [117, 86] on span "Testattavissa (Stagingissa)" at bounding box center [103, 86] width 114 height 14
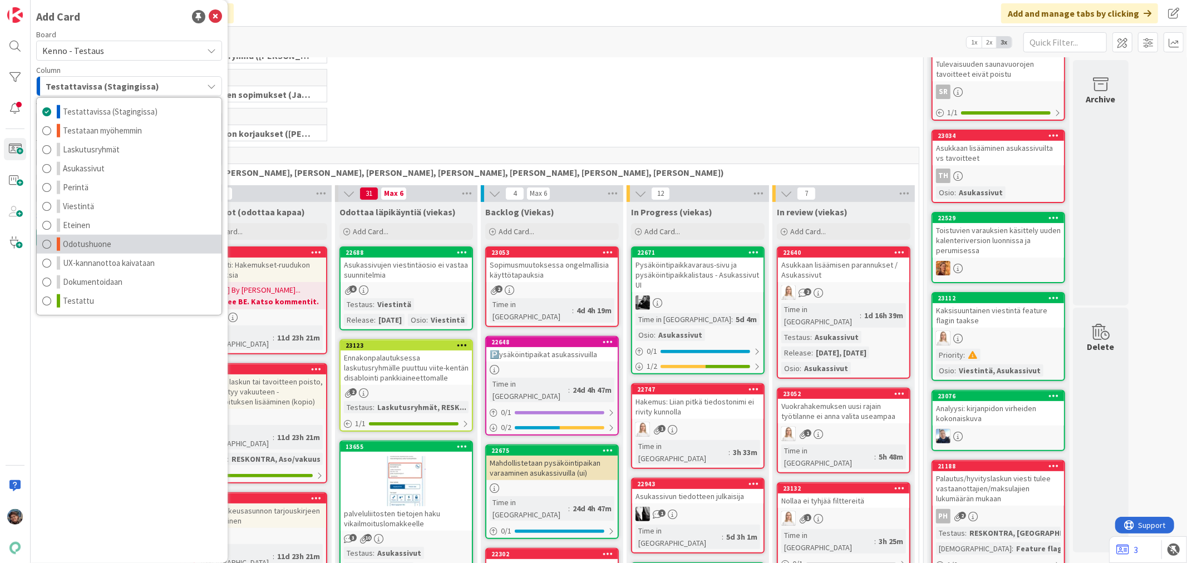
click at [97, 247] on span "Odotushuone" at bounding box center [87, 244] width 48 height 13
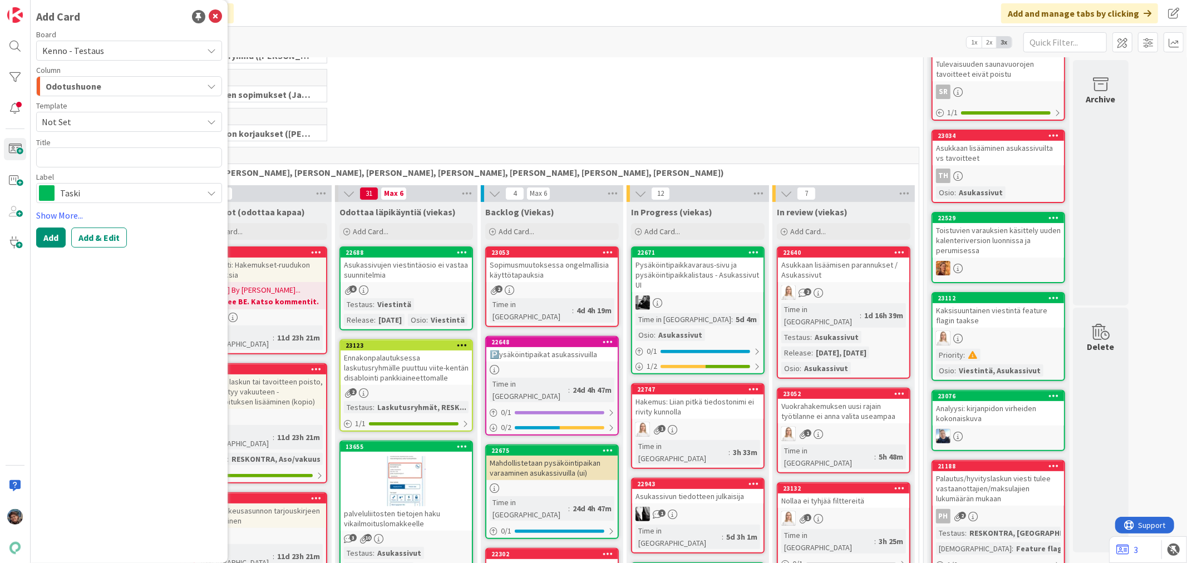
click at [97, 48] on span "Kenno - Testaus" at bounding box center [73, 50] width 62 height 11
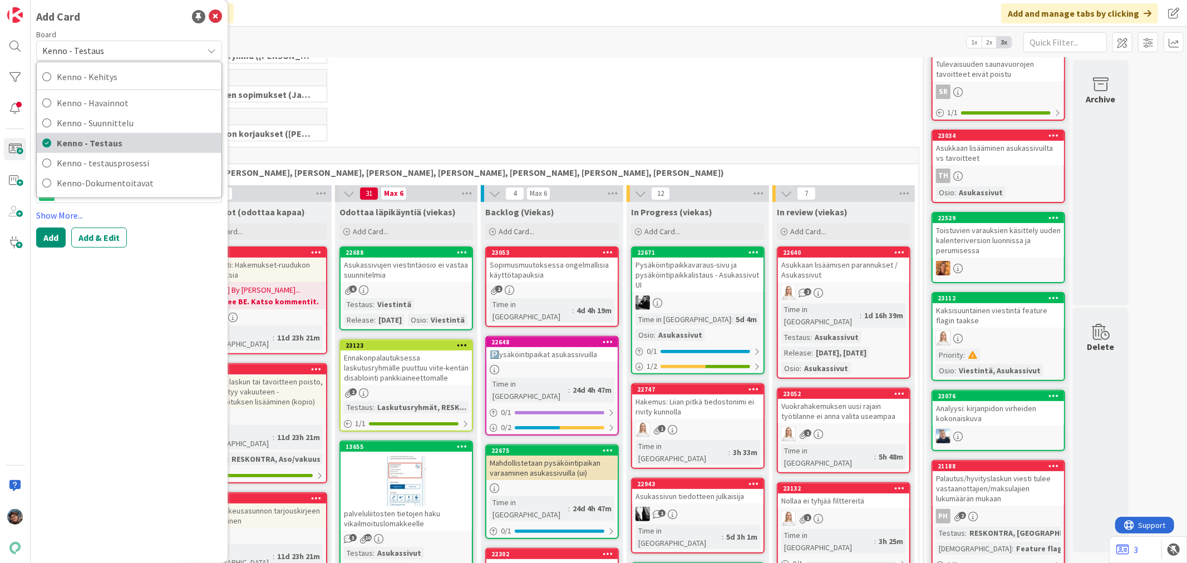
click at [104, 145] on span "Kenno - Testaus" at bounding box center [136, 143] width 159 height 17
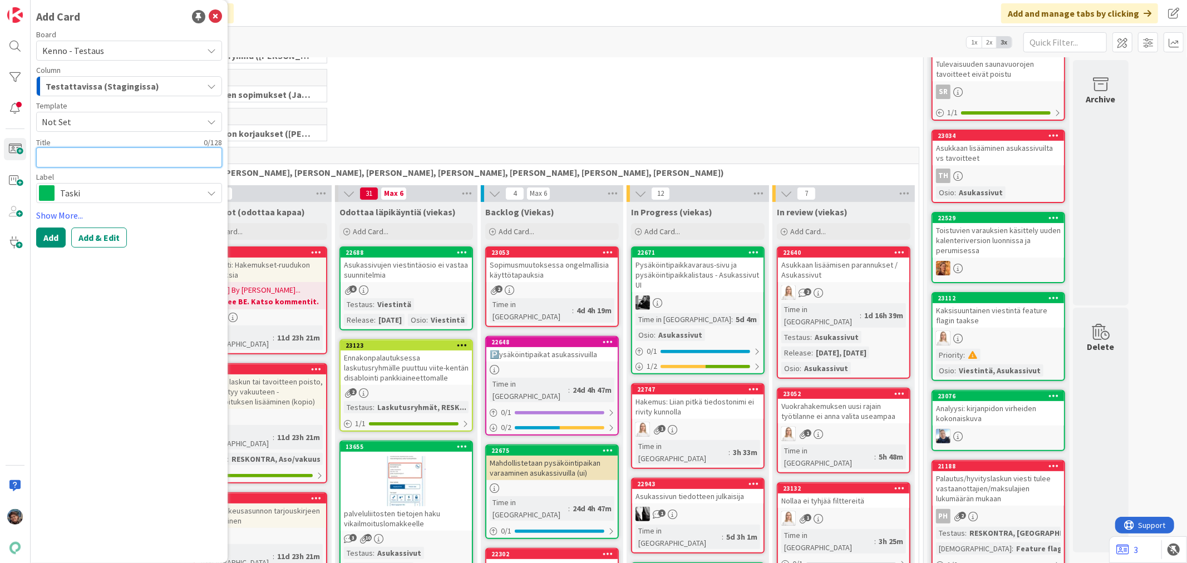
click at [76, 156] on textarea at bounding box center [129, 158] width 186 height 20
type textarea "x"
type textarea "A"
type textarea "x"
type textarea "As"
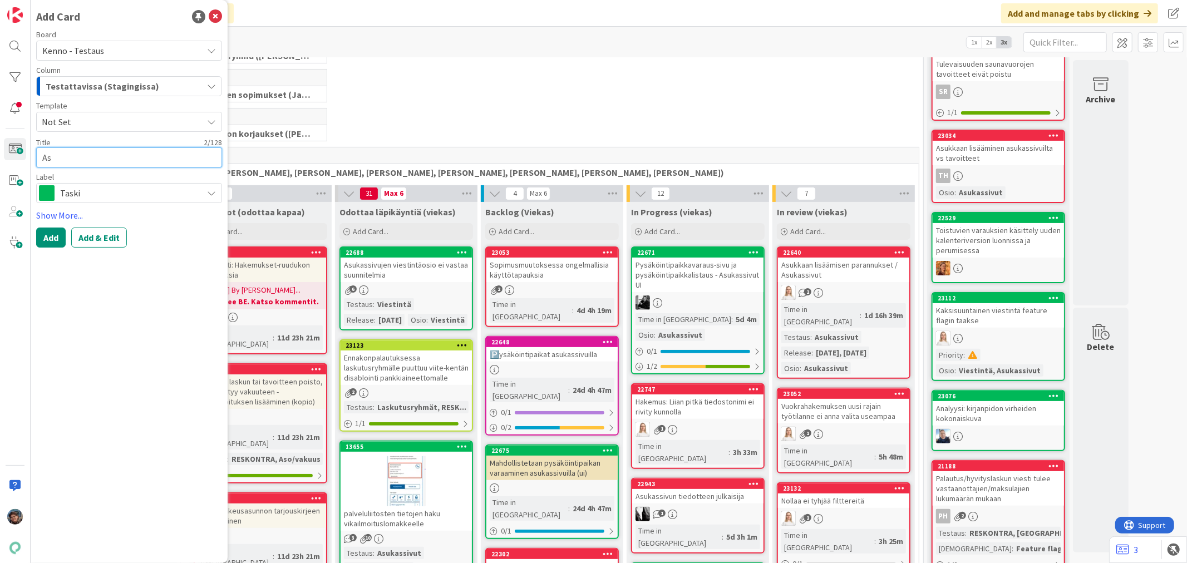
type textarea "x"
type textarea "Asu"
type textarea "x"
type textarea "Asuk"
type textarea "x"
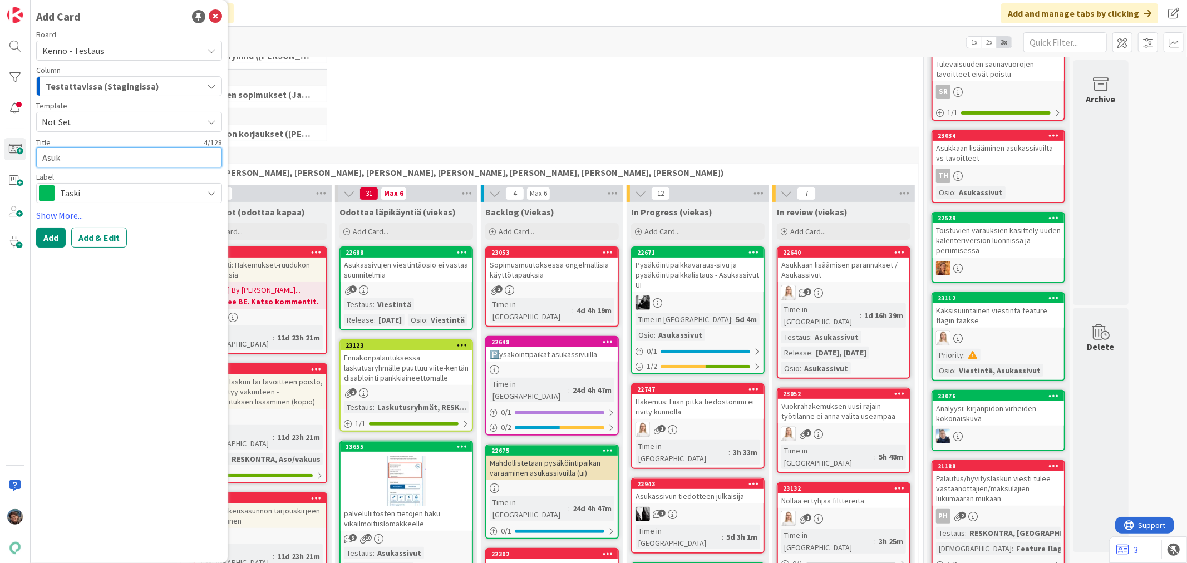
type textarea "Asuka"
type textarea "x"
type textarea "Asukas"
type textarea "x"
type textarea "Asukassi"
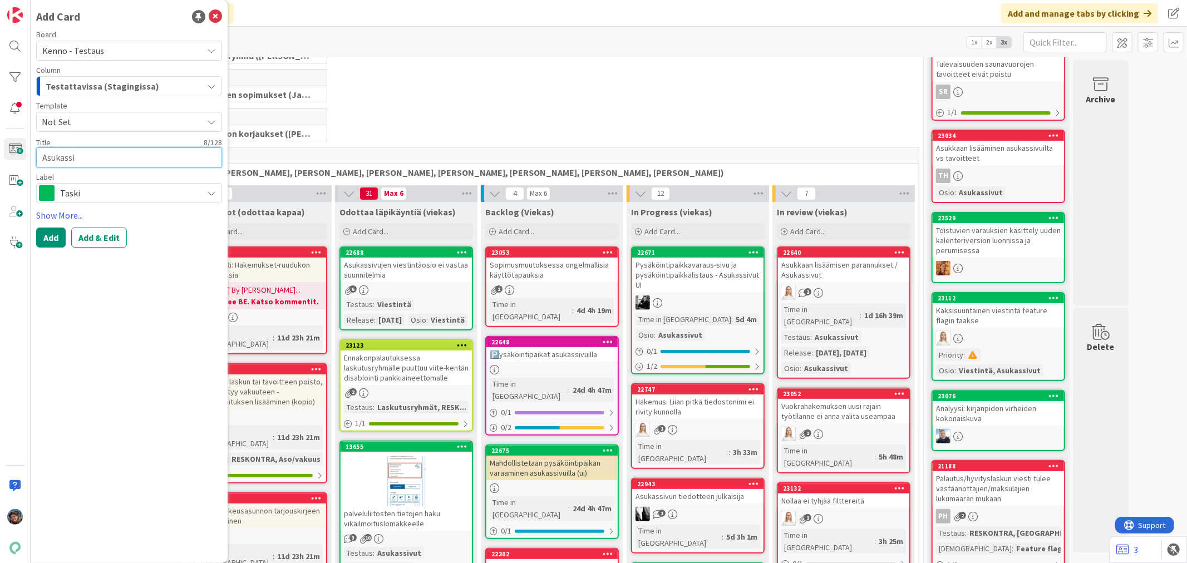
type textarea "x"
type textarea "Asukassivu"
type textarea "x"
type textarea "Asukassivuj"
type textarea "x"
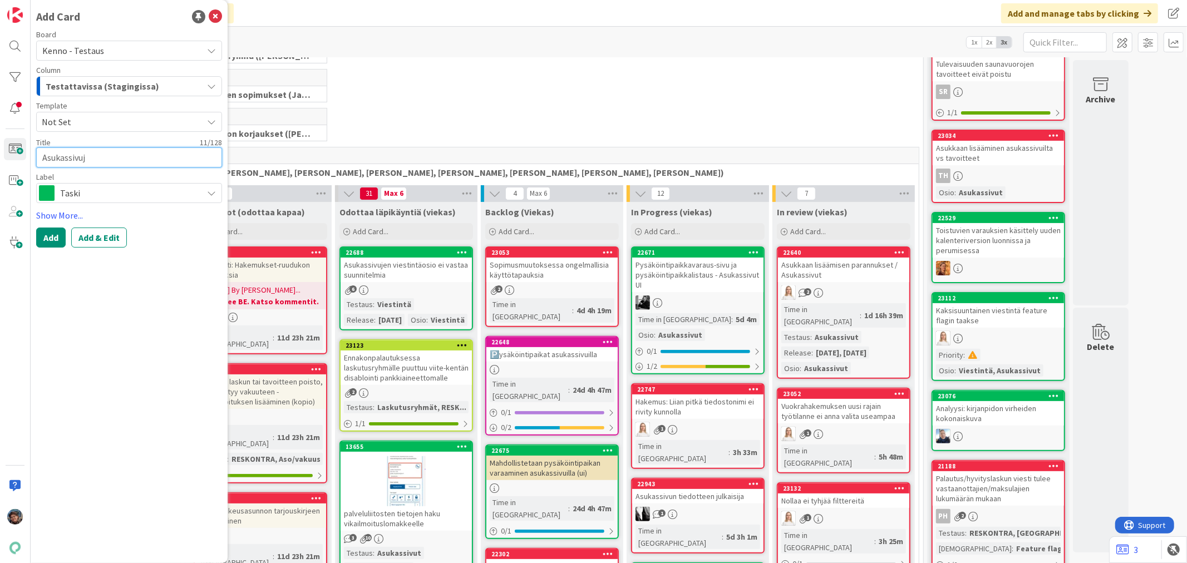
type textarea "Asukassivuje"
type textarea "x"
type textarea "Asukassivujen"
type textarea "x"
type textarea "Asukassivujen t"
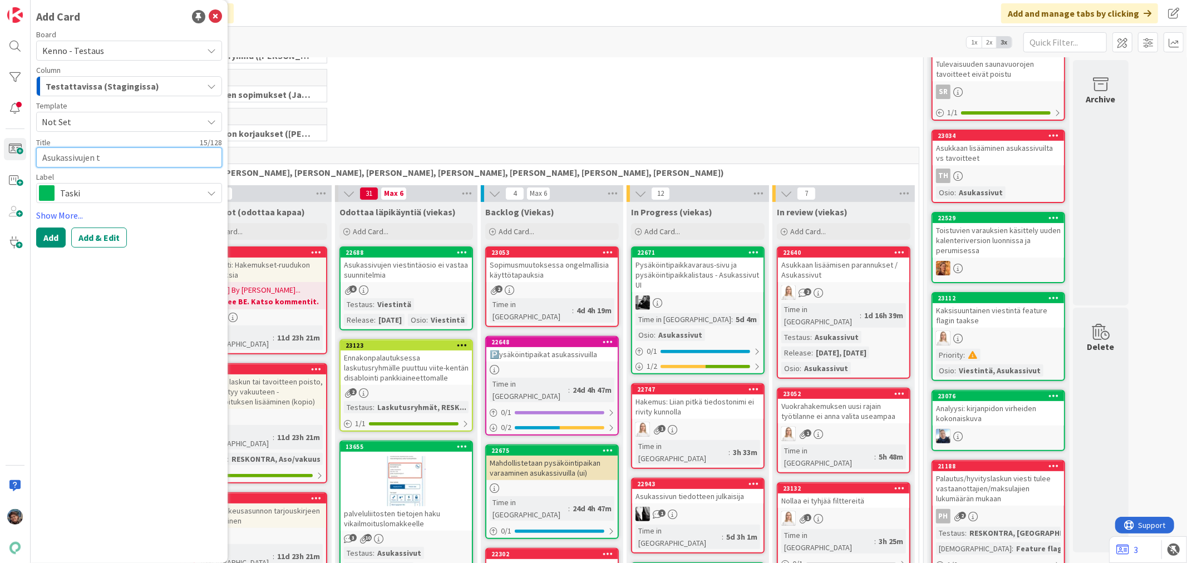
type textarea "x"
type textarea "Asukassivujen te"
type textarea "x"
type textarea "Asukassivujen tes"
type textarea "x"
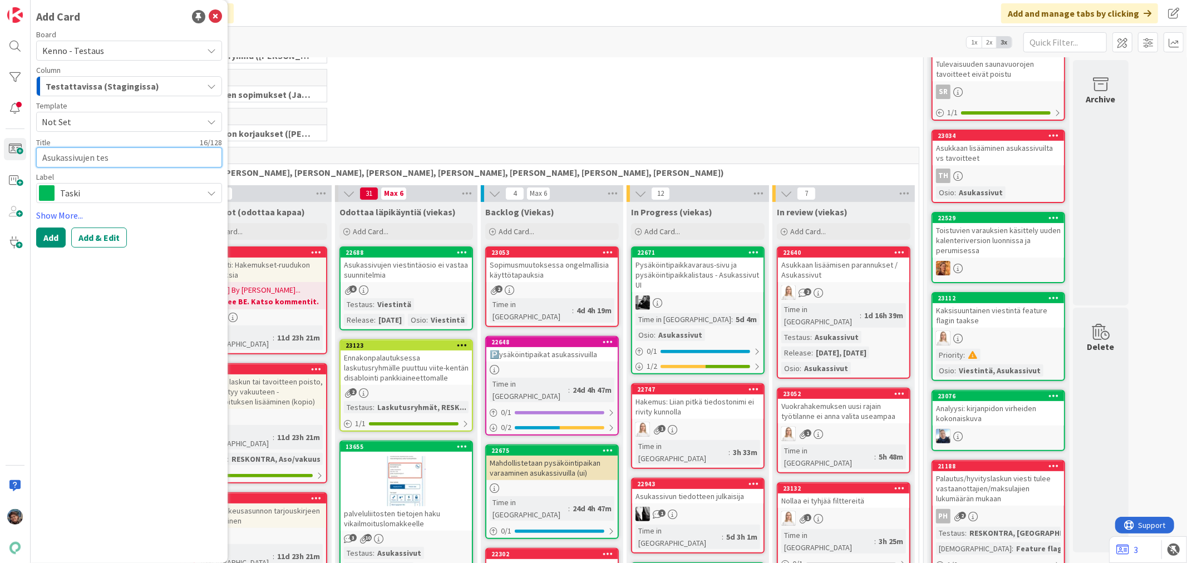
type textarea "Asukassivujen test"
type textarea "x"
type textarea "Asukassivujen testau"
type textarea "x"
type textarea "Asukassivujen testaus"
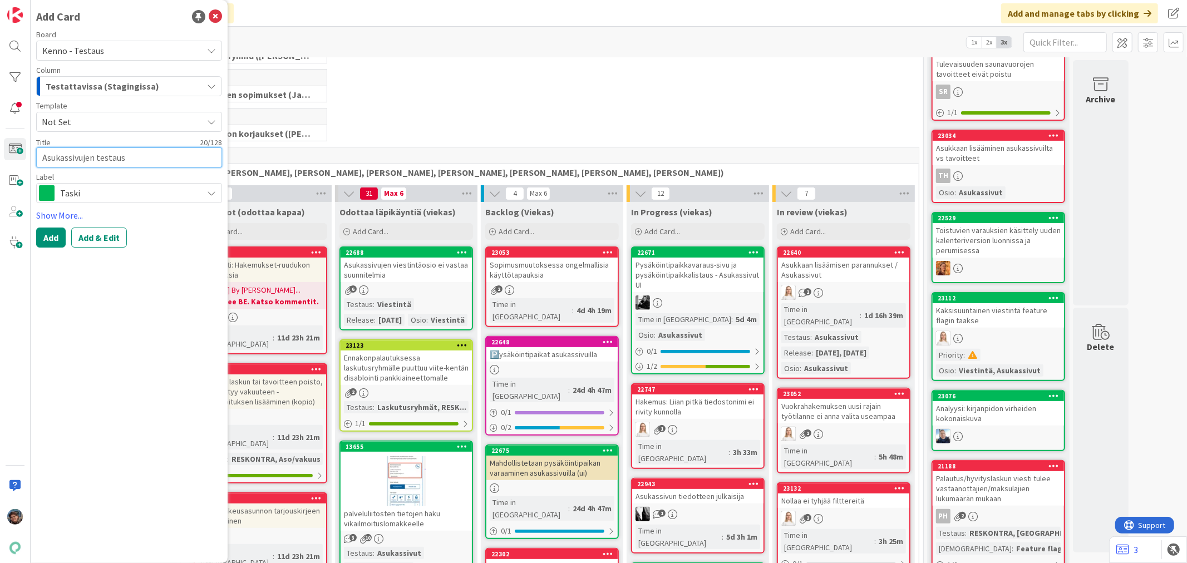
type textarea "x"
type textarea "Asukassivujen testaust"
type textarea "x"
type textarea "Asukassivujen testausta"
click at [95, 237] on button "Add & Edit" at bounding box center [99, 238] width 56 height 20
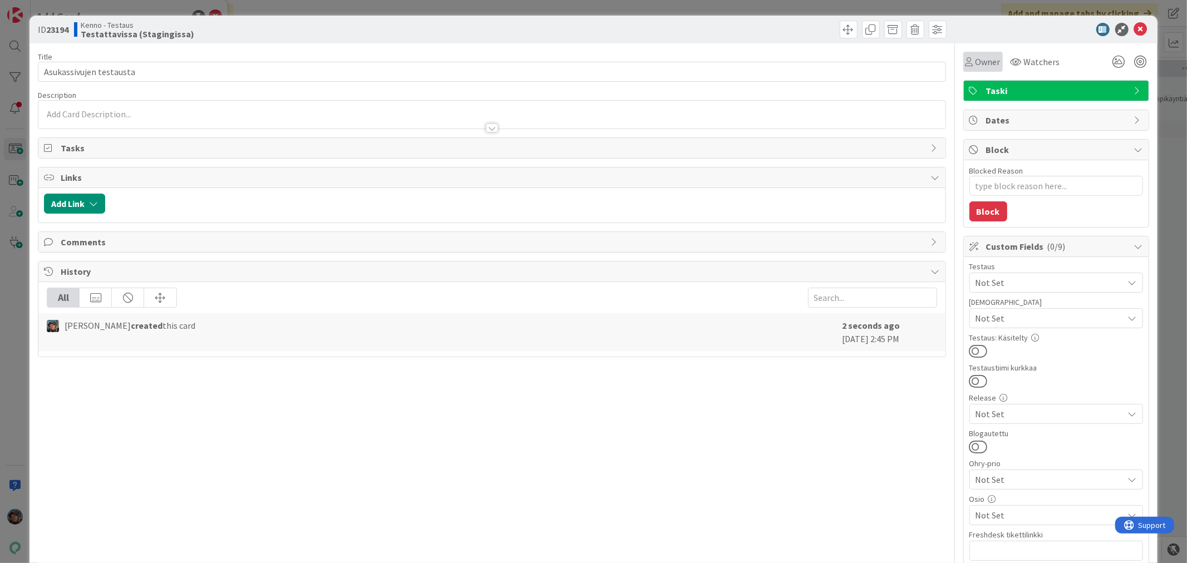
click at [966, 60] on div "Owner" at bounding box center [983, 61] width 35 height 13
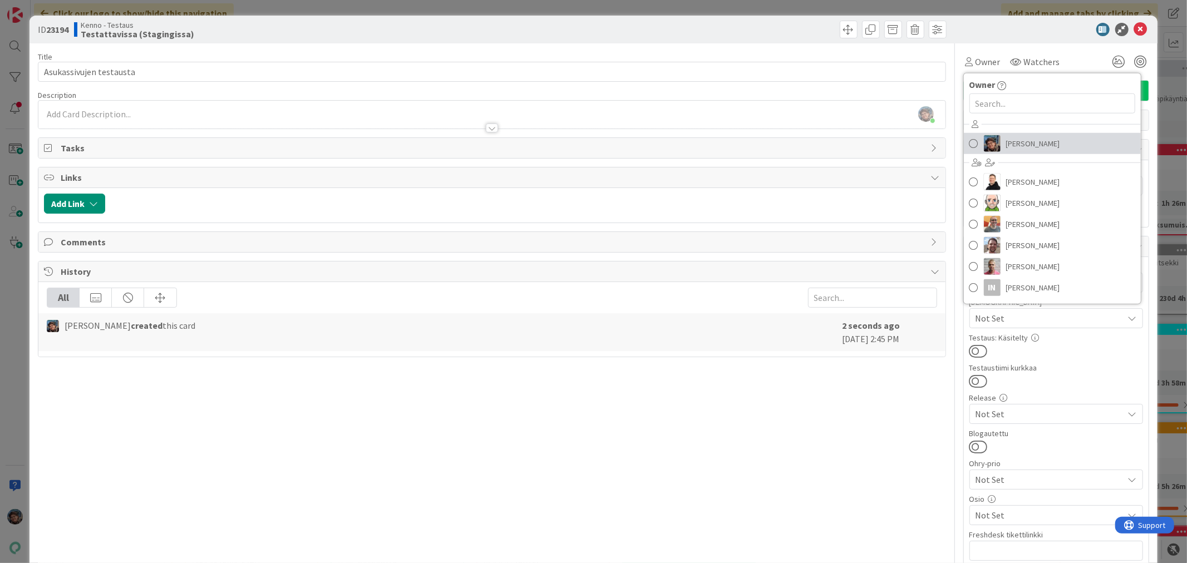
click at [970, 141] on span at bounding box center [974, 143] width 9 height 17
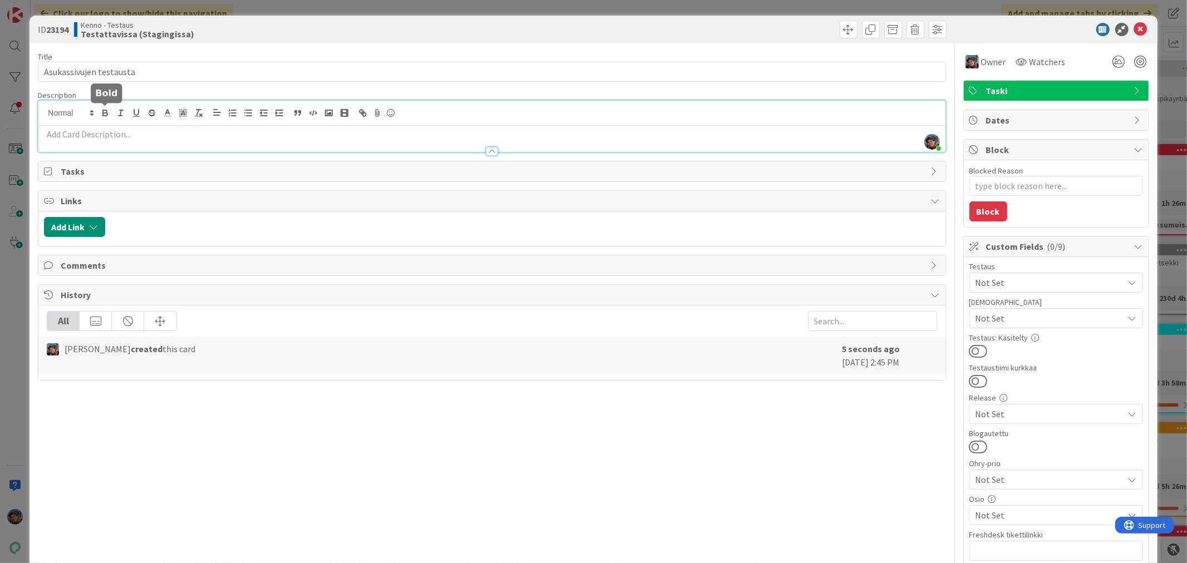
click at [98, 112] on div "Pirjo Peltonen just joined" at bounding box center [491, 126] width 907 height 51
click at [85, 132] on p at bounding box center [492, 134] width 896 height 13
click at [86, 132] on p at bounding box center [492, 134] width 896 height 13
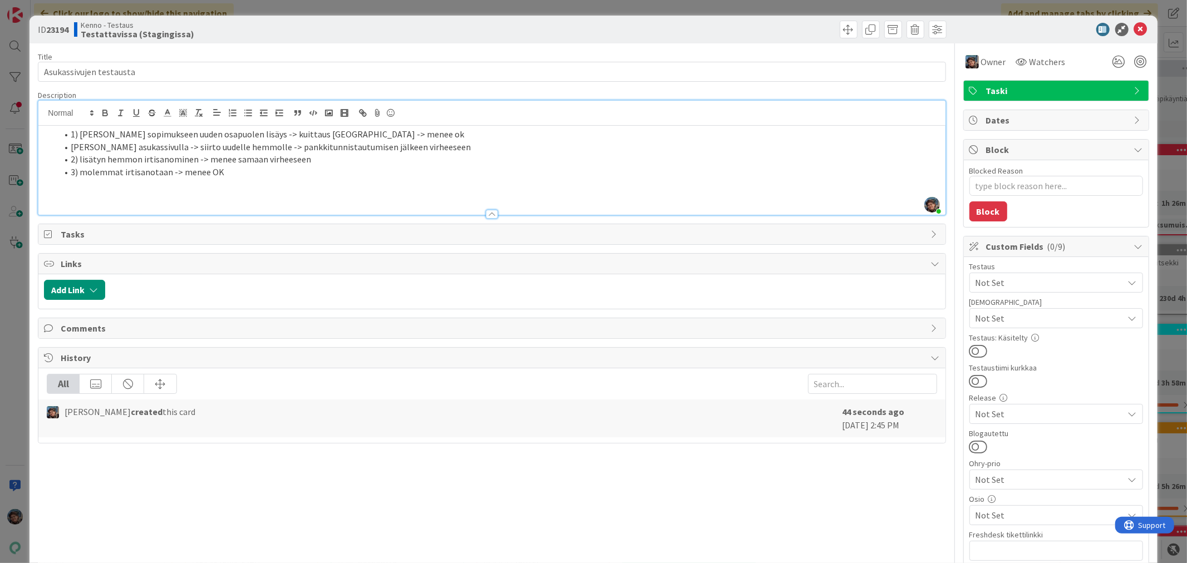
click at [102, 195] on p at bounding box center [492, 197] width 896 height 13
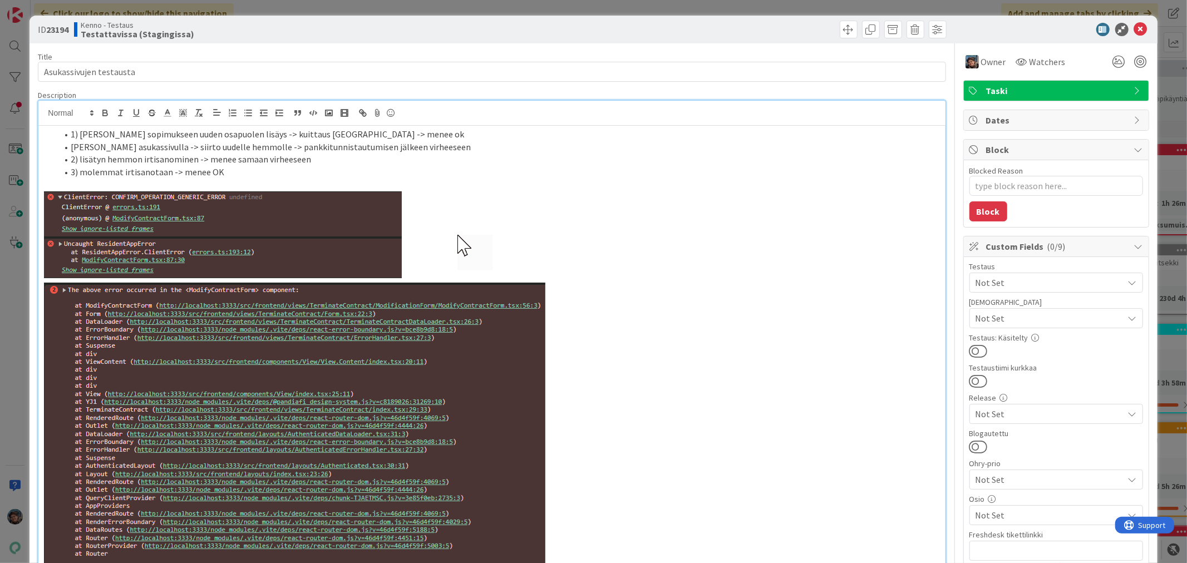
scroll to position [13, 0]
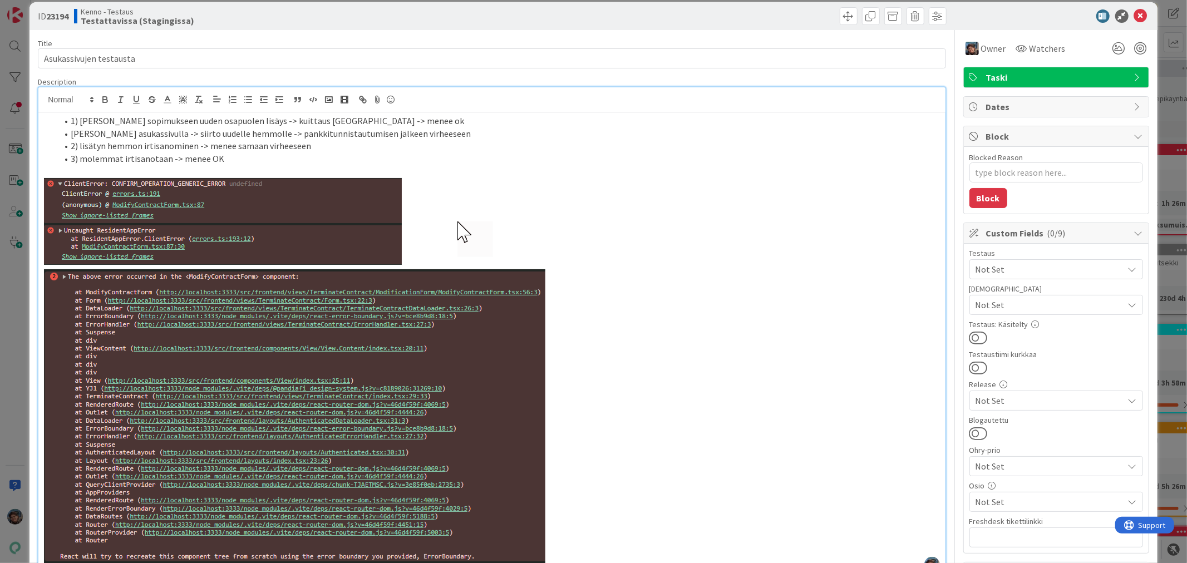
click at [71, 119] on span at bounding box center [71, 121] width 0 height 13
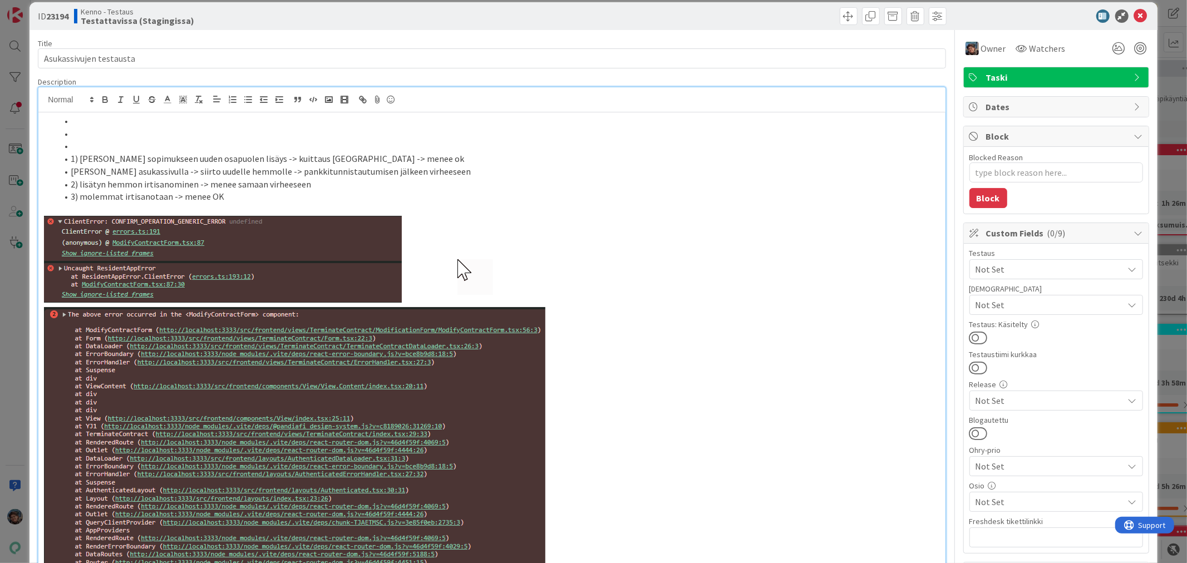
click at [73, 124] on li at bounding box center [498, 121] width 882 height 13
click at [75, 143] on li at bounding box center [498, 146] width 882 height 13
click at [76, 119] on li at bounding box center [498, 121] width 882 height 13
type textarea "x"
drag, startPoint x: 72, startPoint y: 135, endPoint x: 67, endPoint y: 147, distance: 12.7
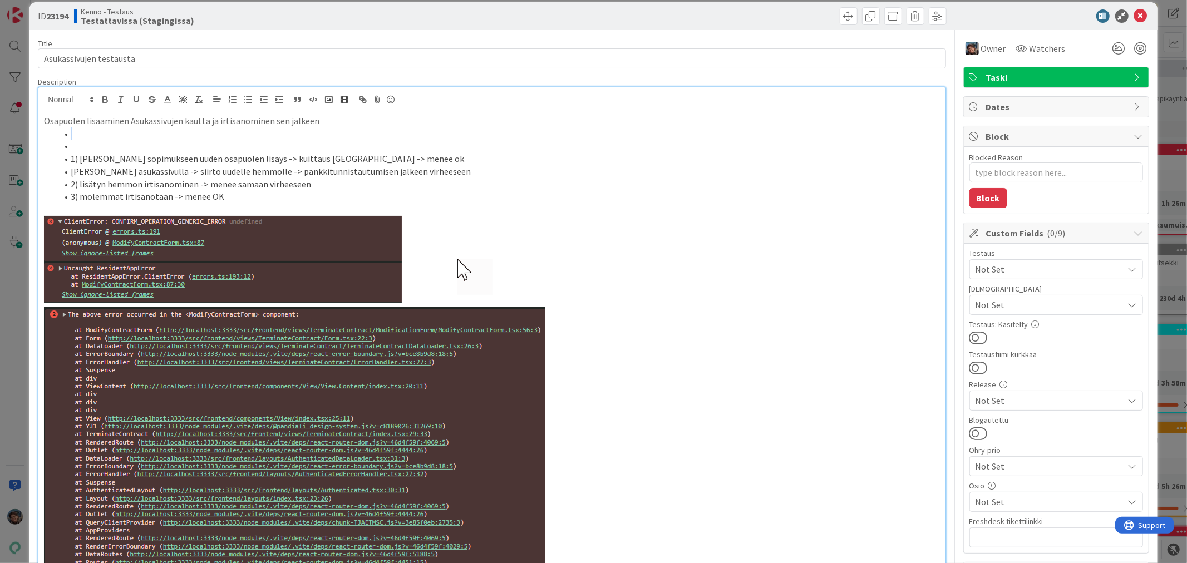
click at [67, 147] on ol "1) Karin sopimukseen uuden osapuolen lisäys -> kuittaus Kennossa -> menee ok Ka…" at bounding box center [492, 165] width 896 height 76
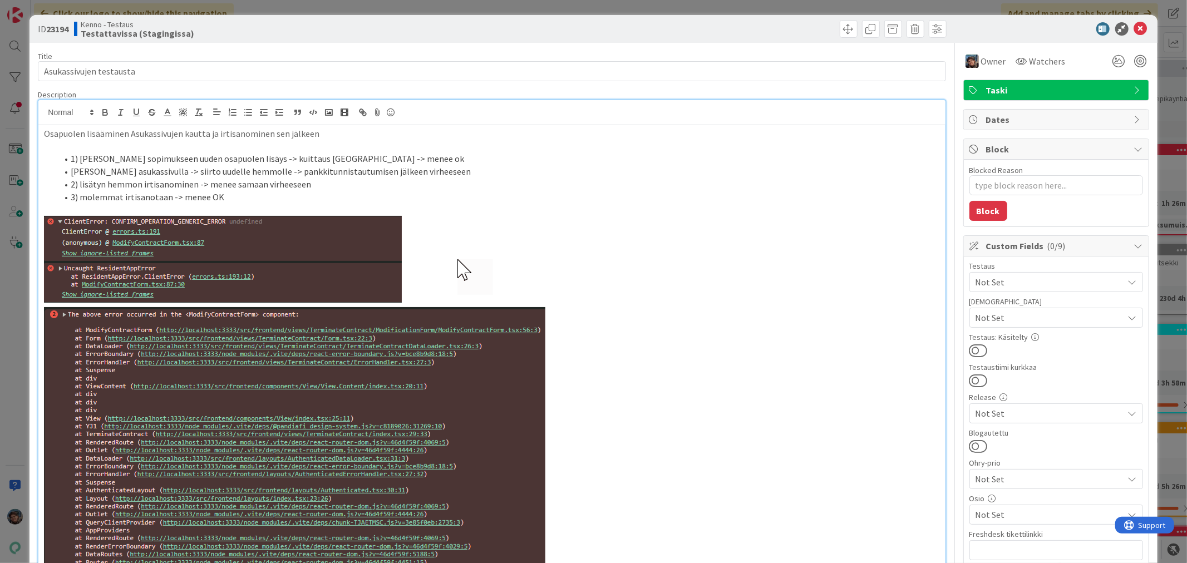
scroll to position [0, 0]
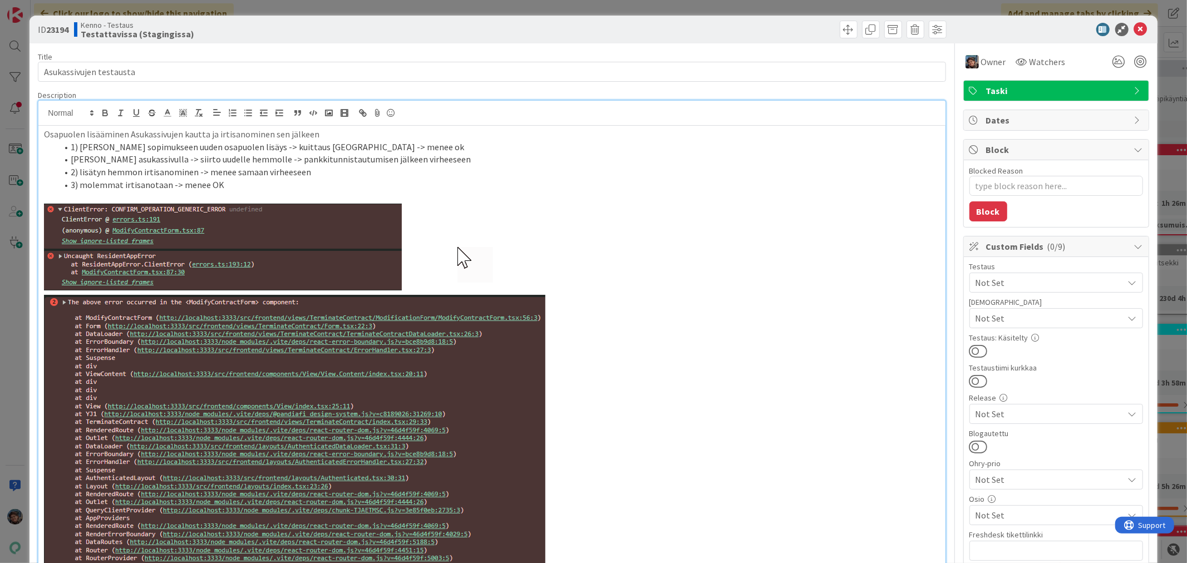
click at [294, 160] on li "[PERSON_NAME] asukassivulla -> siirto uudelle hemmolle -> pankkitunnistautumise…" at bounding box center [498, 159] width 882 height 13
type textarea "x"
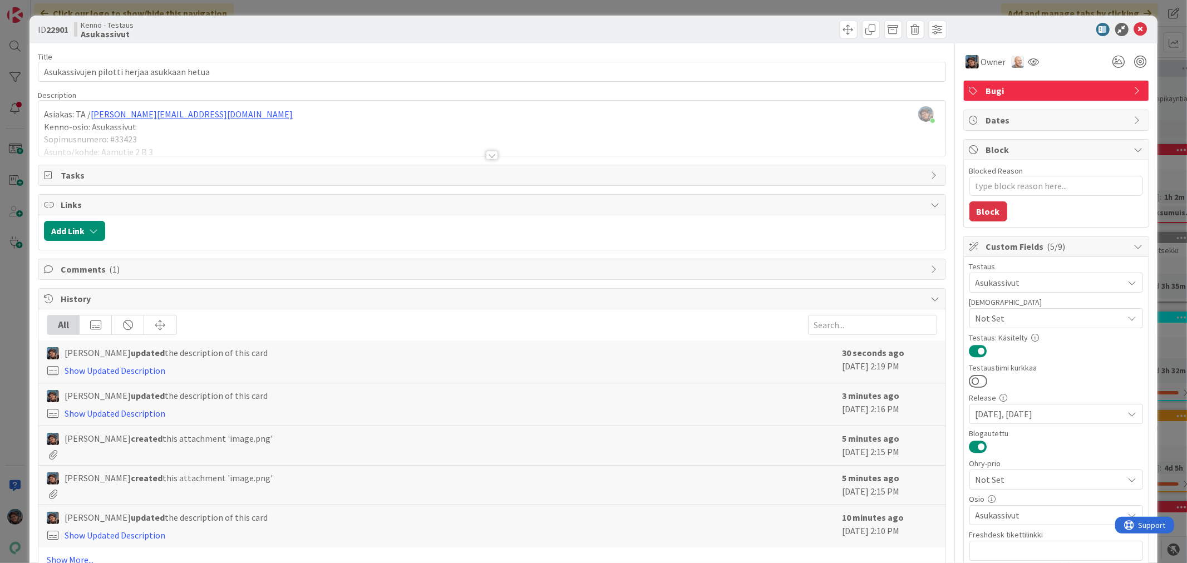
click at [487, 155] on div at bounding box center [492, 155] width 12 height 9
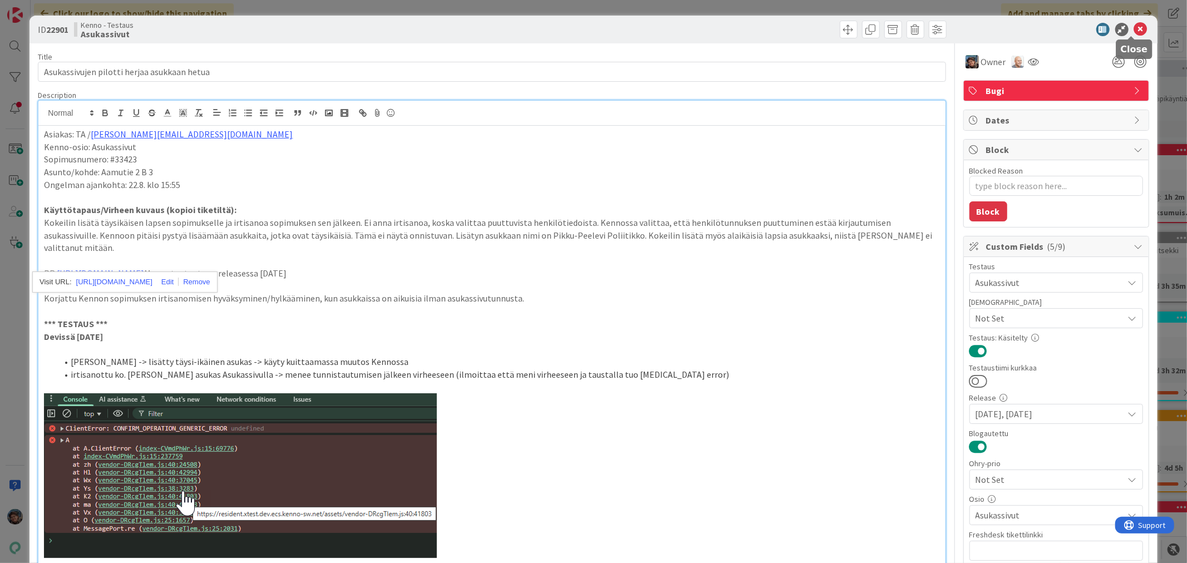
click at [1134, 27] on icon at bounding box center [1140, 29] width 13 height 13
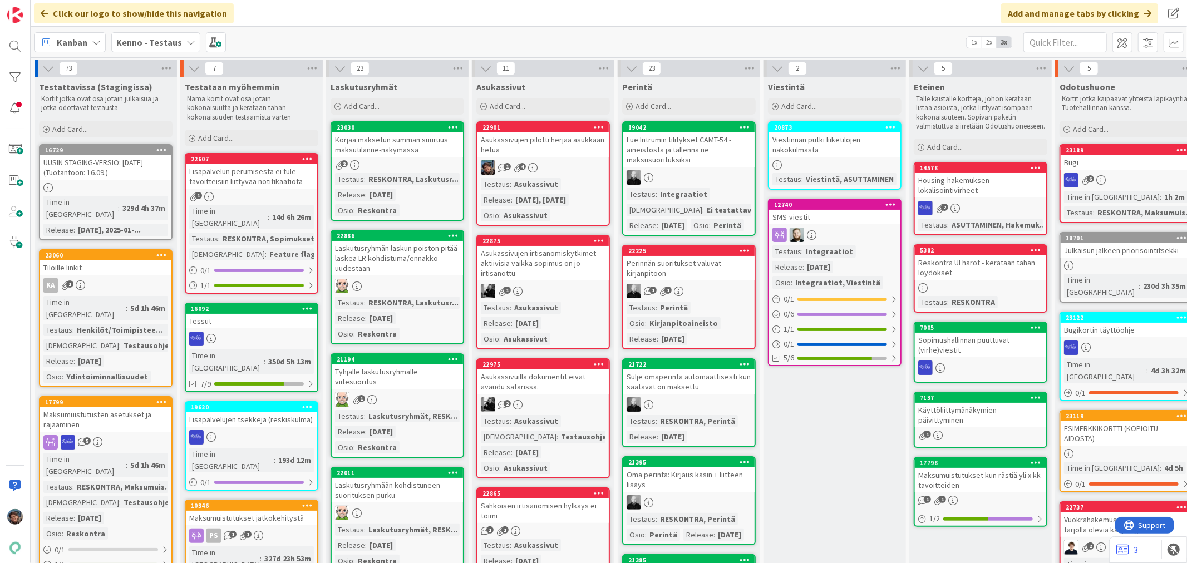
click at [571, 287] on div "1" at bounding box center [543, 291] width 131 height 14
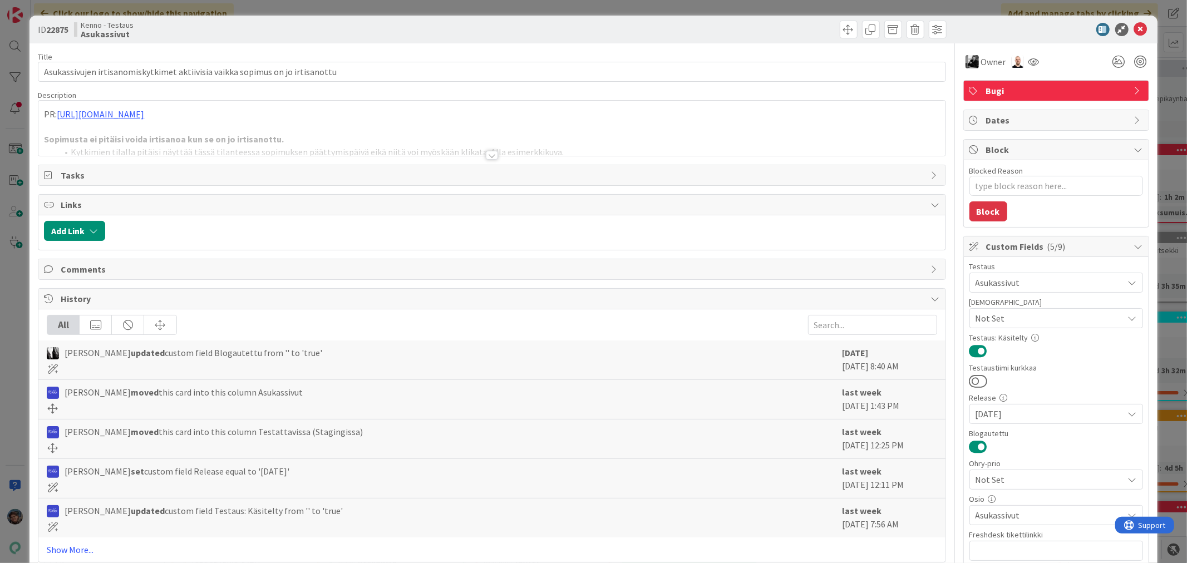
click at [486, 153] on div at bounding box center [492, 155] width 12 height 9
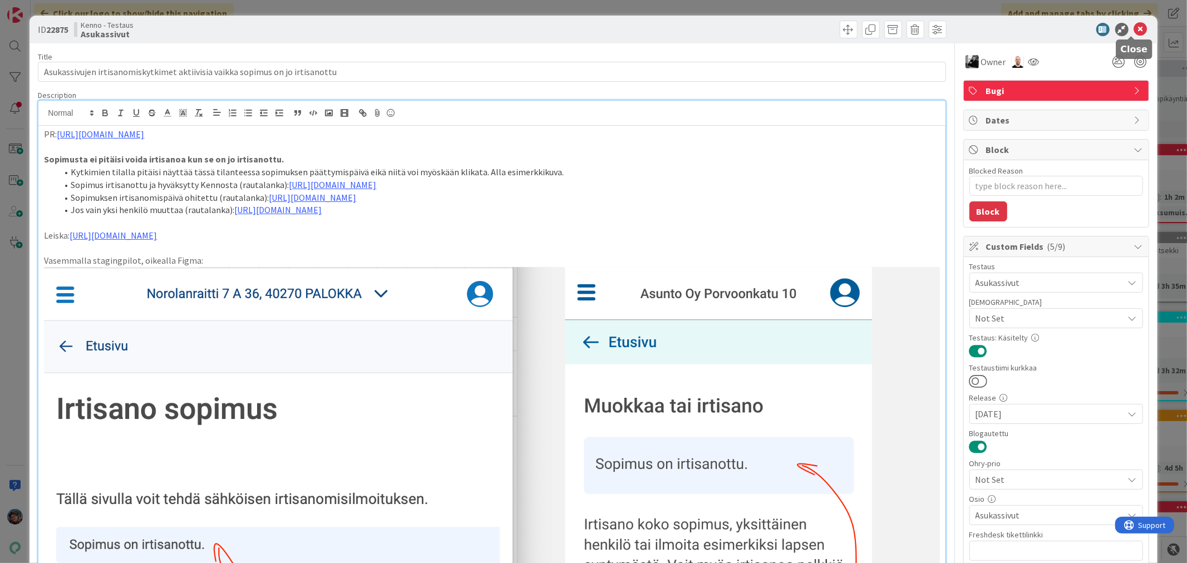
click at [1134, 31] on icon at bounding box center [1140, 29] width 13 height 13
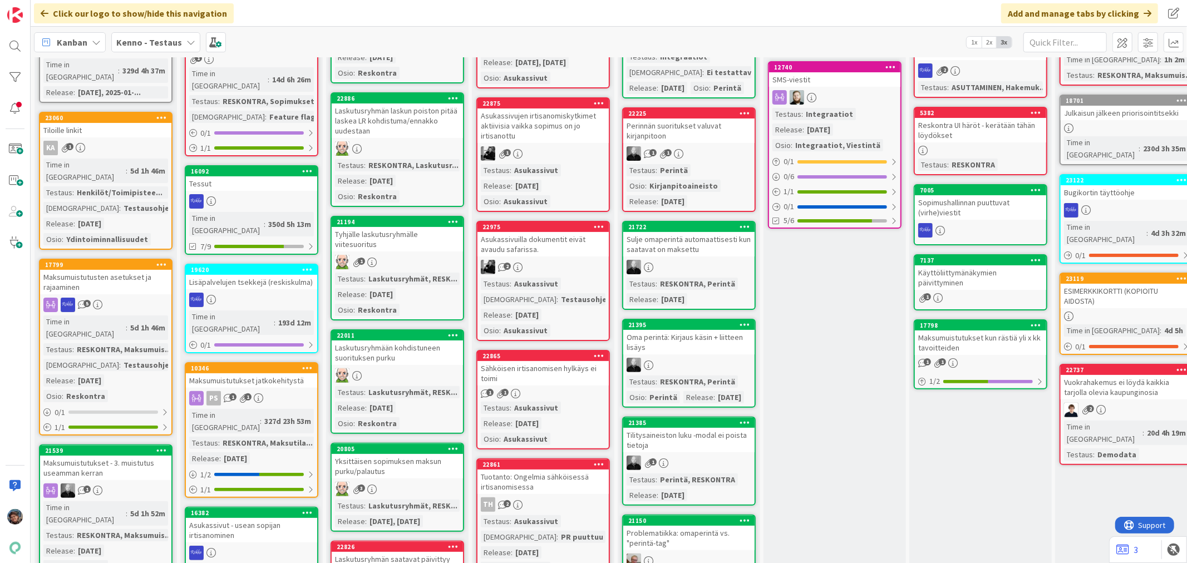
scroll to position [185, 0]
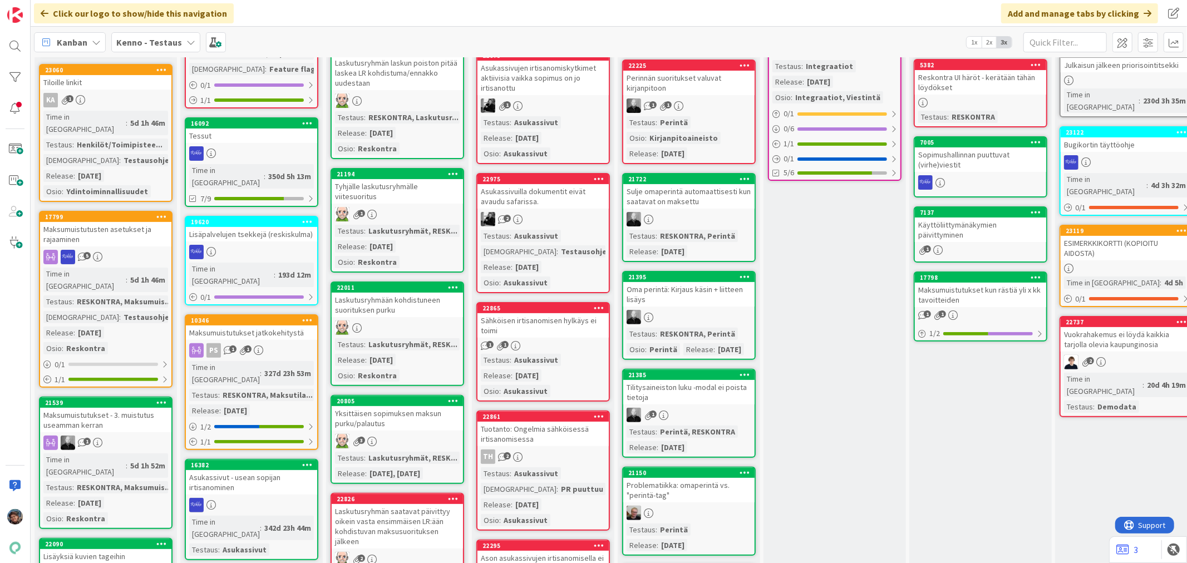
click at [555, 341] on div "1 1" at bounding box center [543, 345] width 131 height 9
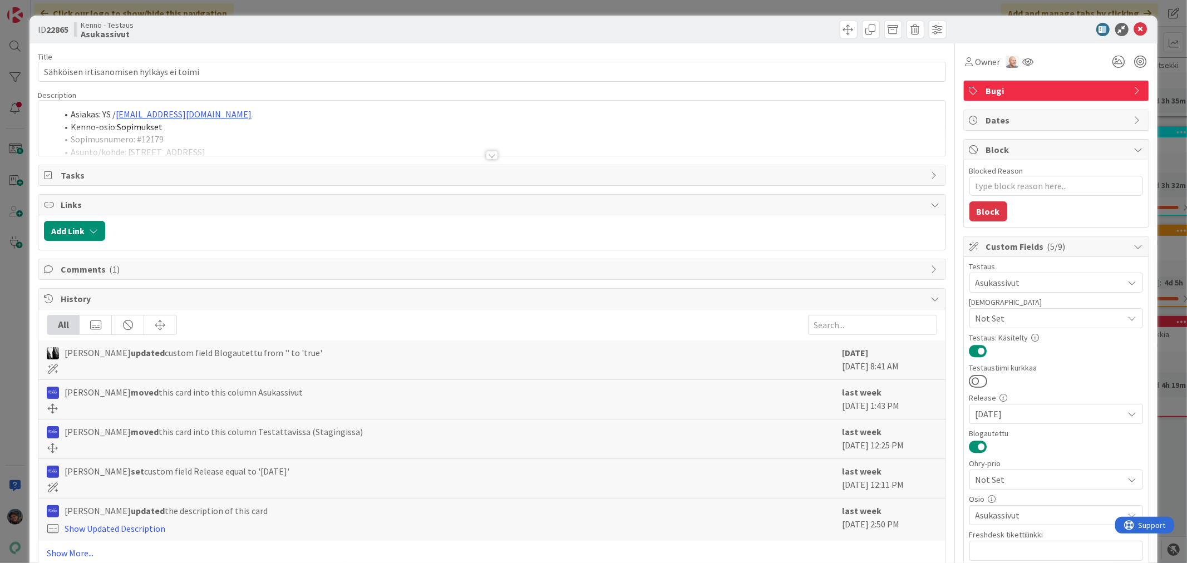
click at [486, 156] on div at bounding box center [492, 155] width 12 height 9
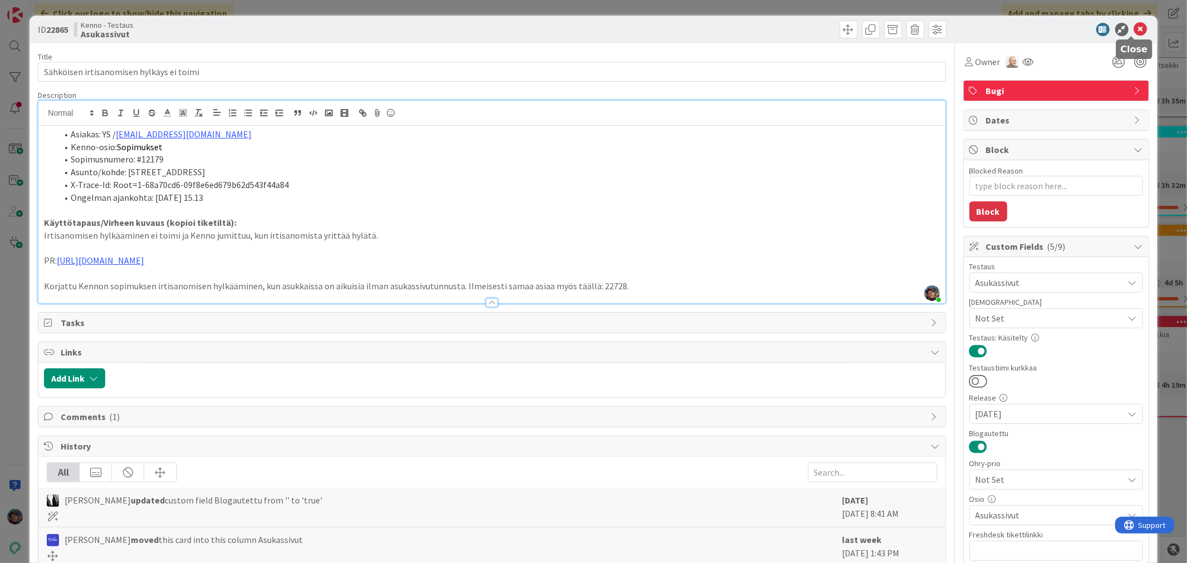
click at [1134, 30] on icon at bounding box center [1140, 29] width 13 height 13
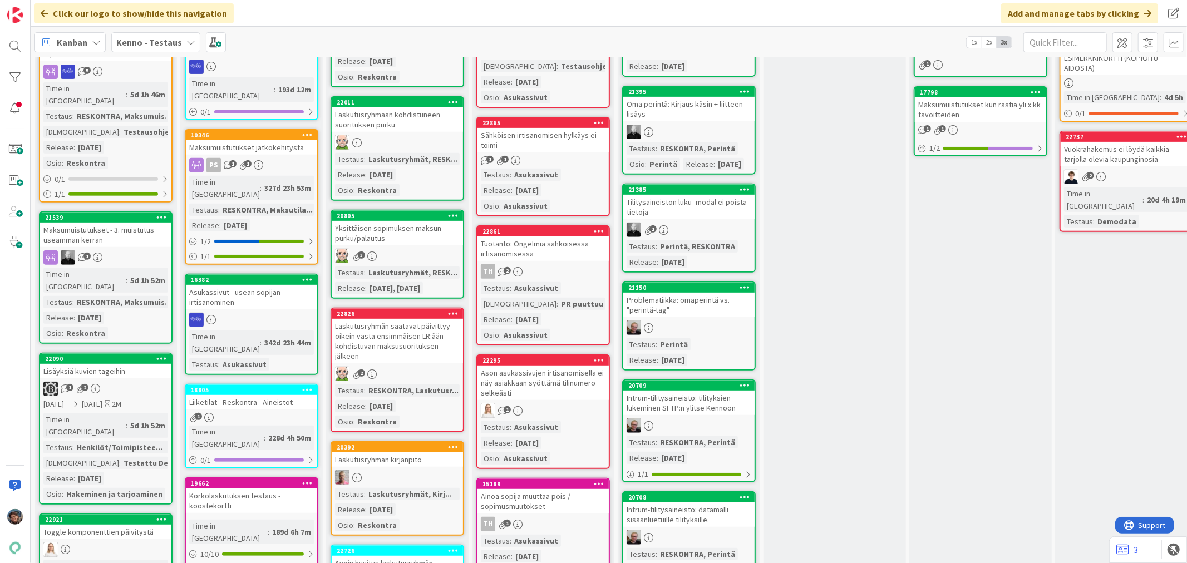
click at [580, 268] on div "TH 2" at bounding box center [543, 271] width 131 height 14
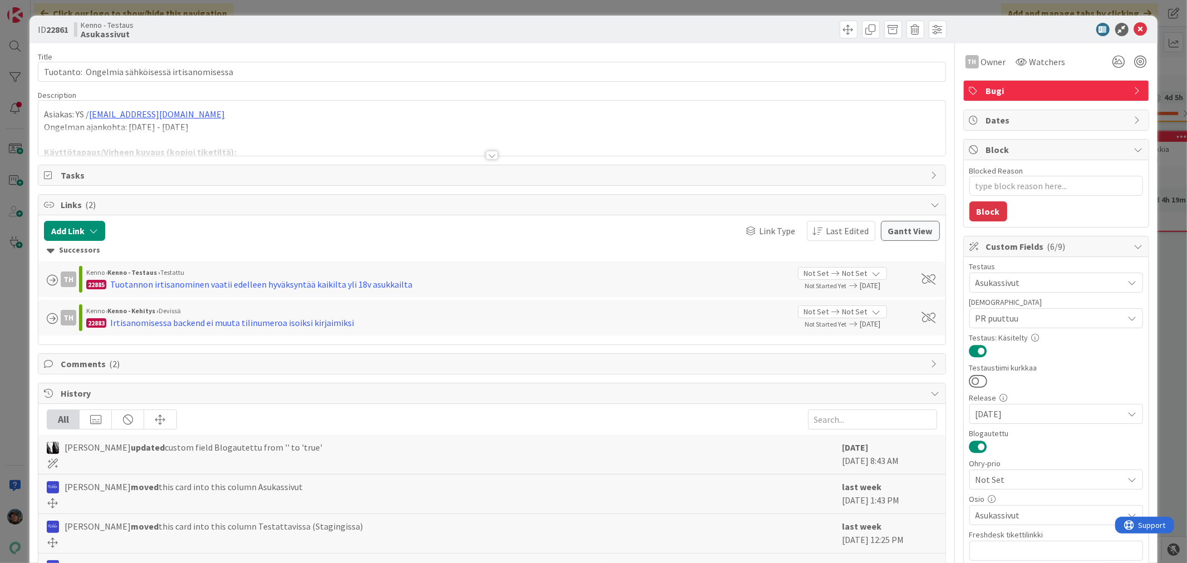
click at [493, 156] on div at bounding box center [492, 155] width 12 height 9
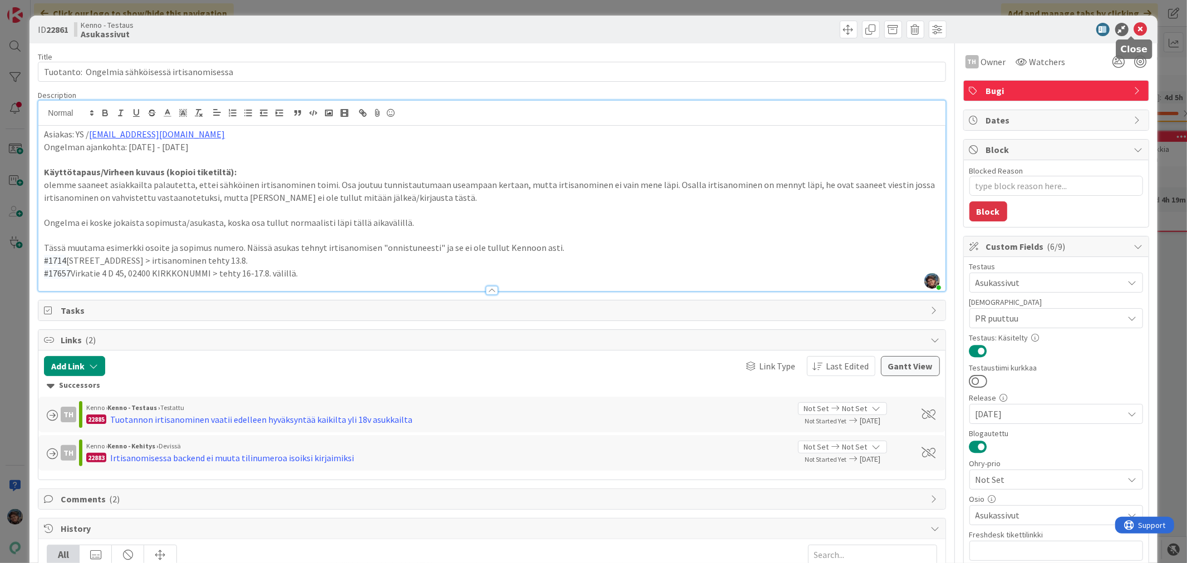
click at [1134, 30] on icon at bounding box center [1140, 29] width 13 height 13
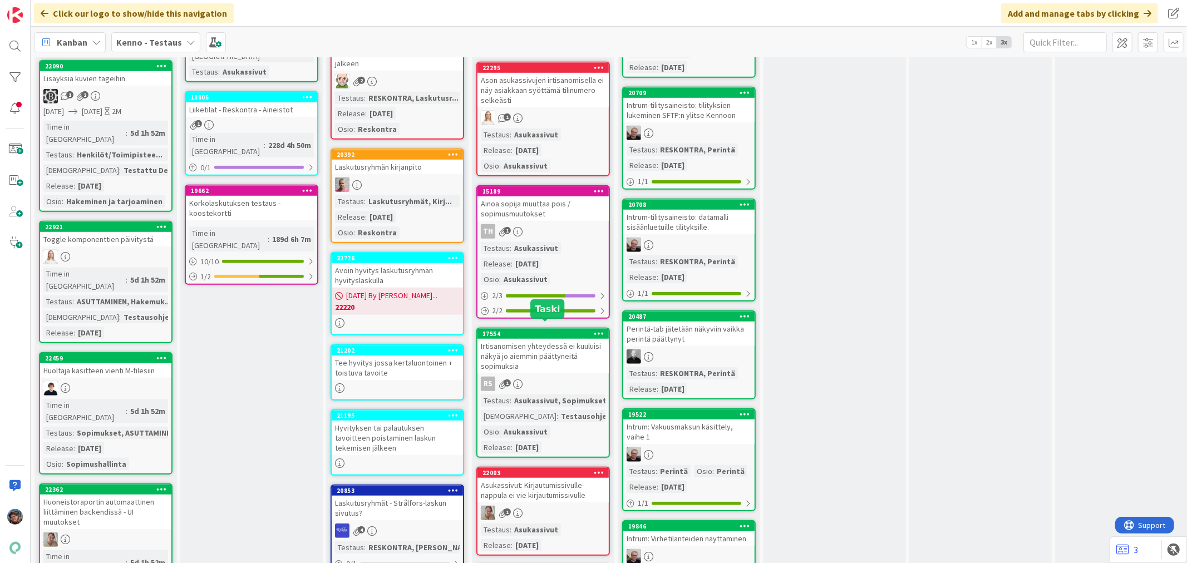
scroll to position [680, 0]
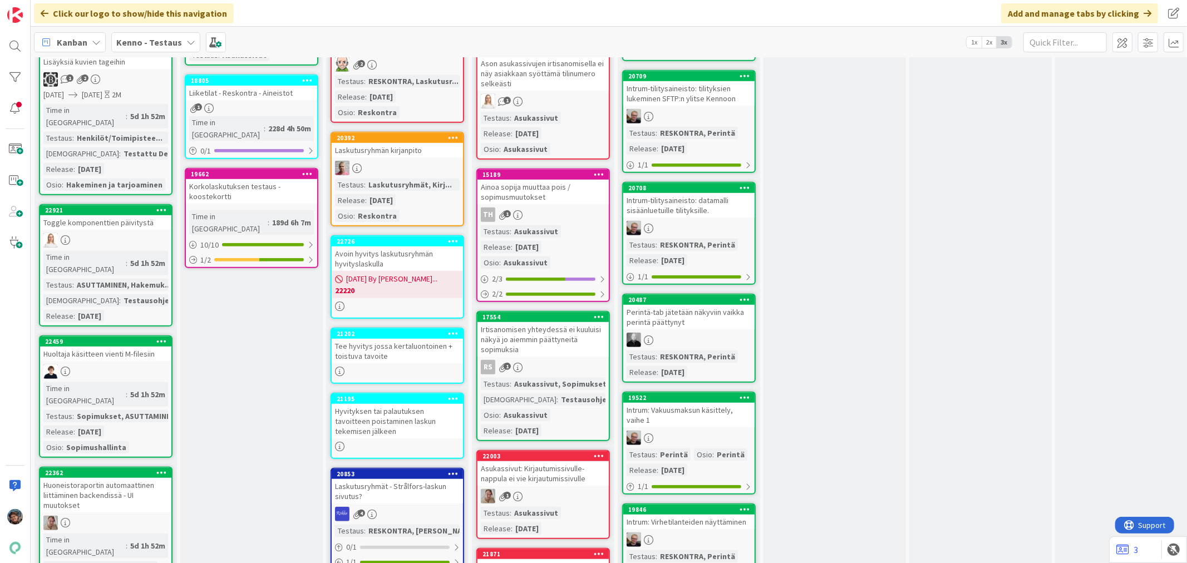
click at [566, 215] on link "15189 Ainoa sopija muuttaa pois / sopimusmuutokset TH 1 Testaus : Asukassivut R…" at bounding box center [543, 236] width 134 height 134
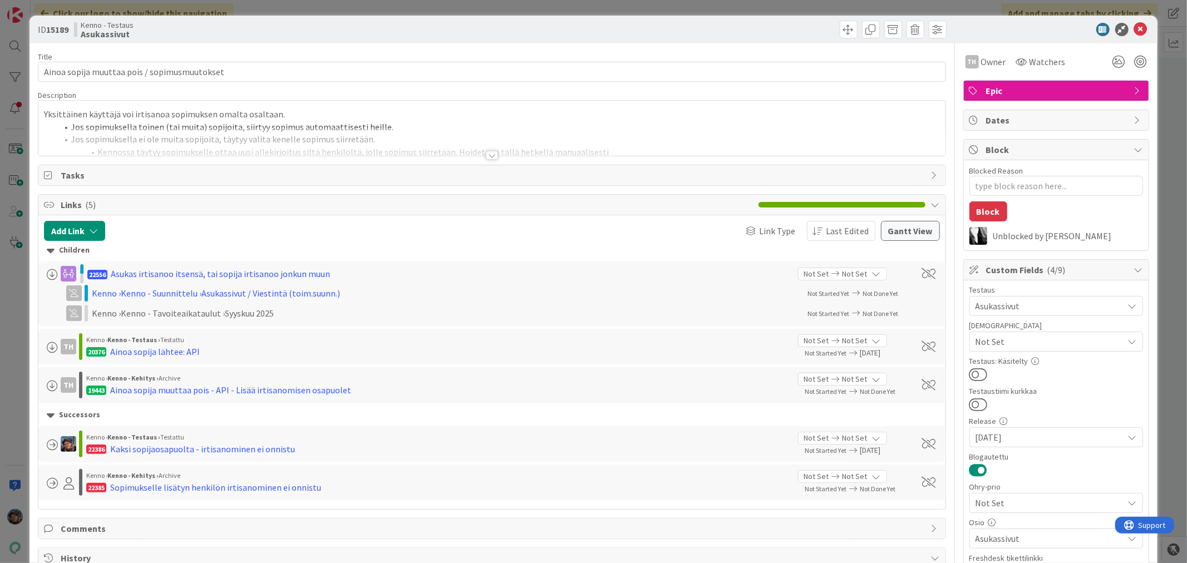
click at [486, 158] on div at bounding box center [492, 155] width 12 height 9
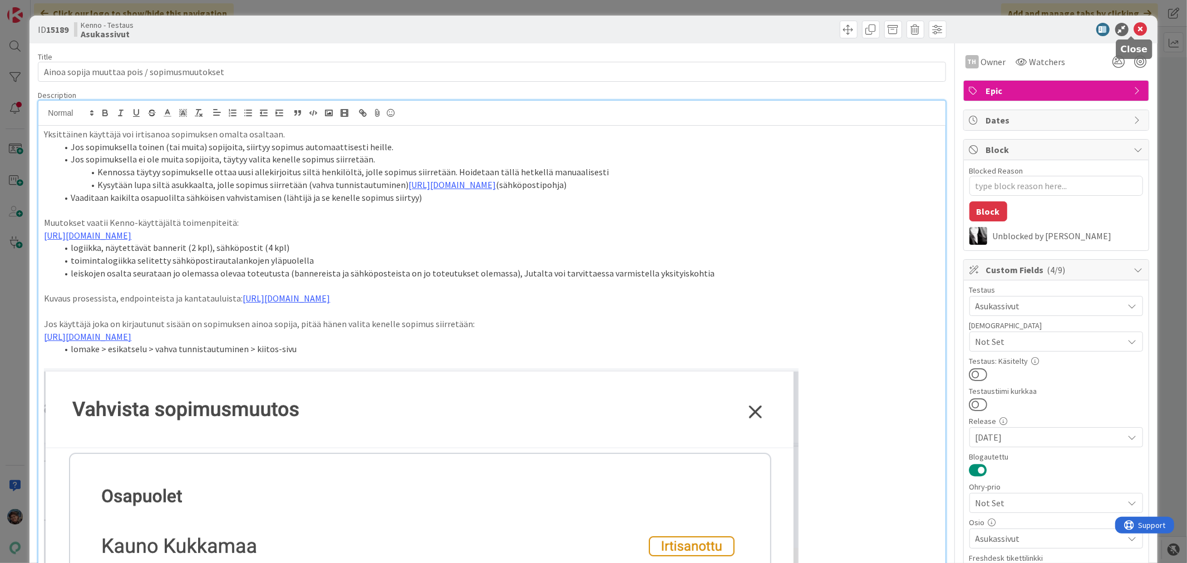
click at [1134, 27] on icon at bounding box center [1140, 29] width 13 height 13
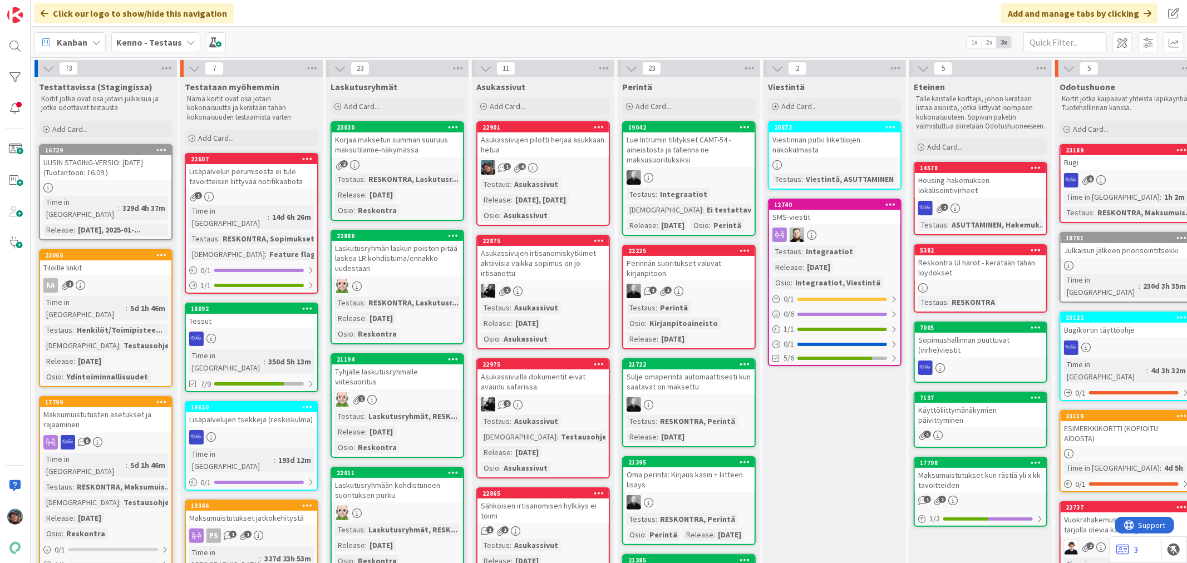
click at [561, 186] on div "Testaus : Asukassivut Release : [DATE], [DATE] Osio : Asukassivut" at bounding box center [543, 199] width 125 height 43
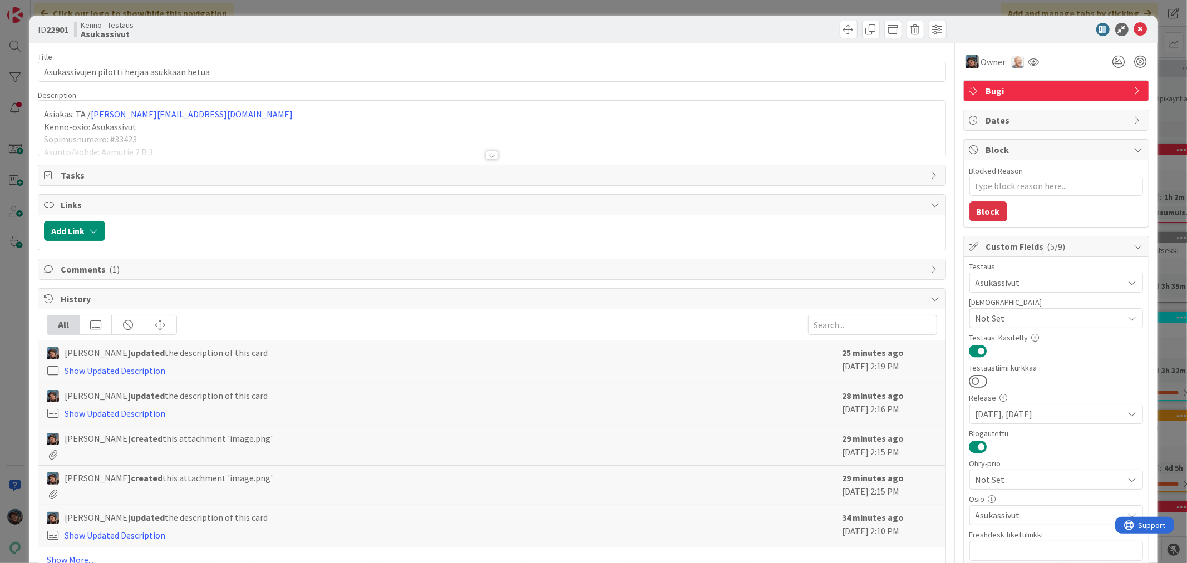
click at [487, 154] on div at bounding box center [492, 155] width 12 height 9
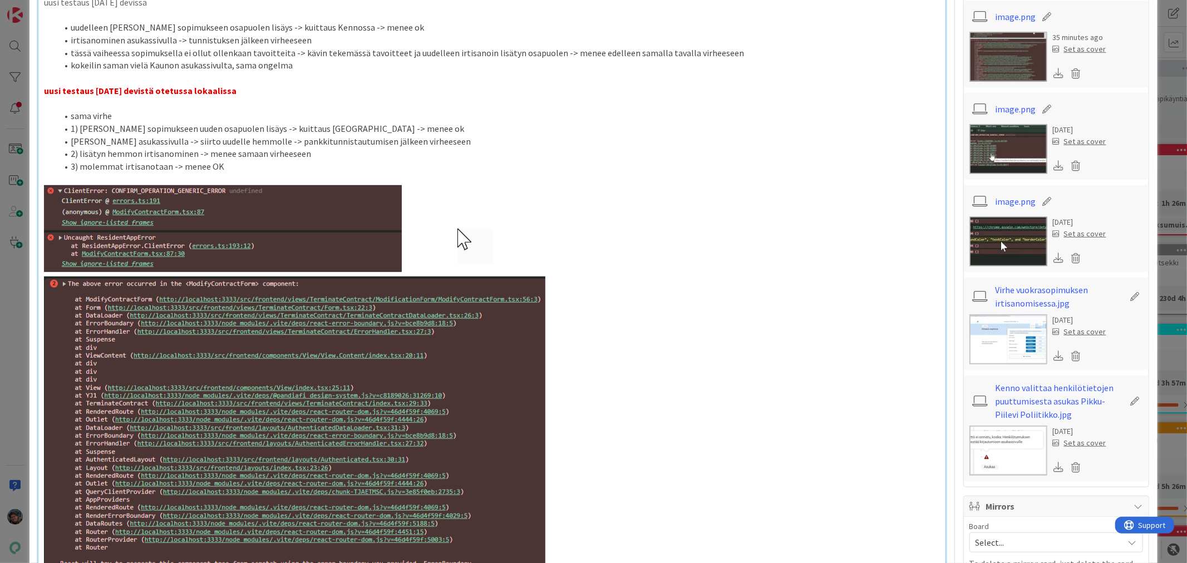
scroll to position [680, 0]
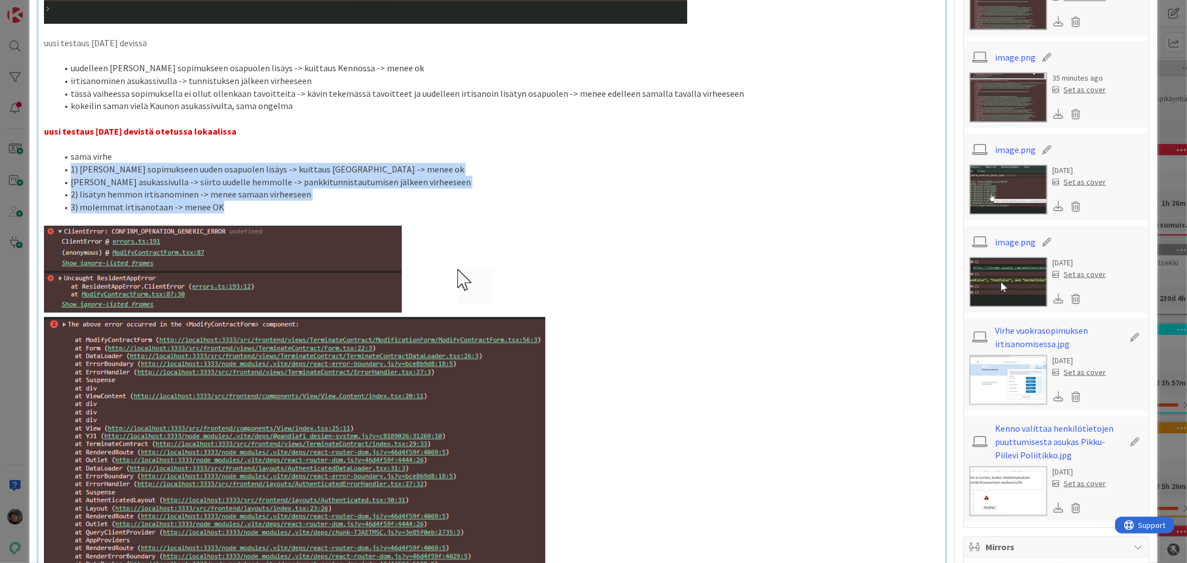
drag, startPoint x: 57, startPoint y: 153, endPoint x: 255, endPoint y: 197, distance: 202.6
click at [255, 197] on ol "sama virhe 1) [PERSON_NAME] sopimukseen uuden osapuolen lisäys -> kuittaus Kenn…" at bounding box center [492, 181] width 896 height 63
copy ol "1) [PERSON_NAME] uuden osapuolen lisäys -> kuittaus Kennossa -> menee ok [PERSO…"
click at [533, 304] on img at bounding box center [295, 419] width 502 height 386
click at [452, 246] on img at bounding box center [295, 419] width 502 height 386
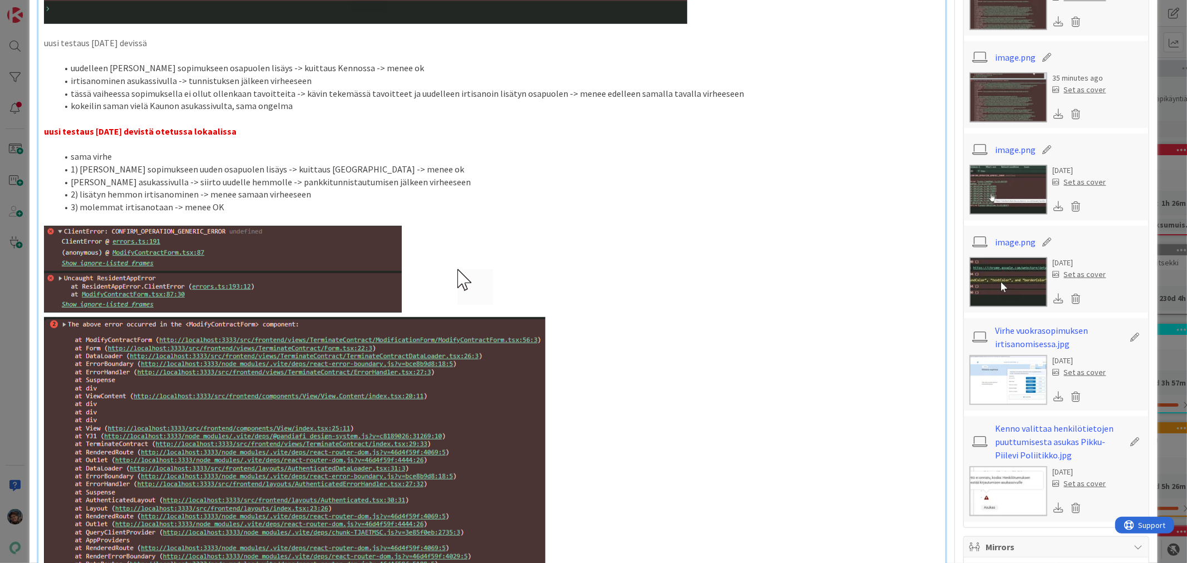
drag, startPoint x: 405, startPoint y: 248, endPoint x: 328, endPoint y: 252, distance: 76.9
click at [328, 252] on img at bounding box center [295, 419] width 502 height 386
click at [636, 250] on p at bounding box center [492, 419] width 896 height 386
click at [477, 163] on li "1) [PERSON_NAME] sopimukseen uuden osapuolen lisäys -> kuittaus [GEOGRAPHIC_DAT…" at bounding box center [498, 169] width 882 height 13
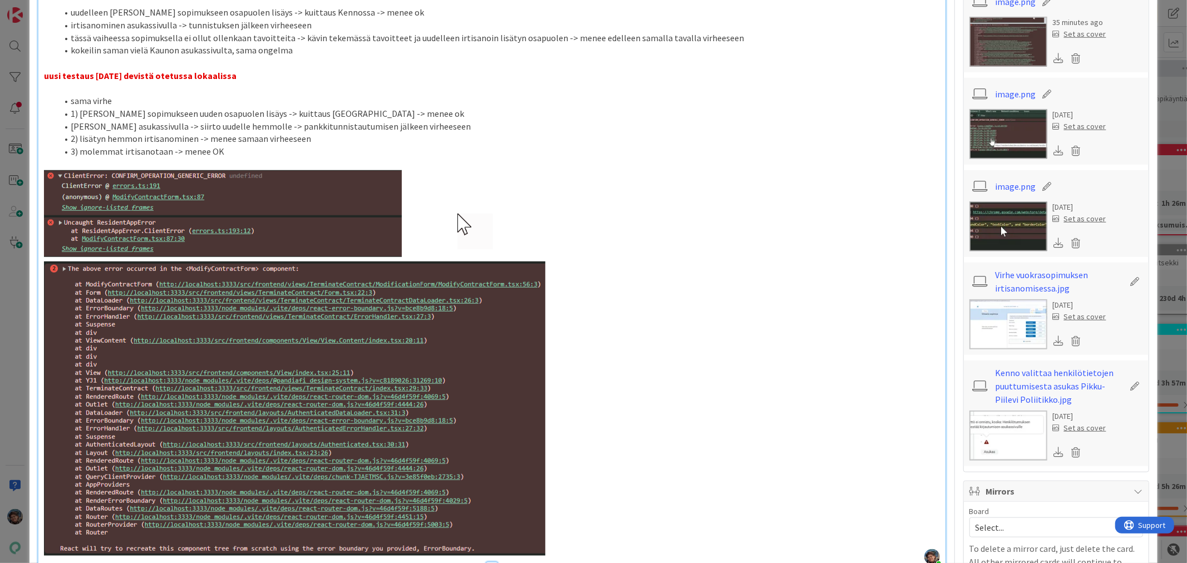
scroll to position [866, 0]
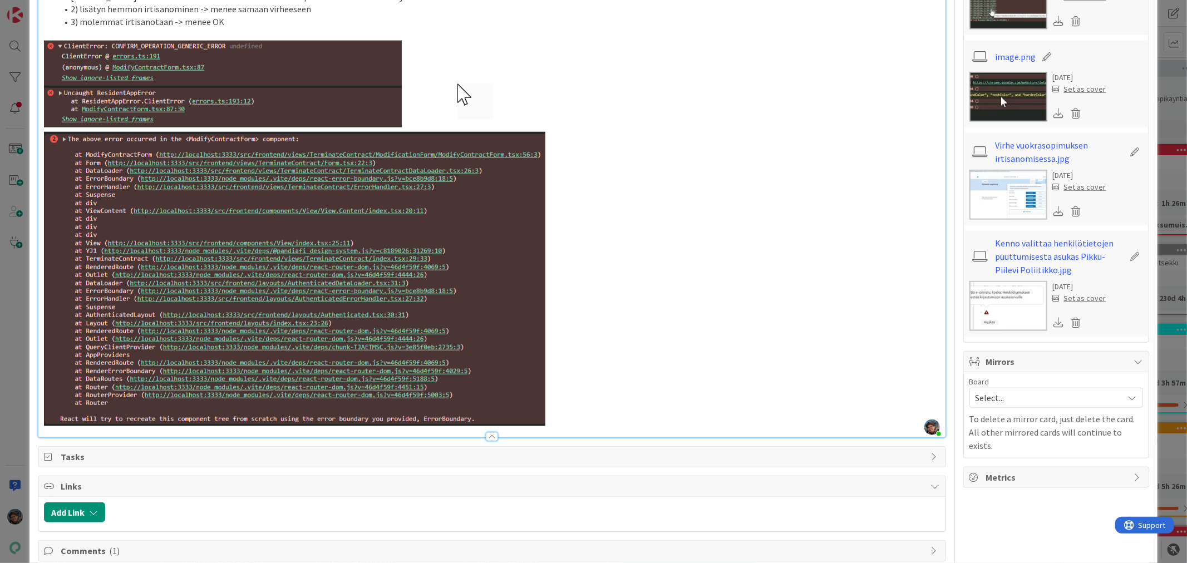
click at [586, 410] on p at bounding box center [492, 234] width 896 height 386
click at [525, 388] on img at bounding box center [295, 234] width 502 height 386
drag, startPoint x: 499, startPoint y: 257, endPoint x: 509, endPoint y: 256, distance: 10.0
click at [507, 256] on img at bounding box center [295, 234] width 502 height 386
click at [574, 165] on p at bounding box center [492, 234] width 896 height 386
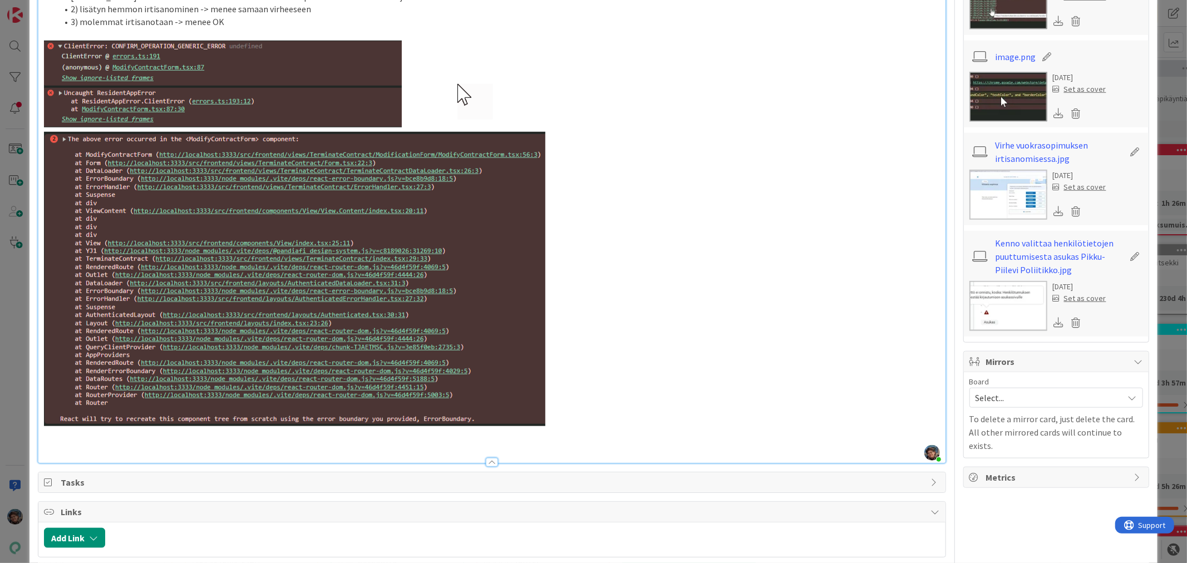
type textarea "x"
click at [156, 452] on p at bounding box center [492, 458] width 896 height 13
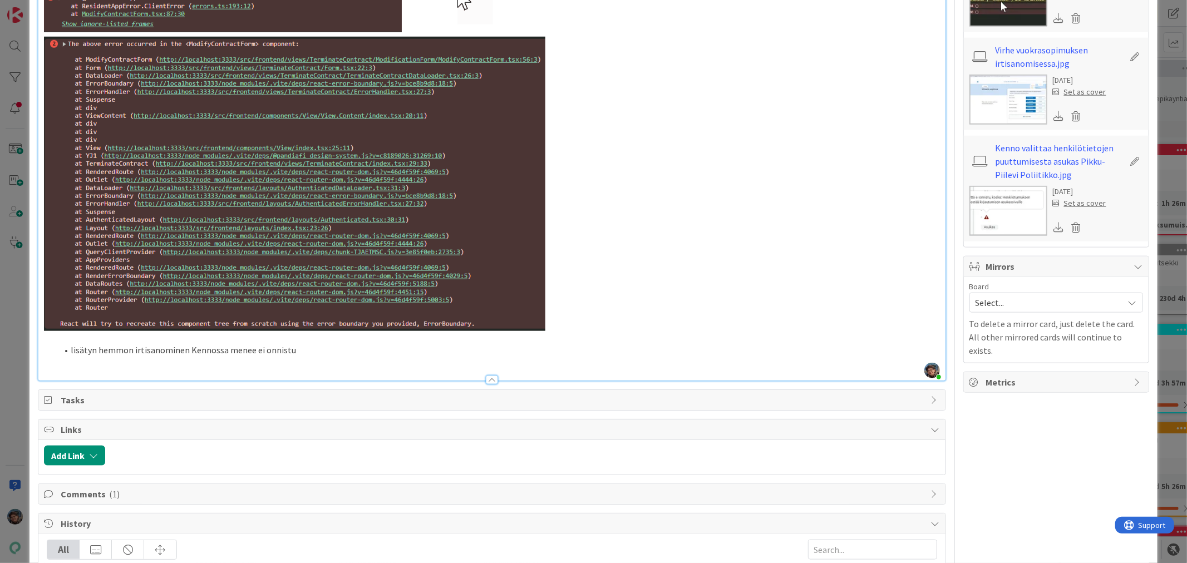
scroll to position [989, 0]
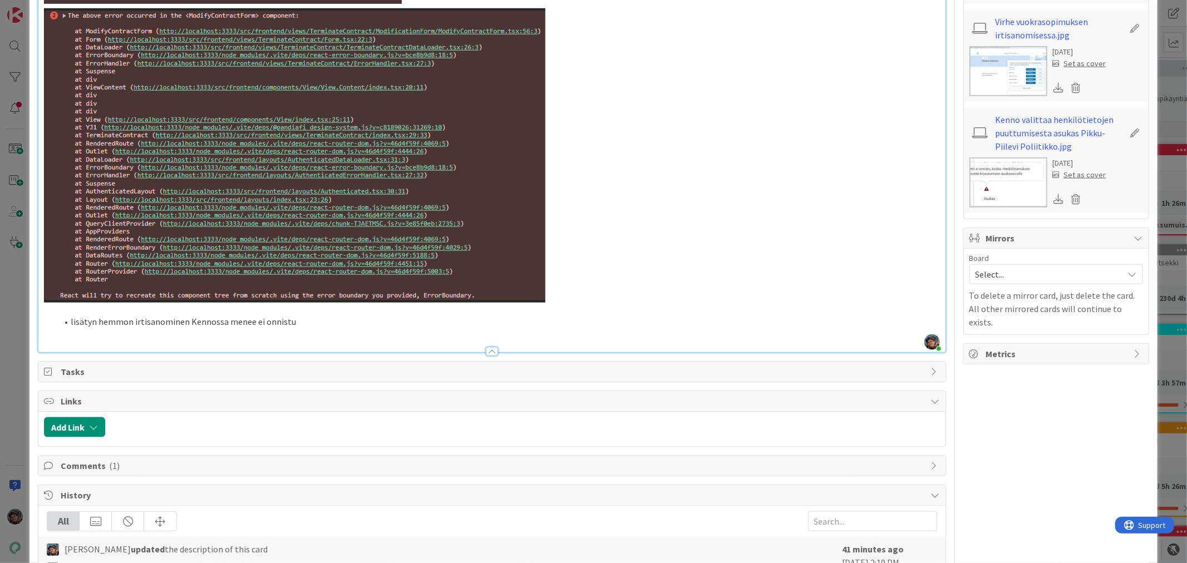
click at [71, 316] on li "lisätyn hemmon irtisanominen Kennossa menee ei onnistu" at bounding box center [498, 322] width 882 height 13
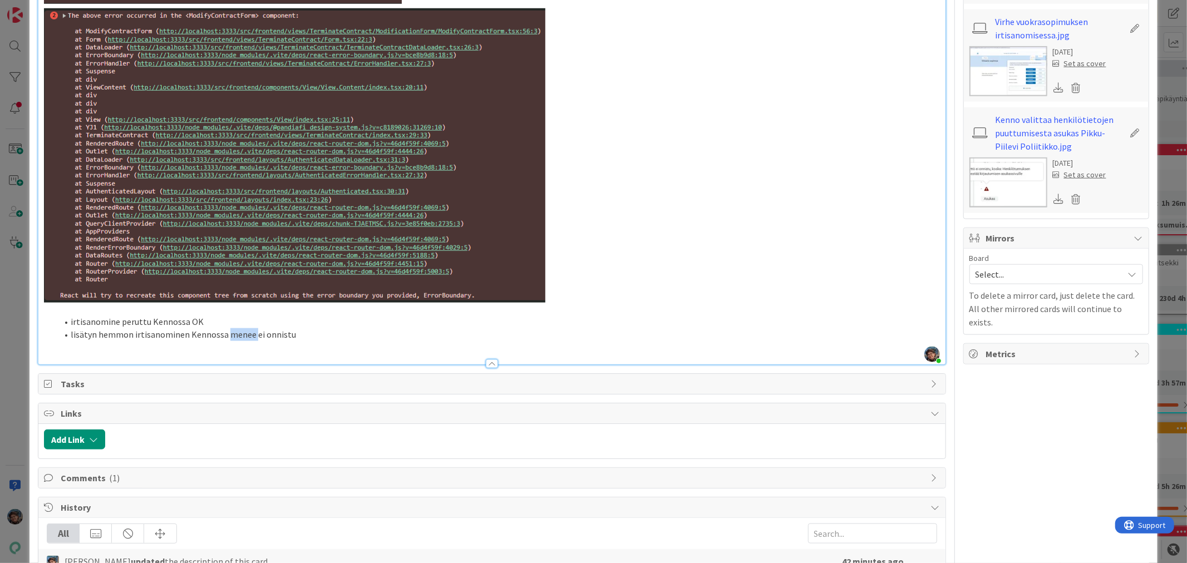
drag, startPoint x: 224, startPoint y: 319, endPoint x: 251, endPoint y: 319, distance: 26.7
click at [251, 328] on li "lisätyn hemmon irtisanominen Kennossa menee ei onnistu" at bounding box center [498, 334] width 882 height 13
click at [276, 328] on li "lisätyn hemmon irtisanominen Kennossa ei onnistu" at bounding box center [498, 334] width 882 height 13
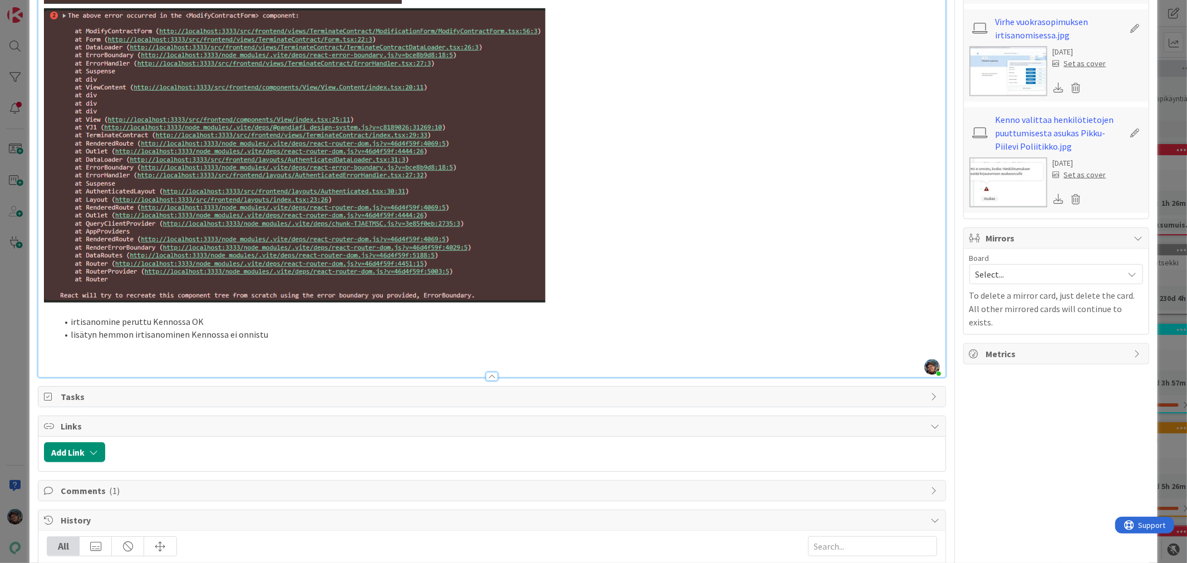
click at [63, 353] on p at bounding box center [492, 359] width 896 height 13
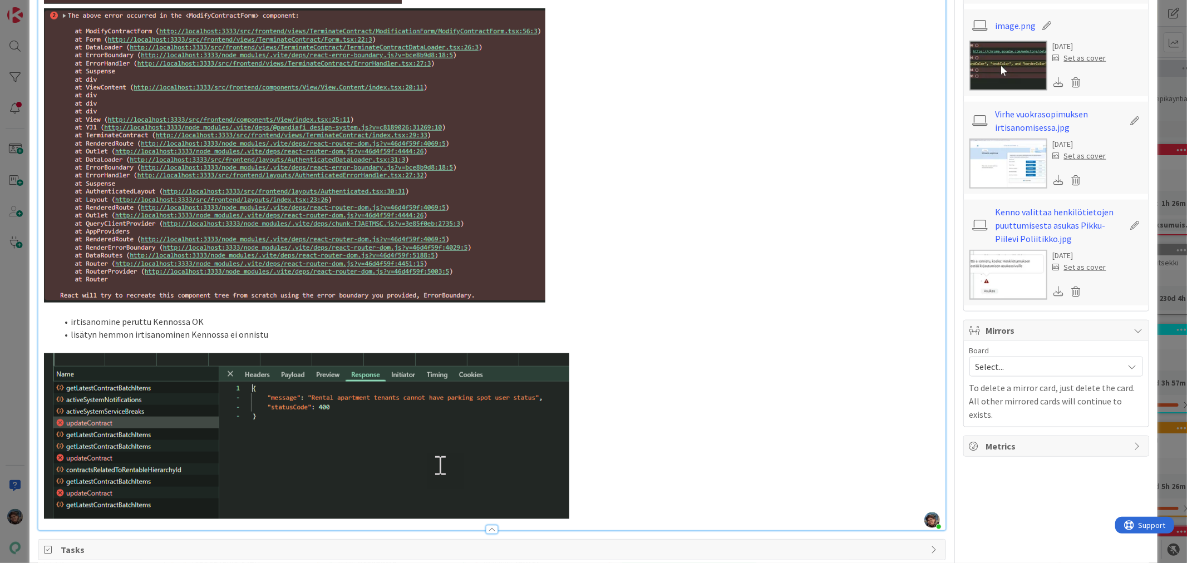
type textarea "x"
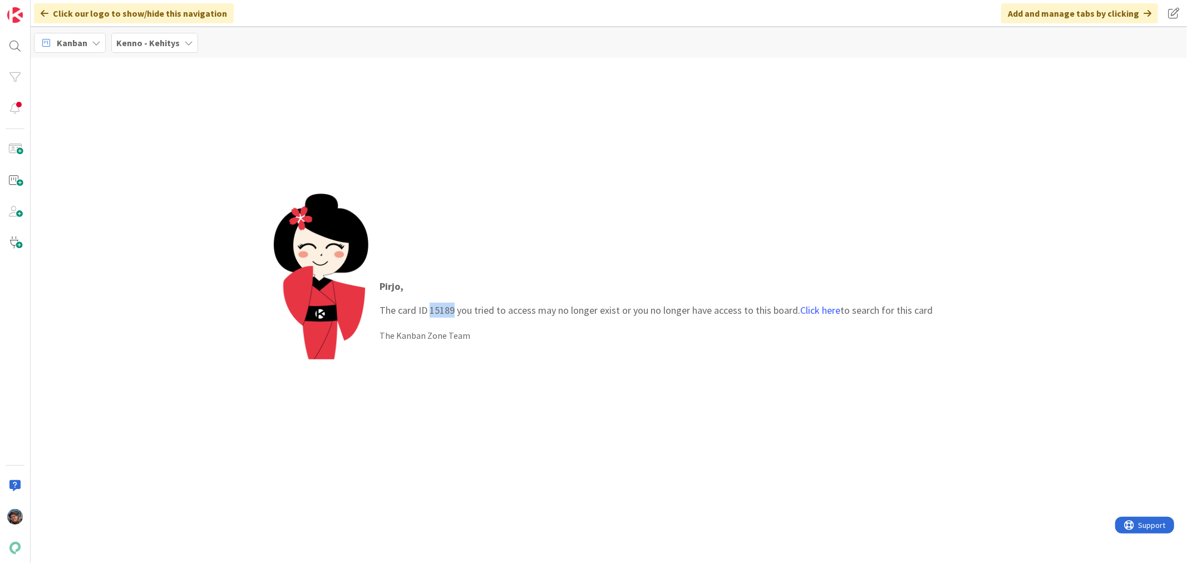
drag, startPoint x: 431, startPoint y: 309, endPoint x: 454, endPoint y: 308, distance: 22.8
click at [454, 308] on p "Pirjo , The card ID 15189 you tried to access may no longer exist or you no lon…" at bounding box center [656, 298] width 553 height 39
copy p "15189"
drag, startPoint x: 4, startPoint y: 41, endPoint x: 24, endPoint y: 63, distance: 29.9
click at [4, 42] on div at bounding box center [15, 46] width 22 height 22
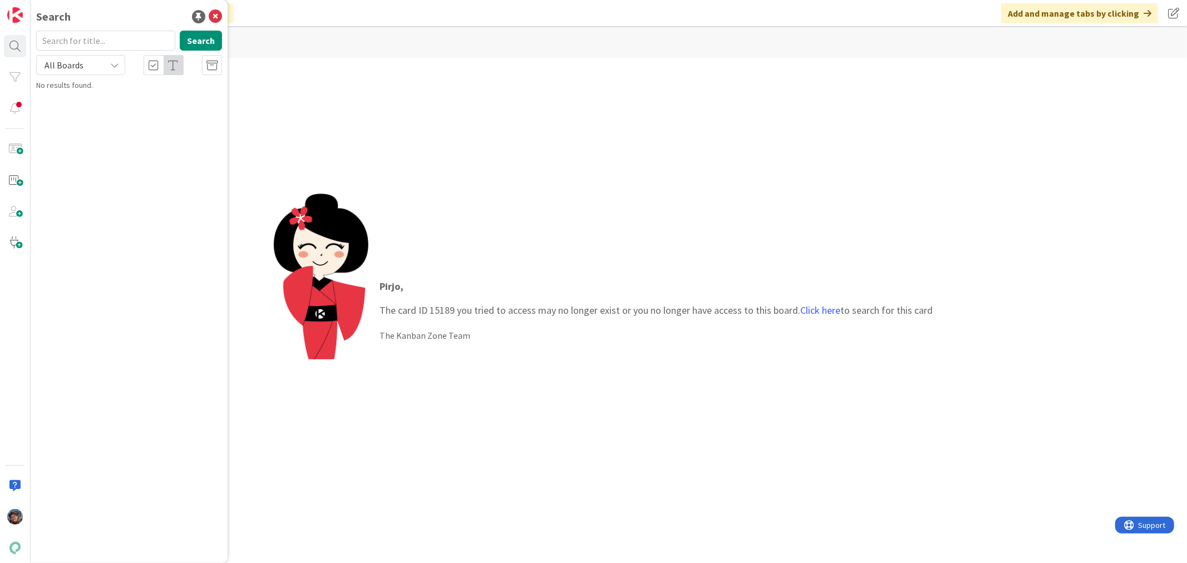
click at [63, 40] on input "text" at bounding box center [105, 41] width 139 height 20
type input "15189"
click at [65, 67] on span "All Boards" at bounding box center [64, 65] width 39 height 11
click at [72, 96] on span "All Boards" at bounding box center [100, 91] width 116 height 17
click at [97, 100] on span "Ainoa sopija muuttaa pois / sopimusmuutokset" at bounding box center [110, 104] width 116 height 22
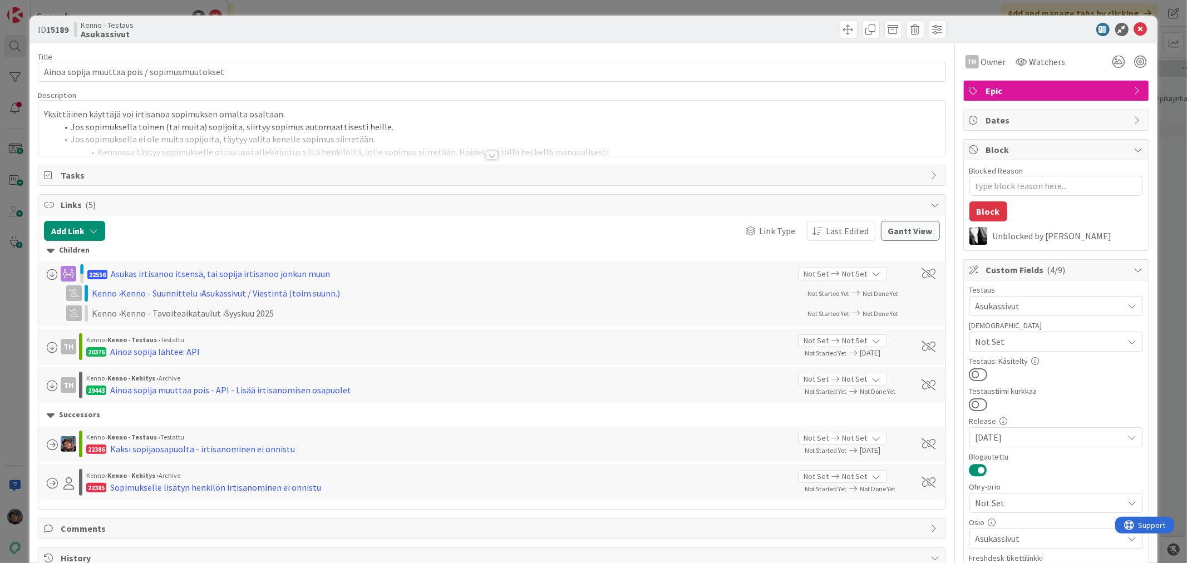
click at [488, 156] on div at bounding box center [492, 155] width 12 height 9
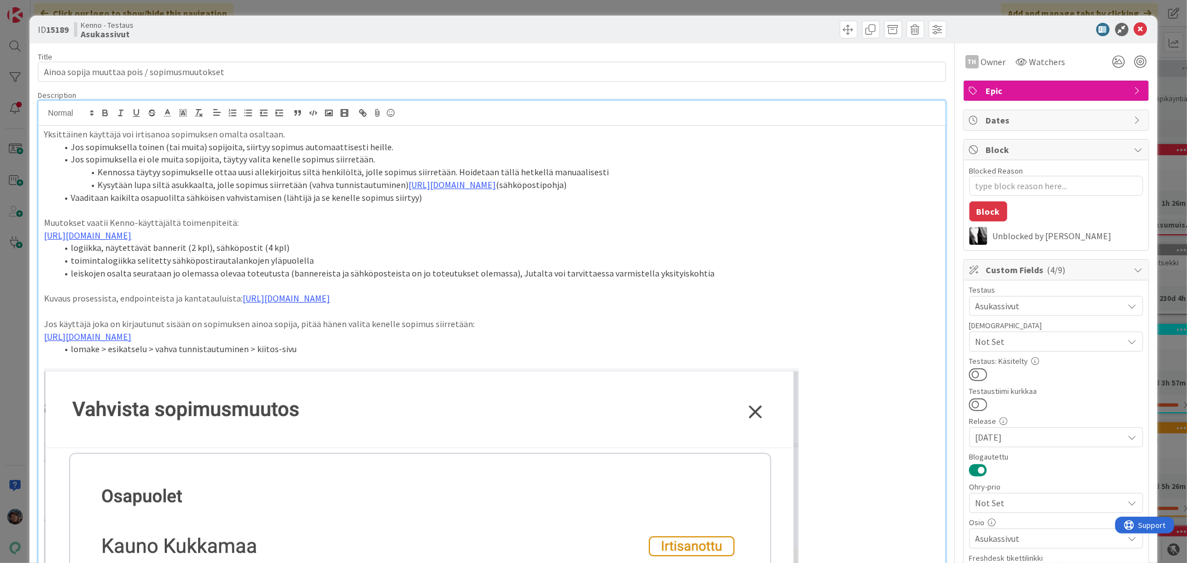
type textarea "x"
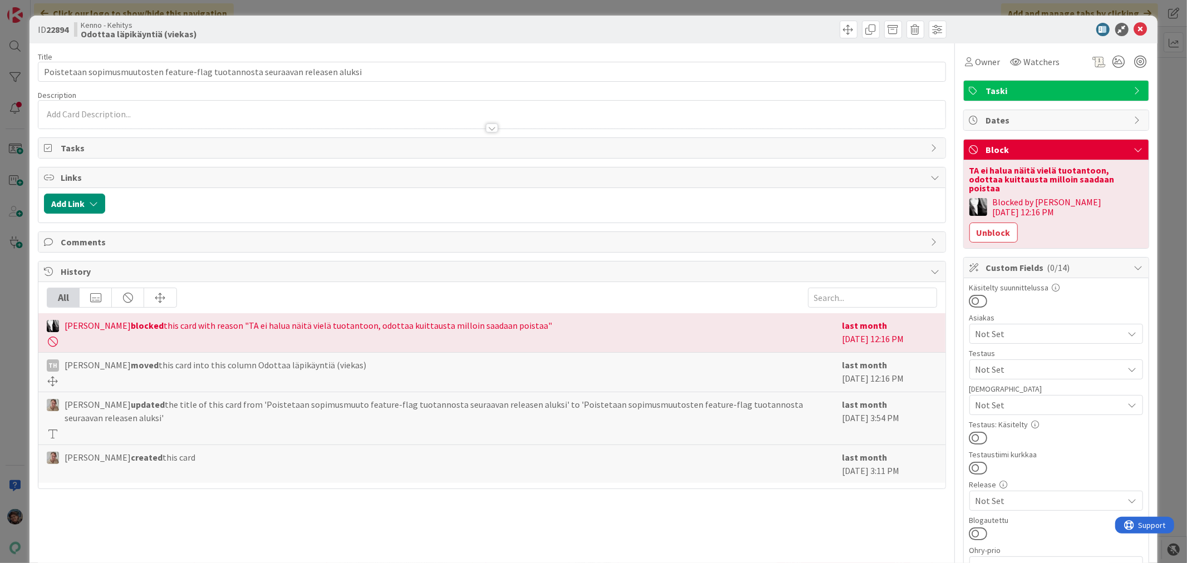
click at [486, 127] on div at bounding box center [492, 128] width 12 height 9
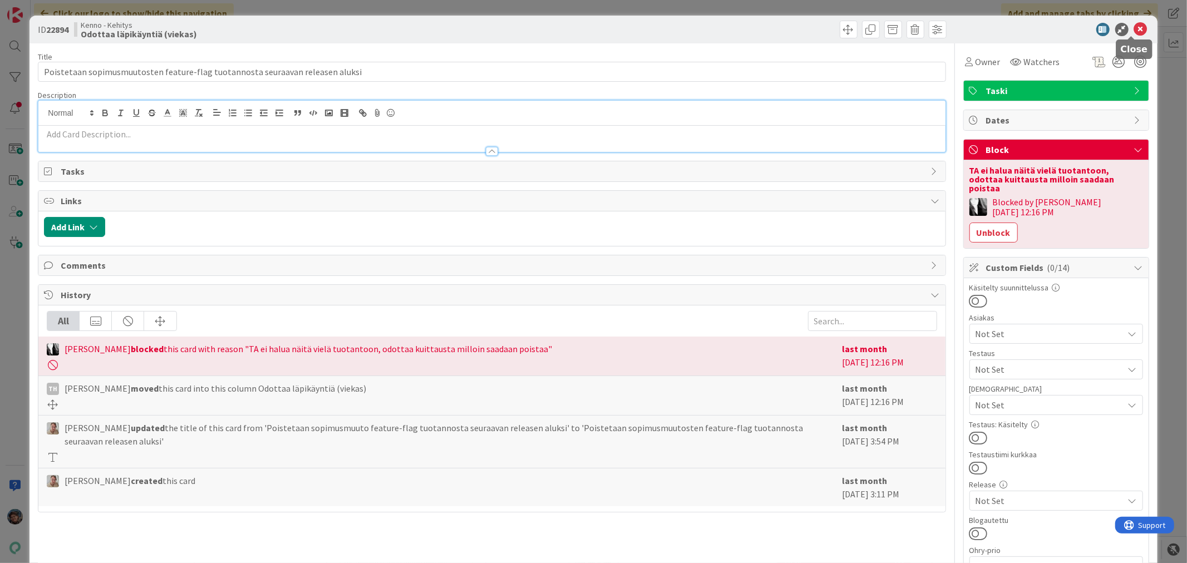
click at [1136, 27] on icon at bounding box center [1140, 29] width 13 height 13
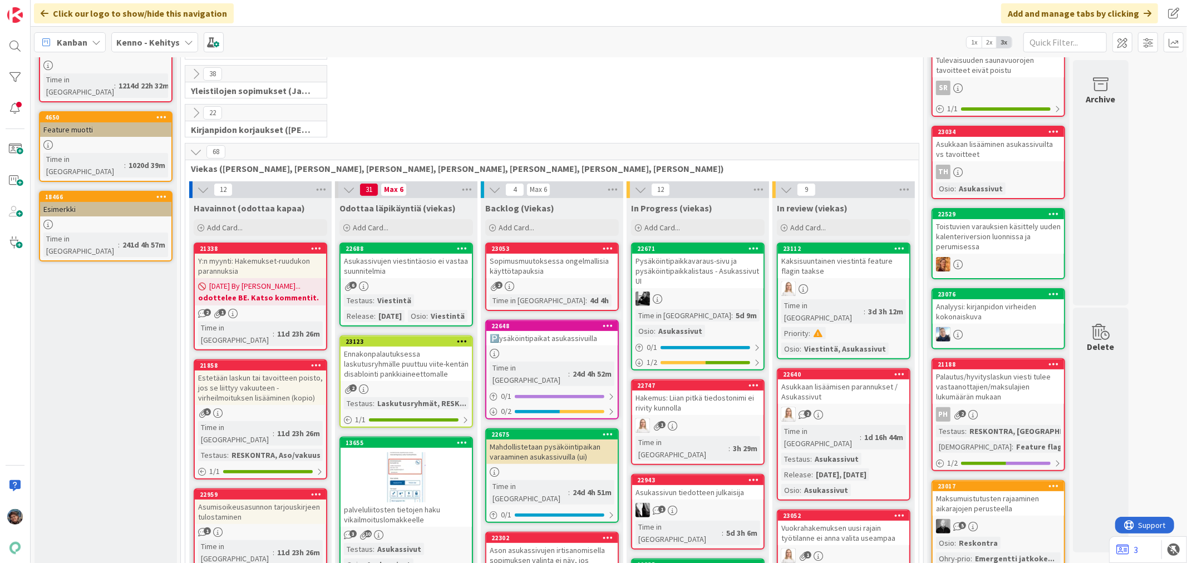
scroll to position [247, 0]
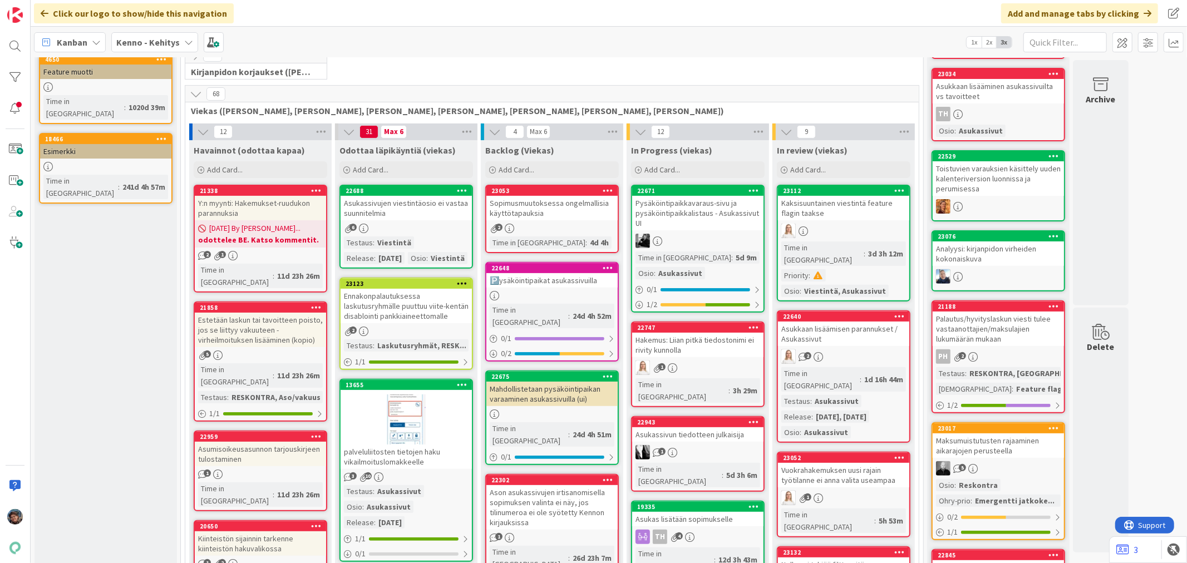
click at [548, 485] on div "Ason asukassivujen irtisanomisella sopimuksen valinta ei näy, jos tilinumeroa e…" at bounding box center [552, 507] width 131 height 45
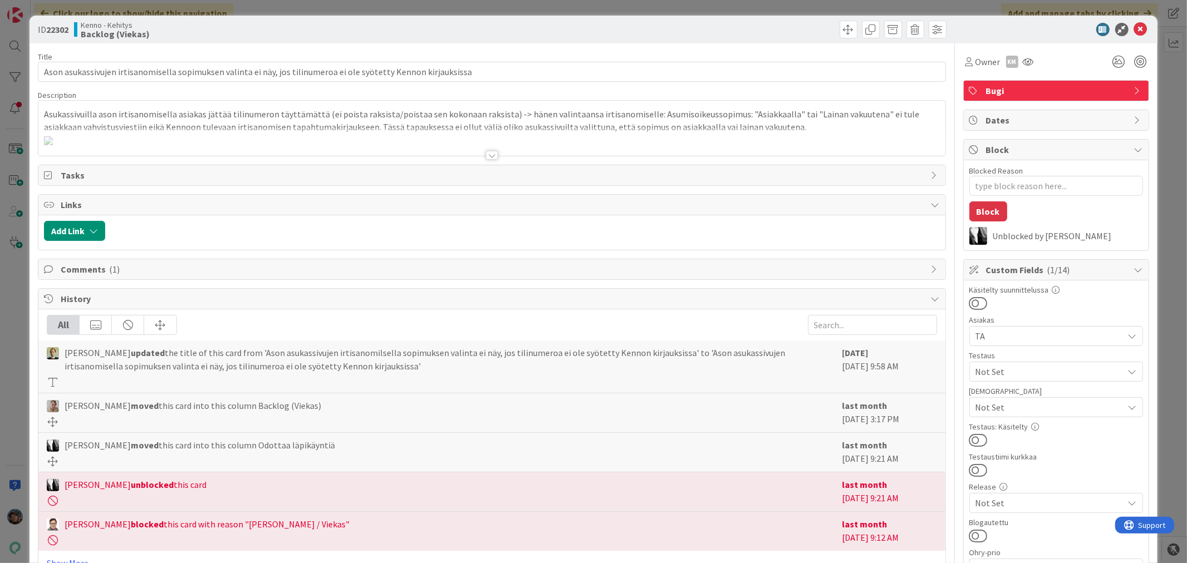
type textarea "x"
click at [486, 158] on div at bounding box center [492, 155] width 12 height 9
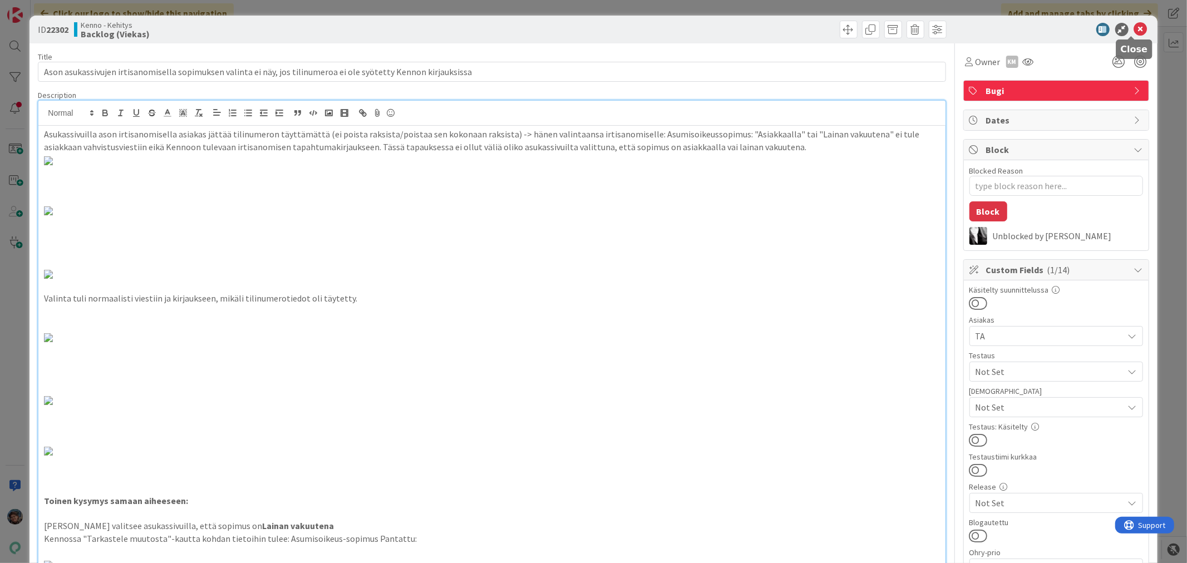
click at [1134, 26] on icon at bounding box center [1140, 29] width 13 height 13
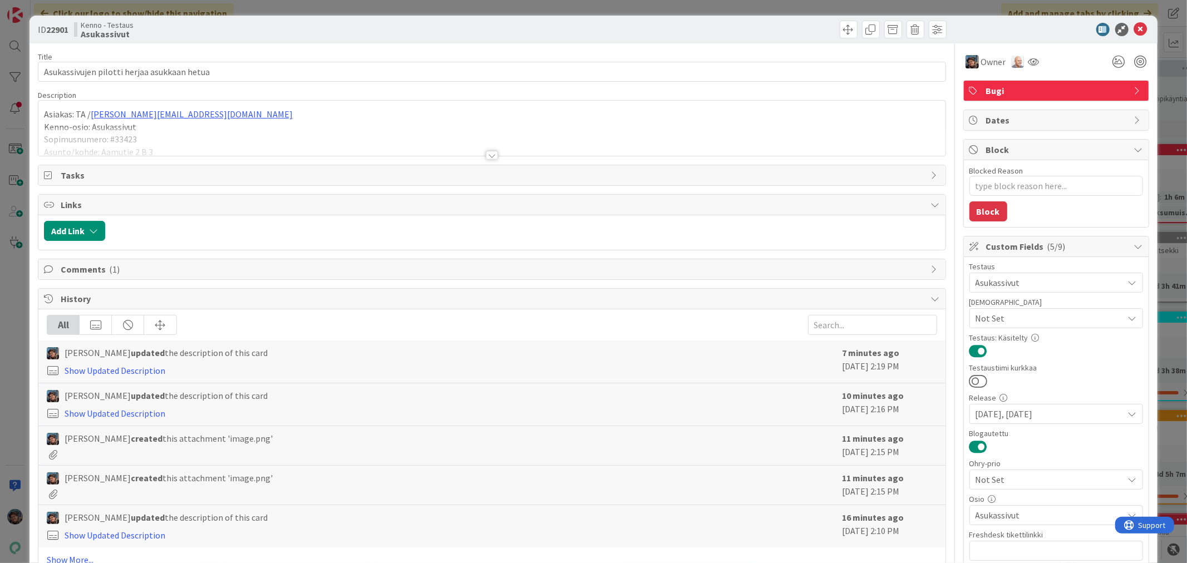
click at [490, 156] on div at bounding box center [492, 155] width 12 height 9
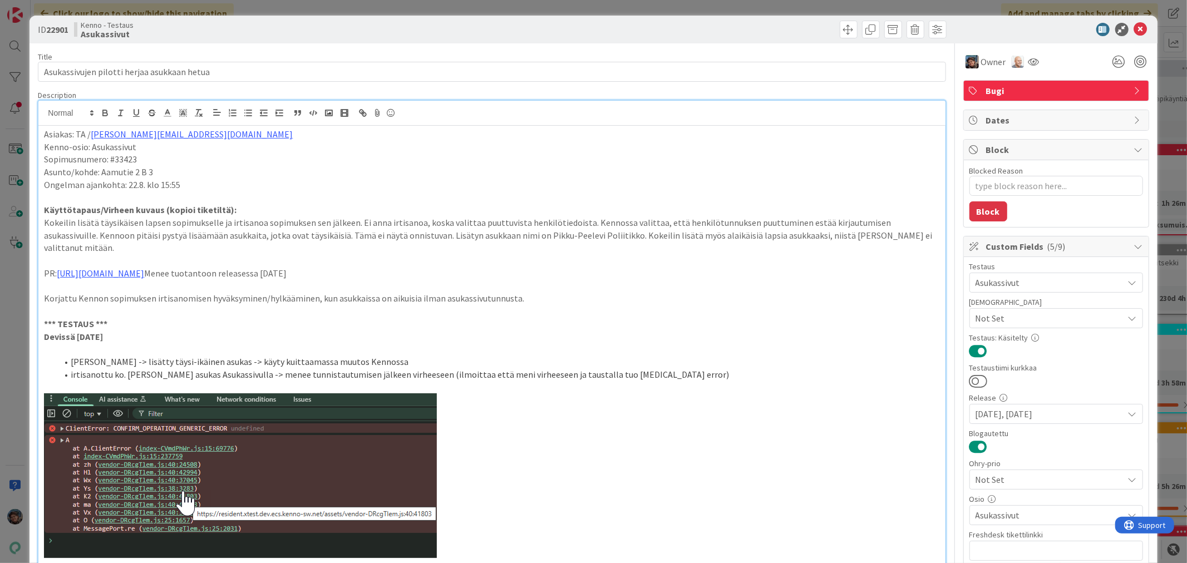
type textarea "x"
